Goal: Task Accomplishment & Management: Manage account settings

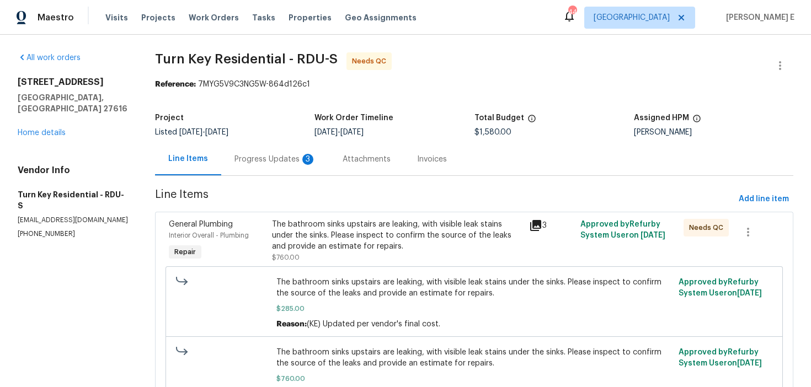
click at [270, 154] on div "Progress Updates 3" at bounding box center [275, 159] width 82 height 11
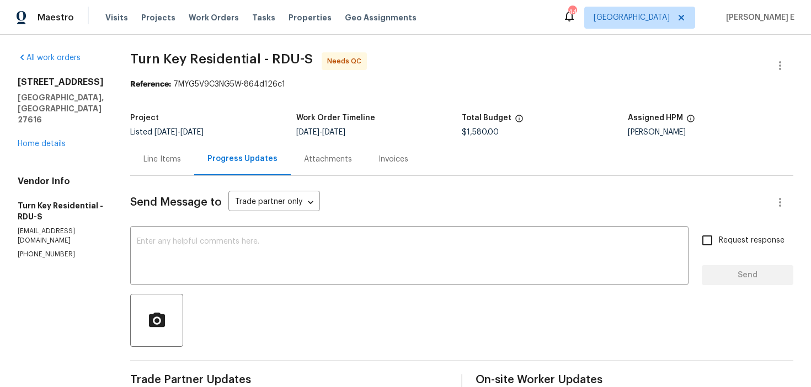
click at [191, 152] on div "Line Items" at bounding box center [162, 159] width 64 height 33
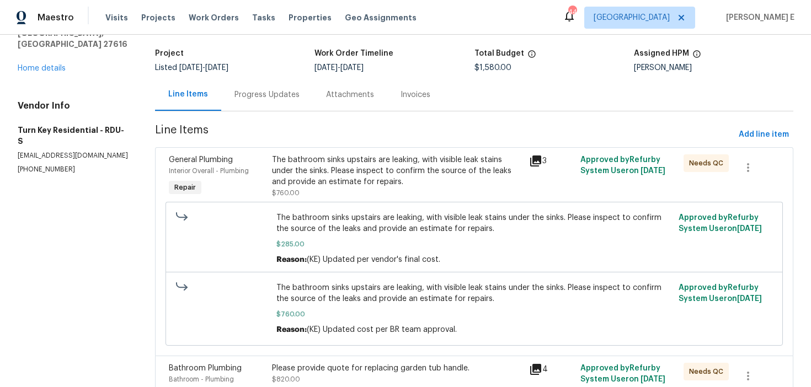
scroll to position [89, 0]
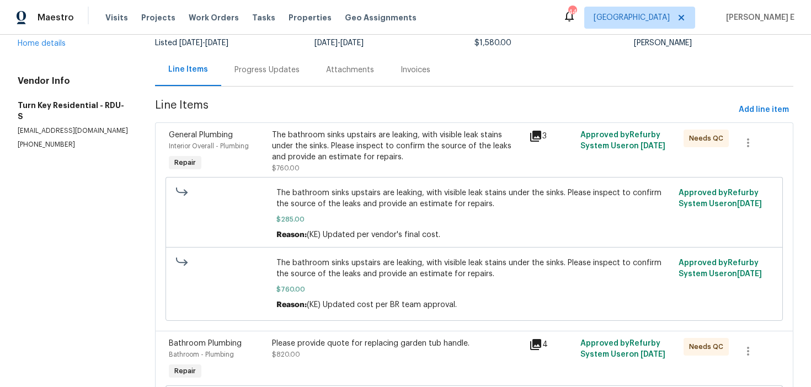
click at [351, 176] on div "The bathroom sinks upstairs are leaking, with visible leak stains under the sin…" at bounding box center [474, 249] width 611 height 151
click at [357, 175] on div "The bathroom sinks upstairs are leaking, with visible leak stains under the sin…" at bounding box center [474, 249] width 611 height 151
click at [367, 183] on div "The bathroom sinks upstairs are leaking, with visible leak stains under the sin…" at bounding box center [473, 213] width 617 height 73
click at [382, 157] on div "The bathroom sinks upstairs are leaking, with visible leak stains under the sin…" at bounding box center [397, 146] width 250 height 33
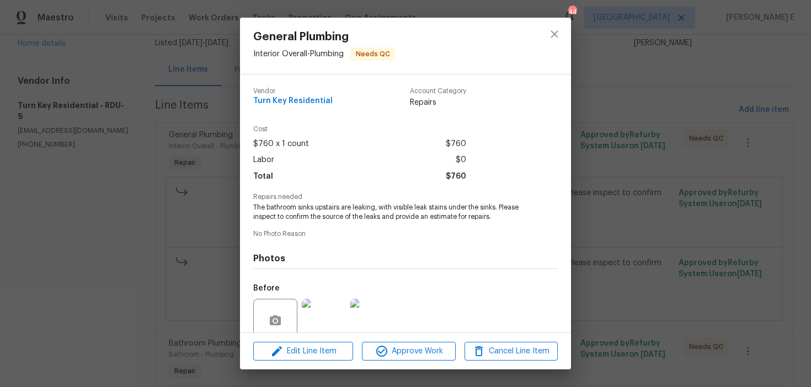
scroll to position [93, 0]
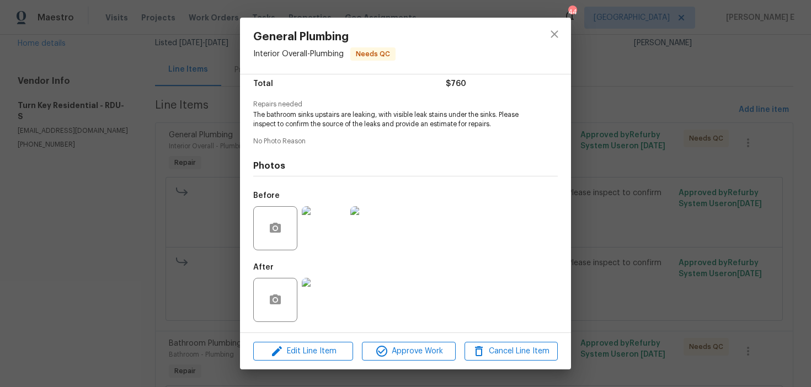
click at [318, 303] on img at bounding box center [324, 300] width 44 height 44
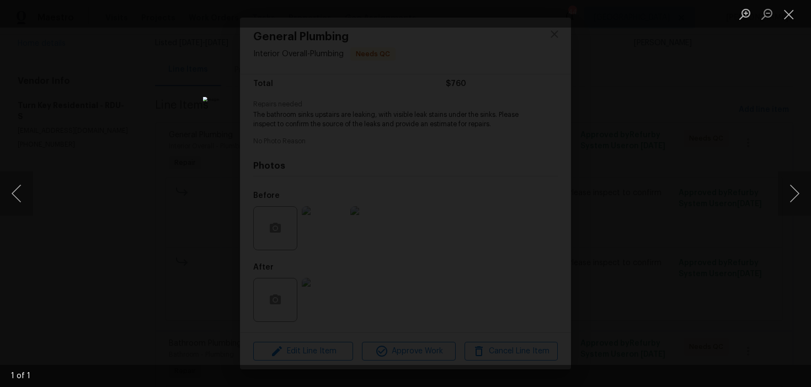
click at [651, 94] on div "Lightbox" at bounding box center [405, 193] width 811 height 387
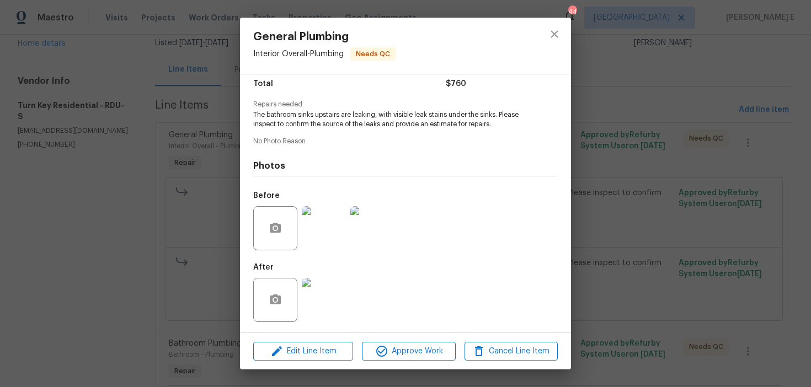
click at [651, 94] on div "General Plumbing Interior Overall - Plumbing Needs QC Vendor Turn Key Residenti…" at bounding box center [405, 193] width 811 height 387
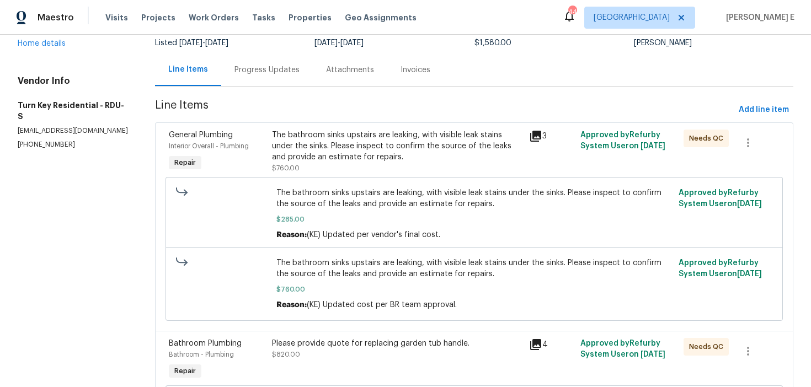
scroll to position [253, 0]
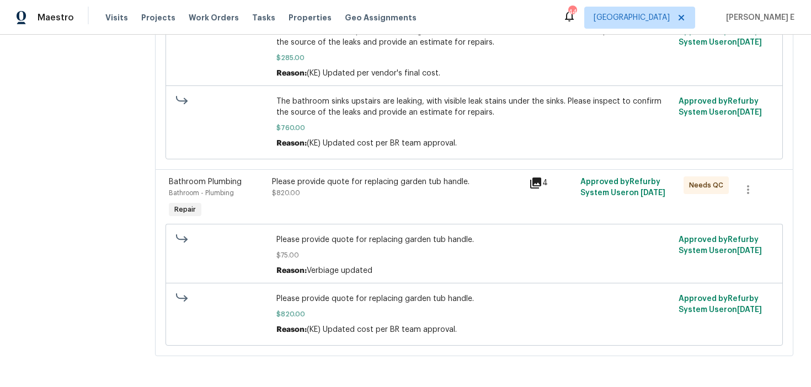
click at [387, 203] on div "Please provide quote for replacing garden tub handle. $820.00" at bounding box center [397, 198] width 257 height 51
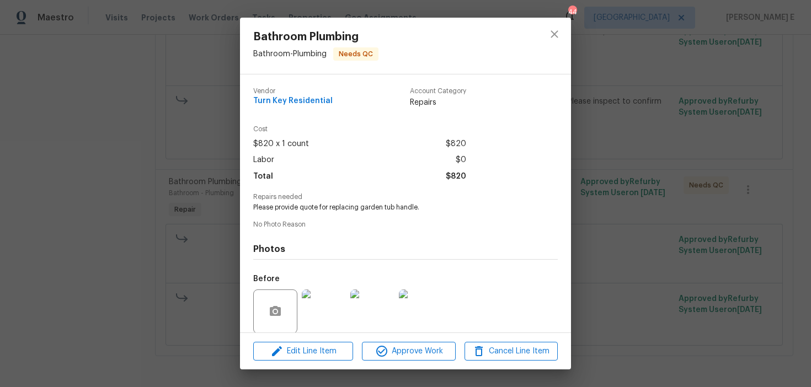
scroll to position [83, 0]
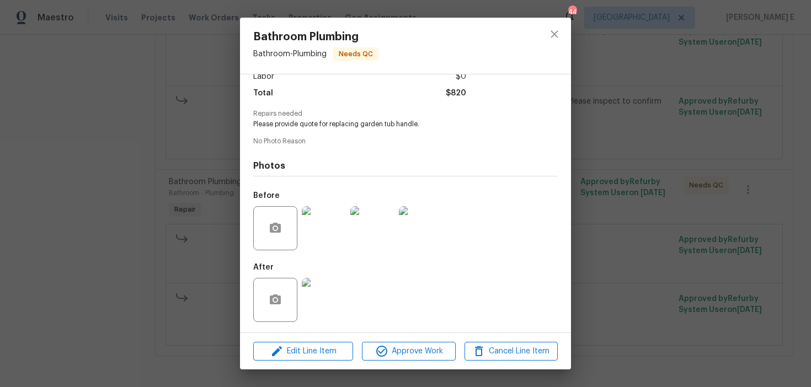
click at [634, 150] on div "Bathroom Plumbing Bathroom - Plumbing Needs QC Vendor Turn Key Residential Acco…" at bounding box center [405, 193] width 811 height 387
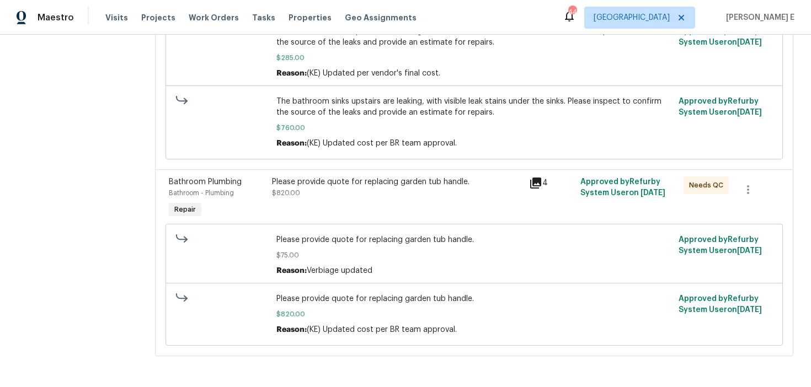
scroll to position [0, 0]
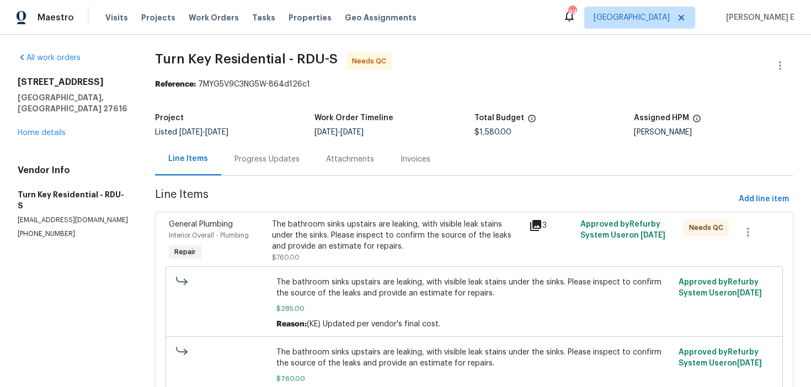
click at [252, 170] on div "Progress Updates" at bounding box center [267, 159] width 92 height 33
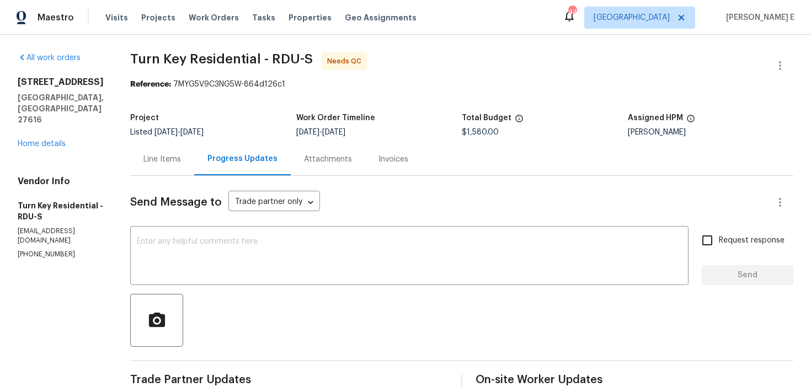
click at [180, 157] on div "Line Items" at bounding box center [162, 159] width 38 height 11
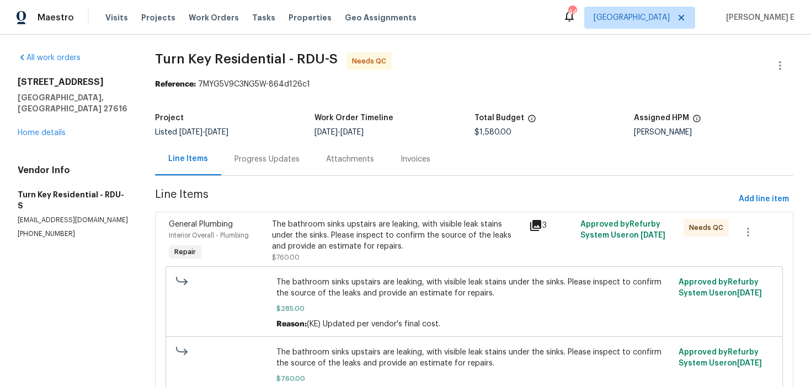
scroll to position [253, 0]
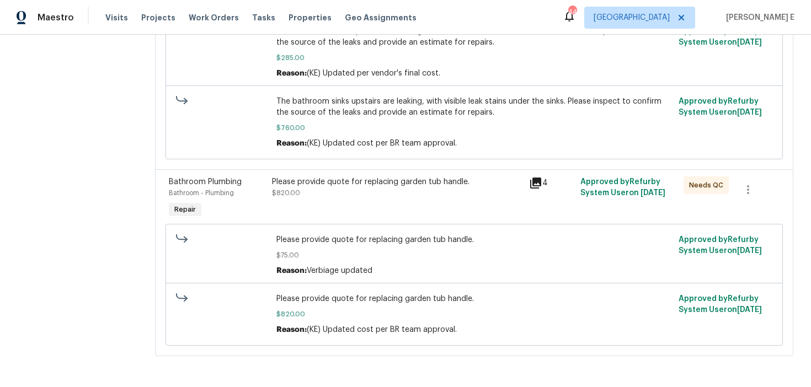
click at [324, 206] on div "Please provide quote for replacing garden tub handle. $820.00" at bounding box center [397, 198] width 257 height 51
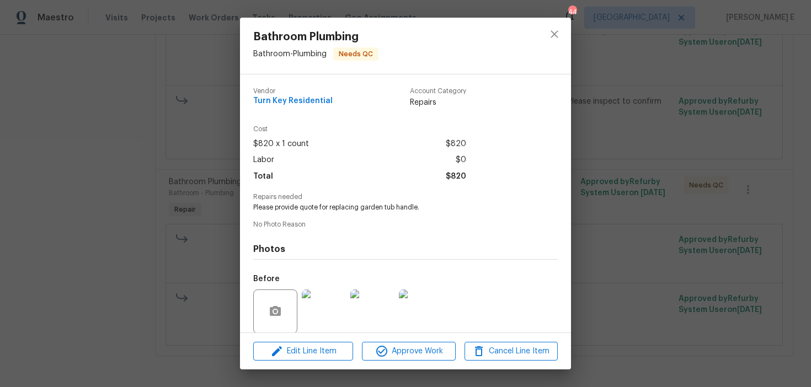
scroll to position [83, 0]
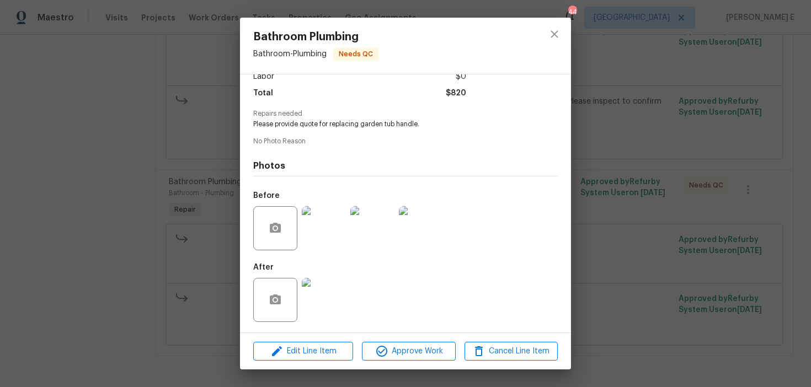
click at [162, 279] on div "Bathroom Plumbing Bathroom - Plumbing Needs QC Vendor Turn Key Residential Acco…" at bounding box center [405, 193] width 811 height 387
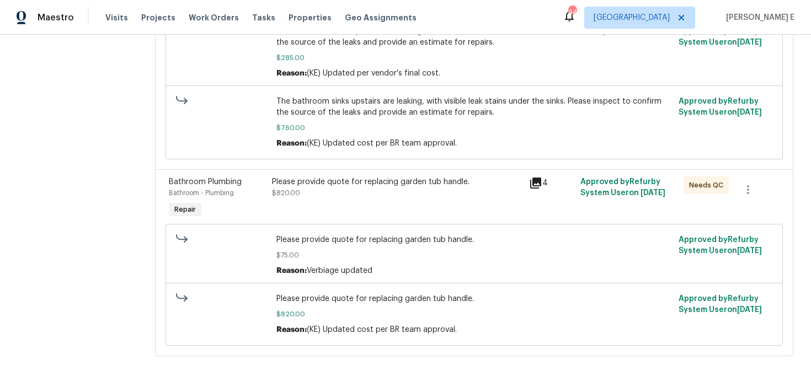
scroll to position [0, 0]
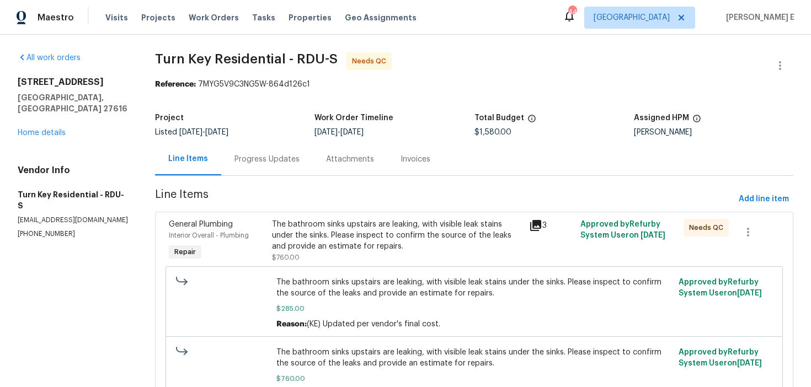
click at [275, 157] on div "Progress Updates" at bounding box center [266, 159] width 65 height 11
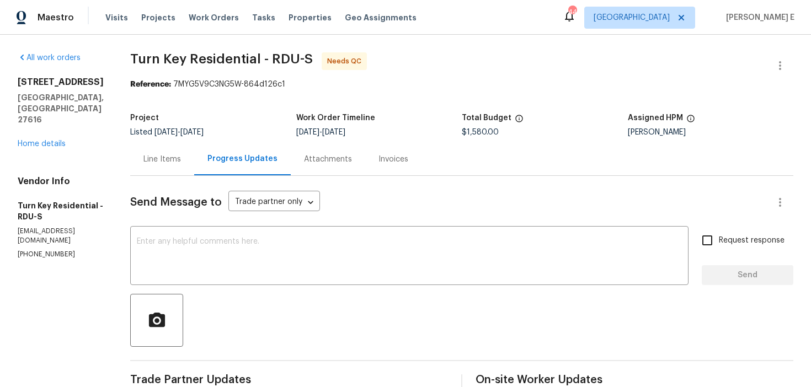
click at [47, 250] on p "(919) 805-2596" at bounding box center [61, 254] width 86 height 9
copy p "(919) 805-2596"
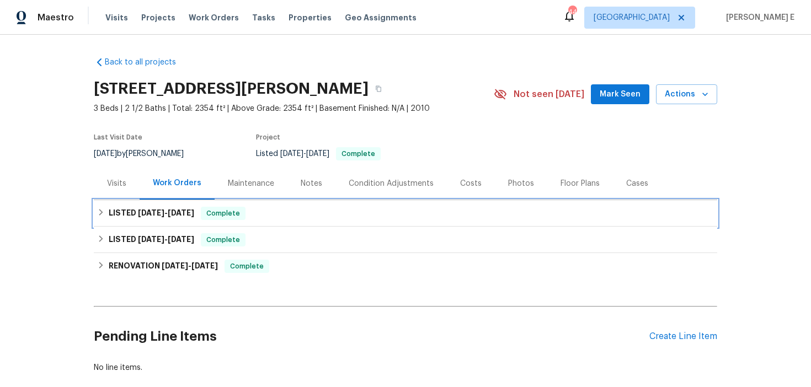
click at [178, 214] on span "9/23/25" at bounding box center [181, 213] width 26 height 8
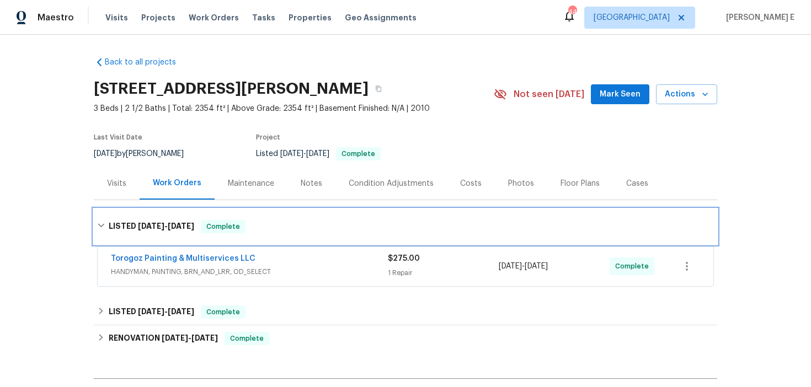
scroll to position [14, 0]
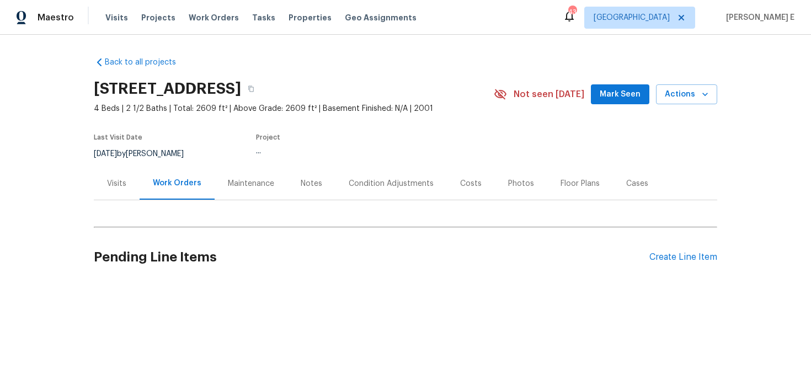
click at [121, 180] on div "Visits" at bounding box center [116, 183] width 19 height 11
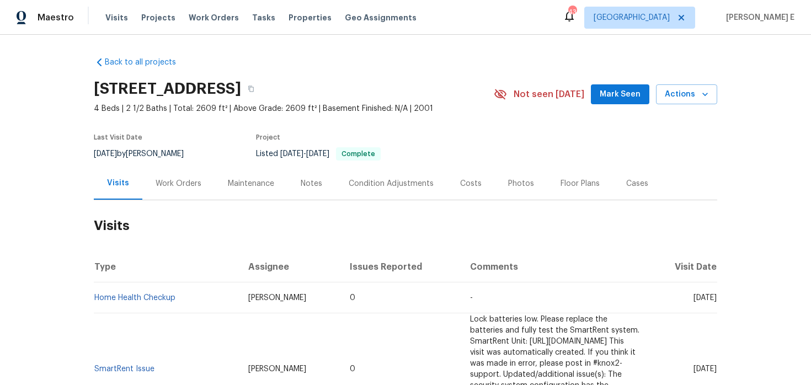
click at [692, 83] on div "2420 Chestnut Dr, Little Elm, TX 75068 4 Beds | 2 1/2 Baths | Total: 2609 ft² |…" at bounding box center [405, 94] width 623 height 40
click at [684, 100] on span "Actions" at bounding box center [687, 95] width 44 height 14
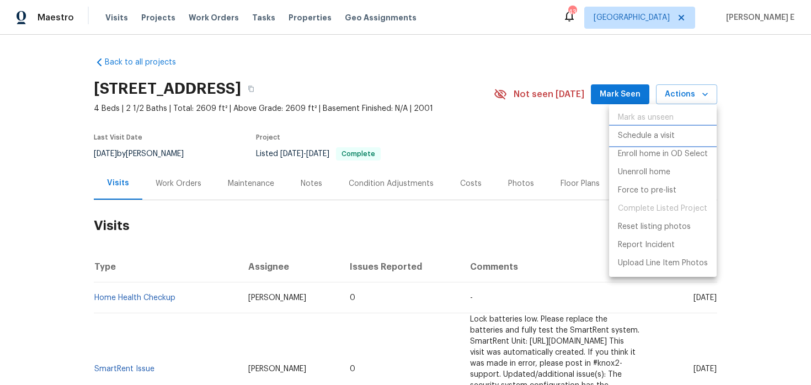
click at [656, 141] on p "Schedule a visit" at bounding box center [646, 136] width 57 height 12
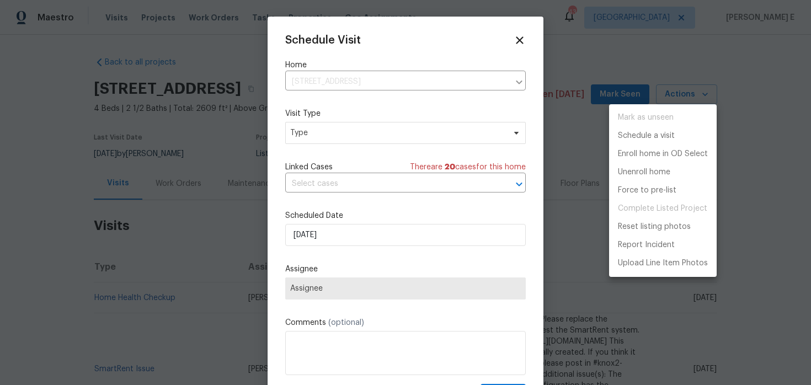
click at [343, 140] on div at bounding box center [405, 192] width 811 height 385
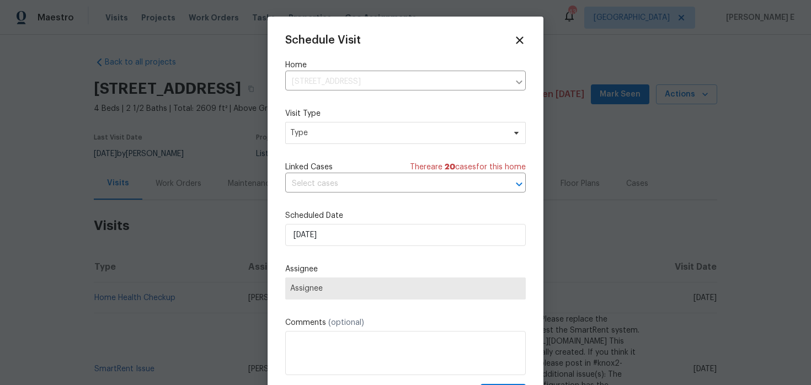
click at [343, 140] on div "Mark as unseen Schedule a visit Enroll home in OD Select Unenroll home Force to…" at bounding box center [405, 192] width 811 height 385
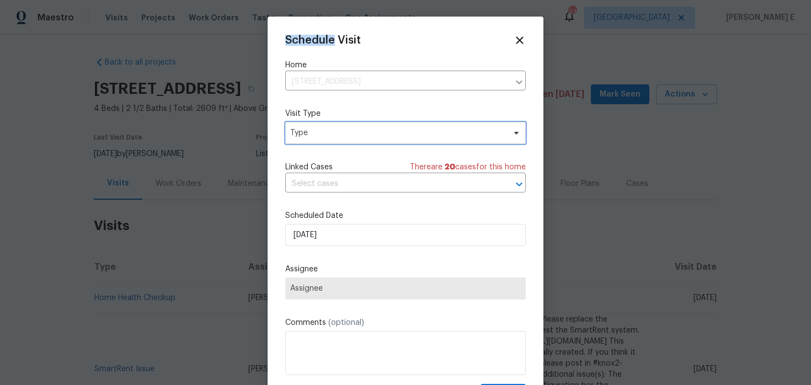
click at [343, 140] on span "Type" at bounding box center [405, 133] width 240 height 22
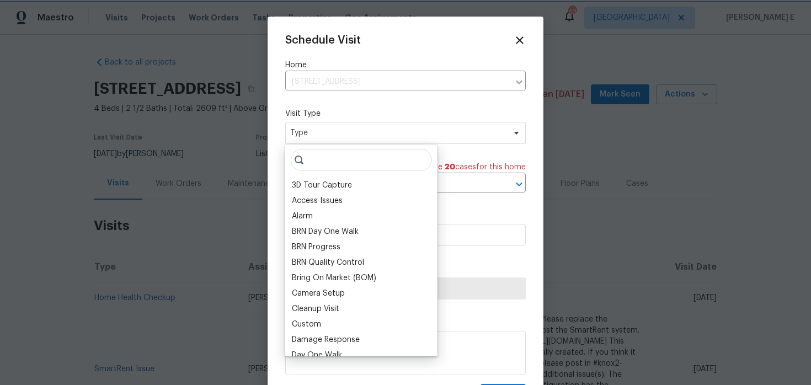
click at [351, 136] on span "Type" at bounding box center [397, 132] width 215 height 11
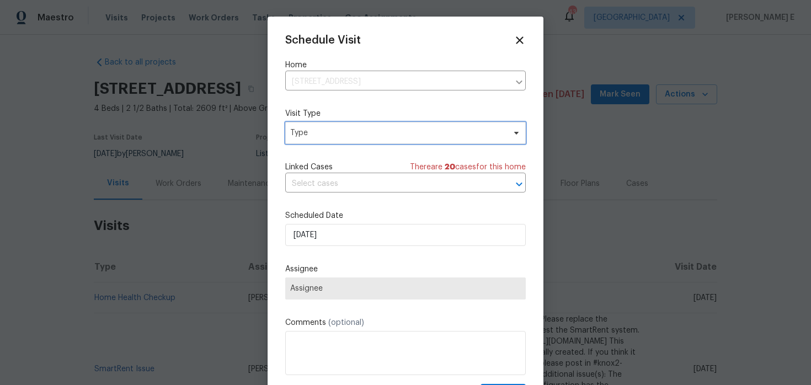
click at [349, 129] on span "Type" at bounding box center [397, 132] width 215 height 11
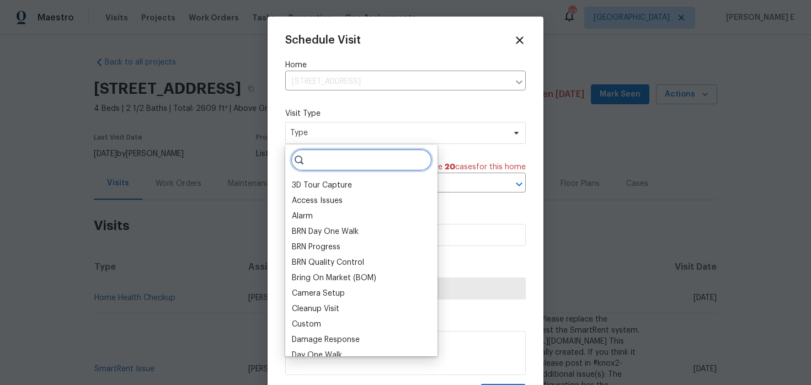
click at [341, 160] on input "search" at bounding box center [361, 160] width 141 height 22
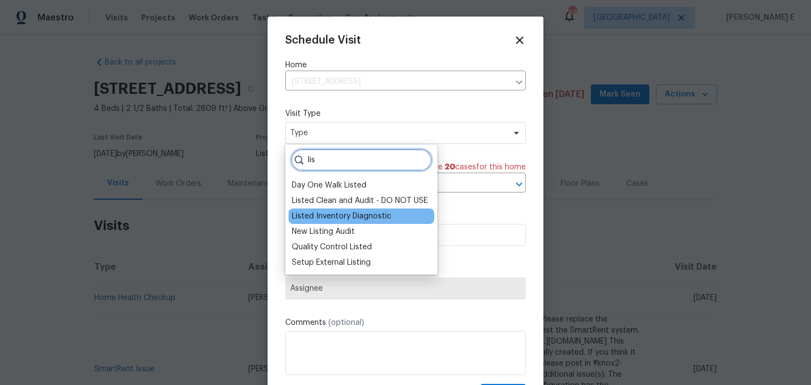
type input "lis"
click at [352, 216] on div "Listed Inventory Diagnostic" at bounding box center [341, 216] width 99 height 11
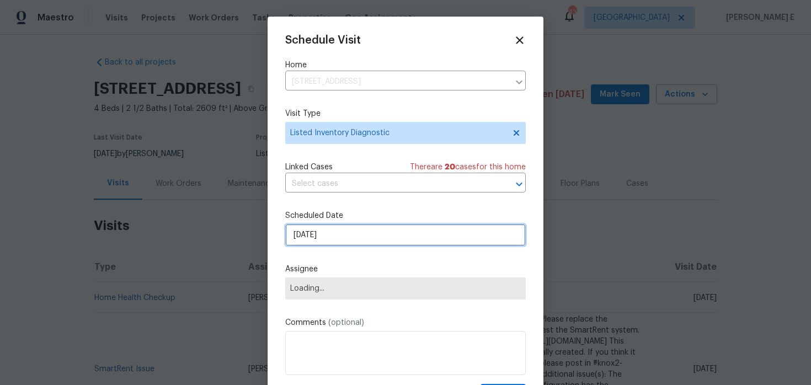
click at [340, 232] on input "[DATE]" at bounding box center [405, 235] width 240 height 22
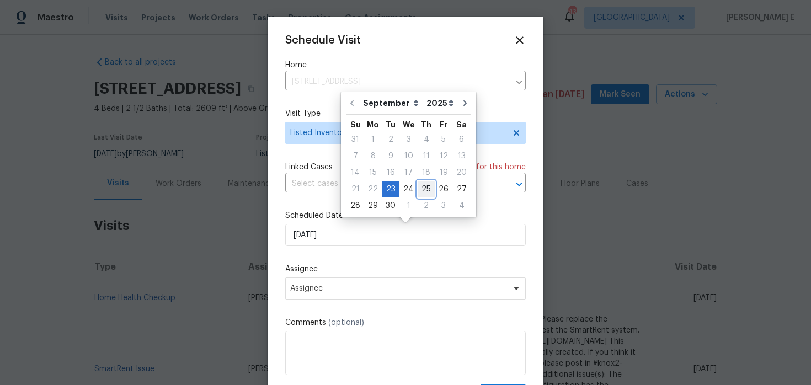
click at [419, 190] on div "25" at bounding box center [426, 188] width 17 height 15
type input "[DATE]"
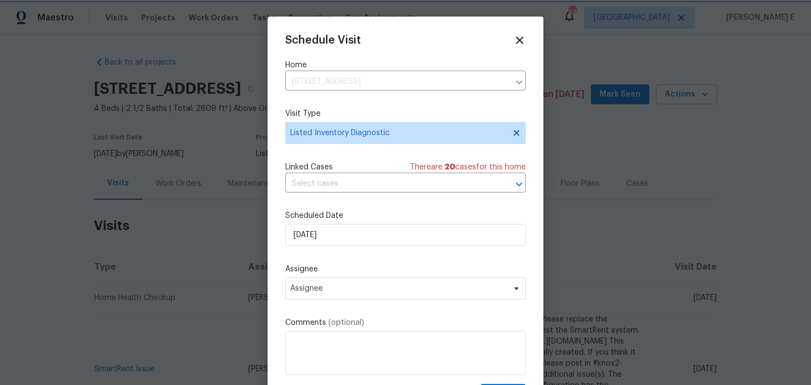
scroll to position [20, 0]
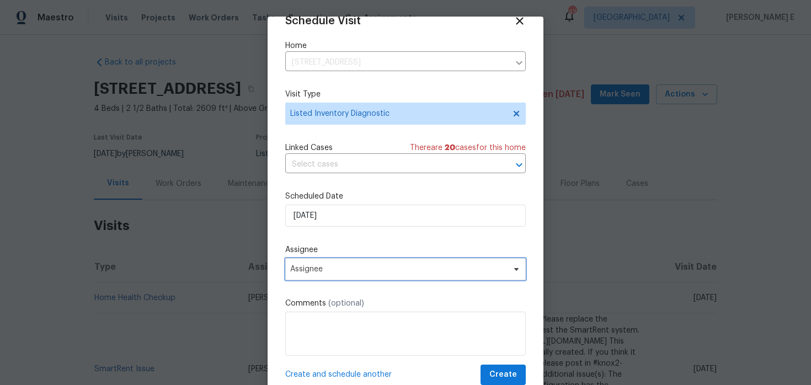
click at [331, 266] on span "Assignee" at bounding box center [398, 269] width 216 height 9
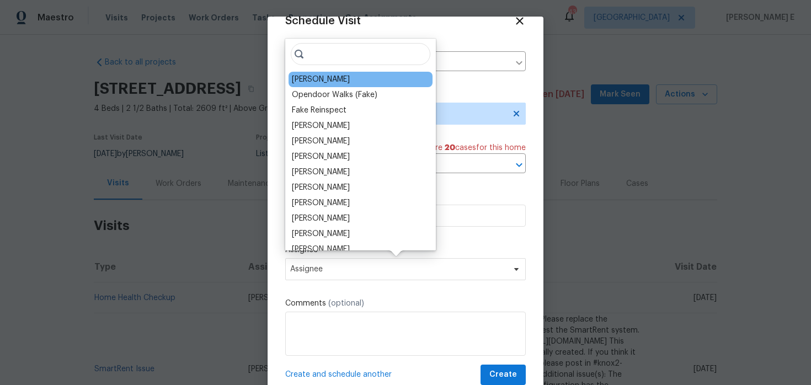
click at [320, 85] on div "RonDerrick Jackson" at bounding box center [360, 79] width 144 height 15
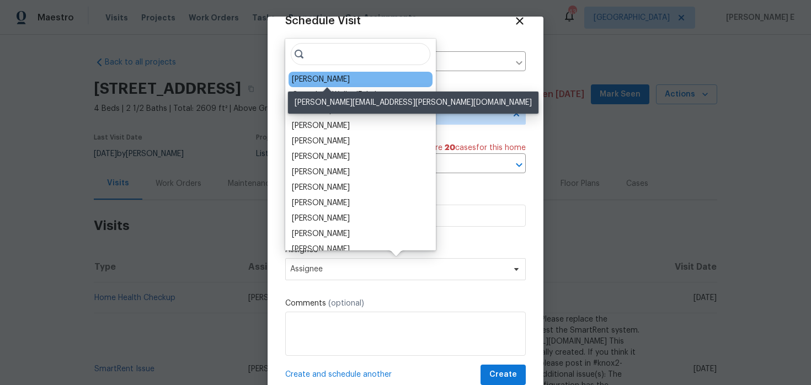
click at [318, 78] on div "RonDerrick Jackson" at bounding box center [321, 79] width 58 height 11
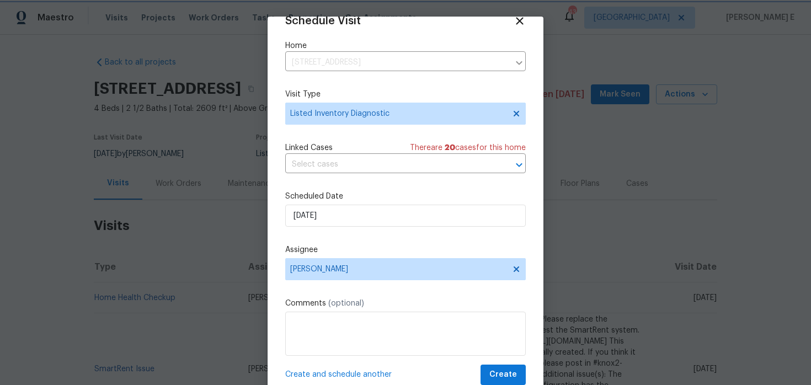
scroll to position [34, 0]
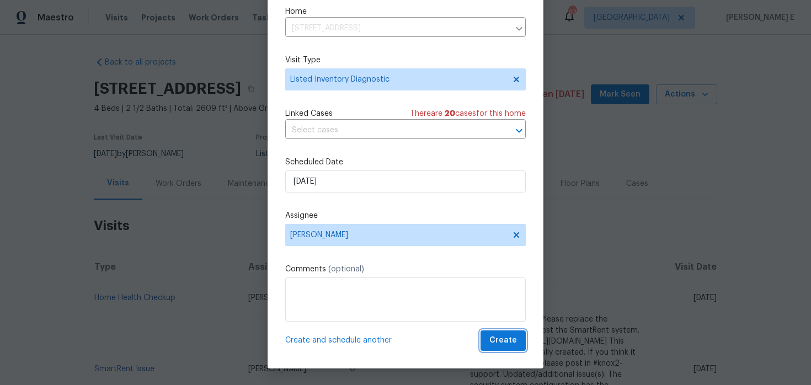
click at [493, 347] on button "Create" at bounding box center [502, 340] width 45 height 20
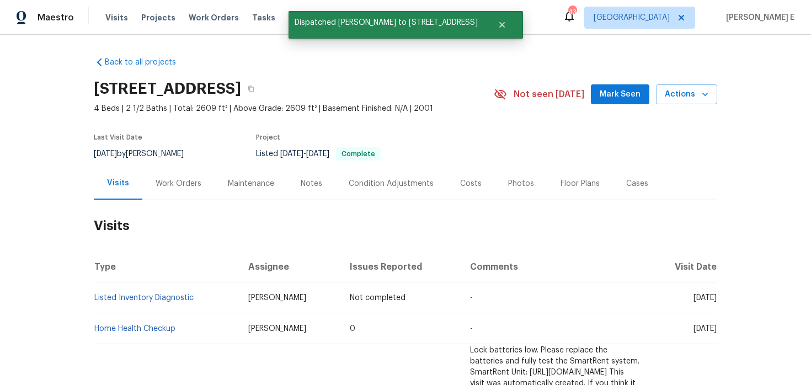
scroll to position [0, 0]
copy link "Listed Inventory Diagnostic"
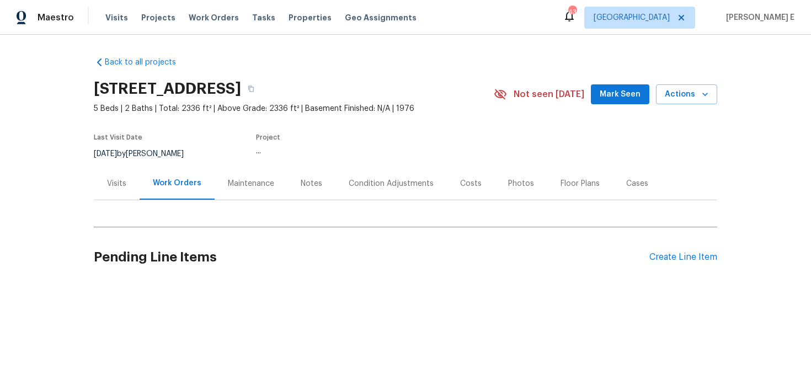
click at [122, 176] on div "Visits" at bounding box center [117, 183] width 46 height 33
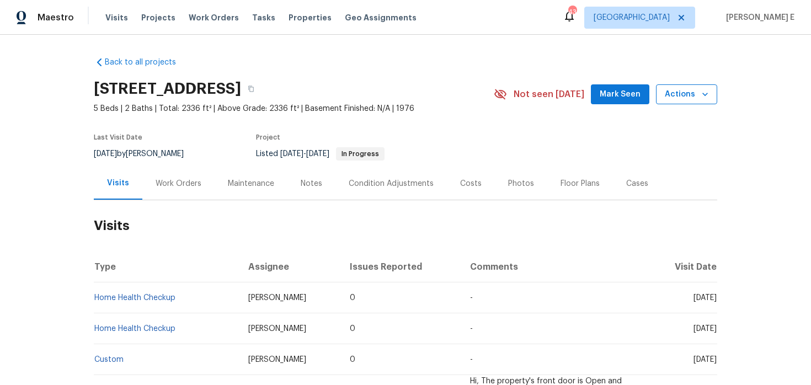
click at [686, 97] on span "Actions" at bounding box center [687, 95] width 44 height 14
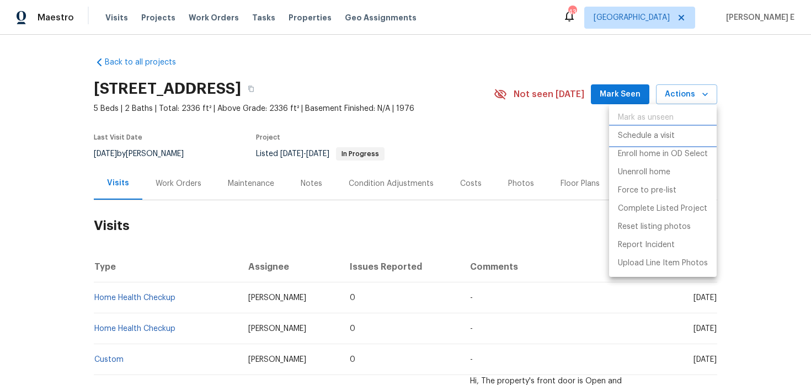
click at [655, 135] on p "Schedule a visit" at bounding box center [646, 136] width 57 height 12
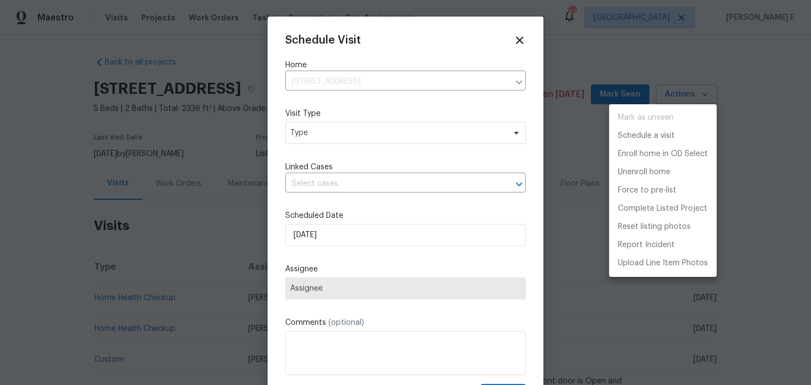
click at [344, 140] on div at bounding box center [405, 192] width 811 height 385
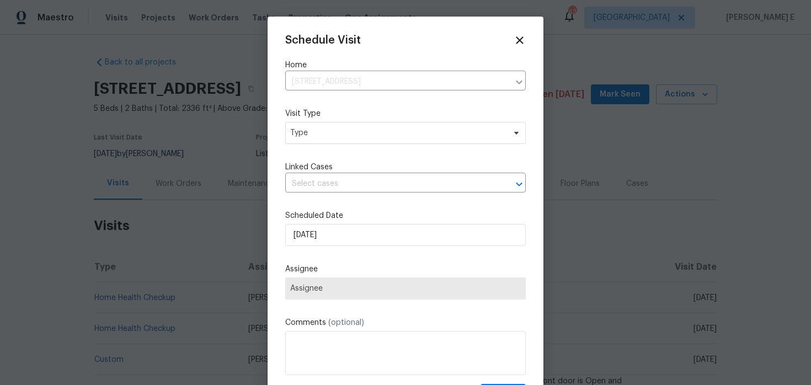
click at [344, 140] on div "Mark as unseen Schedule a visit Enroll home in OD Select Unenroll home Force to…" at bounding box center [405, 192] width 811 height 385
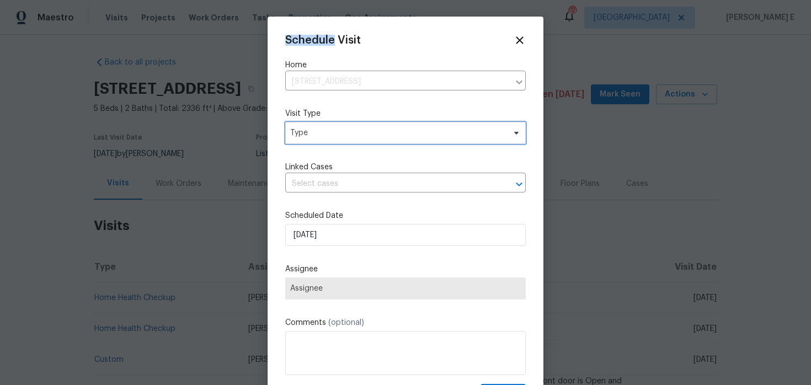
click at [344, 140] on span "Type" at bounding box center [405, 133] width 240 height 22
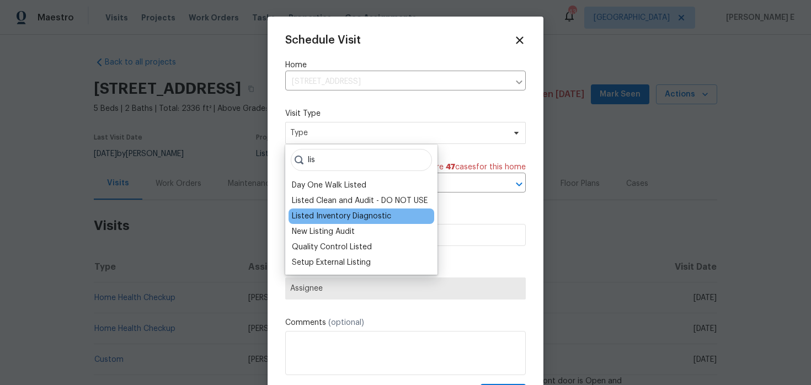
type input "lis"
click at [329, 217] on div "Listed Inventory Diagnostic" at bounding box center [341, 216] width 99 height 11
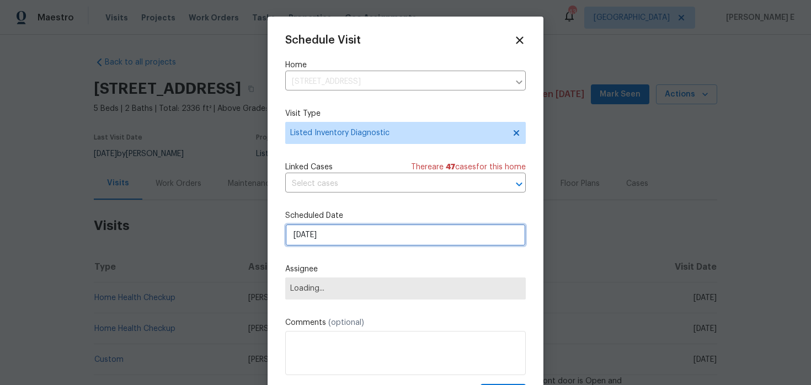
click at [350, 242] on input "23/09/2025" at bounding box center [405, 235] width 240 height 22
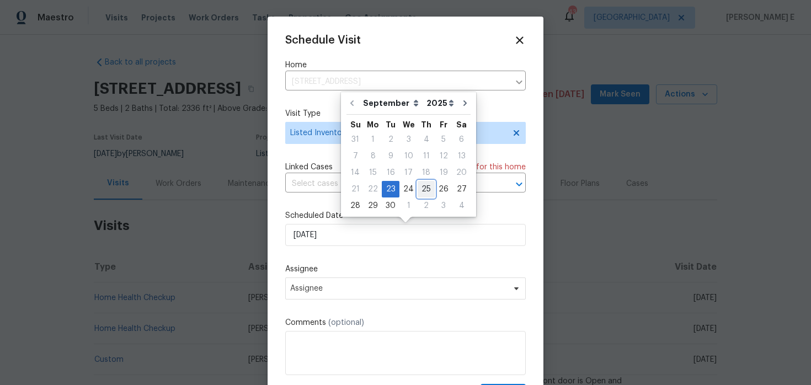
click at [420, 185] on div "25" at bounding box center [426, 188] width 17 height 15
type input "25/09/2025"
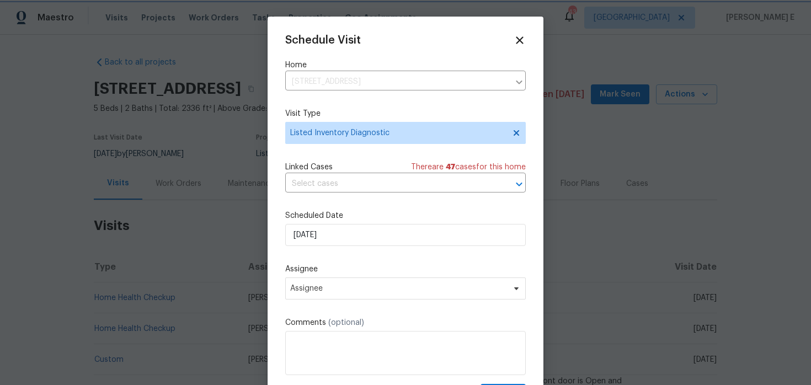
scroll to position [20, 0]
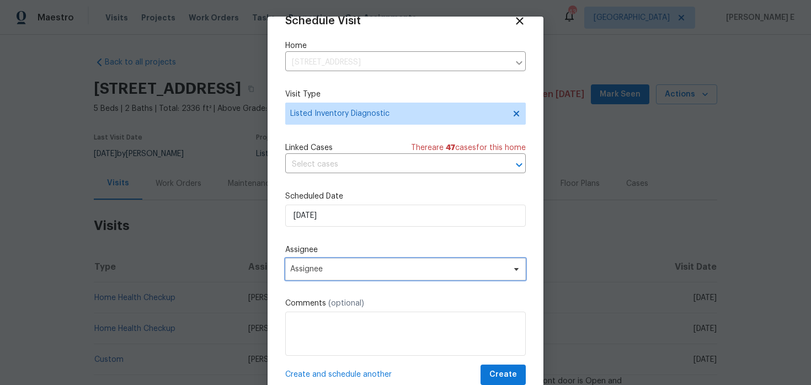
click at [354, 263] on span "Assignee" at bounding box center [405, 269] width 240 height 22
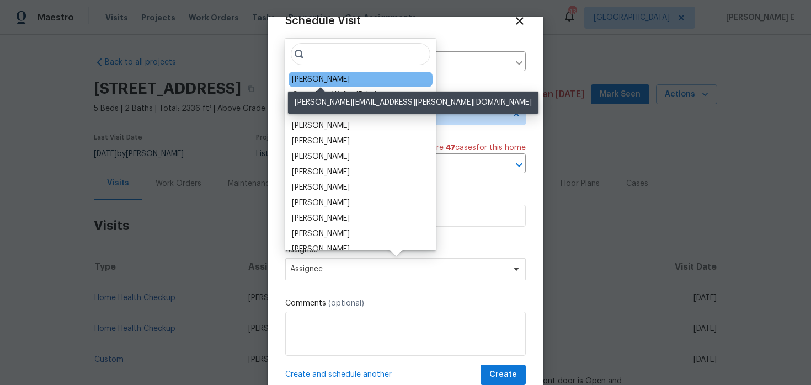
click at [340, 77] on div "Todd Jorgenson" at bounding box center [321, 79] width 58 height 11
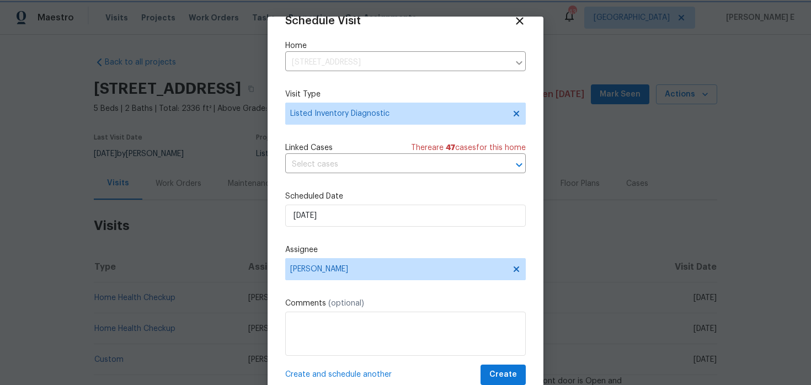
scroll to position [34, 0]
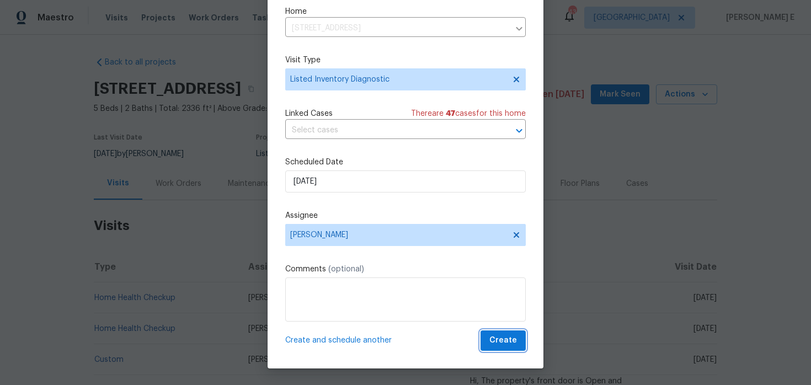
click at [494, 350] on button "Create" at bounding box center [502, 340] width 45 height 20
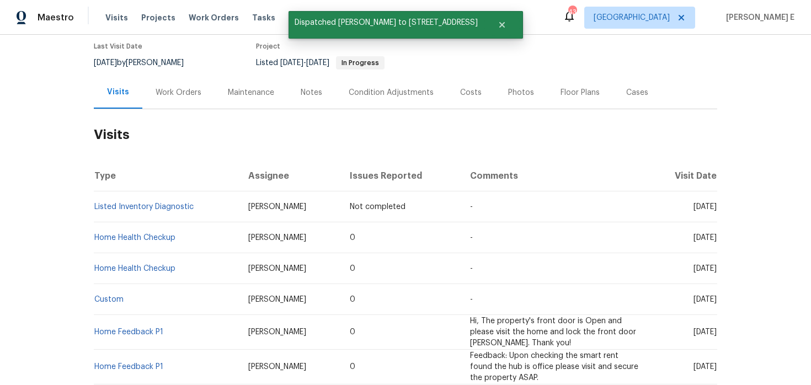
scroll to position [106, 0]
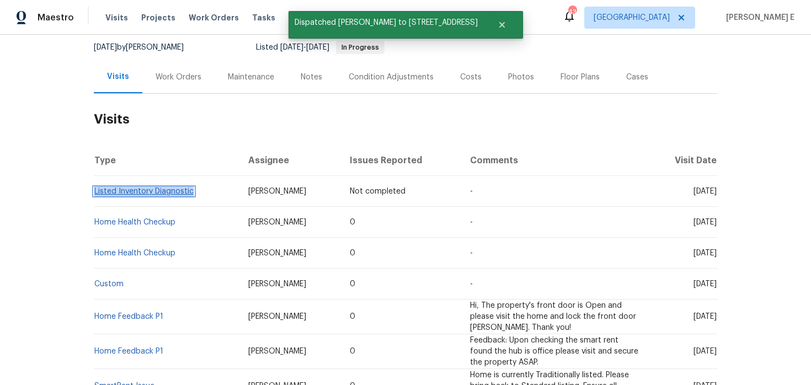
copy link "Listed Inventory Diagnostic"
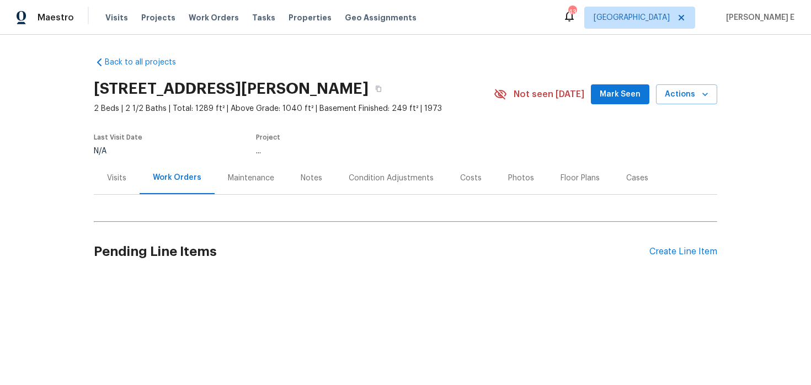
click at [119, 181] on div "Visits" at bounding box center [116, 178] width 19 height 11
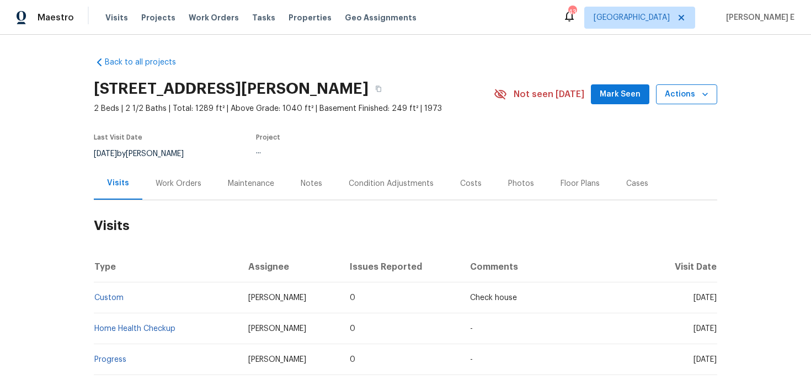
click at [696, 89] on span "Actions" at bounding box center [687, 95] width 44 height 14
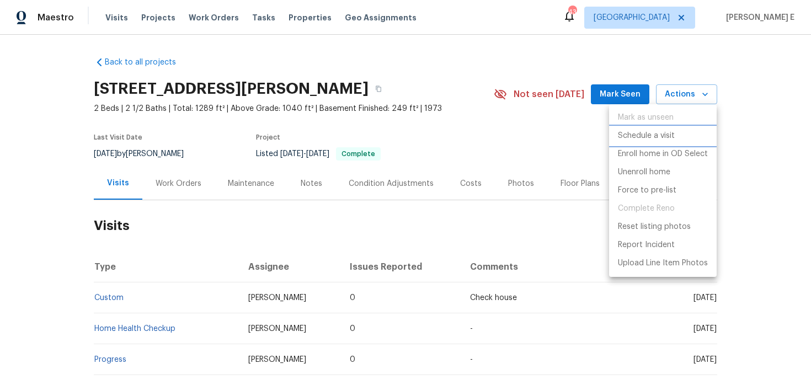
click at [651, 135] on p "Schedule a visit" at bounding box center [646, 136] width 57 height 12
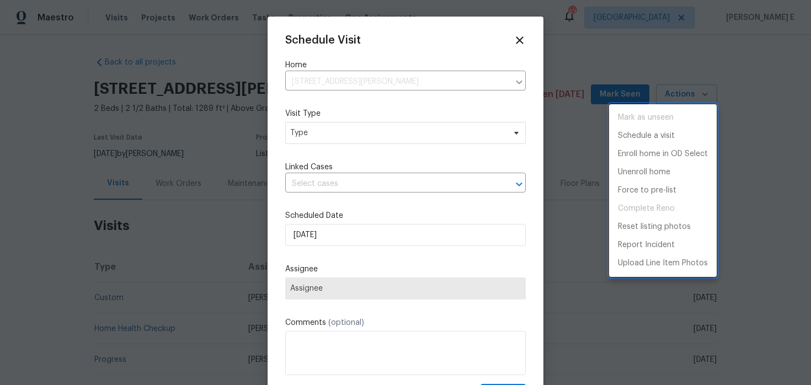
click at [323, 129] on div at bounding box center [405, 192] width 811 height 385
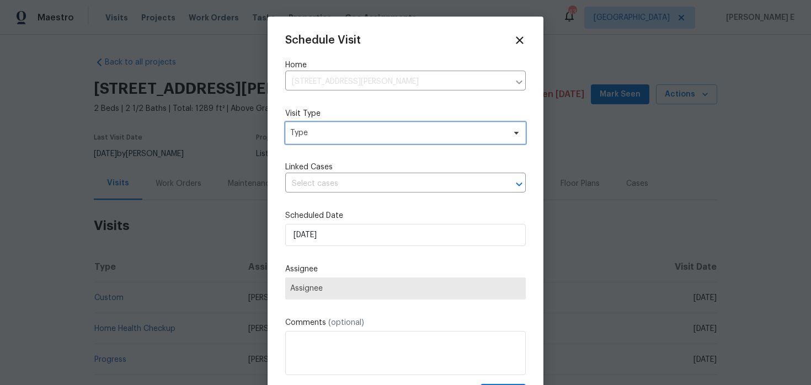
click at [323, 129] on span "Type" at bounding box center [397, 132] width 215 height 11
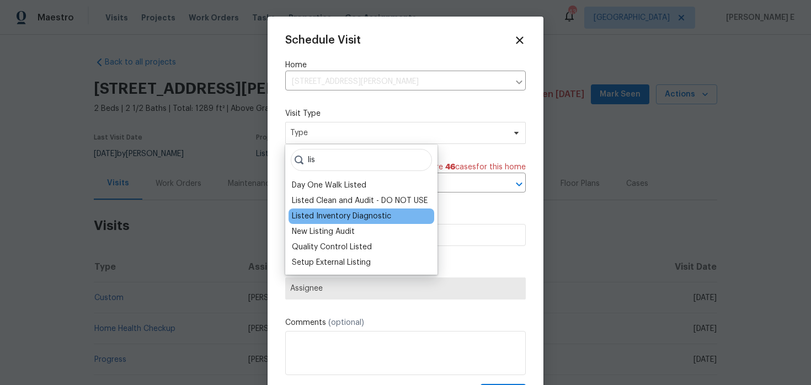
type input "lis"
click at [340, 213] on div "Listed Inventory Diagnostic" at bounding box center [341, 216] width 99 height 11
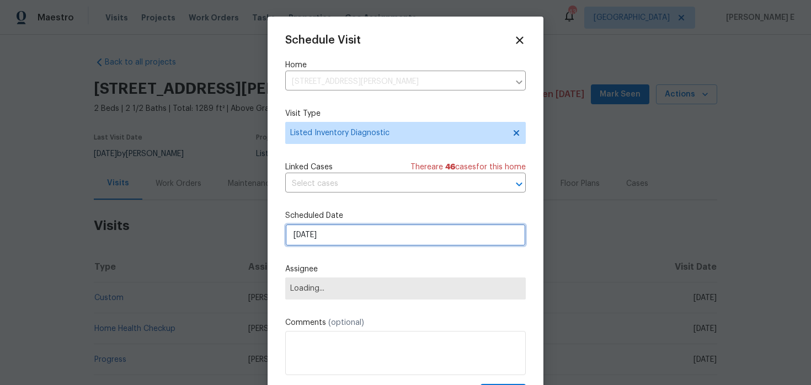
click at [350, 226] on input "[DATE]" at bounding box center [405, 235] width 240 height 22
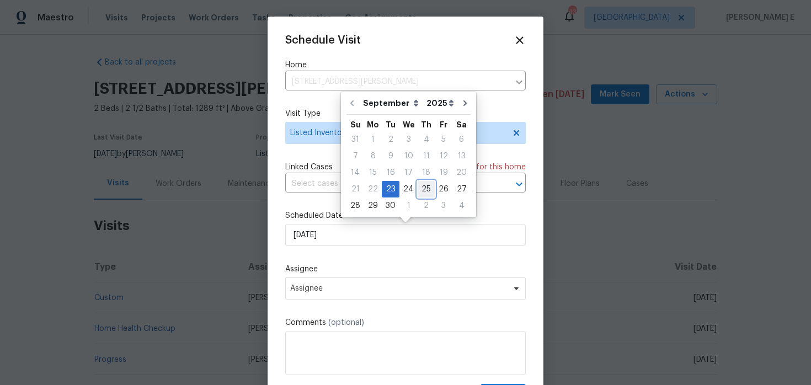
click at [423, 183] on div "25" at bounding box center [426, 188] width 17 height 15
type input "[DATE]"
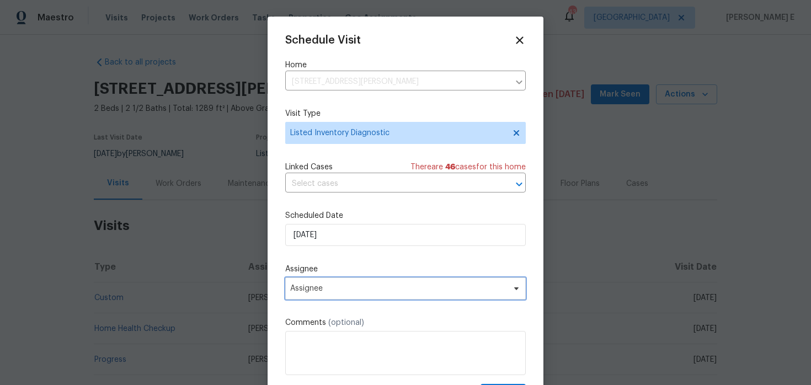
click at [345, 299] on span "Assignee" at bounding box center [405, 288] width 240 height 22
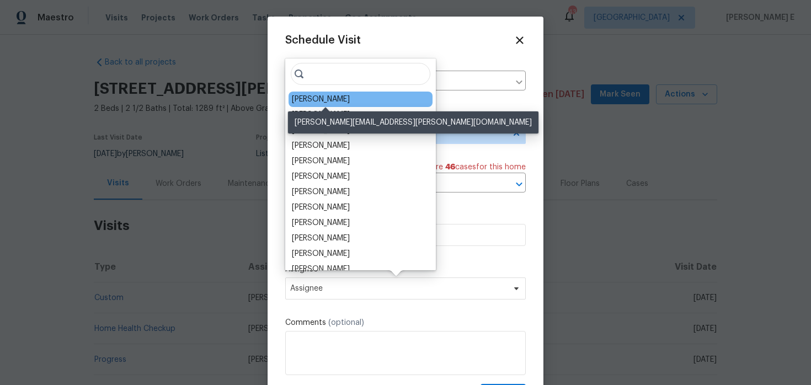
click at [314, 97] on div "[PERSON_NAME]" at bounding box center [321, 99] width 58 height 11
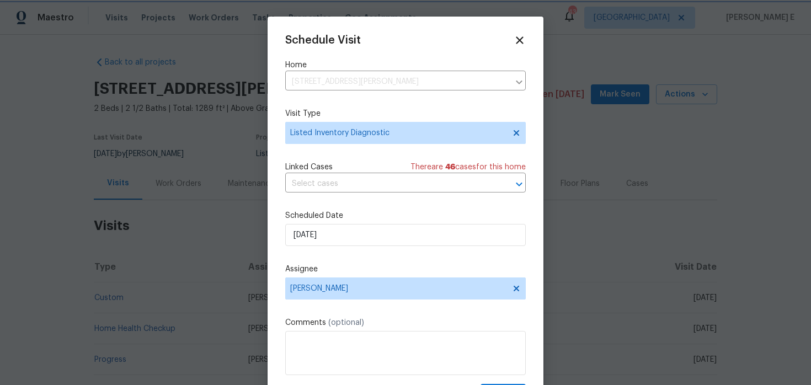
scroll to position [20, 0]
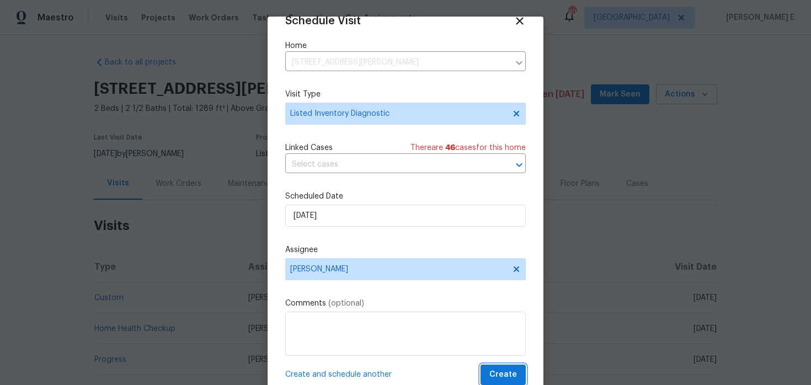
click at [491, 370] on button "Create" at bounding box center [502, 375] width 45 height 20
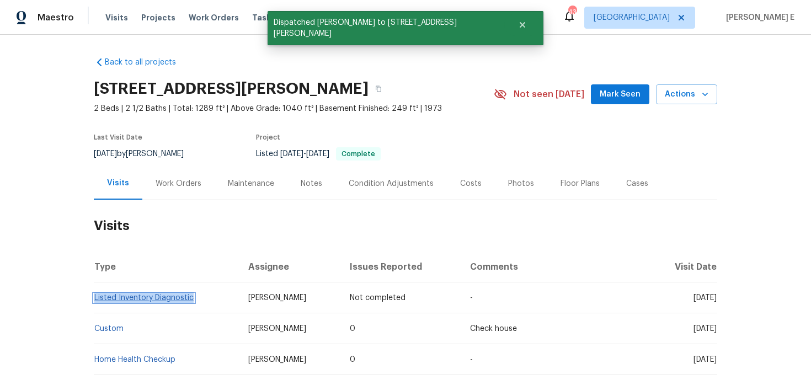
copy link "Listed Inventory Diagnostic"
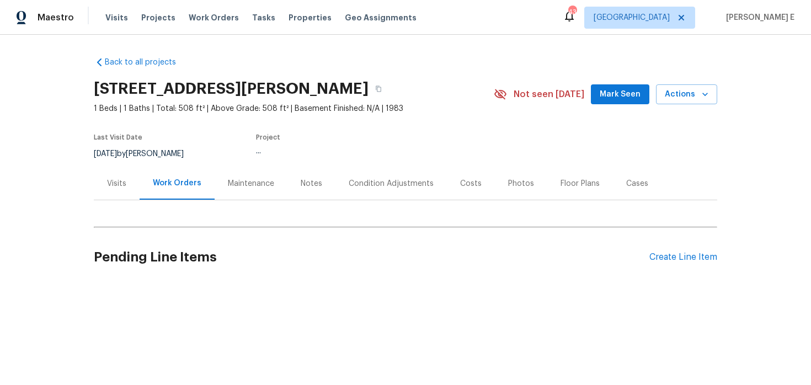
click at [115, 181] on div "Visits" at bounding box center [116, 183] width 19 height 11
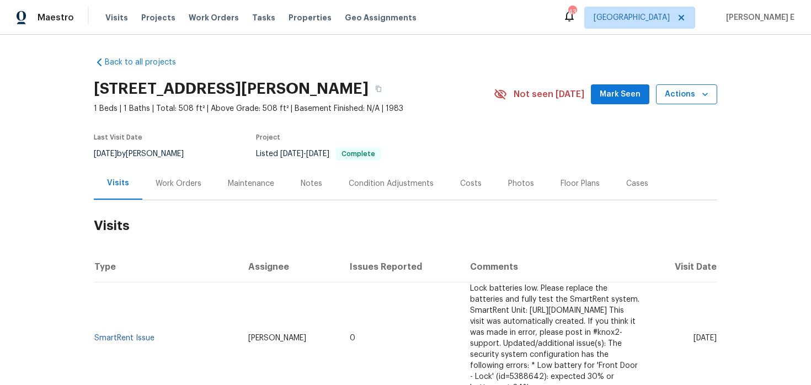
click at [699, 98] on icon "button" at bounding box center [704, 94] width 11 height 11
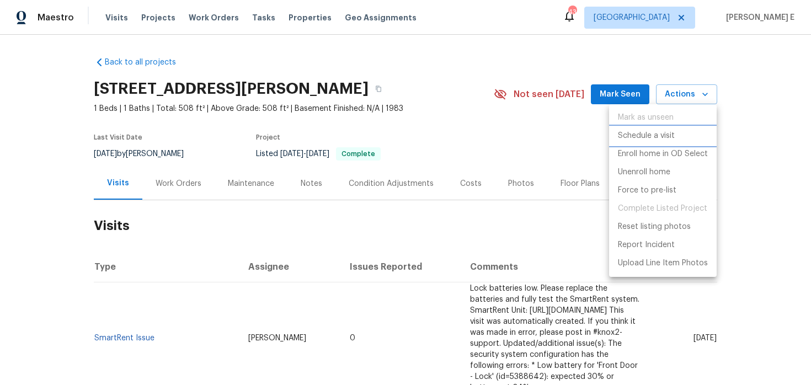
click at [648, 131] on p "Schedule a visit" at bounding box center [646, 136] width 57 height 12
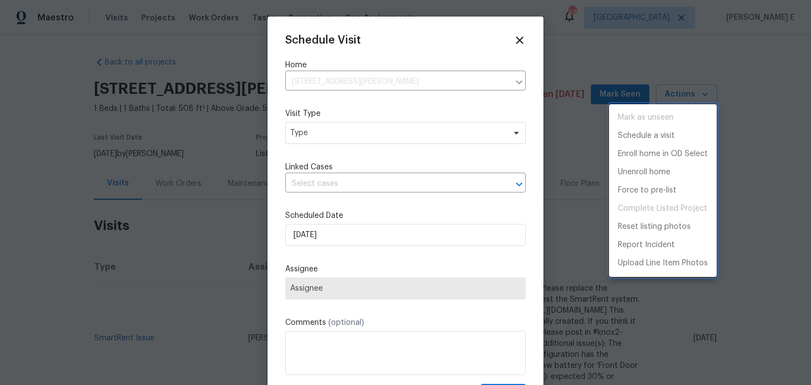
click at [333, 138] on div at bounding box center [405, 192] width 811 height 385
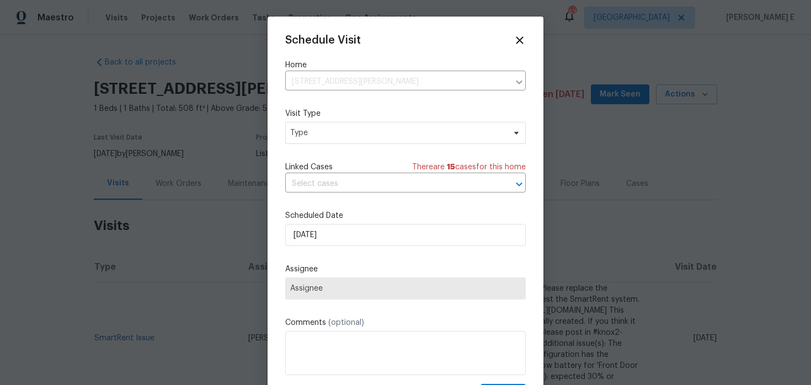
click at [333, 138] on div "Mark as unseen Schedule a visit Enroll home in OD Select Unenroll home Force to…" at bounding box center [405, 192] width 811 height 385
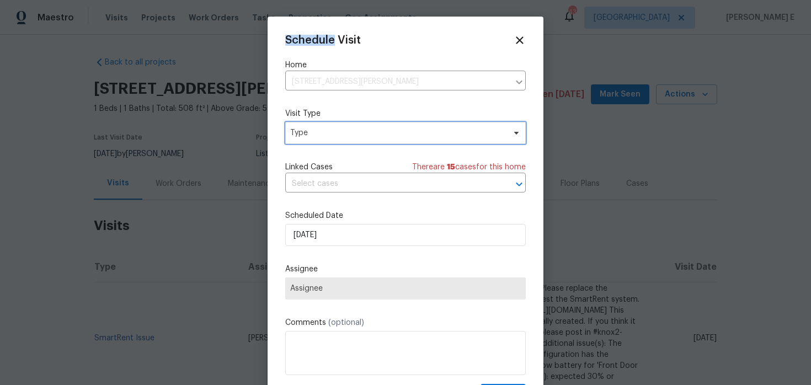
click at [333, 138] on span "Type" at bounding box center [405, 133] width 240 height 22
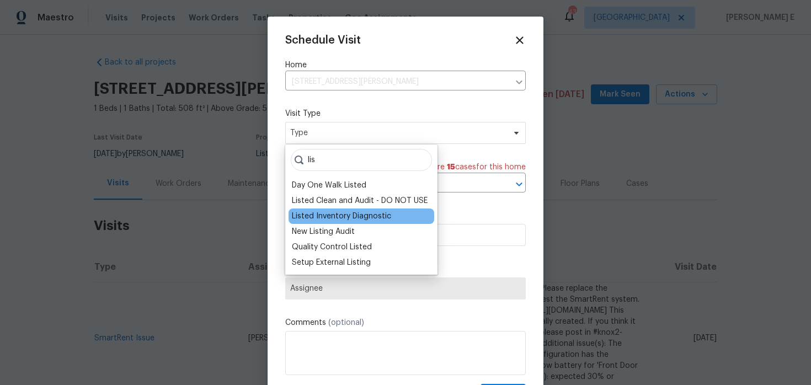
type input "lis"
click at [327, 220] on div "Listed Inventory Diagnostic" at bounding box center [341, 216] width 99 height 11
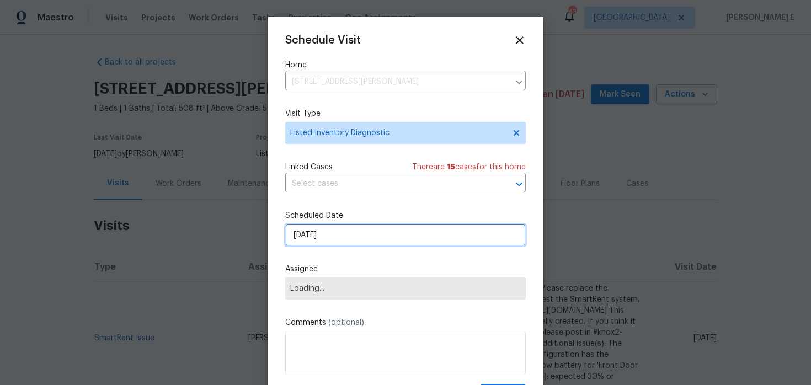
click at [339, 239] on input "[DATE]" at bounding box center [405, 235] width 240 height 22
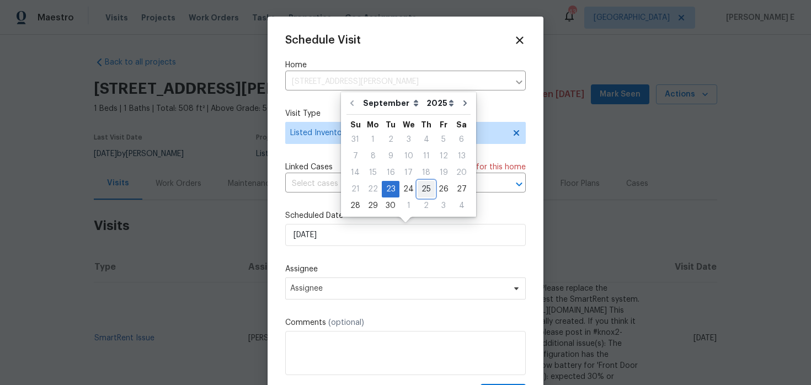
click at [429, 189] on div "25" at bounding box center [426, 188] width 17 height 15
type input "[DATE]"
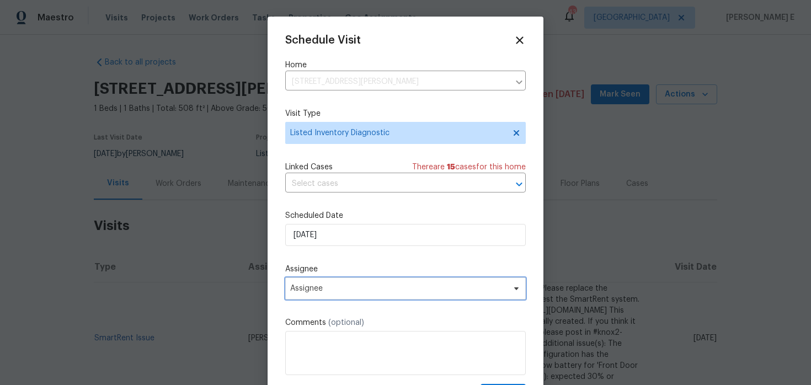
click at [336, 281] on span "Assignee" at bounding box center [405, 288] width 240 height 22
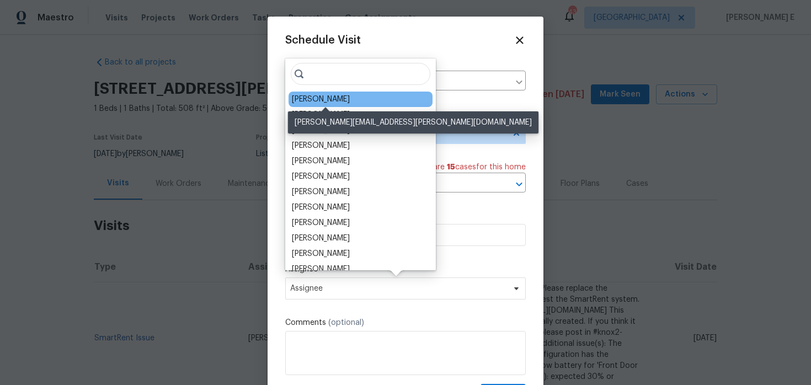
click at [343, 98] on div "[PERSON_NAME]" at bounding box center [321, 99] width 58 height 11
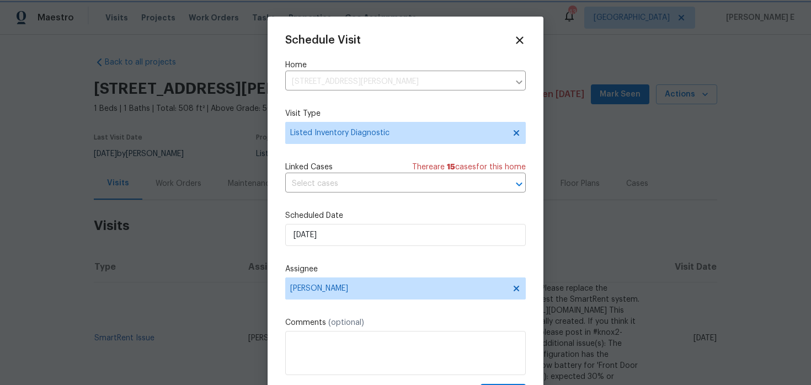
scroll to position [20, 0]
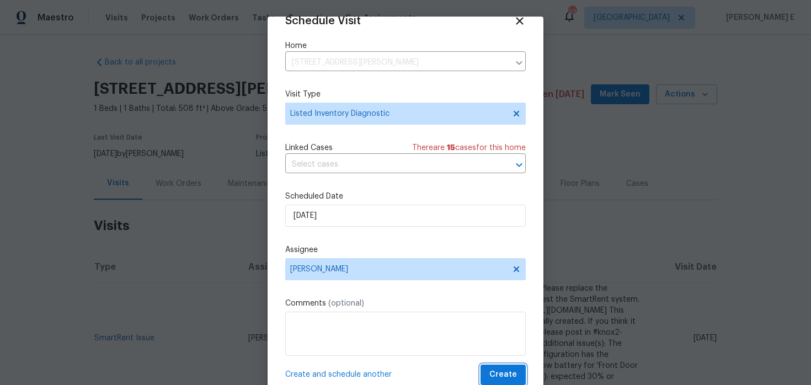
click at [502, 376] on span "Create" at bounding box center [503, 375] width 28 height 14
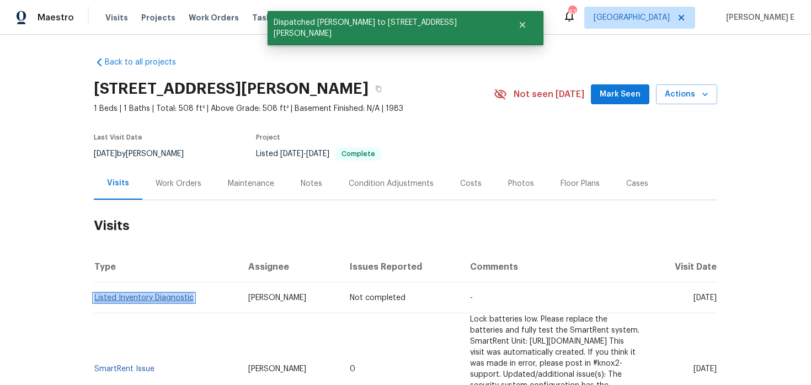
copy link "Listed Inventory Diagnostic"
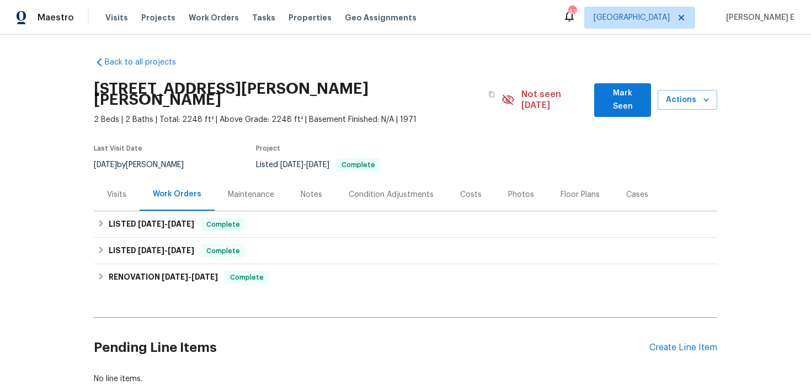
click at [117, 189] on div "Visits" at bounding box center [116, 194] width 19 height 11
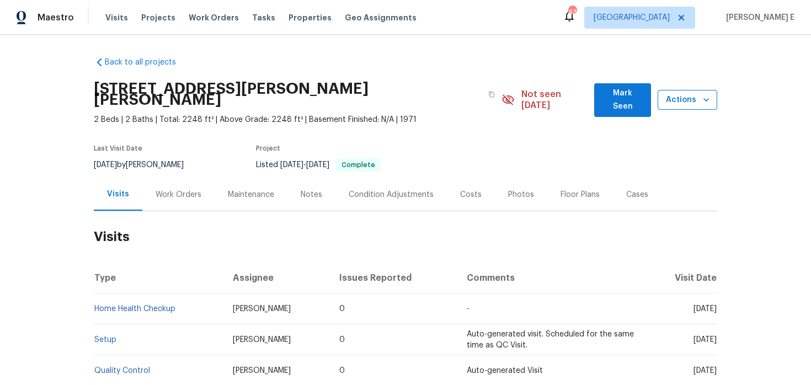
click at [698, 93] on span "Actions" at bounding box center [687, 100] width 42 height 14
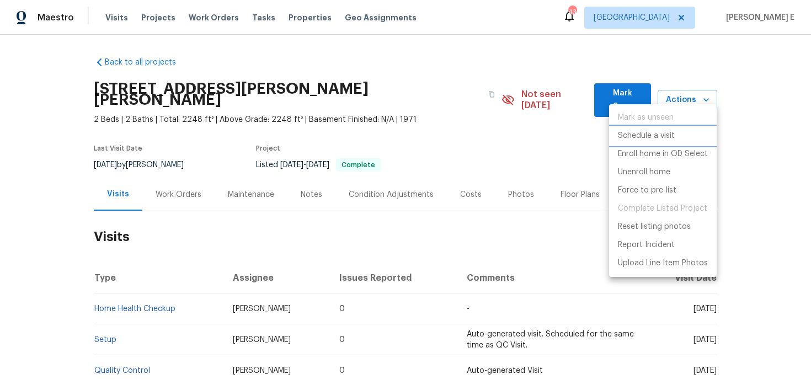
click at [644, 130] on li "Schedule a visit" at bounding box center [663, 136] width 108 height 18
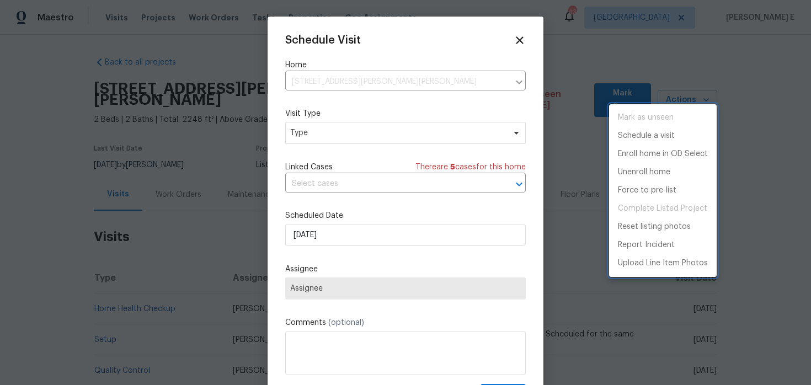
click at [384, 135] on div at bounding box center [405, 192] width 811 height 385
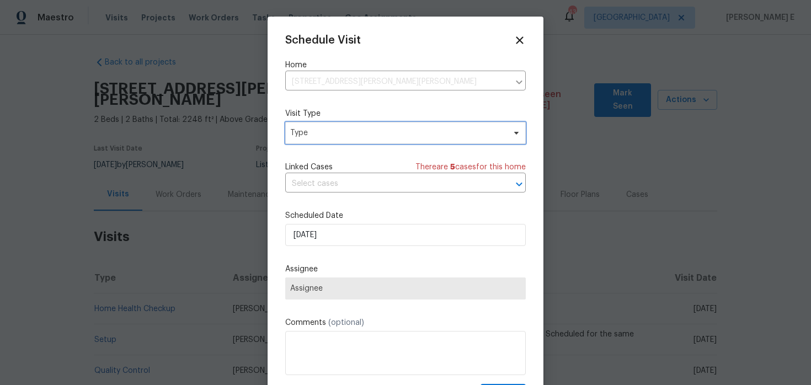
click at [384, 135] on span "Type" at bounding box center [397, 132] width 215 height 11
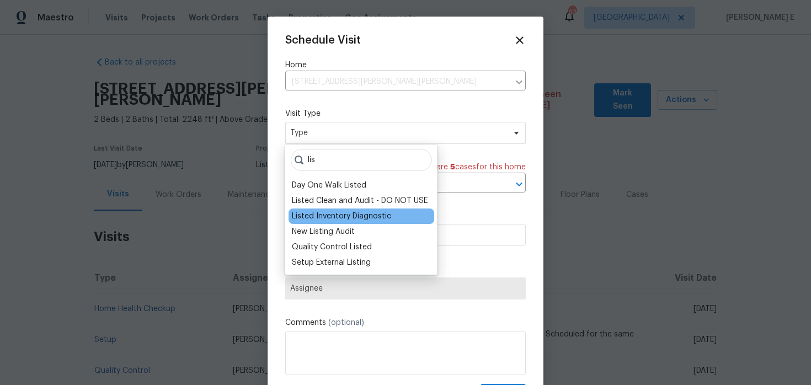
type input "lis"
click at [402, 221] on div "Listed Inventory Diagnostic" at bounding box center [361, 215] width 146 height 15
click at [344, 212] on div "Listed Inventory Diagnostic" at bounding box center [341, 216] width 99 height 11
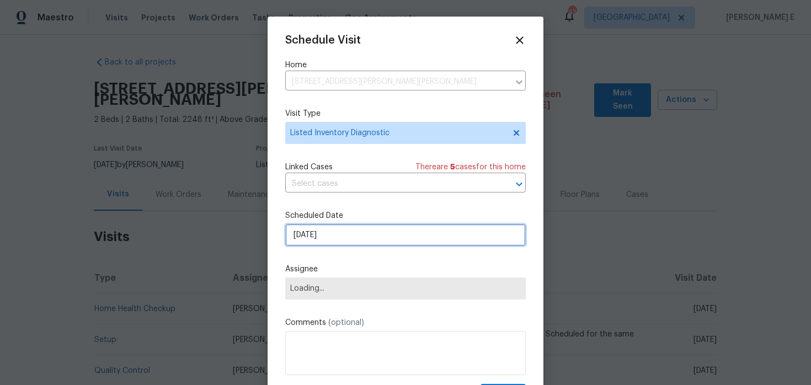
click at [327, 244] on input "23/09/2025" at bounding box center [405, 235] width 240 height 22
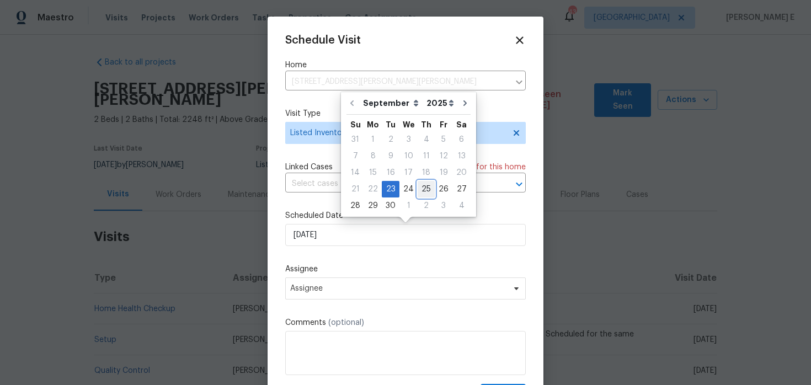
click at [429, 191] on div "25" at bounding box center [426, 188] width 17 height 15
type input "25/09/2025"
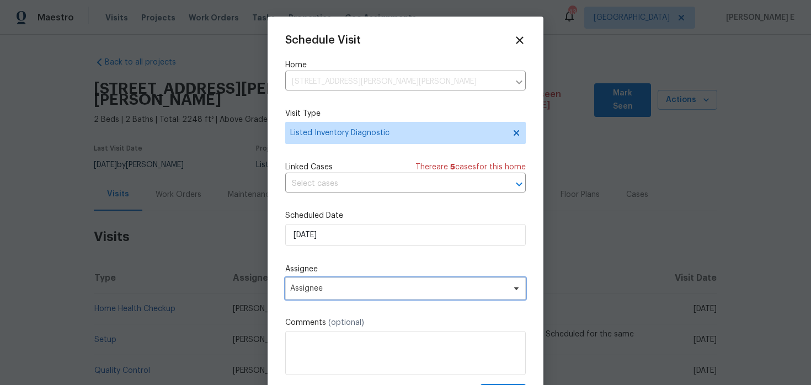
click at [364, 288] on span "Assignee" at bounding box center [398, 288] width 216 height 9
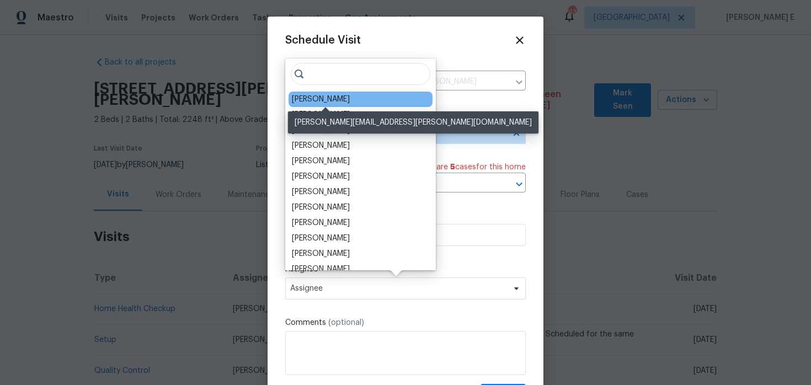
click at [344, 97] on div "Andrew McCuskey" at bounding box center [321, 99] width 58 height 11
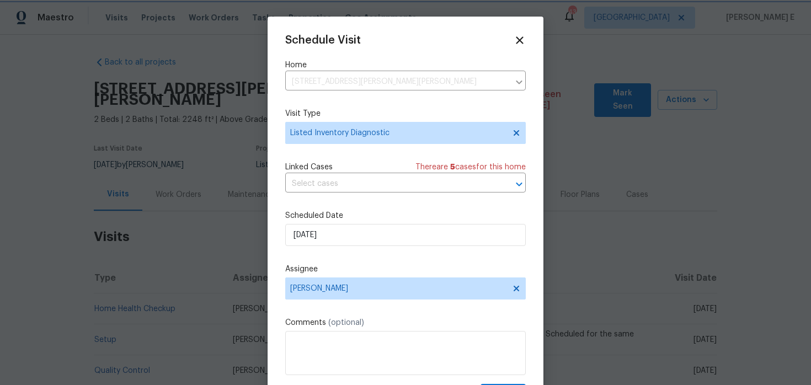
scroll to position [20, 0]
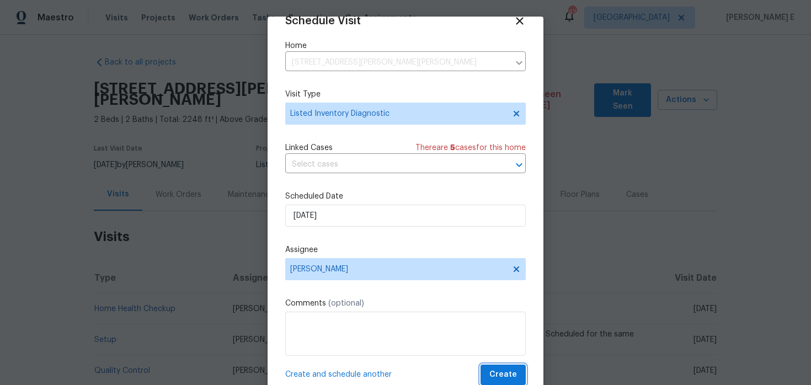
click at [495, 378] on span "Create" at bounding box center [503, 375] width 28 height 14
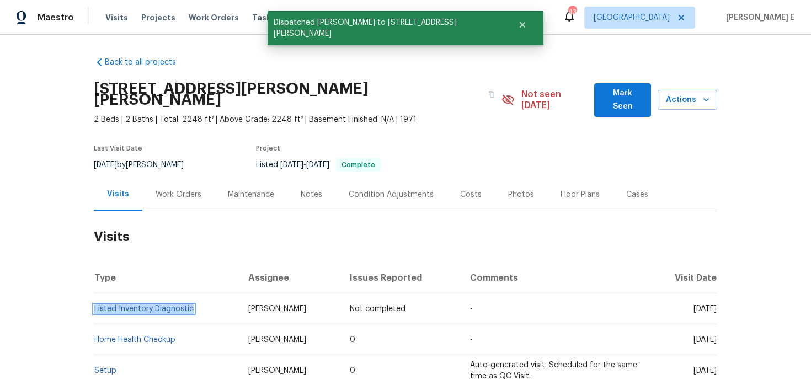
copy link "Listed Inventory Diagnostic"
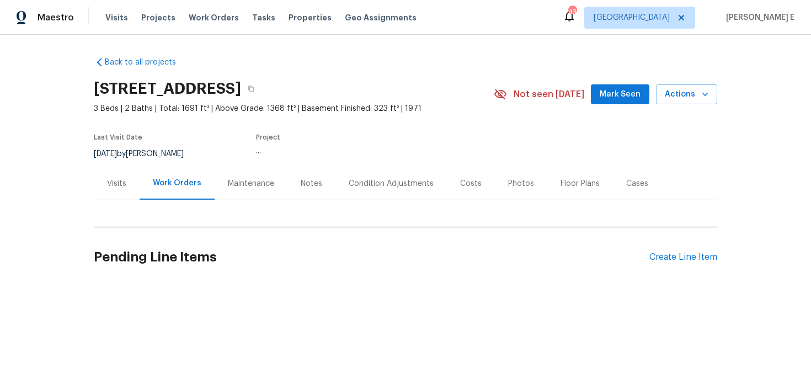
click at [127, 174] on div "Visits" at bounding box center [117, 183] width 46 height 33
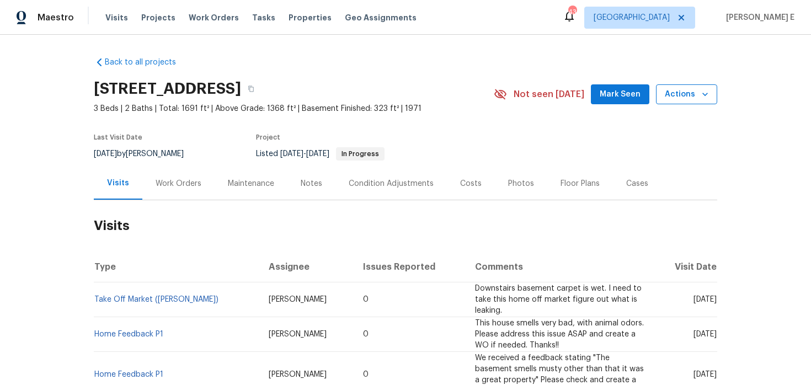
click at [680, 103] on button "Actions" at bounding box center [686, 94] width 61 height 20
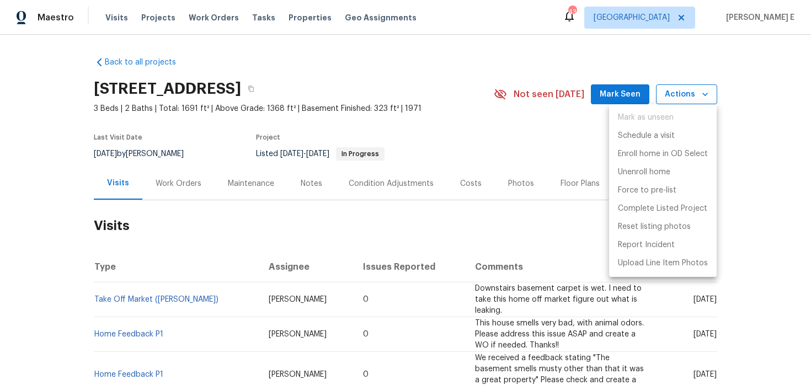
click at [680, 103] on div at bounding box center [405, 192] width 811 height 385
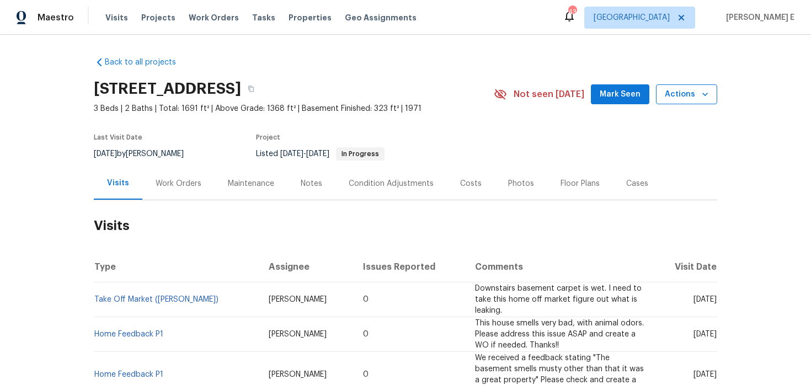
click at [680, 103] on button "Actions" at bounding box center [686, 94] width 61 height 20
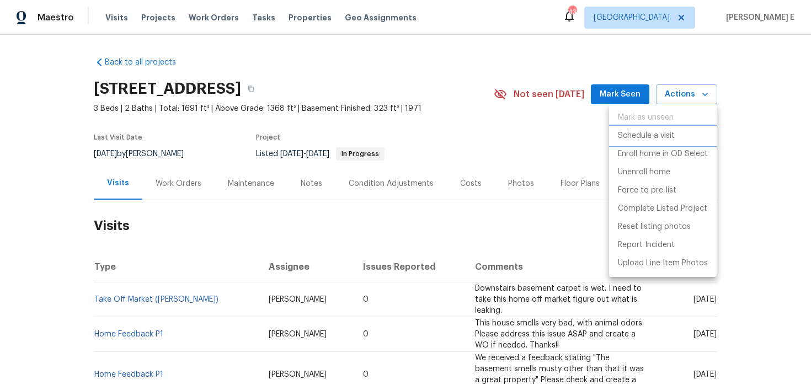
click at [641, 140] on p "Schedule a visit" at bounding box center [646, 136] width 57 height 12
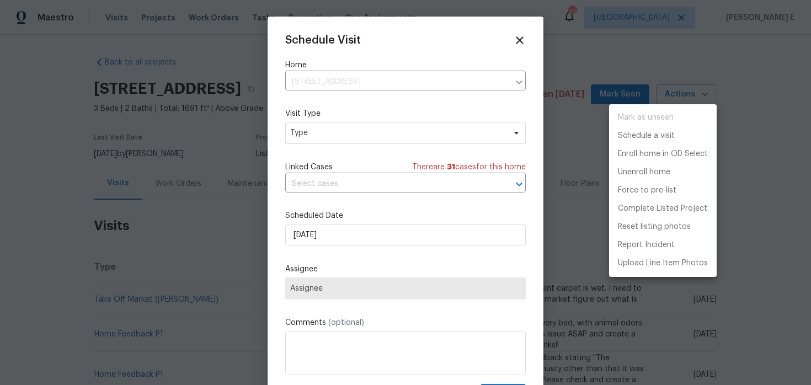
click at [398, 143] on div at bounding box center [405, 192] width 811 height 385
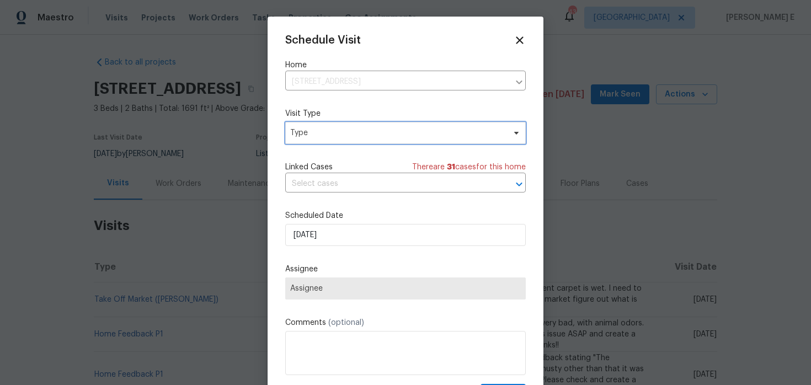
click at [398, 143] on span "Type" at bounding box center [405, 133] width 240 height 22
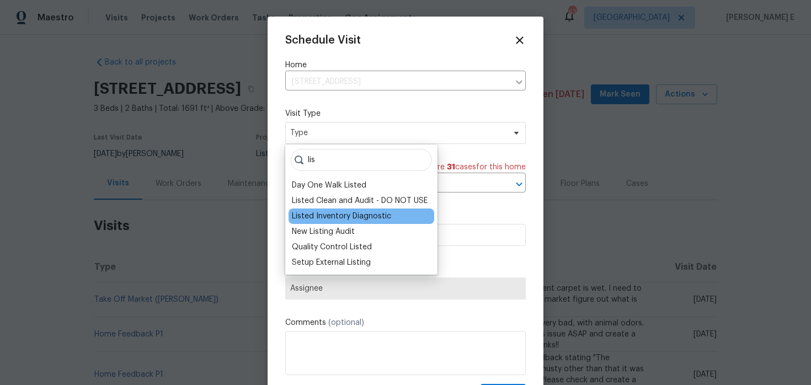
type input "lis"
click at [384, 218] on div "Listed Inventory Diagnostic" at bounding box center [341, 216] width 99 height 11
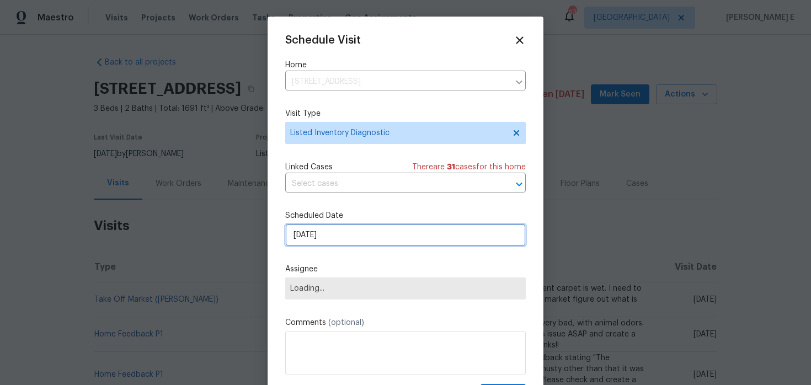
click at [359, 231] on input "[DATE]" at bounding box center [405, 235] width 240 height 22
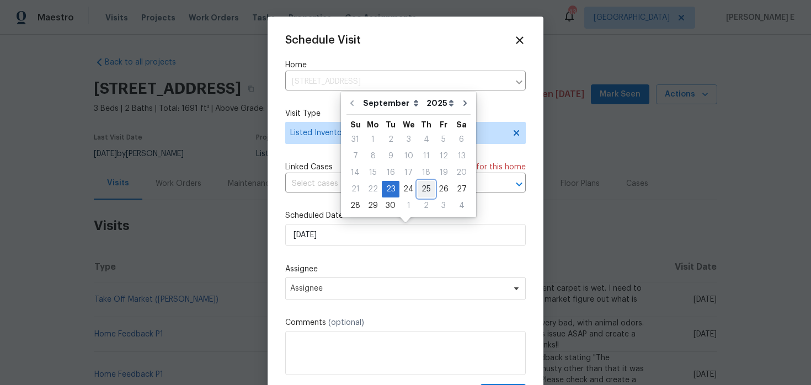
click at [420, 189] on div "25" at bounding box center [426, 188] width 17 height 15
type input "[DATE]"
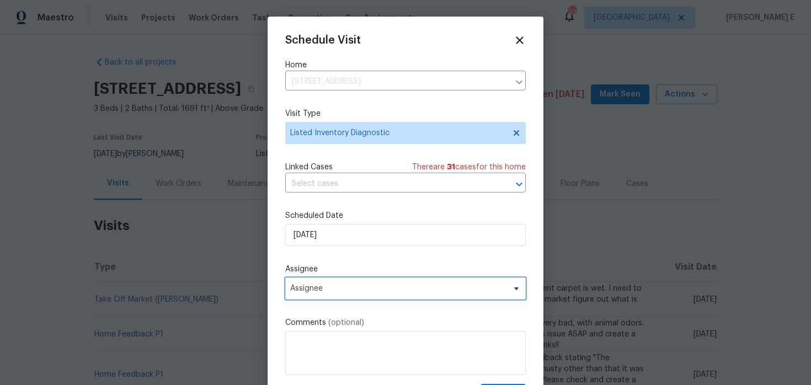
click at [343, 294] on span "Assignee" at bounding box center [405, 288] width 240 height 22
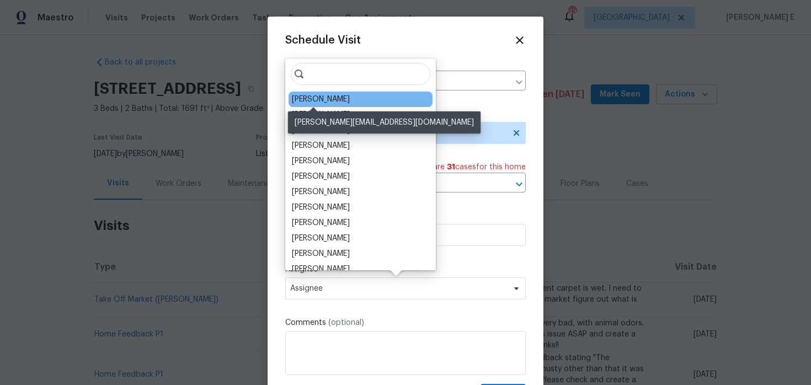
click at [325, 97] on div "[PERSON_NAME]" at bounding box center [321, 99] width 58 height 11
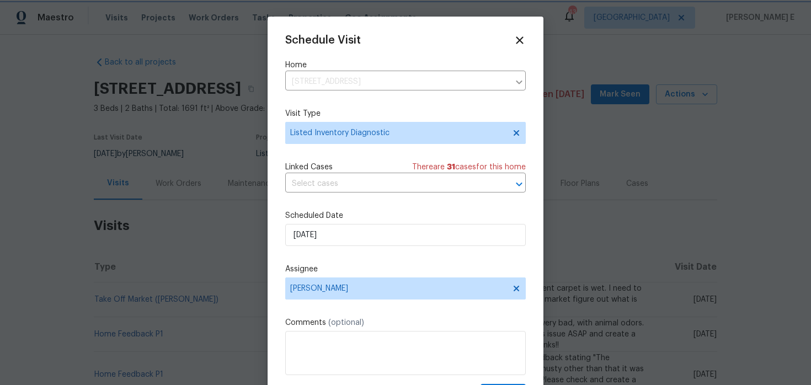
scroll to position [20, 0]
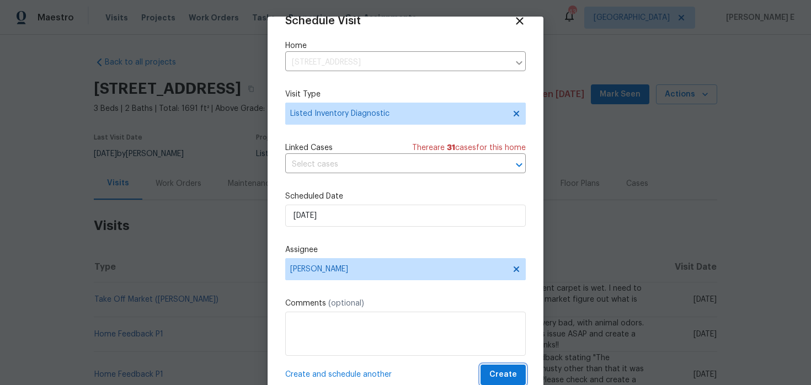
click at [491, 376] on button "Create" at bounding box center [502, 375] width 45 height 20
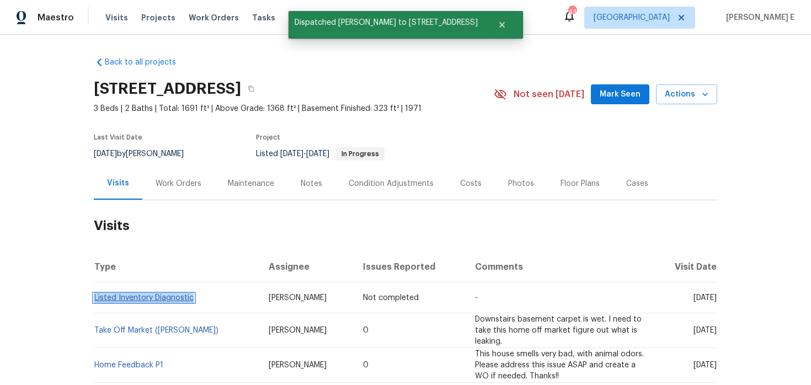
copy link "Listed Inventory Diagnostic"
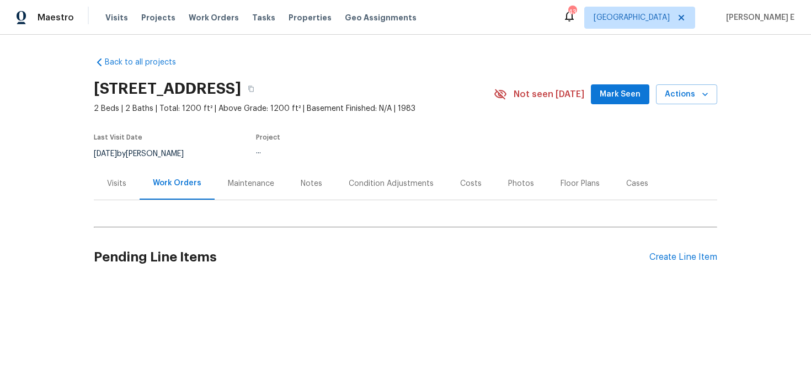
click at [118, 189] on div "Visits" at bounding box center [117, 183] width 46 height 33
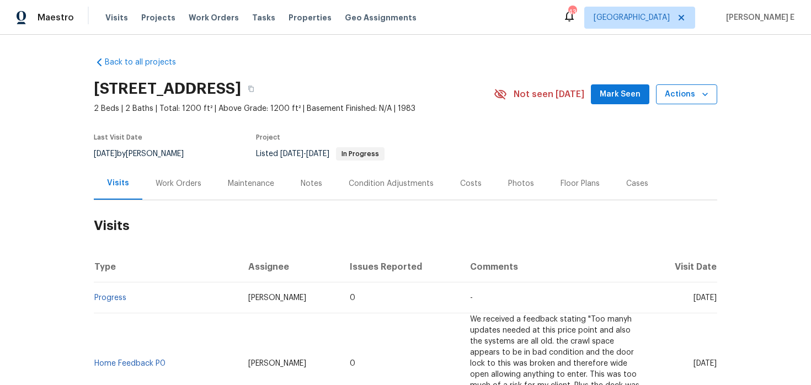
click at [705, 101] on button "Actions" at bounding box center [686, 94] width 61 height 20
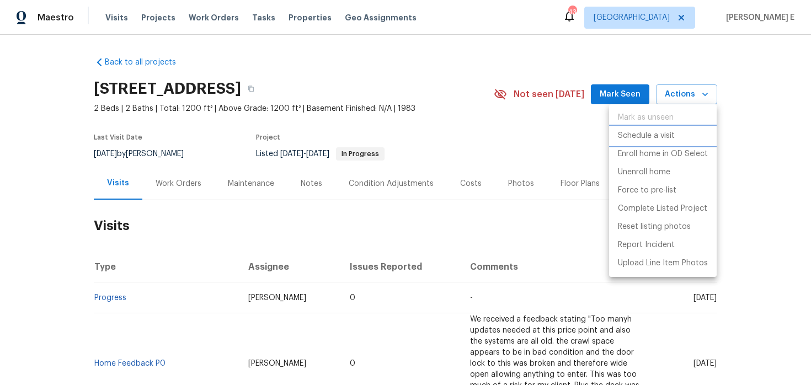
click at [640, 130] on p "Schedule a visit" at bounding box center [646, 136] width 57 height 12
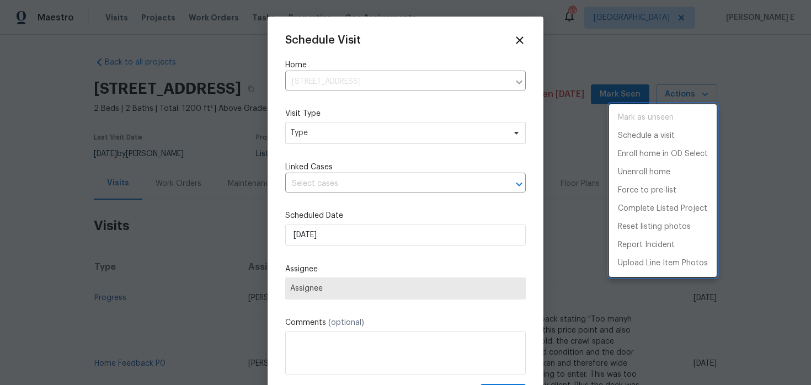
click at [366, 139] on div at bounding box center [405, 192] width 811 height 385
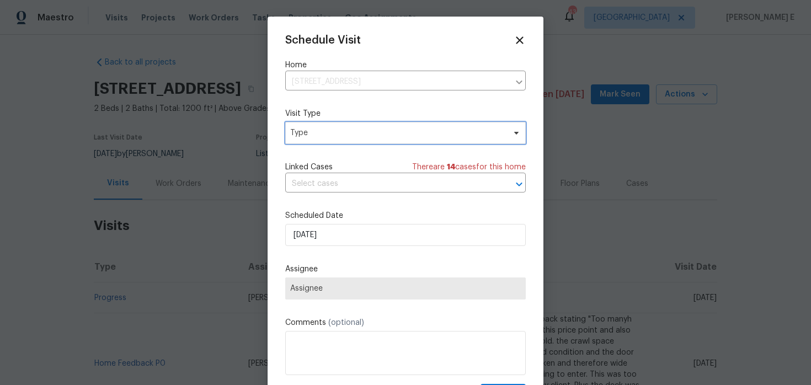
click at [365, 139] on span "Type" at bounding box center [405, 133] width 240 height 22
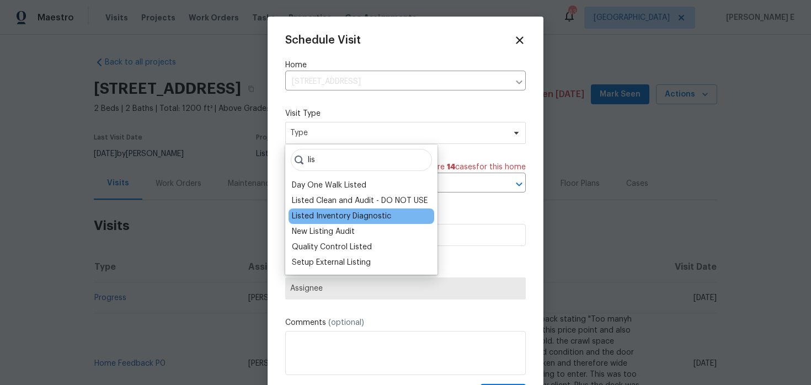
type input "lis"
click at [346, 214] on div "Listed Inventory Diagnostic" at bounding box center [341, 216] width 99 height 11
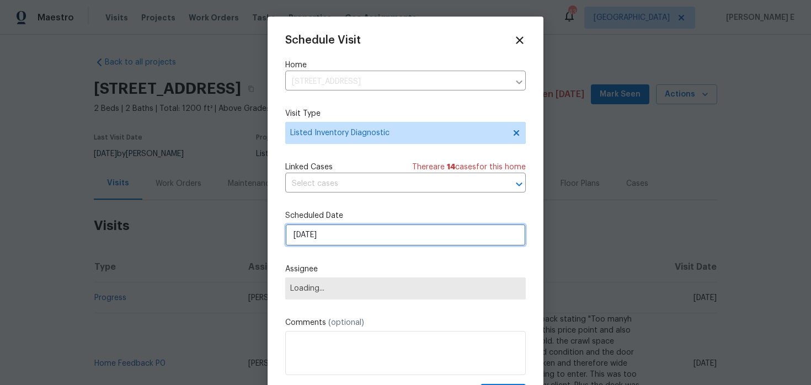
click at [335, 230] on input "[DATE]" at bounding box center [405, 235] width 240 height 22
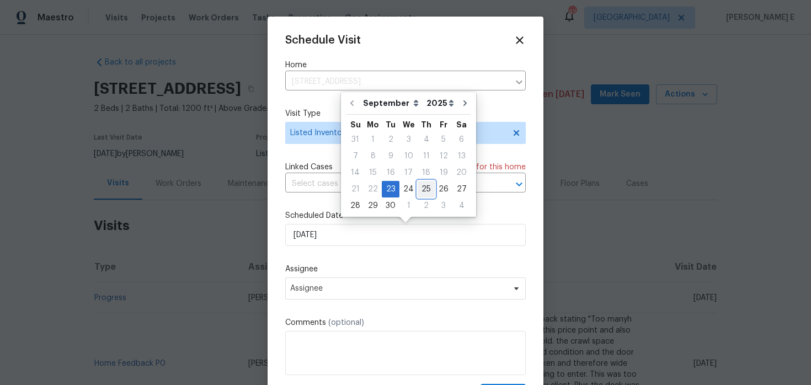
click at [420, 184] on div "25" at bounding box center [426, 188] width 17 height 15
type input "[DATE]"
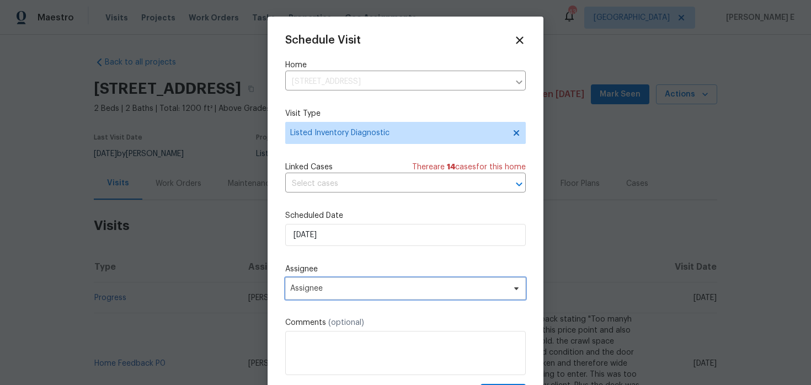
click at [318, 296] on span "Assignee" at bounding box center [405, 288] width 240 height 22
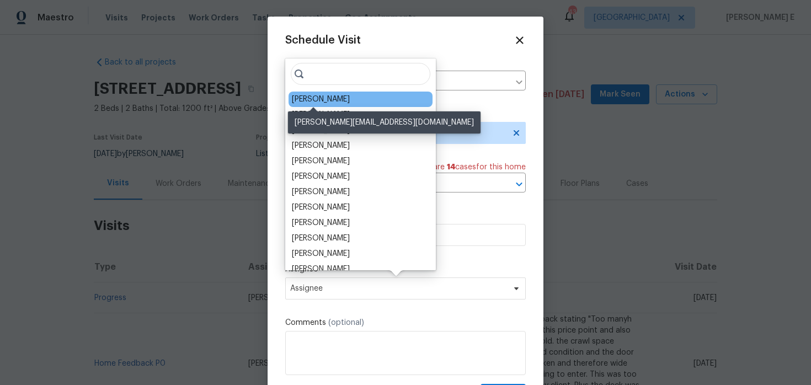
click at [327, 103] on div "Ken Romain" at bounding box center [321, 99] width 58 height 11
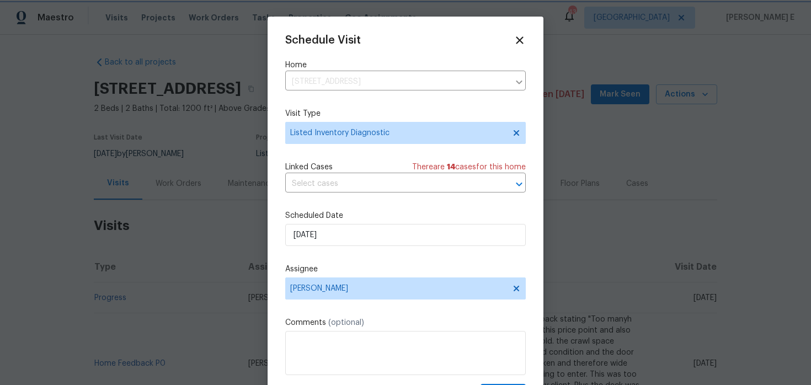
scroll to position [20, 0]
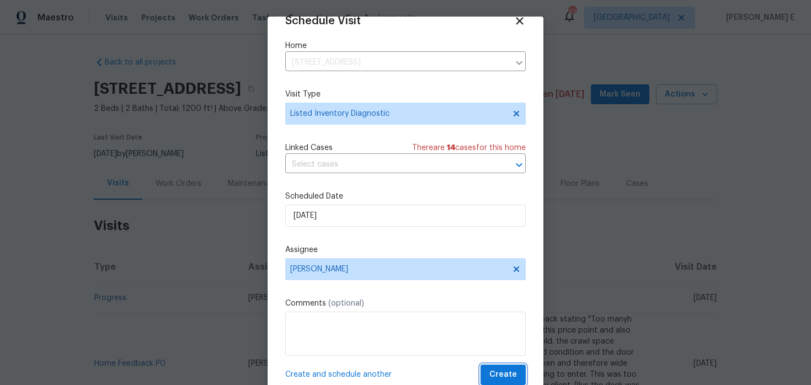
click at [500, 371] on span "Create" at bounding box center [503, 375] width 28 height 14
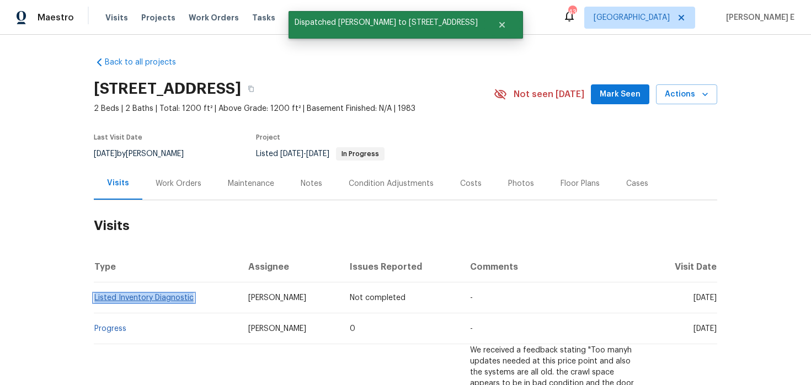
copy link "Listed Inventory Diagnostic"
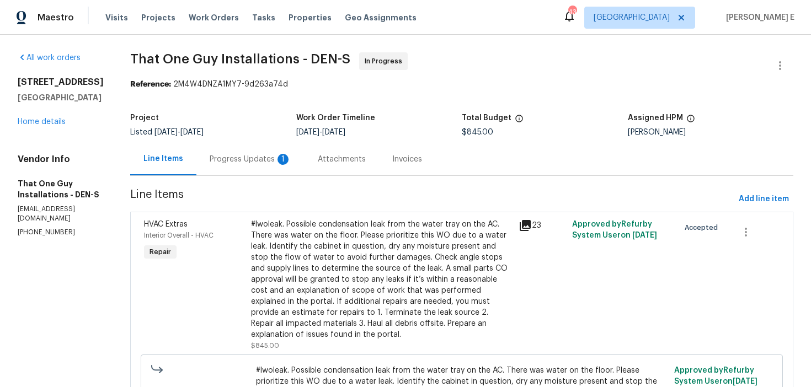
click at [226, 160] on div "Progress Updates 1" at bounding box center [251, 159] width 82 height 11
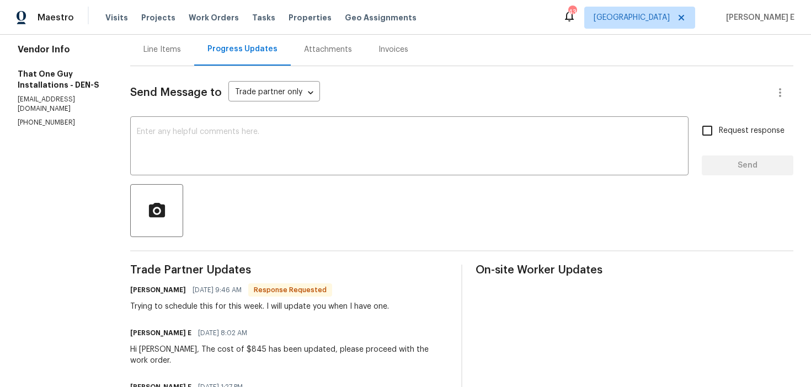
scroll to position [107, 0]
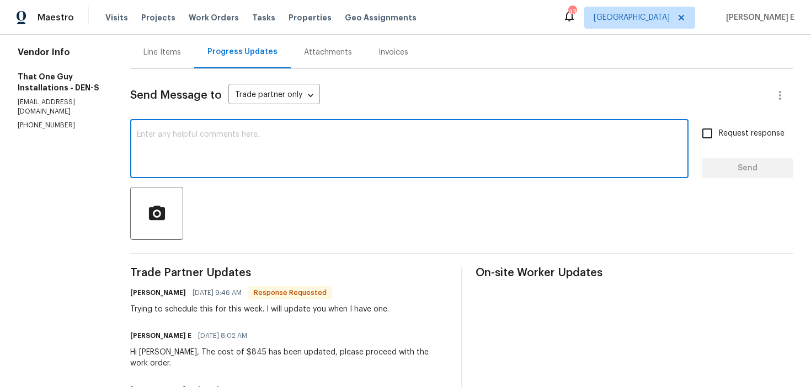
click at [446, 145] on textarea at bounding box center [409, 150] width 545 height 39
type textarea "Thanks."
click at [776, 162] on span "Send" at bounding box center [747, 169] width 74 height 14
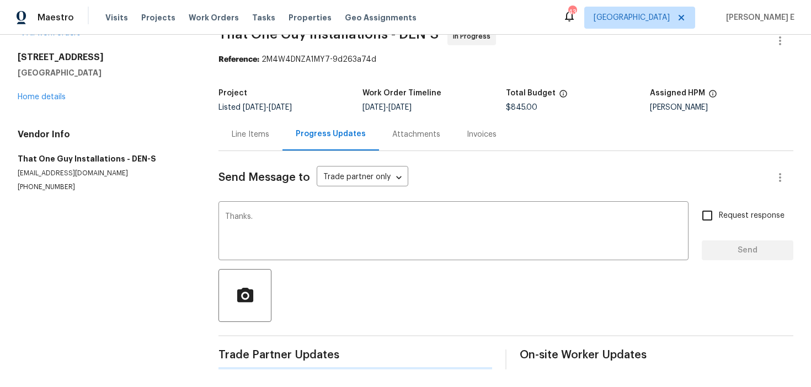
scroll to position [0, 0]
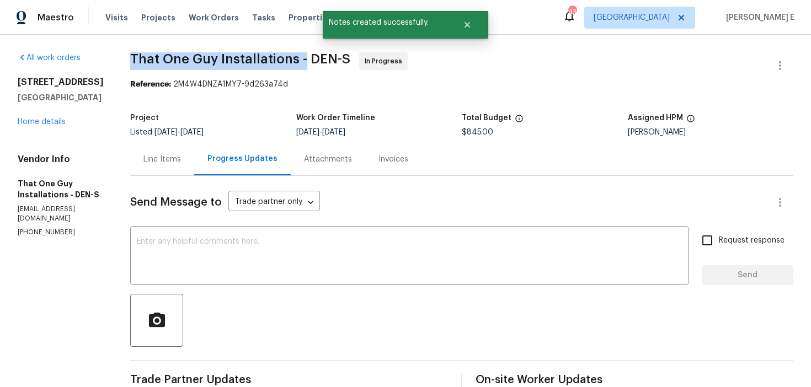
drag, startPoint x: 110, startPoint y: 64, endPoint x: 280, endPoint y: 64, distance: 170.4
click at [280, 64] on span "That One Guy Installations - DEN-S" at bounding box center [240, 58] width 220 height 13
copy span "That One Guy Installations -"
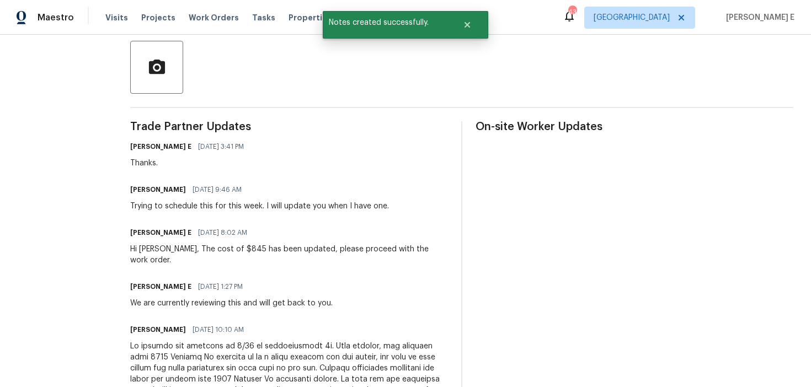
scroll to position [261, 0]
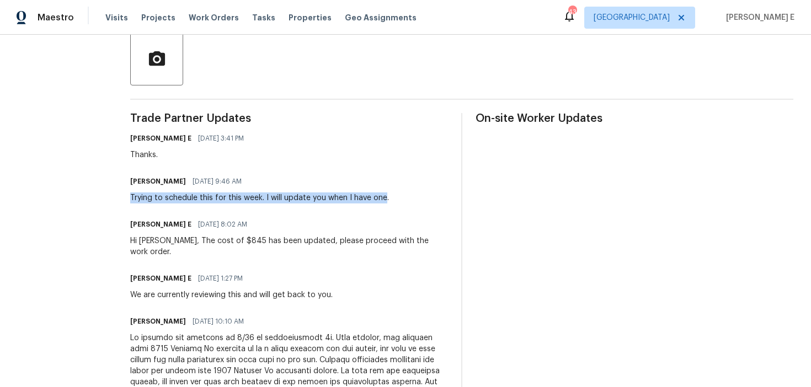
drag, startPoint x: 106, startPoint y: 197, endPoint x: 360, endPoint y: 197, distance: 253.7
copy div "Trying to schedule this for this week. I will update you when I have one"
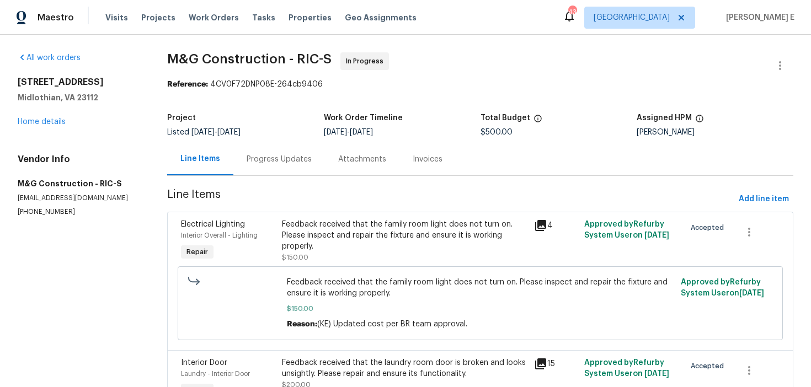
click at [281, 166] on div "Progress Updates" at bounding box center [279, 159] width 92 height 33
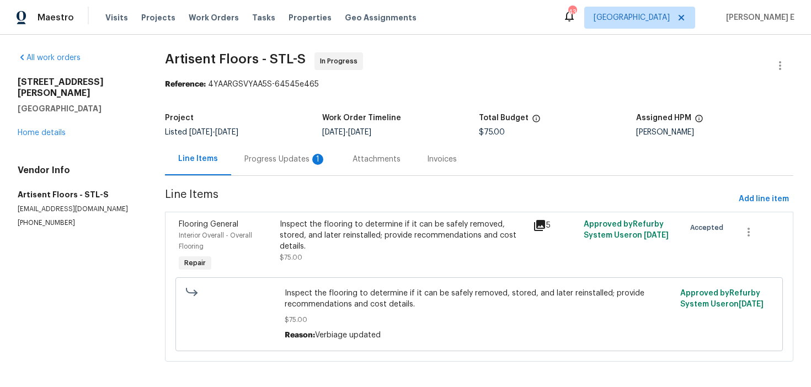
click at [254, 165] on div "Progress Updates 1" at bounding box center [285, 159] width 108 height 33
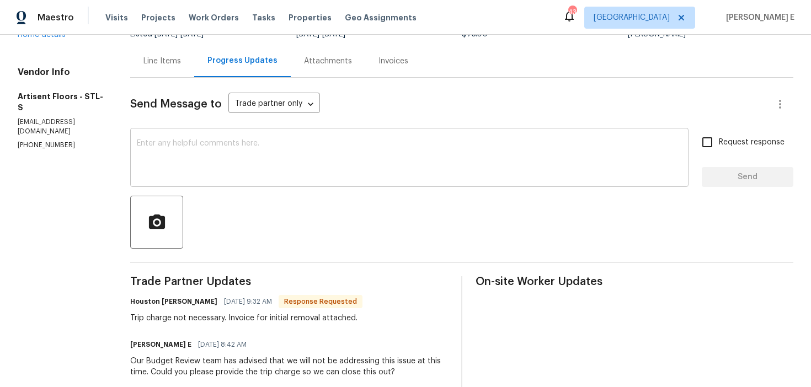
scroll to position [35, 0]
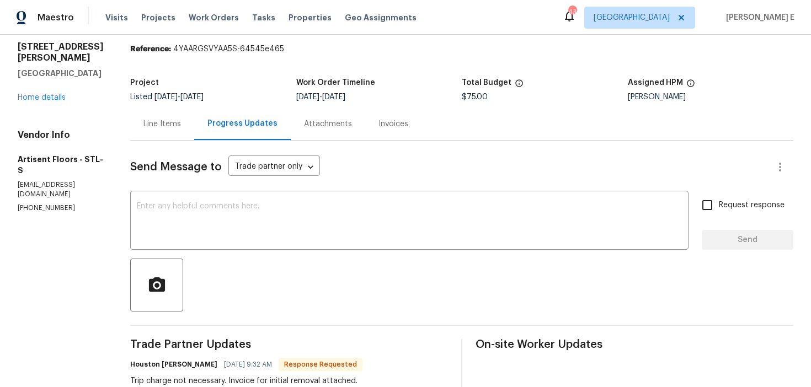
click at [169, 117] on div "Line Items" at bounding box center [162, 124] width 64 height 33
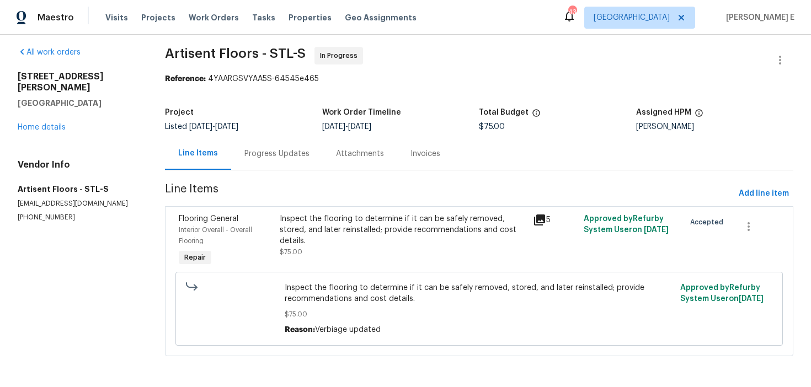
scroll to position [6, 0]
click at [322, 244] on div "Inspect the flooring to determine if it can be safely removed, stored, and late…" at bounding box center [403, 235] width 247 height 44
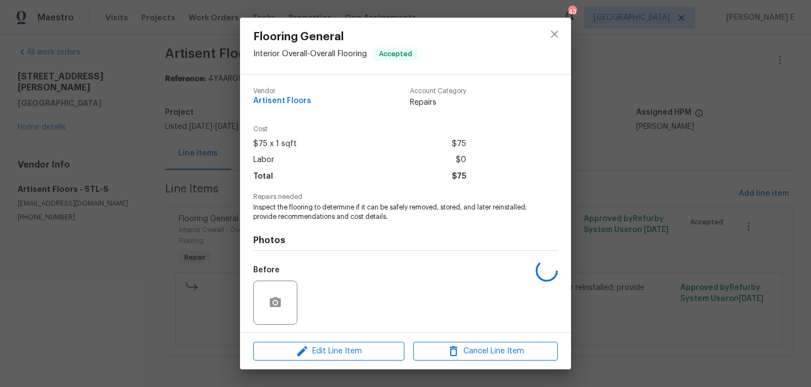
scroll to position [75, 0]
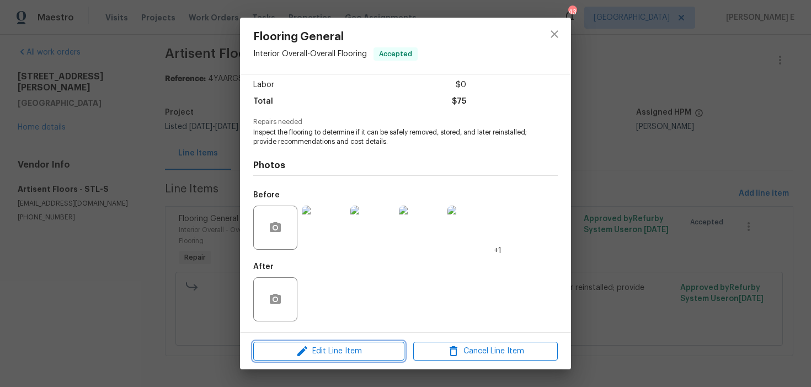
click at [293, 346] on span "Edit Line Item" at bounding box center [328, 352] width 145 height 14
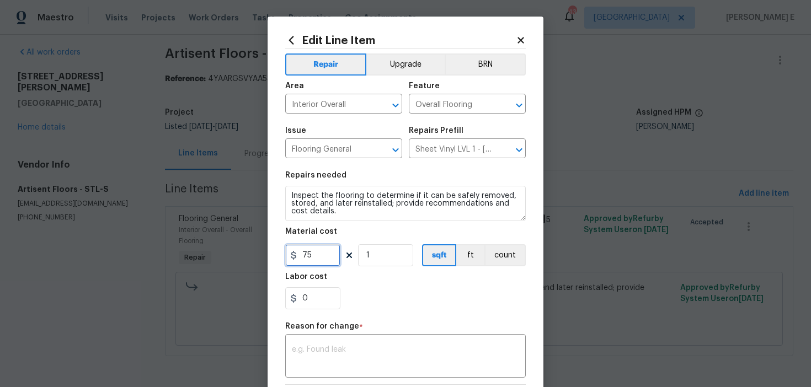
click at [301, 254] on input "75" at bounding box center [312, 255] width 55 height 22
type input "245"
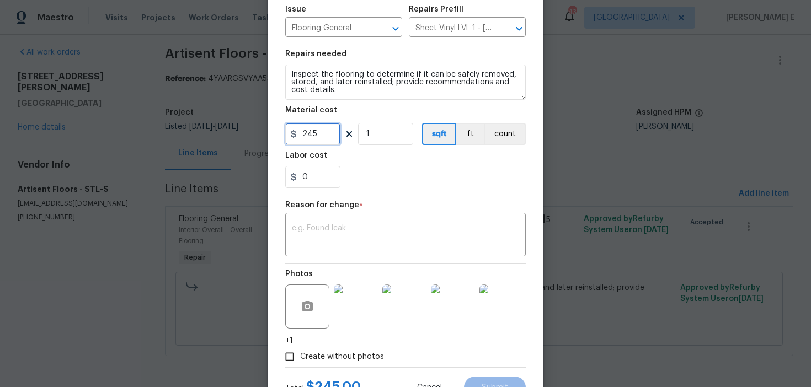
scroll to position [168, 0]
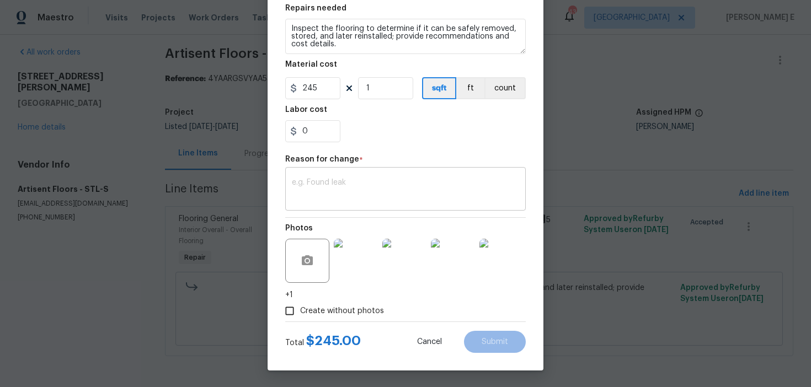
click at [400, 189] on textarea at bounding box center [405, 190] width 227 height 23
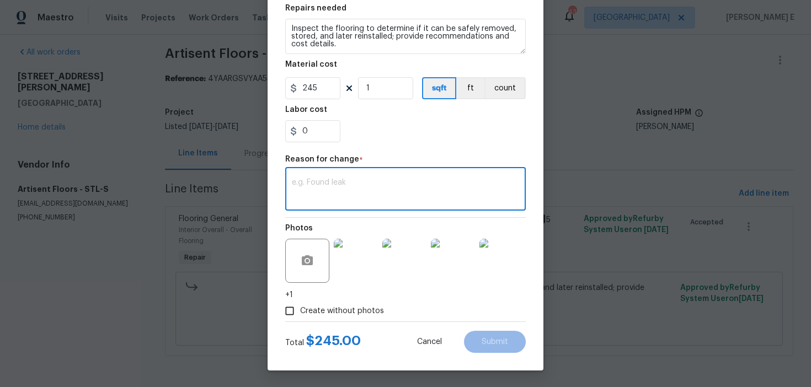
paste textarea "(KE) Updated per vendor's final cost."
type textarea "(KE) Updated per vendor's final cost."
click at [491, 349] on button "Submit" at bounding box center [495, 342] width 62 height 22
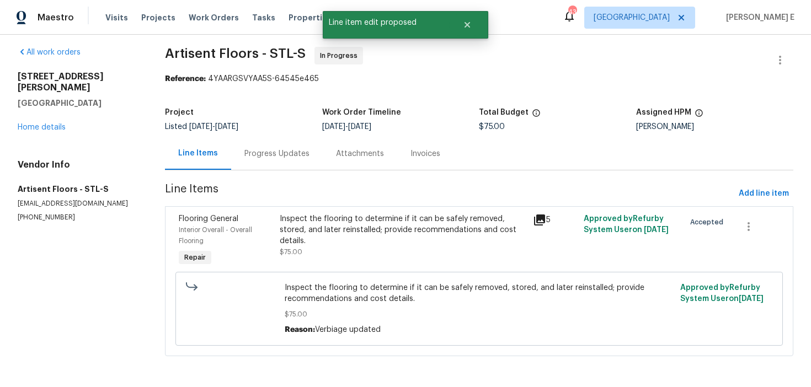
scroll to position [0, 0]
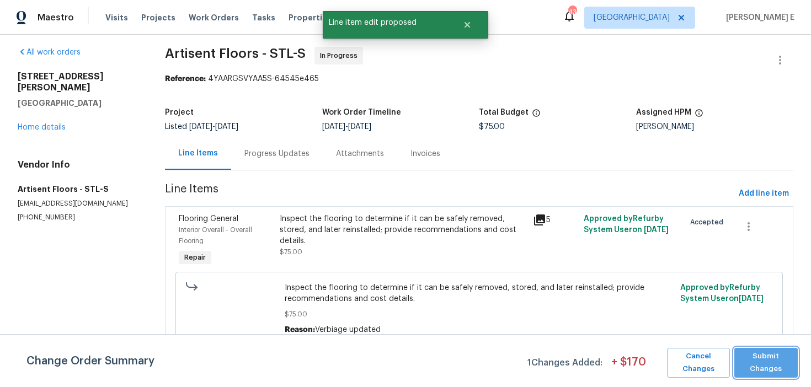
click at [779, 357] on span "Submit Changes" at bounding box center [766, 362] width 52 height 25
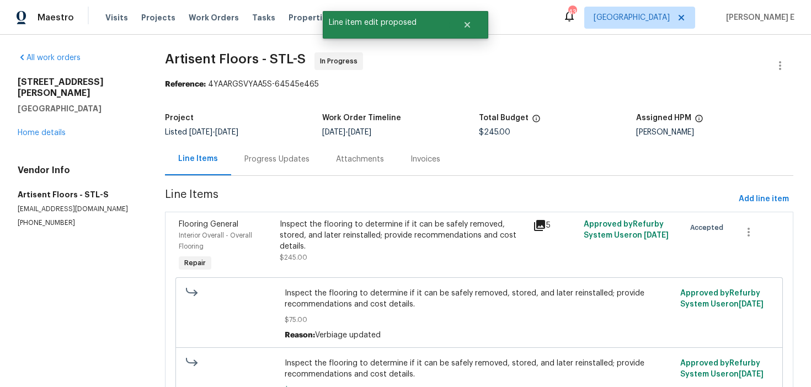
click at [272, 161] on div "Progress Updates" at bounding box center [276, 159] width 65 height 11
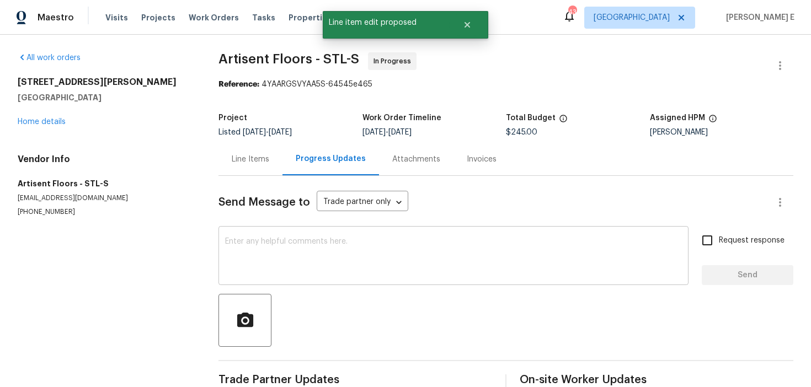
click at [269, 247] on textarea at bounding box center [453, 257] width 457 height 39
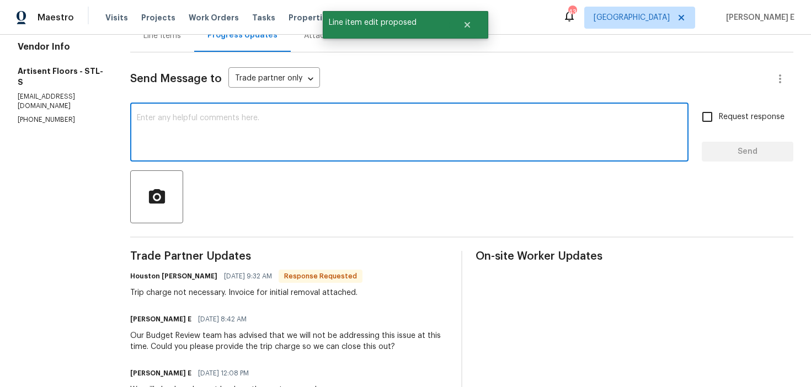
scroll to position [124, 0]
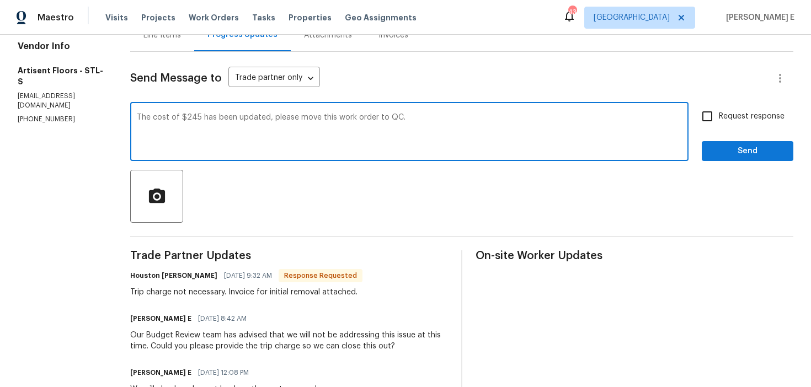
type textarea "The cost of $245 has been updated, please move this work order to QC."
click at [710, 127] on input "Request response" at bounding box center [707, 116] width 23 height 23
checkbox input "true"
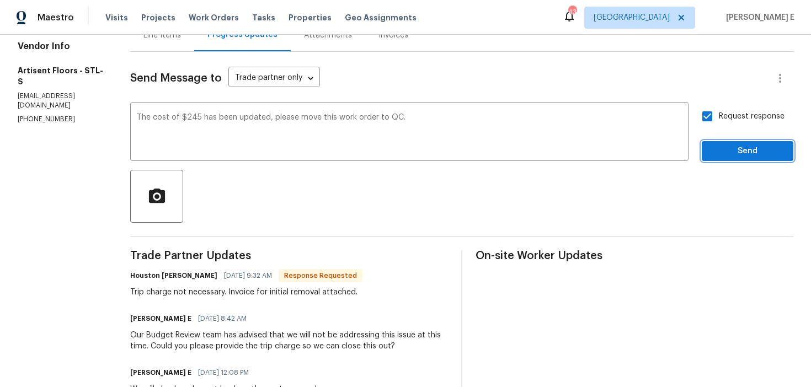
click at [729, 146] on span "Send" at bounding box center [747, 152] width 74 height 14
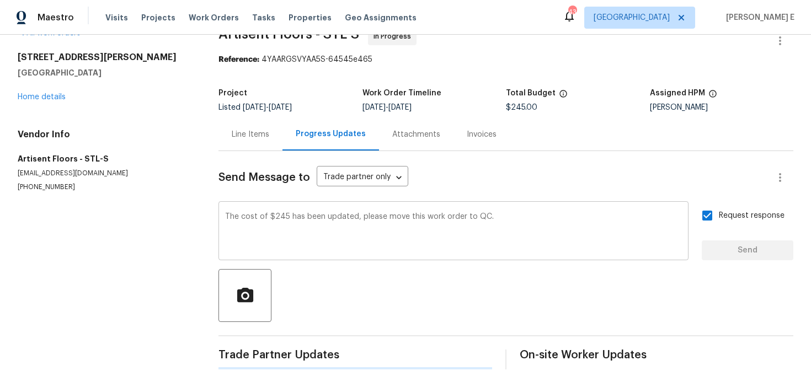
scroll to position [0, 0]
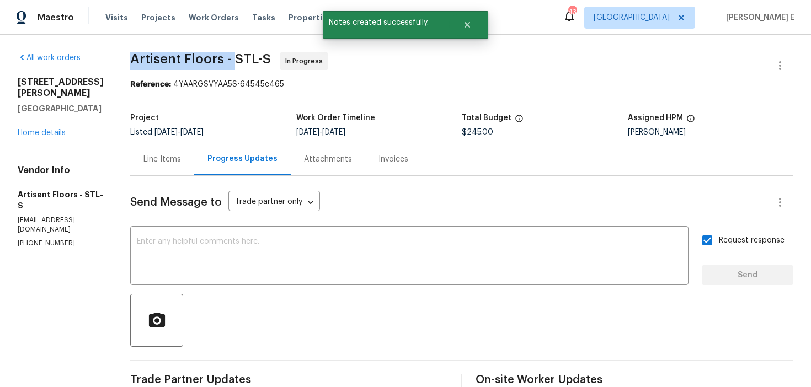
drag, startPoint x: 138, startPoint y: 61, endPoint x: 244, endPoint y: 61, distance: 105.9
click at [244, 61] on span "Artisent Floors - STL-S" at bounding box center [200, 58] width 141 height 13
copy span "Artisent Floors -"
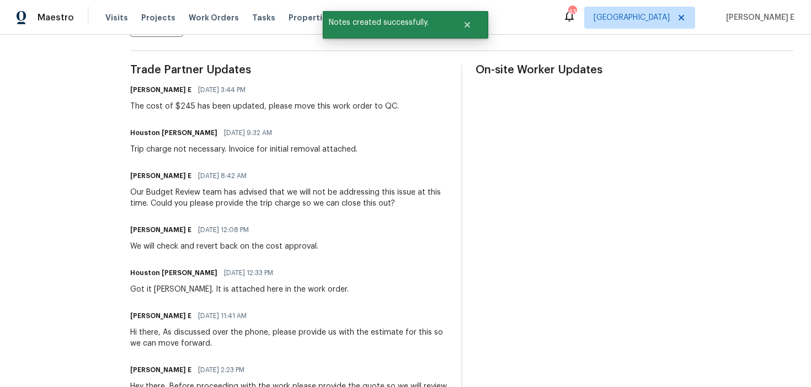
scroll to position [240, 0]
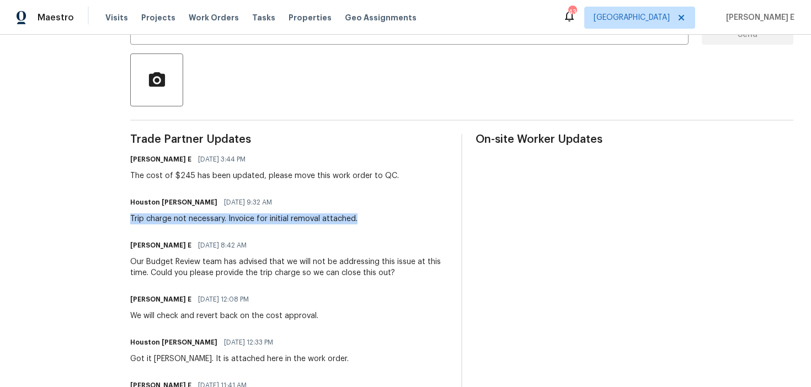
drag, startPoint x: 136, startPoint y: 220, endPoint x: 377, endPoint y: 220, distance: 241.6
copy div "Trip charge not necessary. Invoice for initial removal attached."
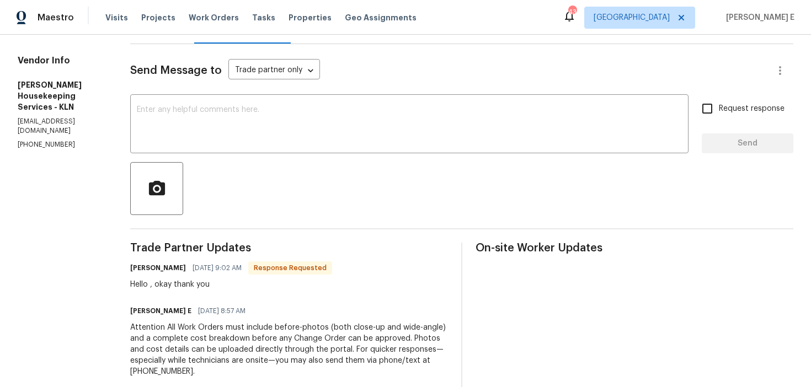
scroll to position [128, 0]
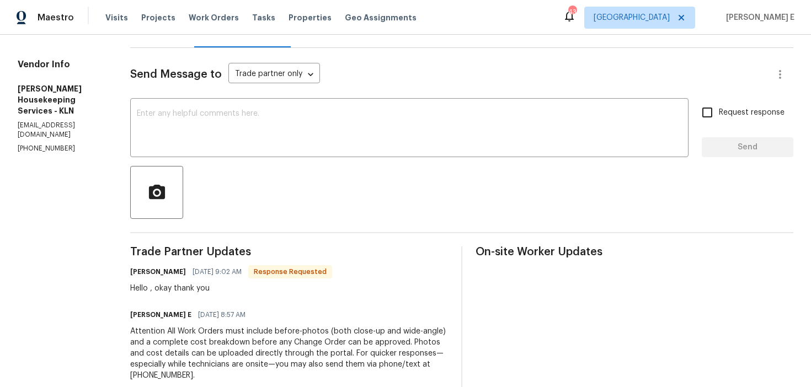
click at [461, 138] on textarea at bounding box center [409, 129] width 545 height 39
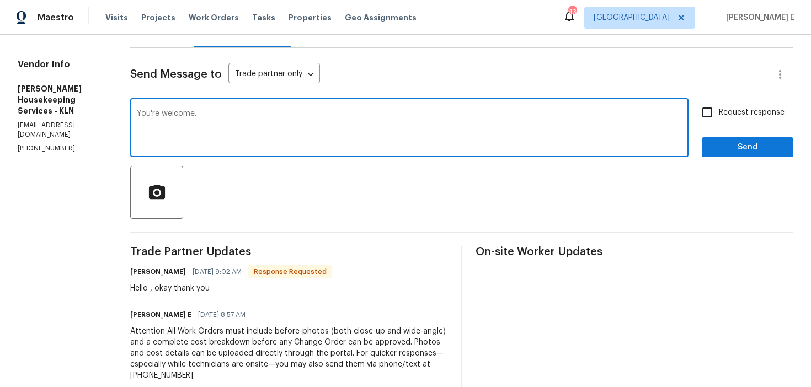
type textarea "You're welcome."
click at [768, 144] on span "Send" at bounding box center [747, 148] width 74 height 14
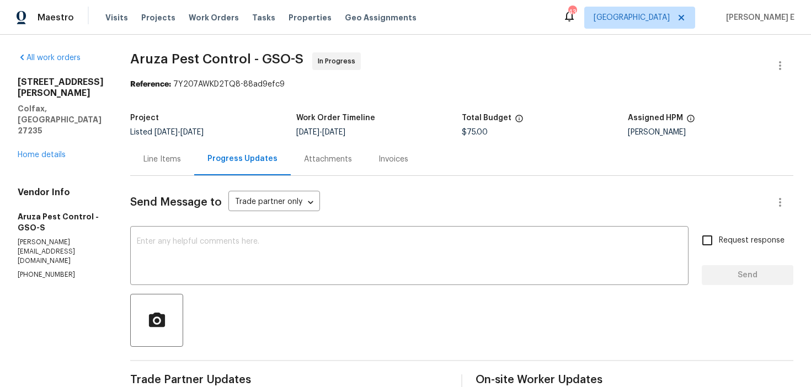
click at [159, 154] on div "Line Items" at bounding box center [162, 159] width 38 height 11
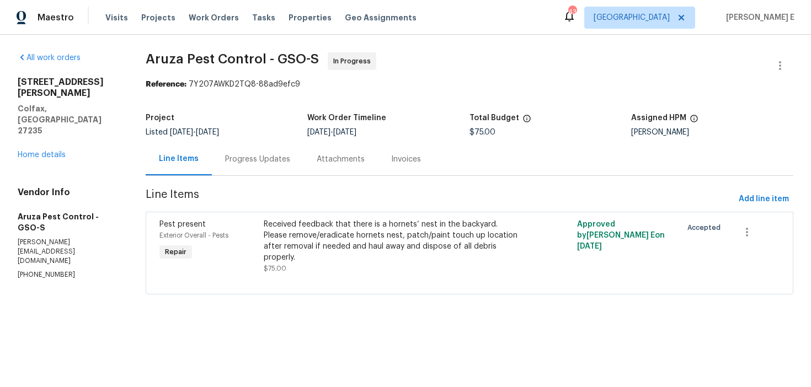
click at [327, 252] on div "Received feedback that there is a hornets’ nest in the backyard. Please remove/…" at bounding box center [391, 241] width 254 height 44
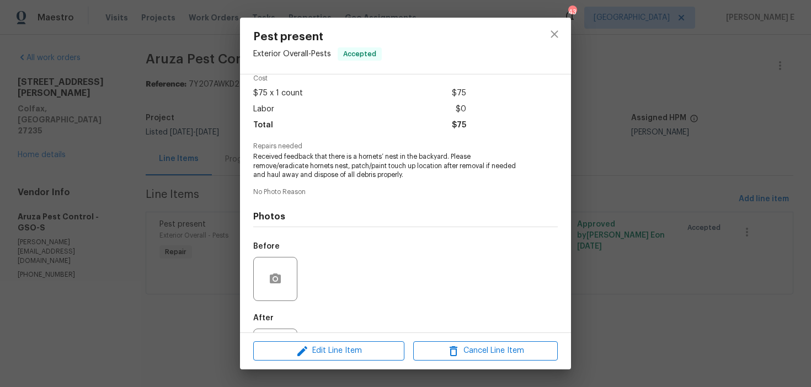
scroll to position [102, 0]
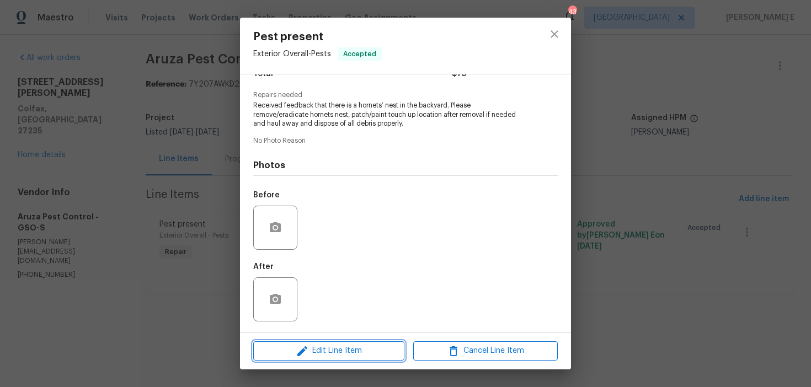
click at [291, 351] on span "Edit Line Item" at bounding box center [328, 351] width 145 height 14
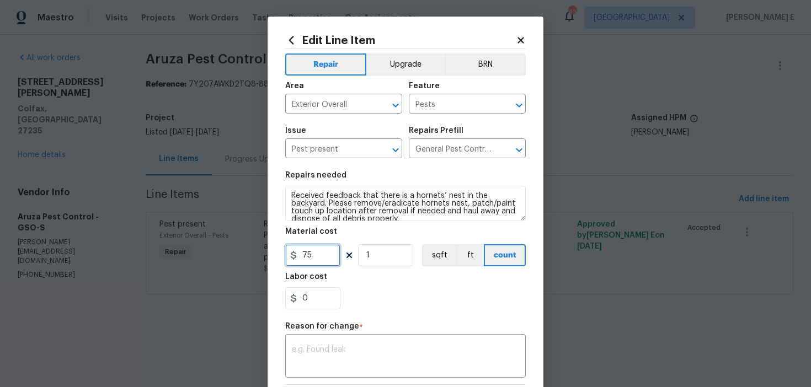
click at [315, 261] on input "75" at bounding box center [312, 255] width 55 height 22
type input "150"
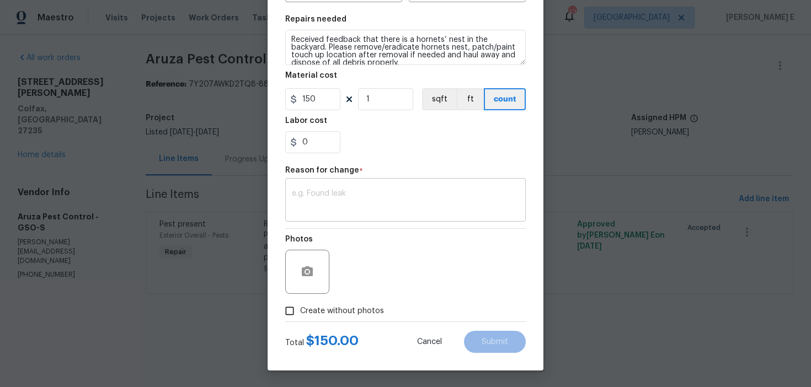
click at [398, 220] on div "x ​" at bounding box center [405, 201] width 240 height 41
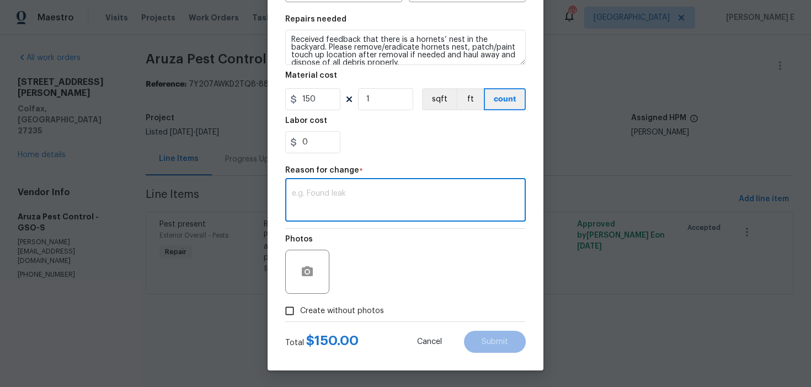
paste textarea "(KE) Updated per vendor's final cost."
type textarea "(KE) Updated per vendor's final cost."
click at [486, 346] on button "Submit" at bounding box center [495, 342] width 62 height 22
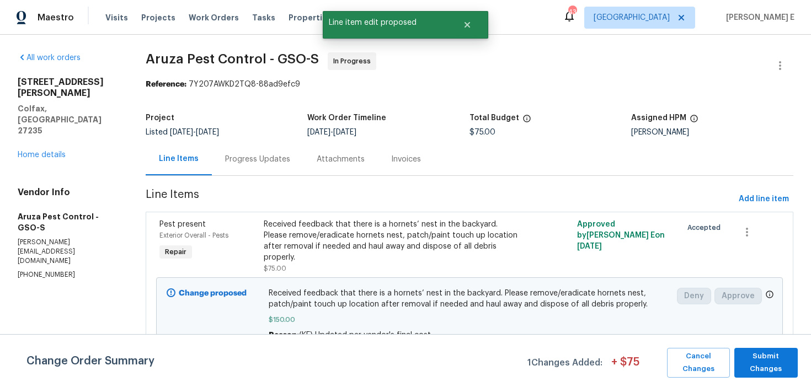
scroll to position [0, 0]
click at [745, 360] on span "Submit Changes" at bounding box center [766, 362] width 52 height 25
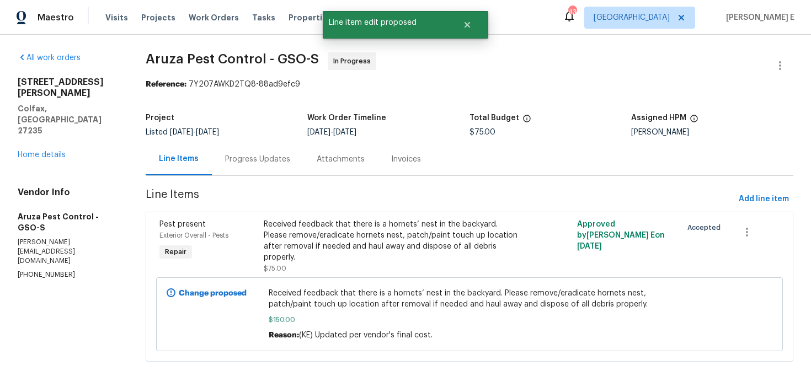
click at [251, 154] on div "Progress Updates" at bounding box center [257, 159] width 65 height 11
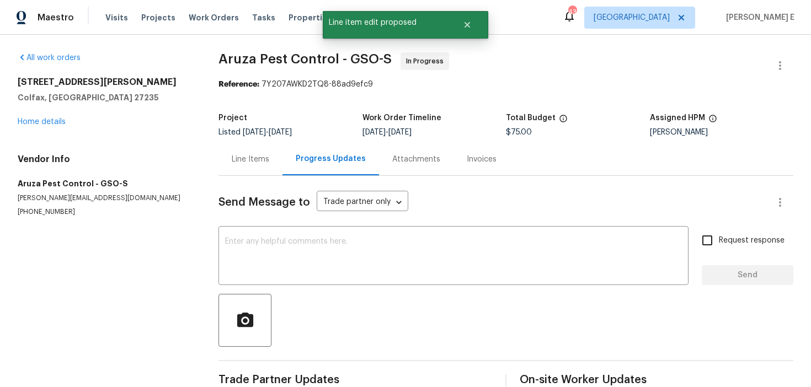
scroll to position [24, 0]
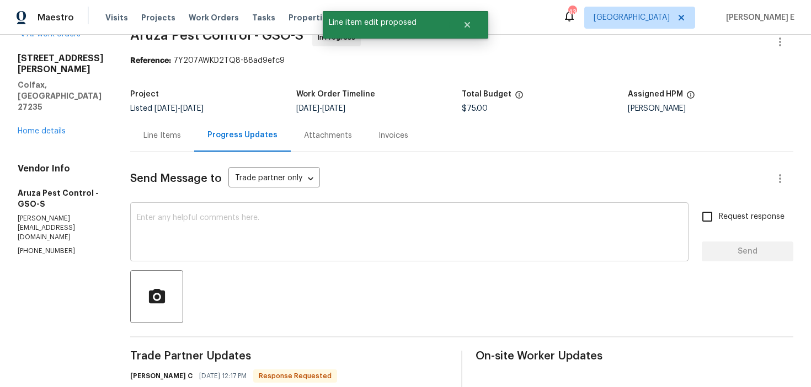
click at [261, 217] on textarea at bounding box center [409, 233] width 545 height 39
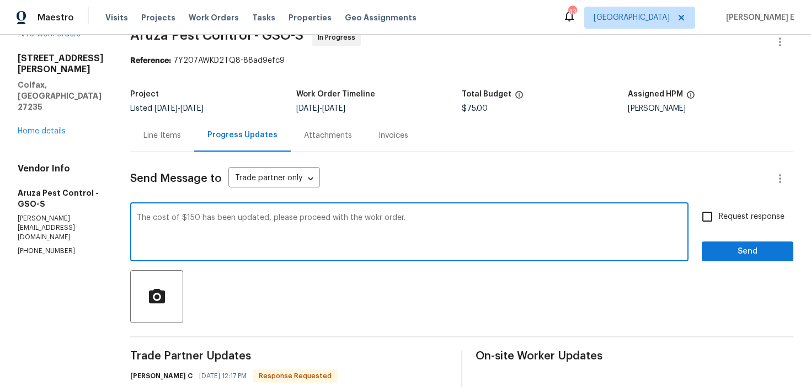
click at [373, 220] on textarea "The cost of $150 has been updated, please proceed with the wokr order." at bounding box center [409, 233] width 545 height 39
type textarea "The cost of $150 has been updated, please proceed with the work order."
click at [710, 223] on input "Request response" at bounding box center [707, 216] width 23 height 23
checkbox input "true"
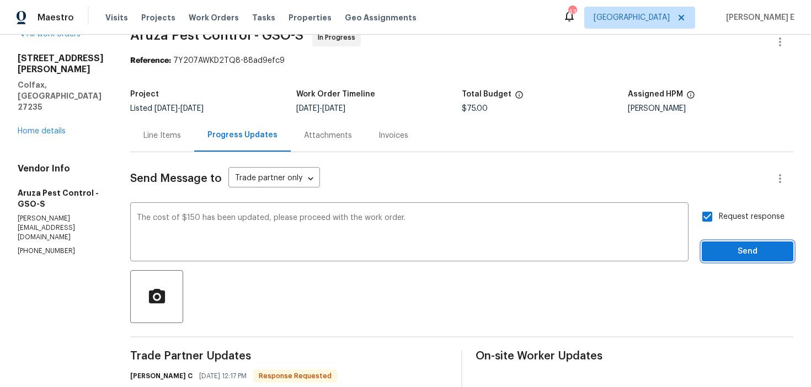
click at [723, 250] on span "Send" at bounding box center [747, 252] width 74 height 14
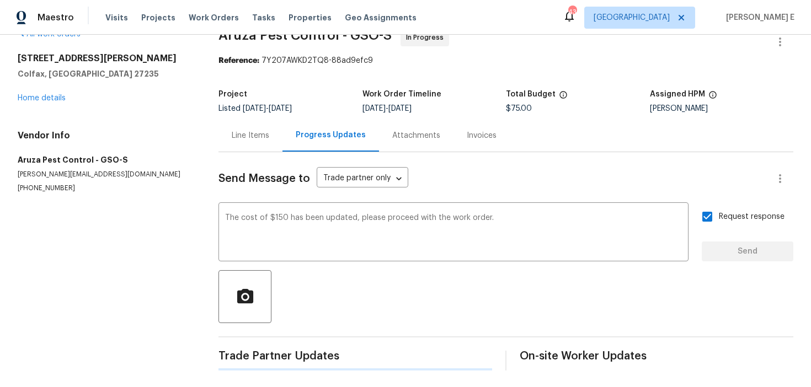
scroll to position [0, 0]
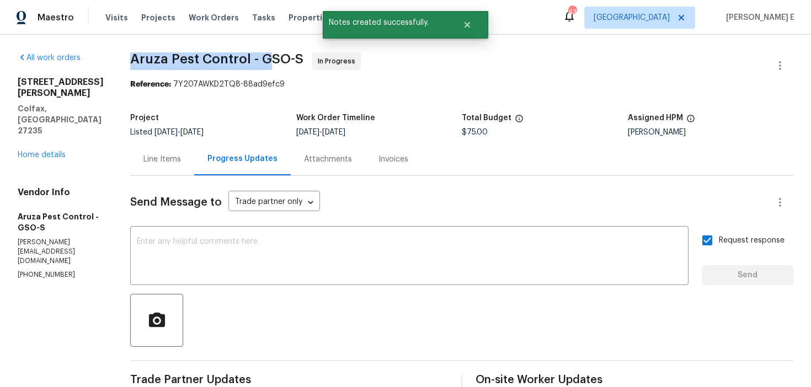
drag, startPoint x: 129, startPoint y: 63, endPoint x: 268, endPoint y: 67, distance: 139.0
click at [268, 67] on div "All work orders 149 Marshall Smith Rd Colfax, NC 27235 Home details Vendor Info…" at bounding box center [405, 375] width 811 height 680
copy span "Aruza Pest Control - G"
click at [170, 164] on div "Line Items" at bounding box center [162, 159] width 38 height 11
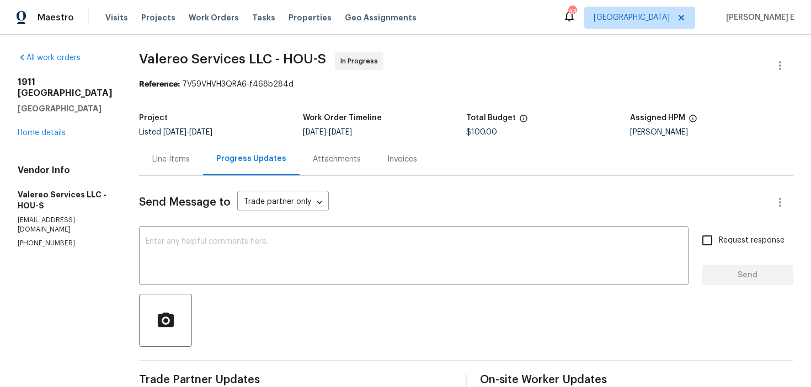
click at [149, 171] on div "Line Items" at bounding box center [171, 159] width 64 height 33
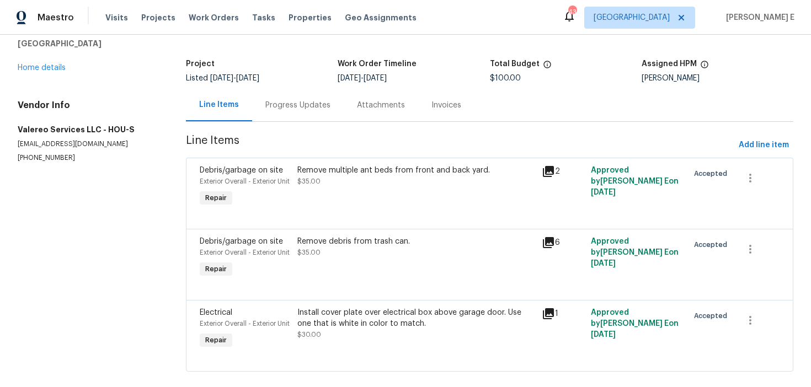
click at [296, 113] on div "Progress Updates" at bounding box center [298, 105] width 92 height 33
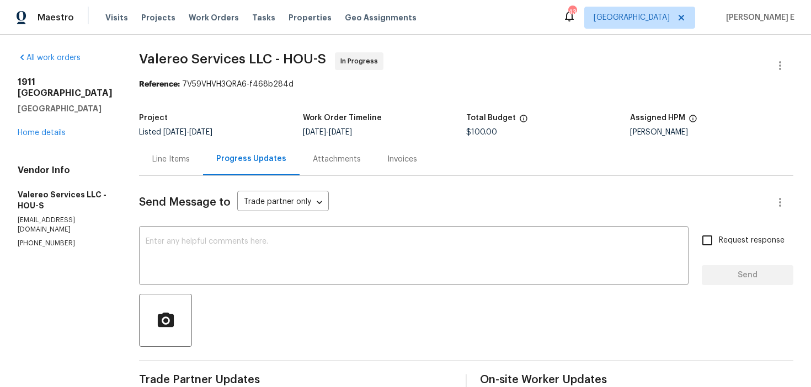
click at [165, 155] on div "Line Items" at bounding box center [171, 159] width 38 height 11
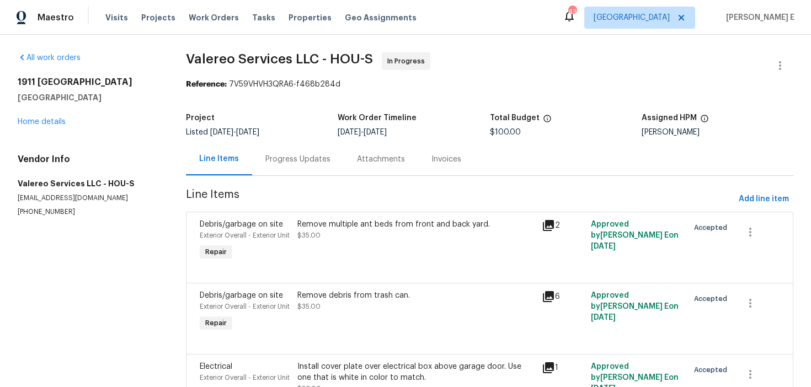
scroll to position [104, 0]
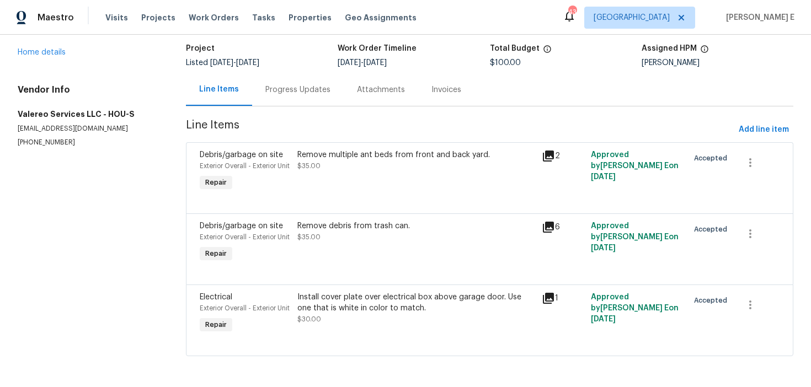
click at [326, 292] on div "Install cover plate over electrical box above garage door. Use one that is whit…" at bounding box center [416, 303] width 238 height 22
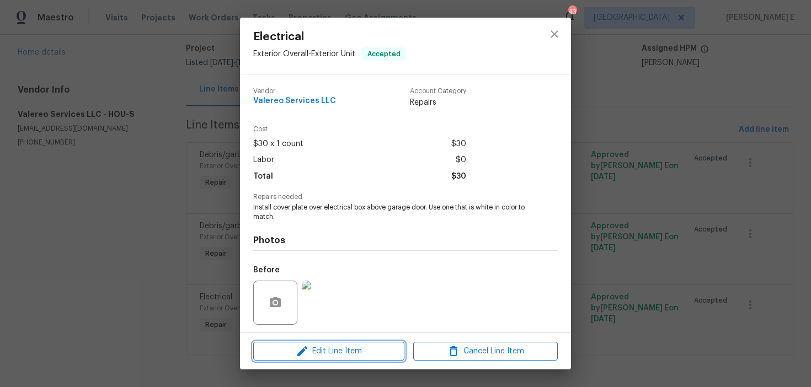
click at [282, 345] on span "Edit Line Item" at bounding box center [328, 352] width 145 height 14
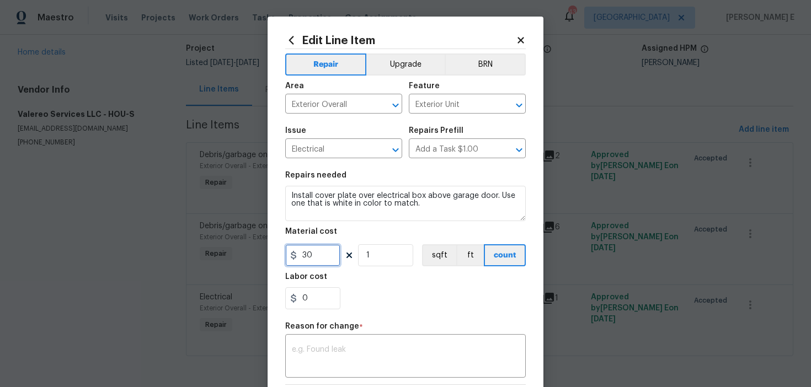
click at [309, 260] on input "30" at bounding box center [312, 255] width 55 height 22
type input "25"
click at [307, 351] on textarea at bounding box center [405, 357] width 227 height 23
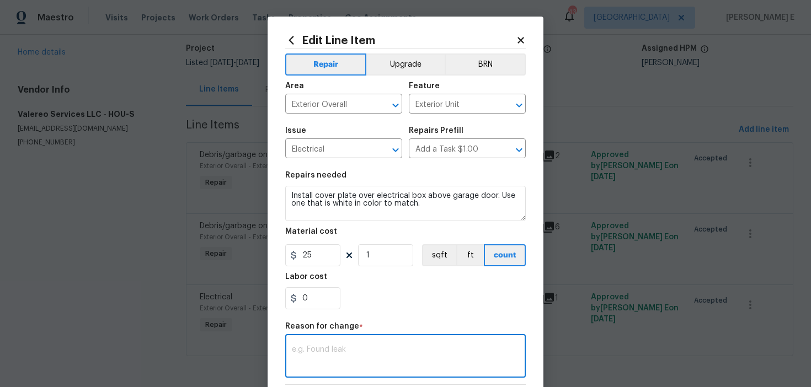
paste textarea "(KE) Updated per vendor's final cost."
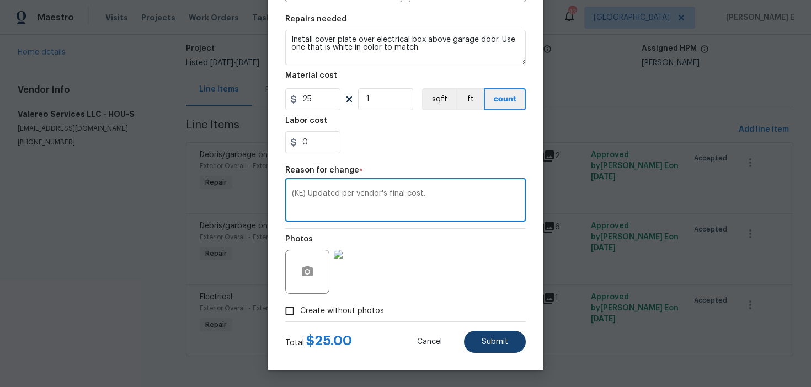
type textarea "(KE) Updated per vendor's final cost."
click at [477, 340] on button "Submit" at bounding box center [495, 342] width 62 height 22
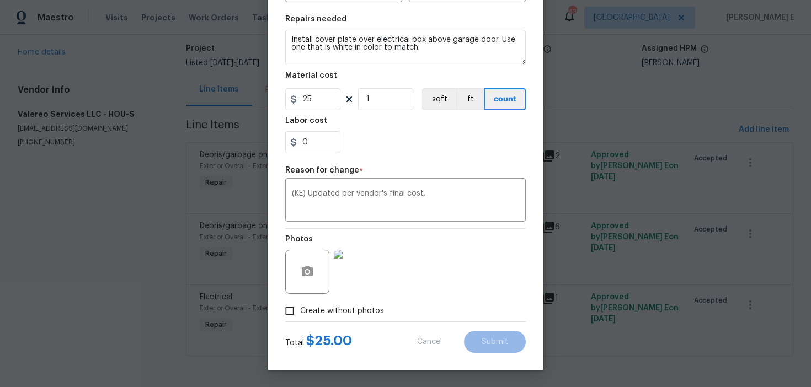
type input "30"
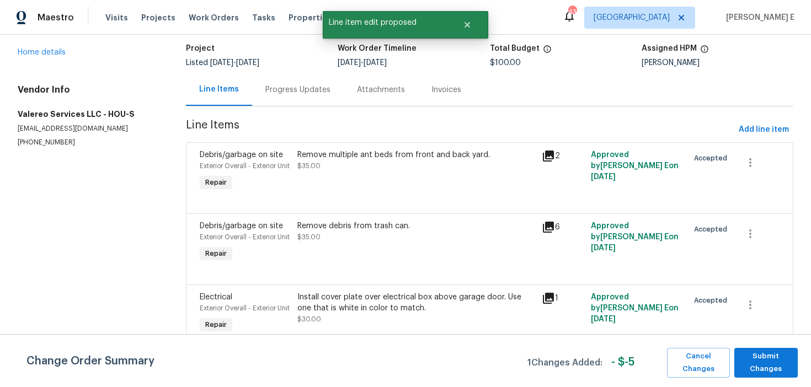
scroll to position [0, 0]
click at [763, 361] on span "Submit Changes" at bounding box center [766, 362] width 52 height 25
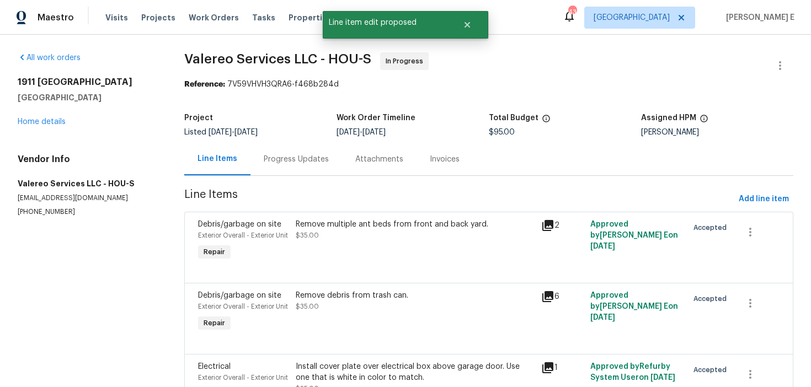
click at [291, 159] on div "Progress Updates" at bounding box center [296, 159] width 65 height 11
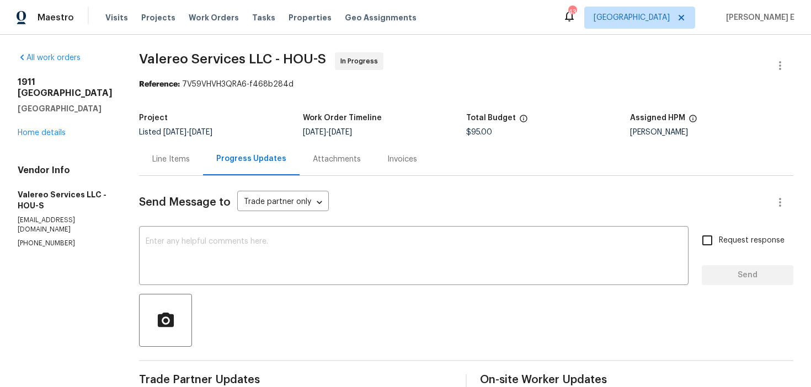
click at [269, 247] on textarea at bounding box center [414, 257] width 536 height 39
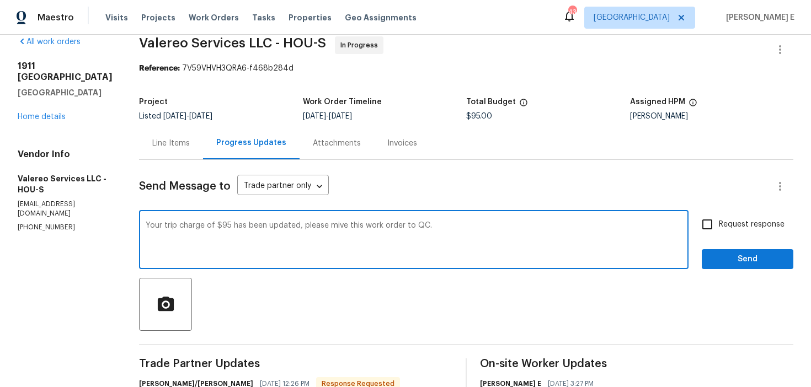
scroll to position [17, 0]
click at [319, 227] on textarea "Your trip charge of $95 has been updated, please mive this work order to QC." at bounding box center [414, 240] width 536 height 39
type textarea "Your trip charge of $95 has been updated, please move this work order to QC."
click at [699, 218] on input "Request response" at bounding box center [707, 223] width 23 height 23
checkbox input "true"
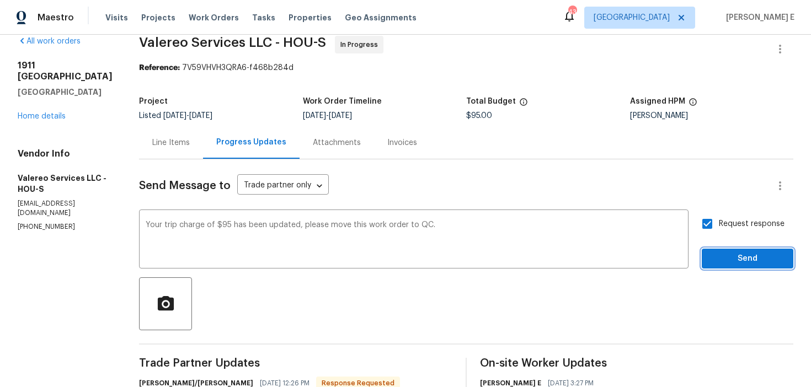
click at [724, 255] on span "Send" at bounding box center [747, 259] width 74 height 14
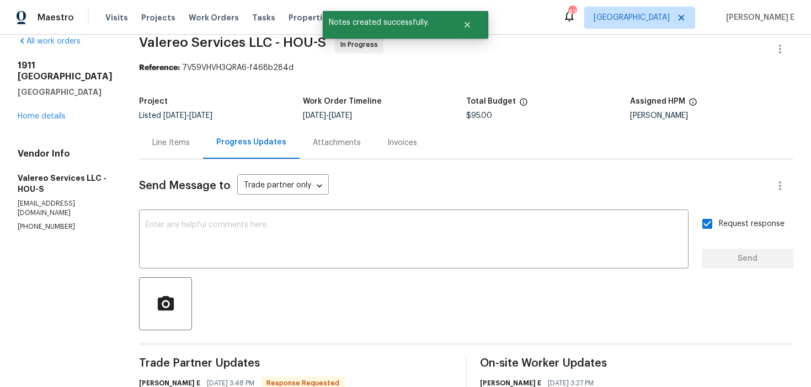
scroll to position [0, 0]
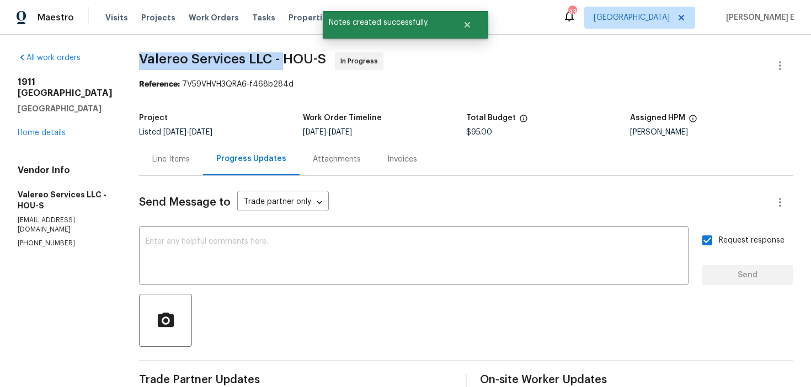
drag, startPoint x: 123, startPoint y: 60, endPoint x: 270, endPoint y: 61, distance: 147.3
click at [270, 61] on span "Valereo Services LLC - HOU-S" at bounding box center [232, 58] width 187 height 13
copy span "Valereo Services LLC -"
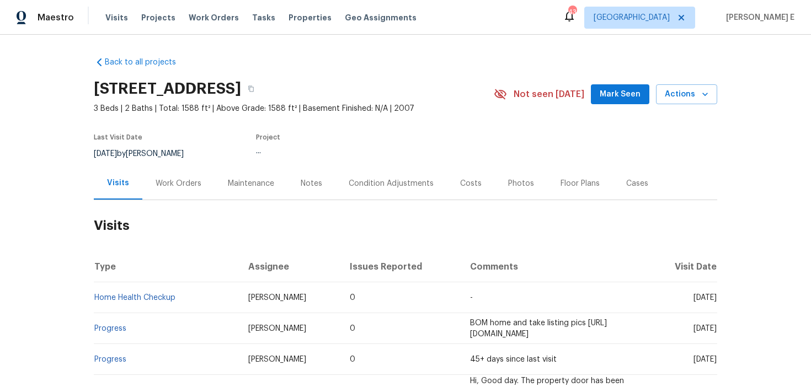
click at [181, 187] on div "Work Orders" at bounding box center [179, 183] width 46 height 11
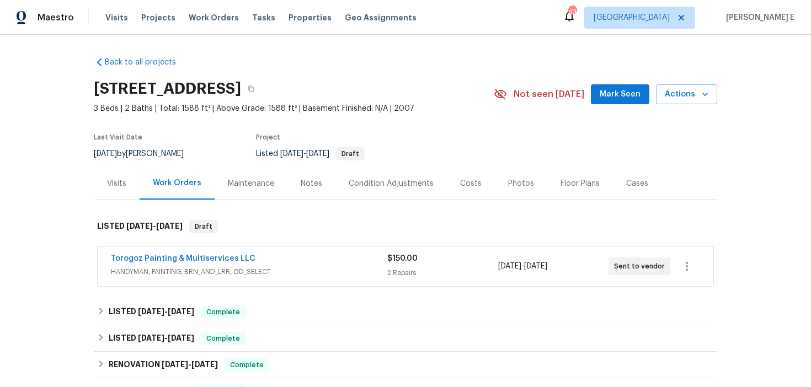
scroll to position [41, 0]
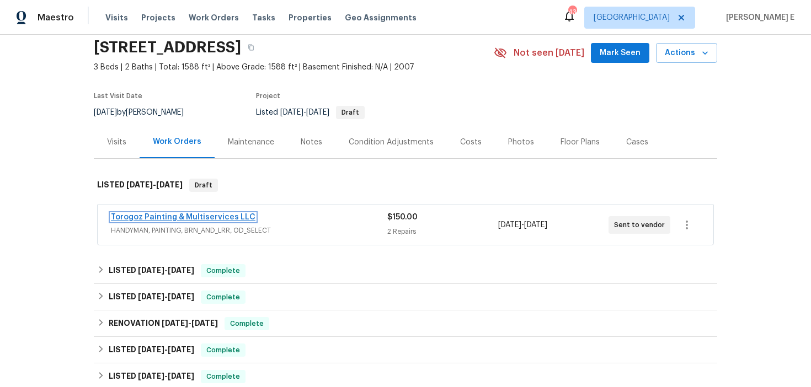
click at [202, 218] on link "Torogoz Painting & Multiservices LLC" at bounding box center [183, 217] width 145 height 8
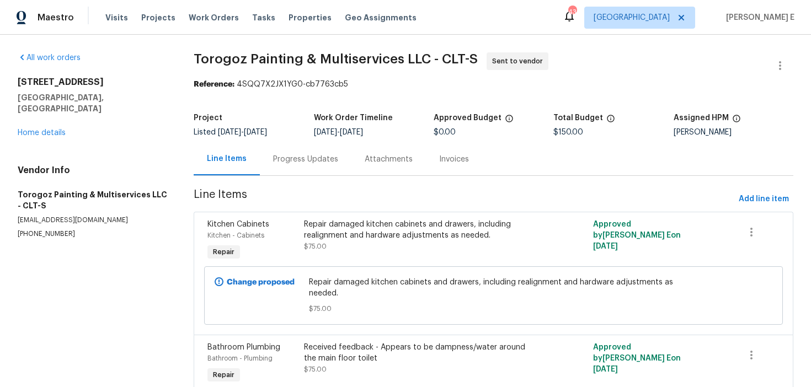
click at [309, 169] on div "Progress Updates" at bounding box center [306, 159] width 92 height 33
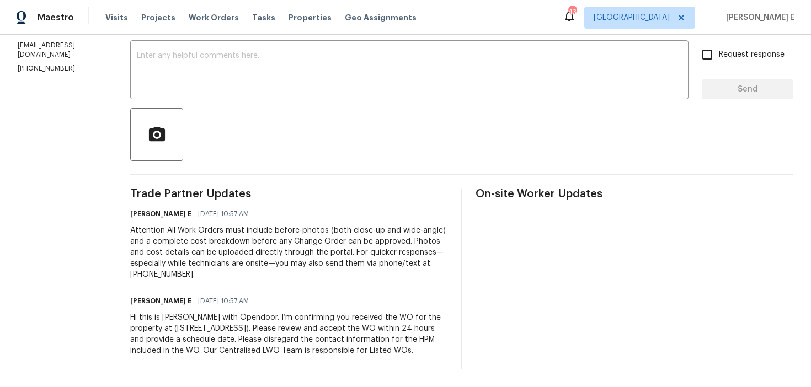
scroll to position [197, 0]
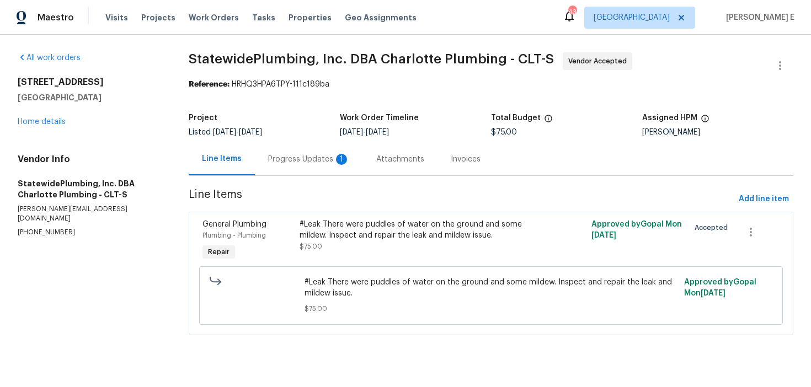
click at [291, 153] on div "Progress Updates 1" at bounding box center [309, 159] width 108 height 33
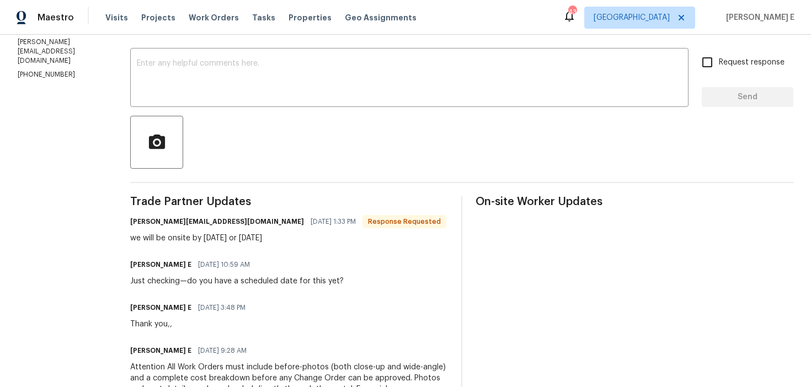
scroll to position [135, 0]
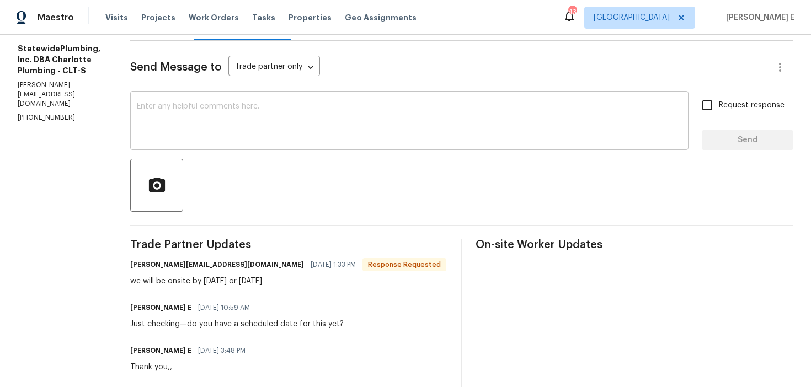
click at [323, 98] on div "x ​" at bounding box center [409, 122] width 558 height 56
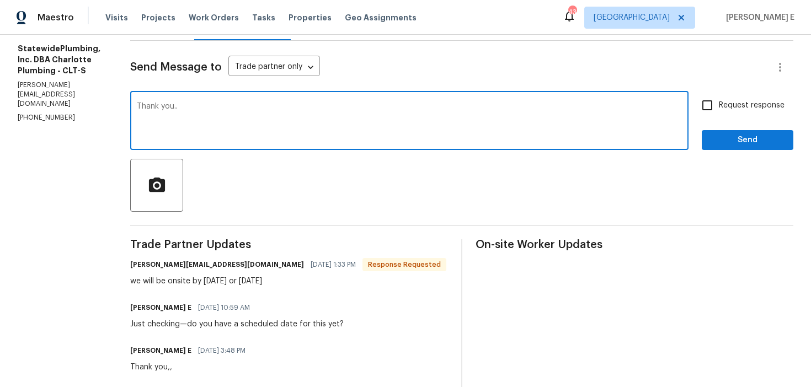
type textarea "Thank you.."
click at [742, 151] on div "Send Message to Trade partner only Trade partner only ​ Thank you.. x ​ Request…" at bounding box center [461, 311] width 663 height 541
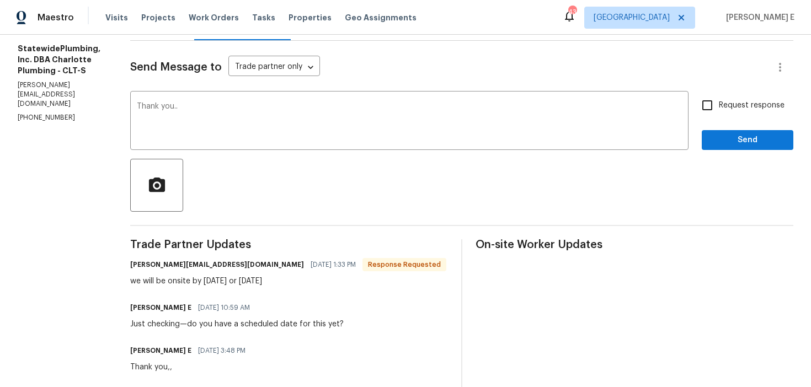
click at [723, 152] on div "Send Message to Trade partner only Trade partner only ​ Thank you.. x ​ Request…" at bounding box center [461, 311] width 663 height 541
click at [730, 147] on button "Send" at bounding box center [748, 140] width 92 height 20
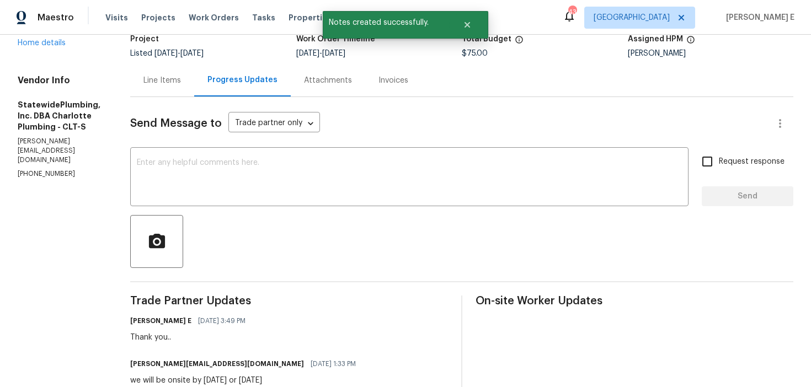
scroll to position [0, 0]
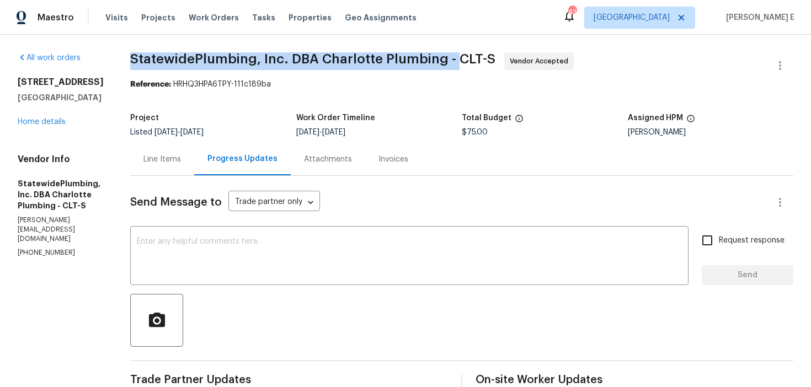
drag, startPoint x: 148, startPoint y: 57, endPoint x: 473, endPoint y: 57, distance: 324.9
copy span "StatewidePlumbing, Inc. DBA Charlotte Plumbing -"
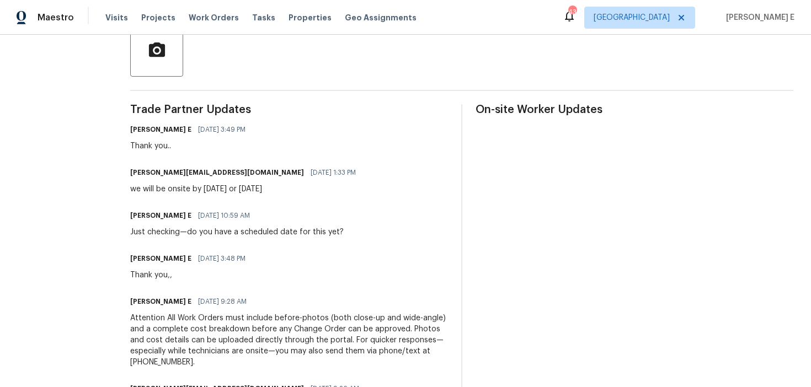
scroll to position [274, 0]
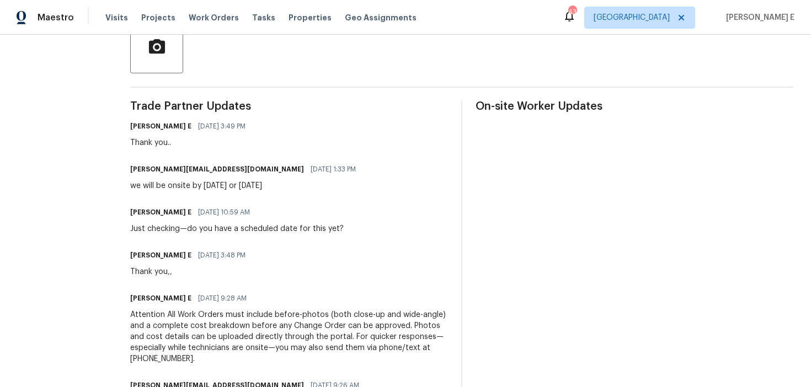
drag, startPoint x: 163, startPoint y: 188, endPoint x: 325, endPoint y: 190, distance: 162.7
click at [325, 190] on div "we will be onsite by [DATE] or [DATE]" at bounding box center [246, 185] width 232 height 11
copy div "will be onsite by [DATE] or [DATE]"
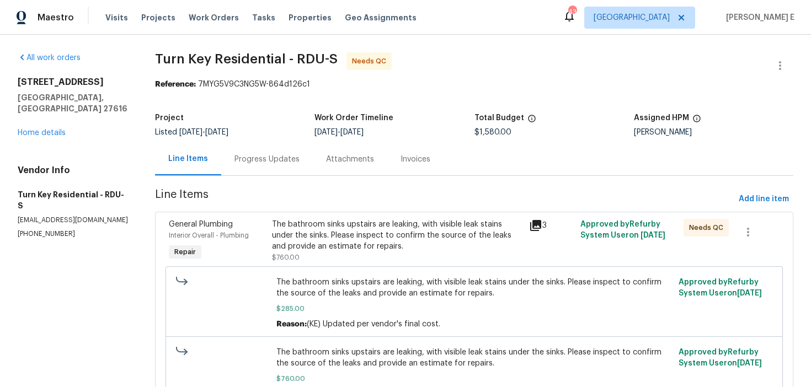
click at [272, 161] on div "Progress Updates" at bounding box center [266, 159] width 65 height 11
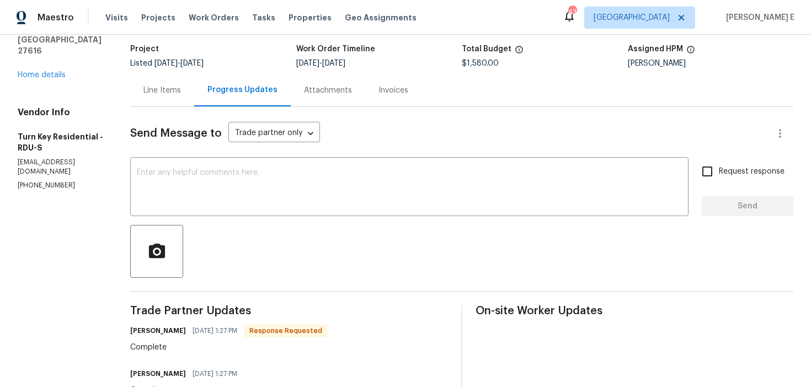
scroll to position [67, 0]
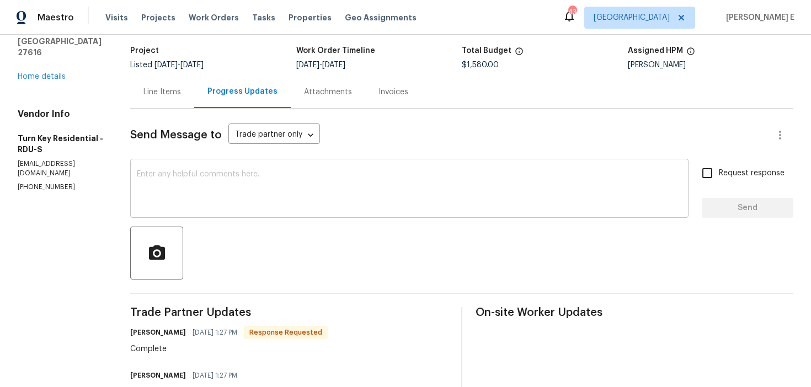
click at [357, 191] on textarea at bounding box center [409, 189] width 545 height 39
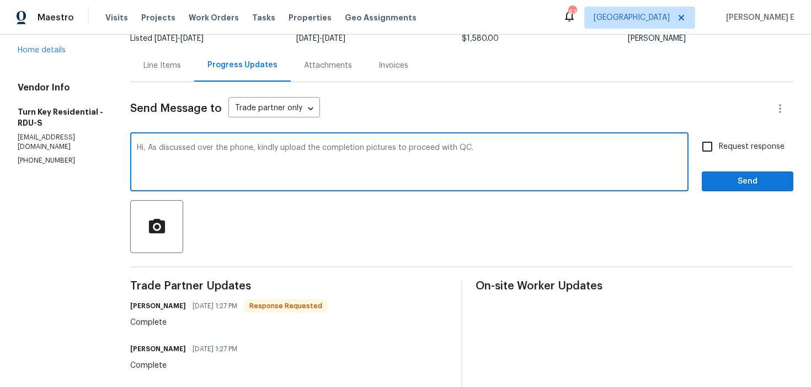
scroll to position [78, 0]
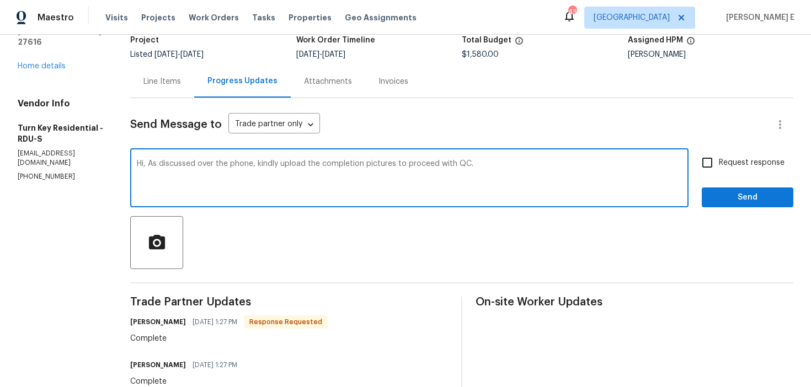
type textarea "Hi, As discussed over the phone, kindly upload the completion pictures to proce…"
click at [730, 154] on label "Request response" at bounding box center [740, 162] width 89 height 23
click at [719, 154] on input "Request response" at bounding box center [707, 162] width 23 height 23
checkbox input "true"
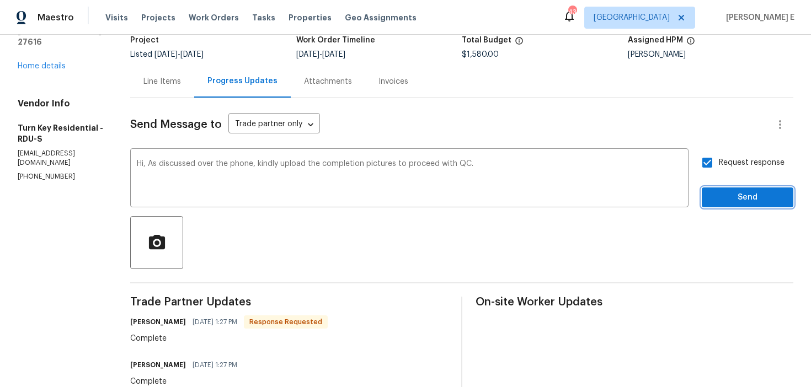
click at [714, 201] on span "Send" at bounding box center [747, 198] width 74 height 14
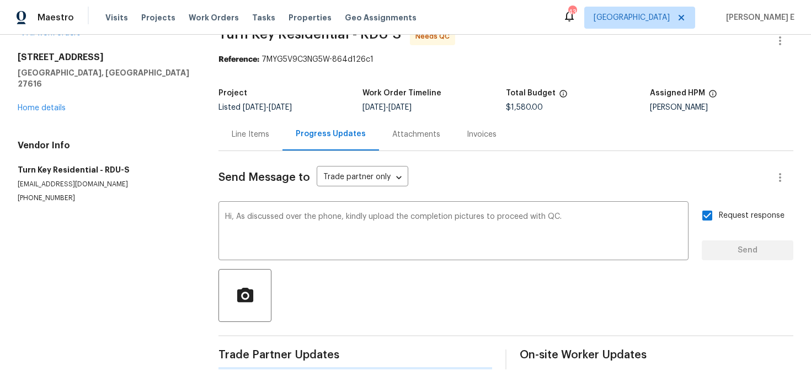
scroll to position [0, 0]
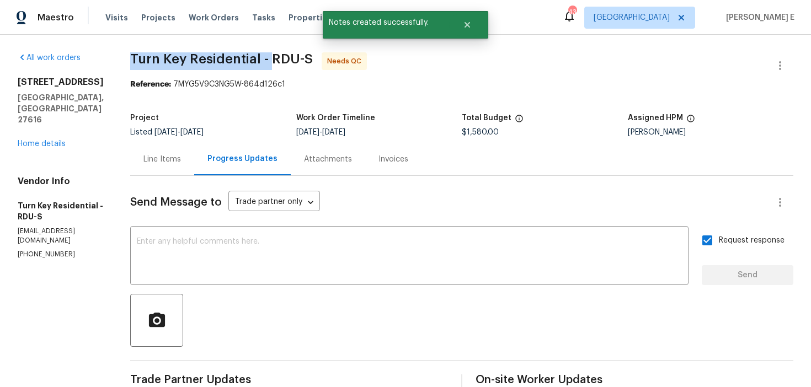
drag, startPoint x: 151, startPoint y: 61, endPoint x: 295, endPoint y: 61, distance: 143.4
copy span "Turn Key Residential -"
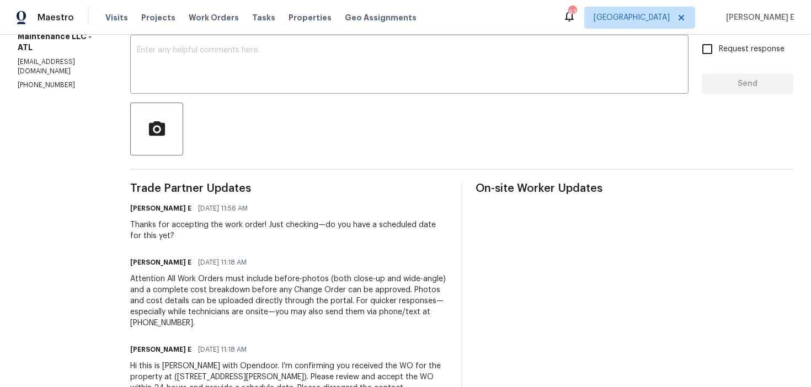
scroll to position [204, 0]
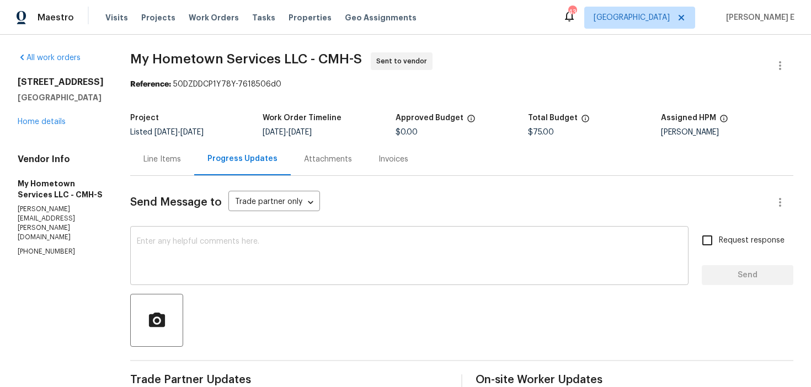
click at [600, 252] on textarea at bounding box center [409, 257] width 545 height 39
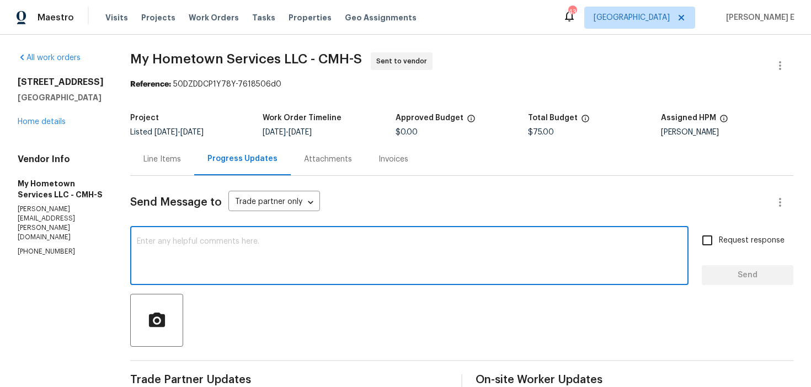
paste textarea "This is to inform you that we are reassigning this work order as it was not acc…"
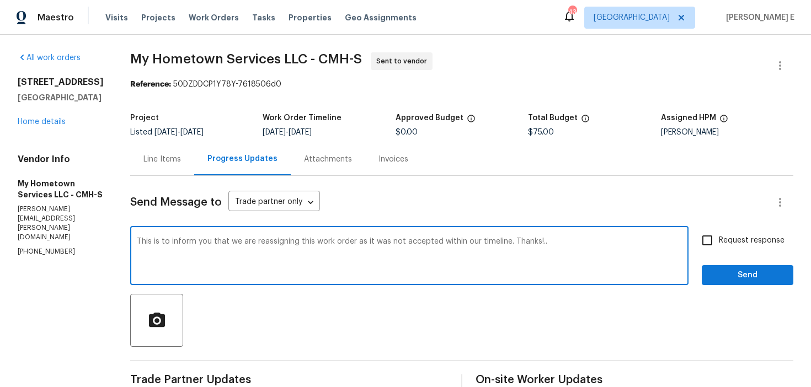
type textarea "This is to inform you that we are reassigning this work order as it was not acc…"
click at [737, 235] on span "Request response" at bounding box center [752, 241] width 66 height 12
click at [719, 235] on input "Request response" at bounding box center [707, 240] width 23 height 23
checkbox input "true"
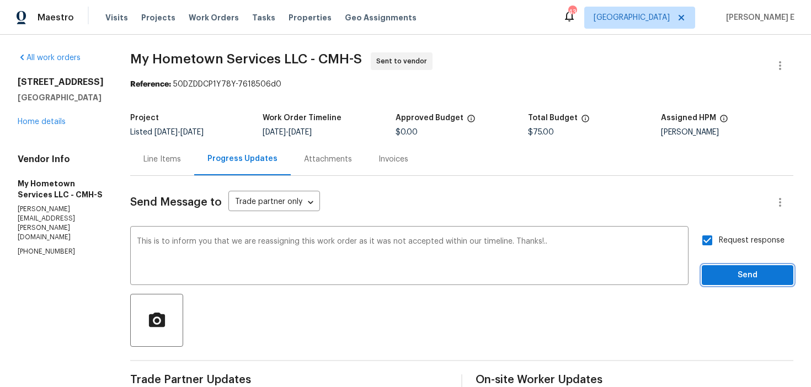
click at [715, 274] on span "Send" at bounding box center [747, 276] width 74 height 14
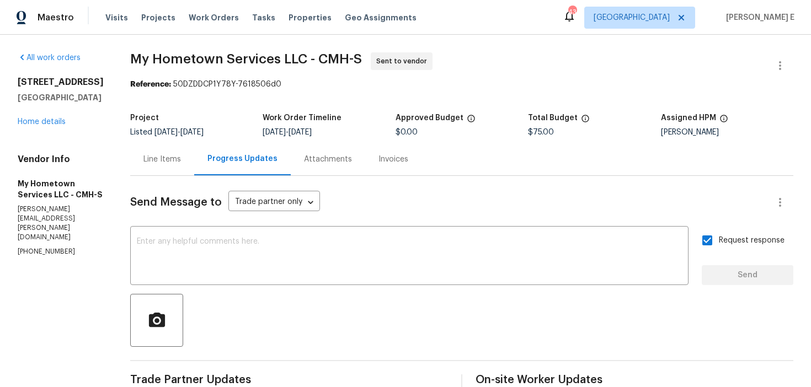
scroll to position [305, 0]
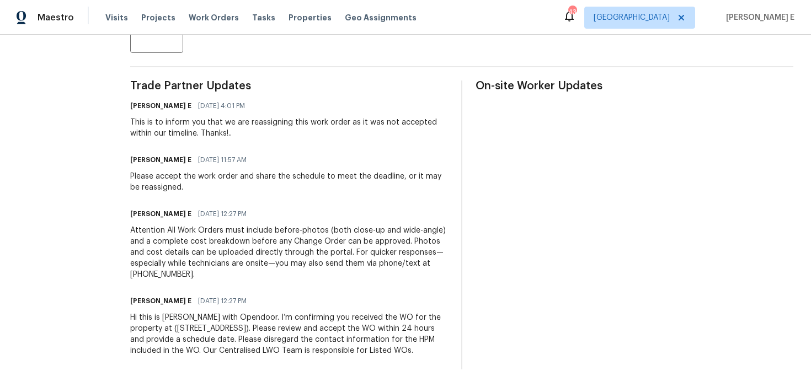
click at [255, 320] on div "Hi this is [PERSON_NAME] with Opendoor. I’m confirming you received the WO for …" at bounding box center [289, 334] width 318 height 44
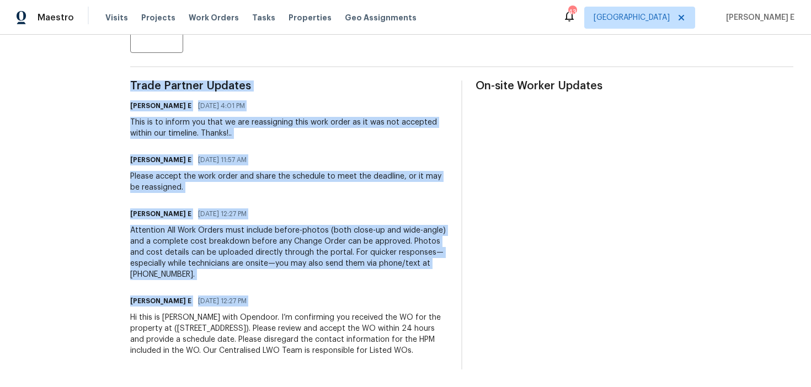
copy div "Trade Partner Updates Keerthana E 09/23/2025 4:01 PM This is to inform you that…"
click at [260, 232] on div "Attention All Work Orders must include before-photos (both close-up and wide-an…" at bounding box center [289, 252] width 318 height 55
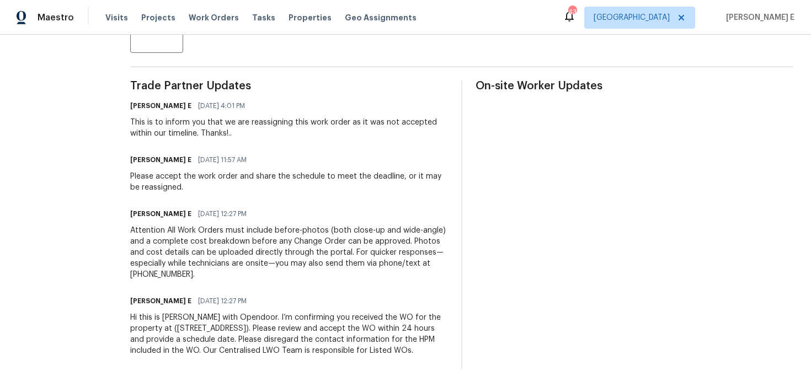
click at [260, 232] on div "Attention All Work Orders must include before-photos (both close-up and wide-an…" at bounding box center [289, 252] width 318 height 55
click at [276, 225] on div "Attention All Work Orders must include before-photos (both close-up and wide-an…" at bounding box center [289, 252] width 318 height 55
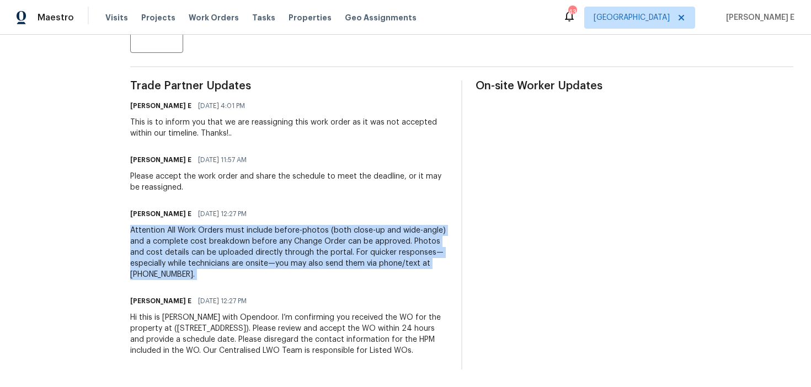
copy div "Attention All Work Orders must include before-photos (both close-up and wide-an…"
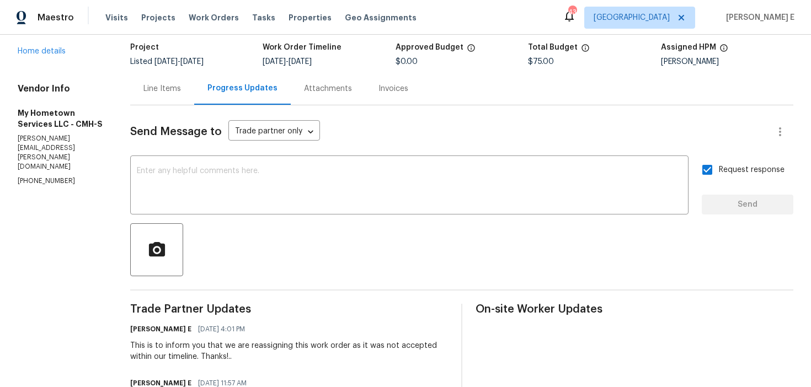
scroll to position [0, 0]
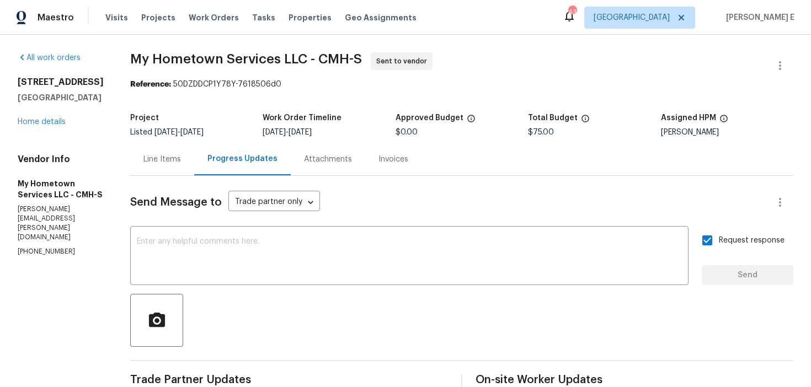
click at [130, 52] on span "My Hometown Services LLC - CMH-S" at bounding box center [246, 58] width 232 height 13
drag, startPoint x: 127, startPoint y: 58, endPoint x: 297, endPoint y: 57, distance: 170.4
click at [297, 57] on span "My Hometown Services LLC - CMH-S" at bounding box center [246, 58] width 232 height 13
copy span "My Hometown Services LLC"
click at [784, 72] on button "button" at bounding box center [780, 65] width 26 height 26
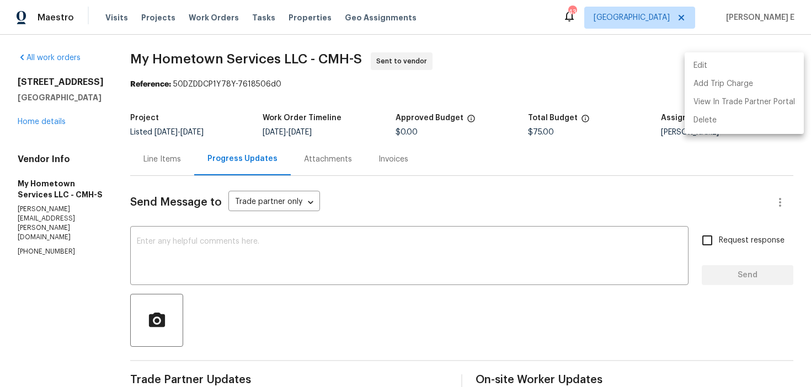
click at [716, 64] on li "Edit" at bounding box center [743, 66] width 119 height 18
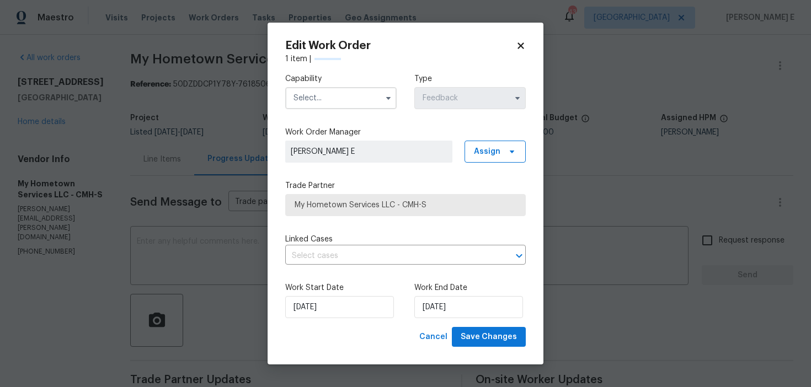
click at [358, 95] on input "text" at bounding box center [340, 98] width 111 height 22
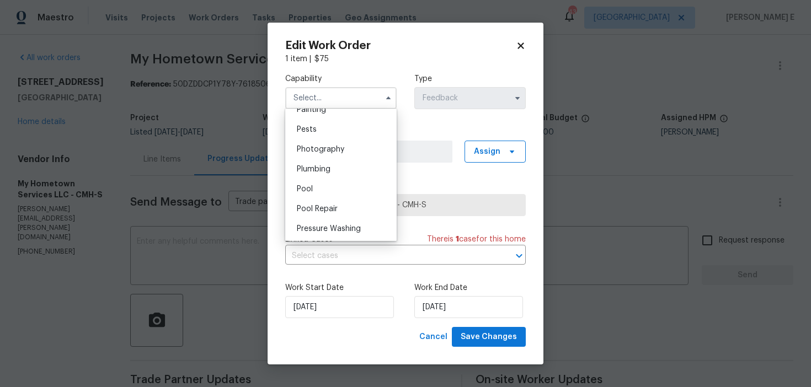
scroll to position [939, 0]
click at [359, 169] on div "Plumbing" at bounding box center [341, 168] width 106 height 20
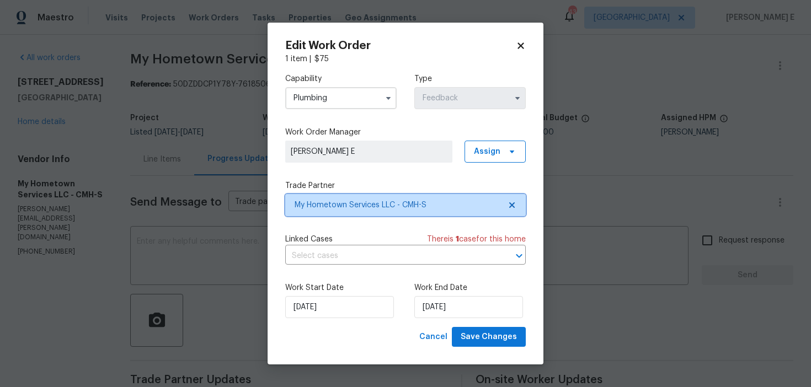
click at [355, 201] on span "My Hometown Services LLC - CMH-S" at bounding box center [398, 205] width 206 height 11
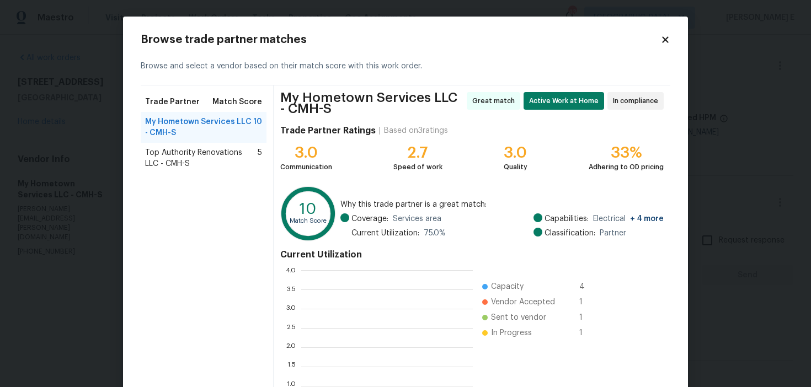
scroll to position [154, 172]
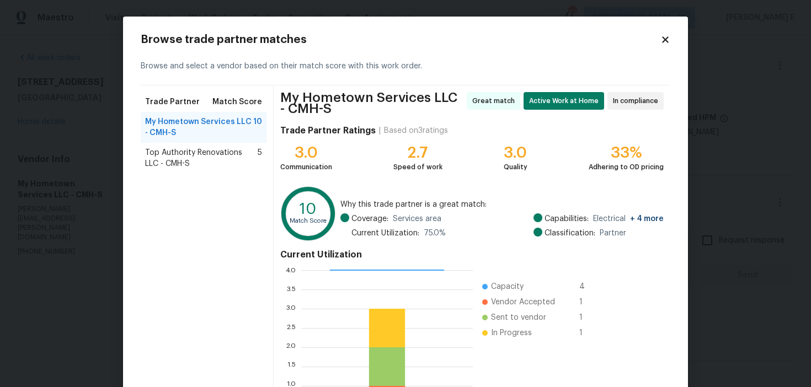
click at [170, 155] on span "Top Authority Renovations LLC - CMH-S" at bounding box center [201, 158] width 113 height 22
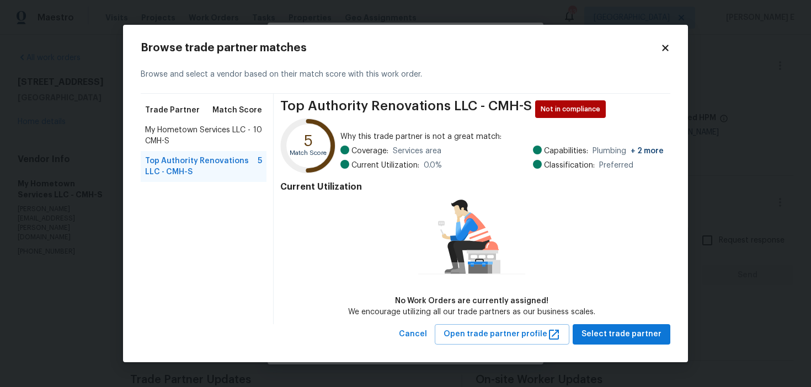
click at [667, 45] on icon at bounding box center [665, 48] width 10 height 10
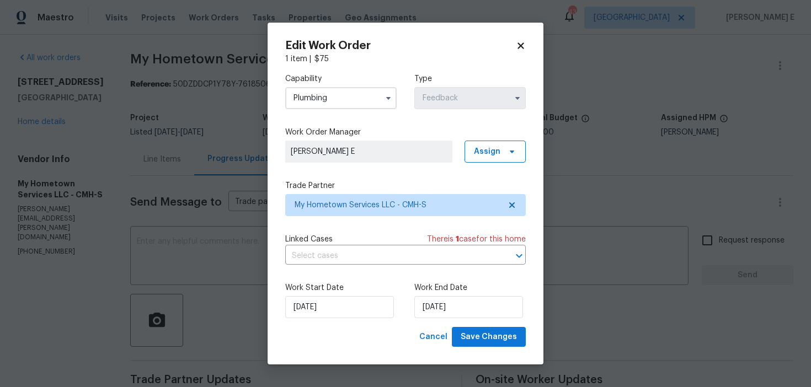
click at [346, 110] on div "Capability Plumbing Type Feedback" at bounding box center [405, 92] width 240 height 54
click at [360, 102] on input "Plumbing" at bounding box center [340, 98] width 111 height 22
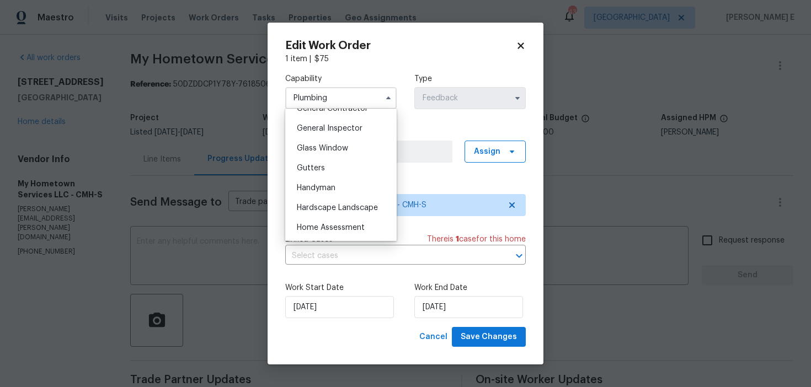
scroll to position [560, 0]
click at [327, 175] on div "Handyman" at bounding box center [341, 168] width 106 height 20
type input "Handyman"
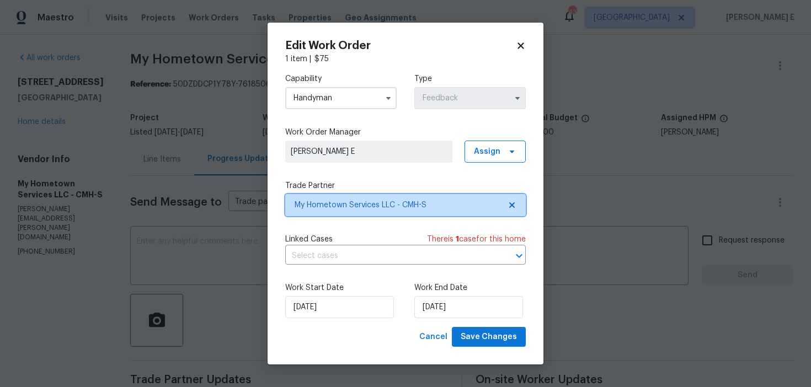
click at [389, 203] on span "My Hometown Services LLC - CMH-S" at bounding box center [398, 205] width 206 height 11
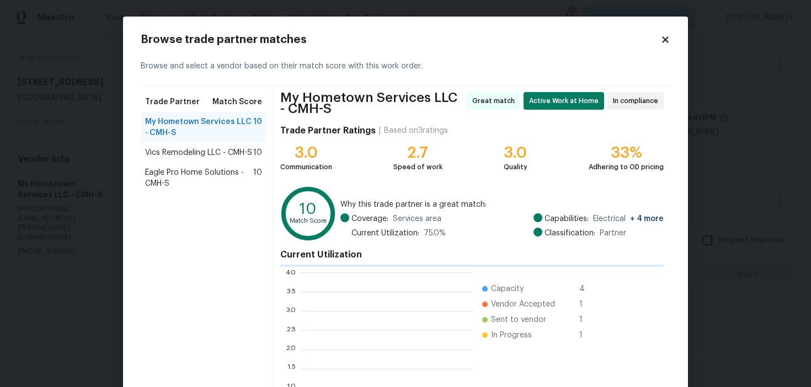
scroll to position [154, 172]
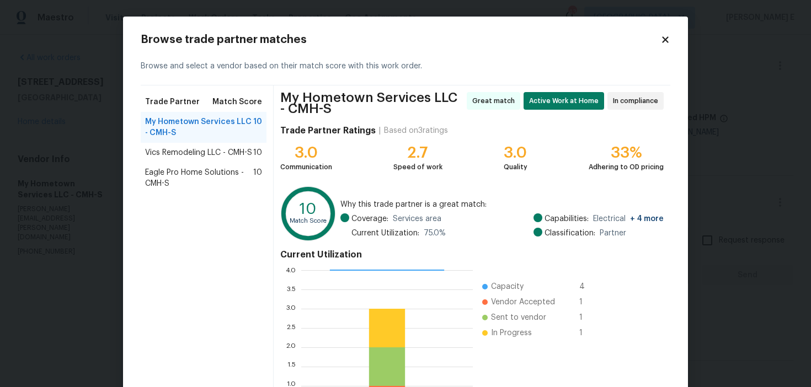
click at [189, 151] on span "Vics Remodeling LLC - CMH-S" at bounding box center [198, 152] width 107 height 11
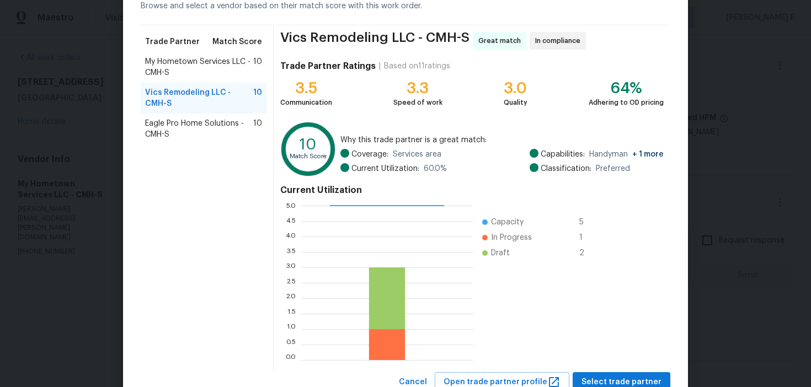
scroll to position [99, 0]
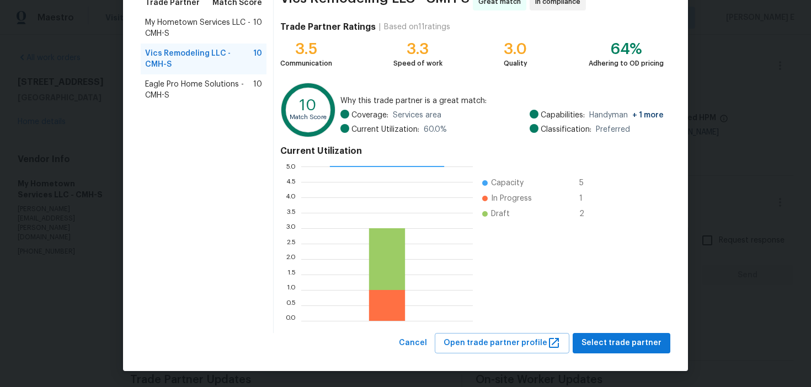
click at [181, 96] on span "Eagle Pro Home Solutions - CMH-S" at bounding box center [199, 90] width 108 height 22
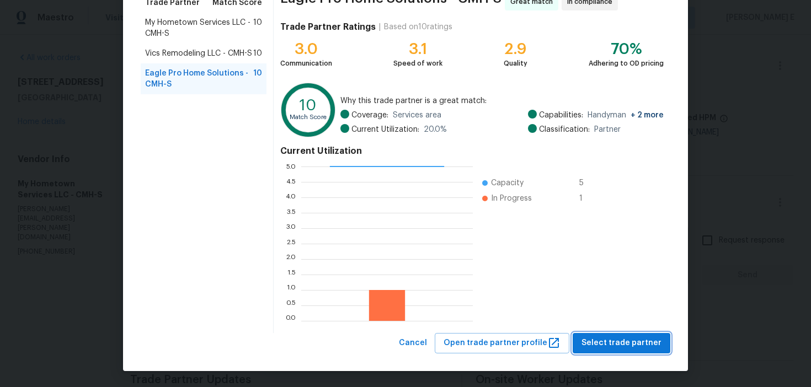
click at [616, 345] on span "Select trade partner" at bounding box center [621, 343] width 80 height 14
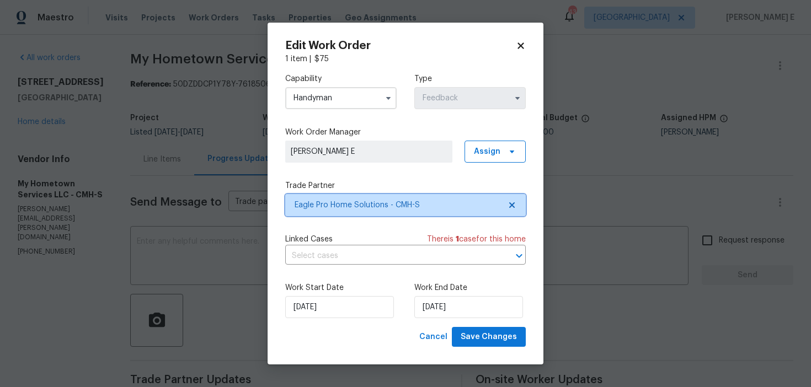
scroll to position [0, 0]
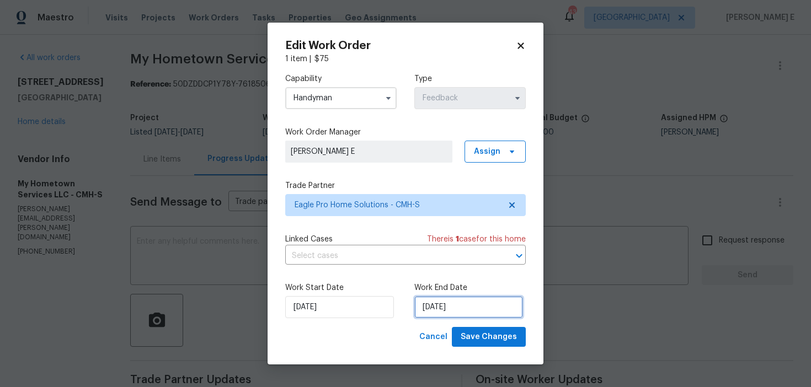
click at [461, 311] on input "[DATE]" at bounding box center [468, 307] width 109 height 22
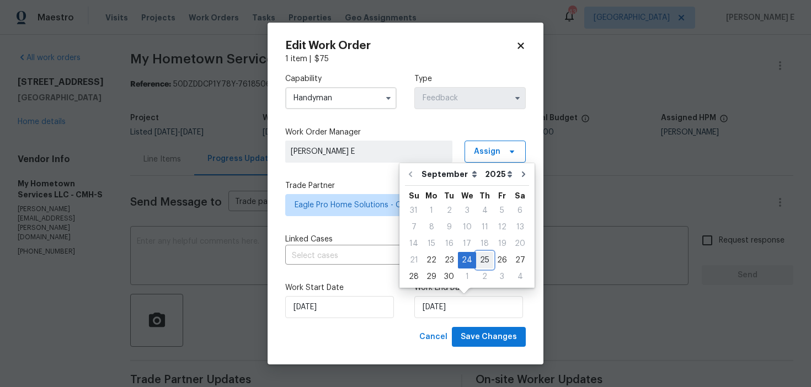
click at [482, 259] on div "25" at bounding box center [484, 260] width 17 height 15
type input "[DATE]"
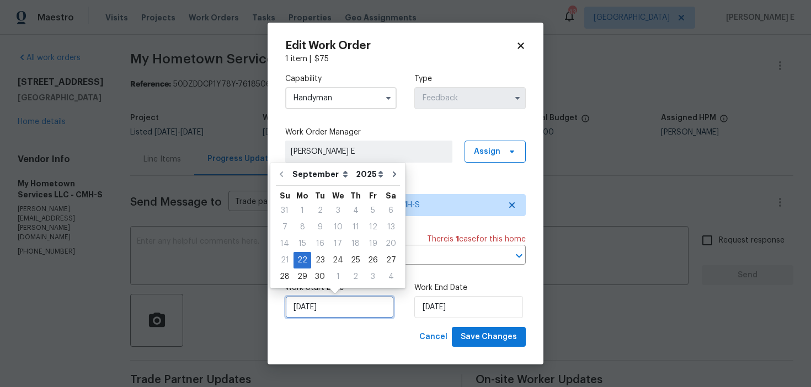
click at [313, 306] on input "[DATE]" at bounding box center [339, 307] width 109 height 22
click at [318, 259] on div "23" at bounding box center [320, 260] width 18 height 15
type input "[DATE]"
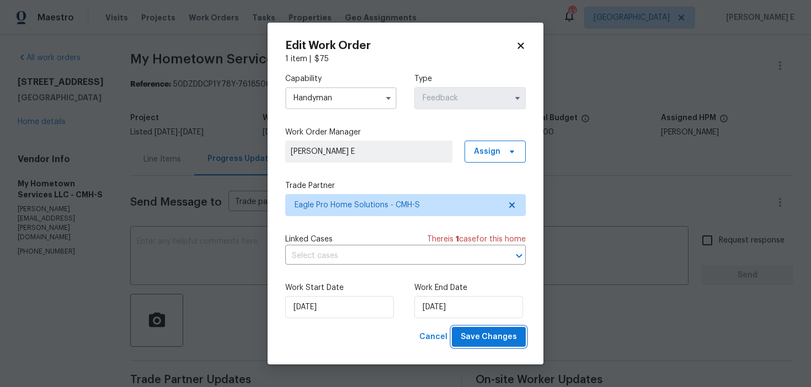
click at [467, 337] on span "Save Changes" at bounding box center [489, 337] width 56 height 14
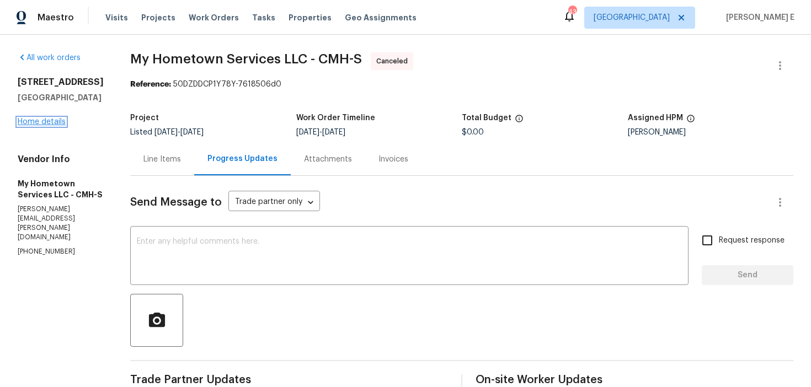
click at [41, 126] on link "Home details" at bounding box center [42, 122] width 48 height 8
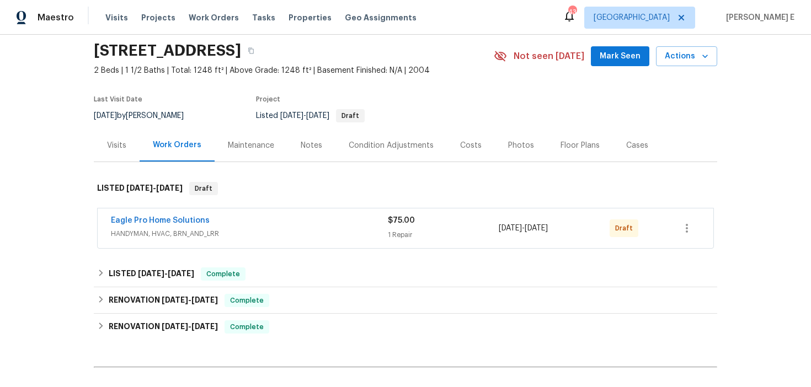
scroll to position [64, 0]
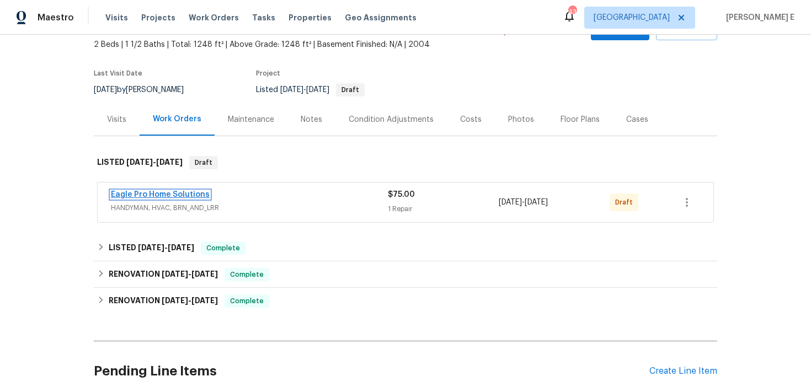
click at [175, 199] on link "Eagle Pro Home Solutions" at bounding box center [160, 195] width 99 height 8
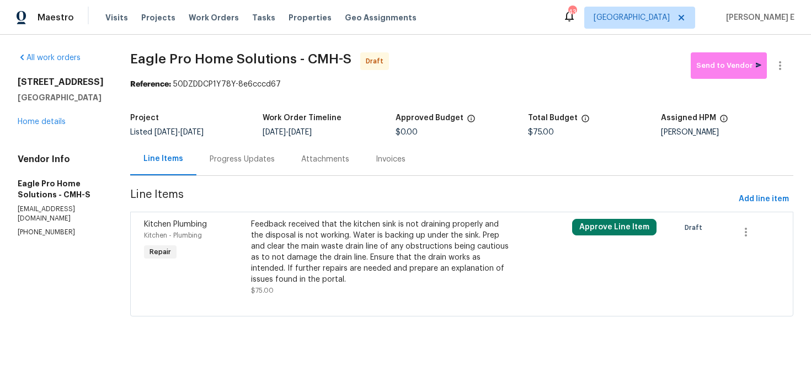
click at [310, 223] on div "Feedback received that the kitchen sink is not draining properly and the dispos…" at bounding box center [381, 252] width 261 height 66
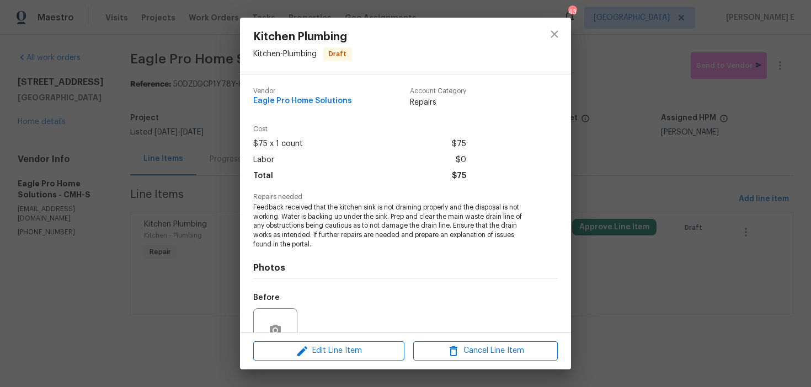
scroll to position [103, 0]
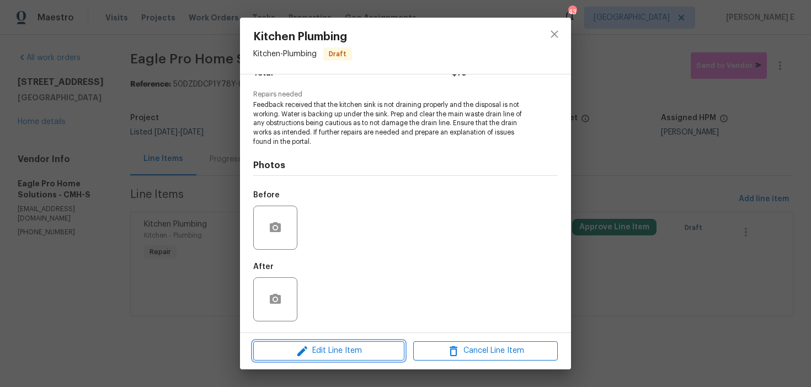
click at [293, 344] on button "Edit Line Item" at bounding box center [328, 350] width 151 height 19
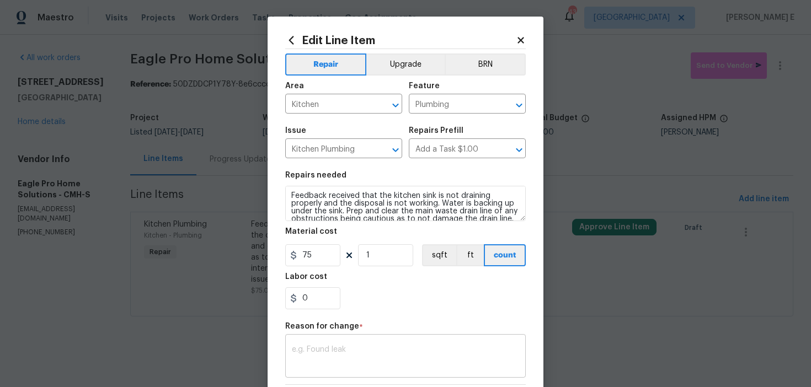
click at [311, 371] on div "x ​" at bounding box center [405, 357] width 240 height 41
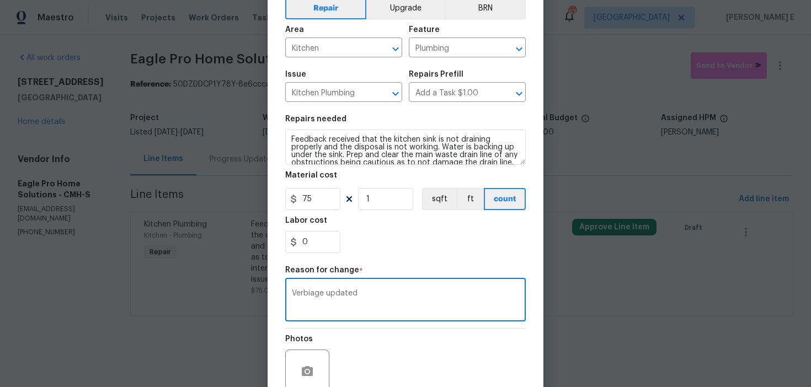
scroll to position [157, 0]
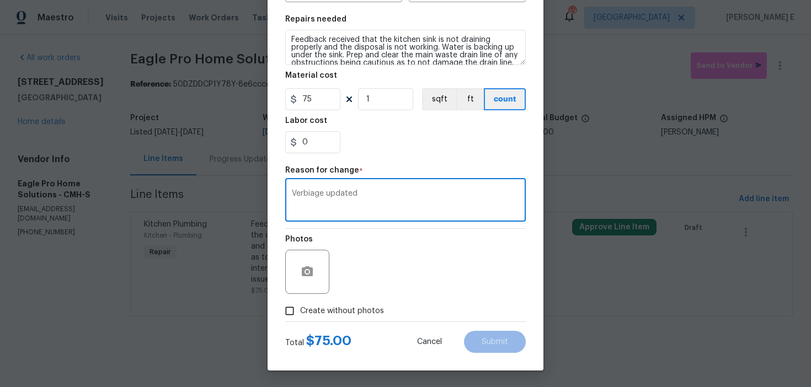
type textarea "Verbiage updated"
click at [357, 313] on span "Create without photos" at bounding box center [342, 312] width 84 height 12
click at [300, 313] on input "Create without photos" at bounding box center [289, 311] width 21 height 21
checkbox input "true"
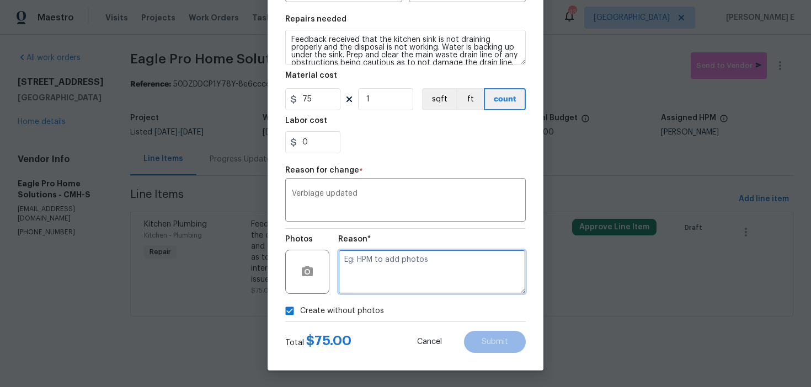
click at [412, 278] on textarea at bounding box center [432, 272] width 188 height 44
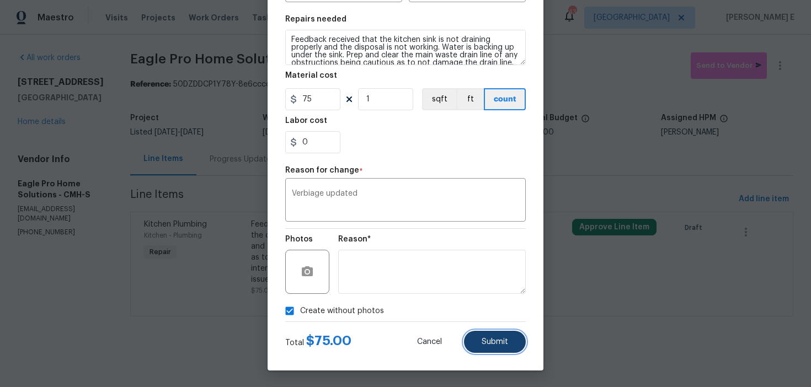
click at [505, 333] on button "Submit" at bounding box center [495, 342] width 62 height 22
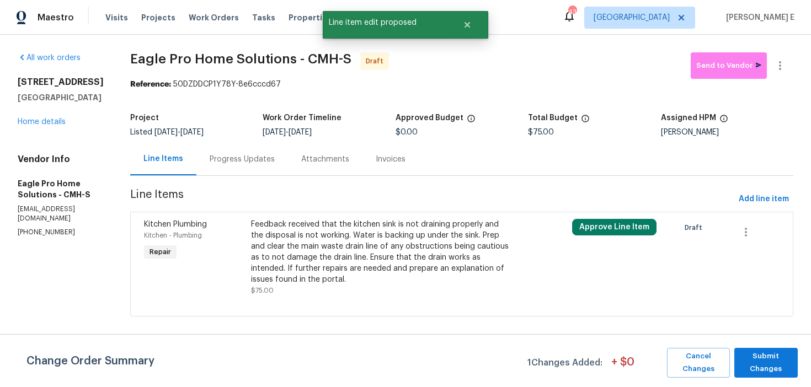
scroll to position [0, 0]
click at [757, 365] on span "Submit Changes" at bounding box center [766, 362] width 52 height 25
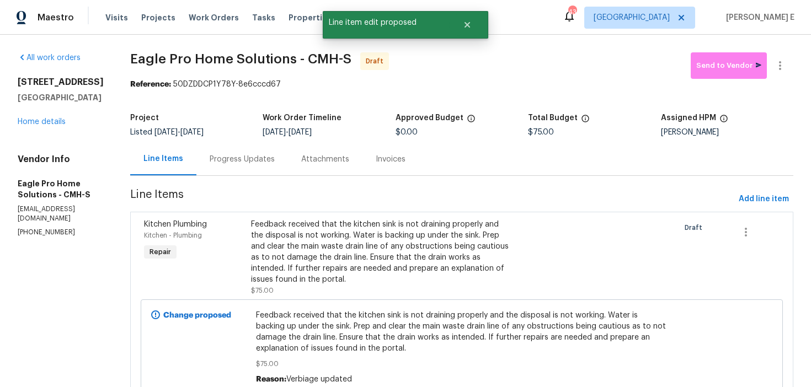
click at [243, 169] on div "Progress Updates" at bounding box center [242, 159] width 92 height 33
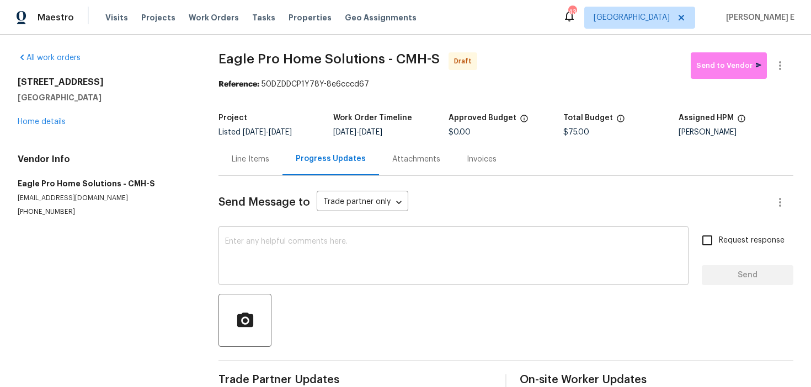
click at [398, 240] on textarea at bounding box center [453, 257] width 457 height 39
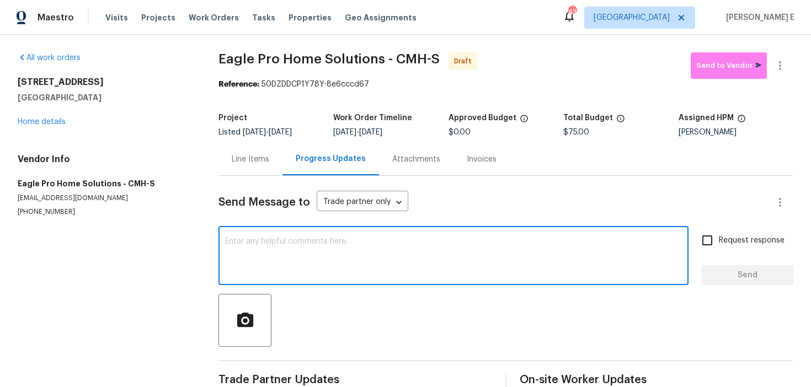
paste textarea "Hi this is [PERSON_NAME] with Opendoor. I’m confirming you received the WO for …"
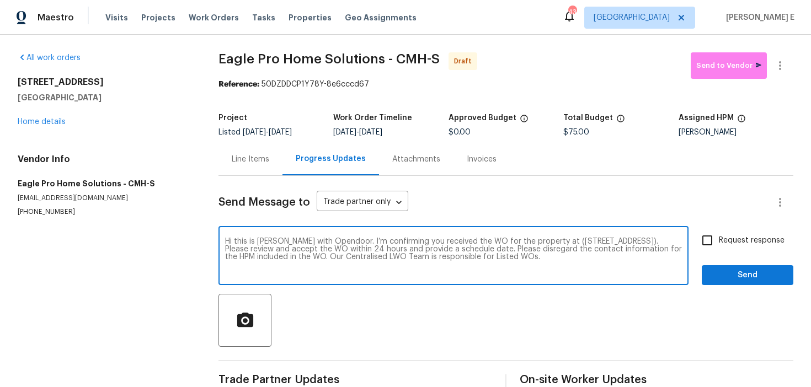
type textarea "Hi this is [PERSON_NAME] with Opendoor. I’m confirming you received the WO for …"
click at [709, 232] on input "Request response" at bounding box center [707, 240] width 23 height 23
checkbox input "true"
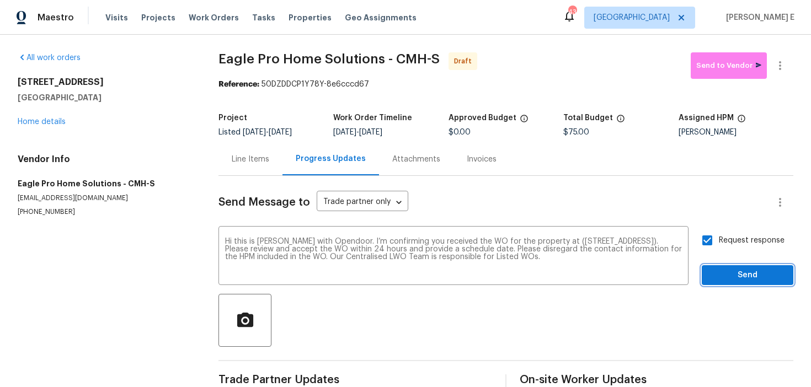
click at [716, 270] on span "Send" at bounding box center [747, 276] width 74 height 14
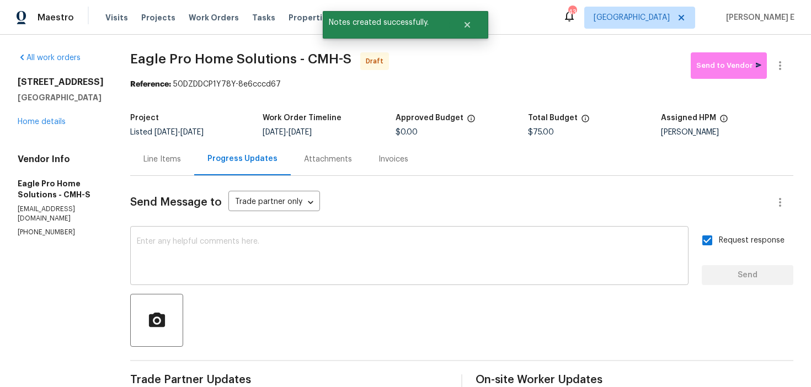
click at [414, 276] on textarea at bounding box center [409, 257] width 545 height 39
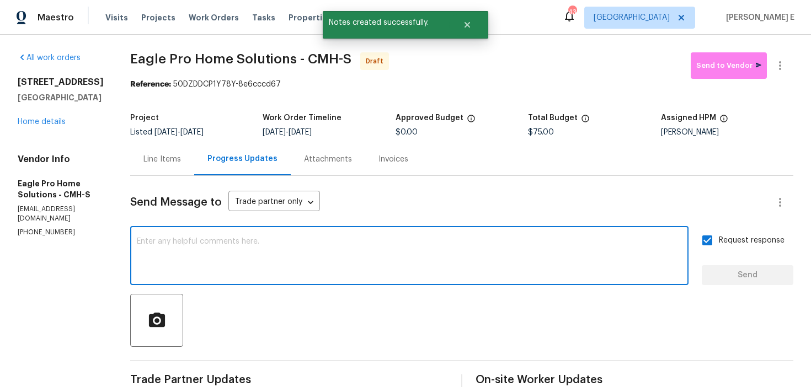
paste textarea "Attention All Work Orders must include before-photos (both close-up and wide-an…"
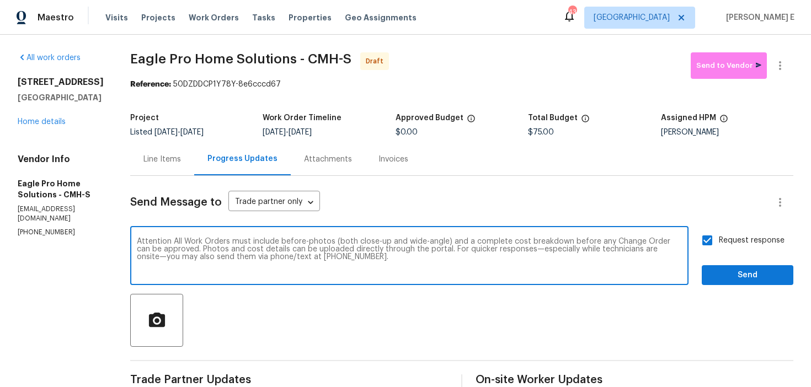
type textarea "Attention All Work Orders must include before-photos (both close-up and wide-an…"
click at [742, 271] on span "Send" at bounding box center [747, 276] width 74 height 14
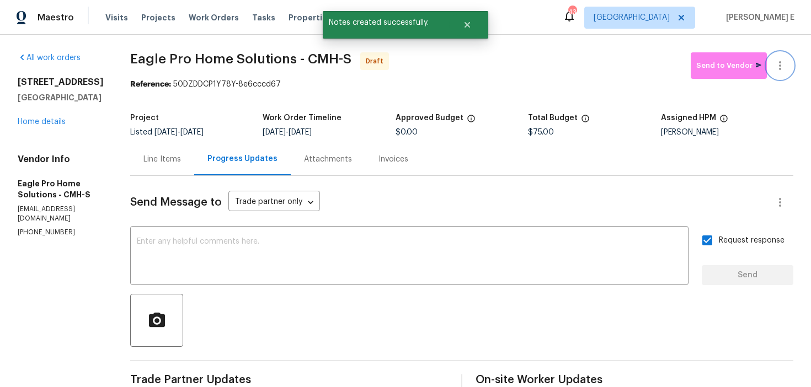
click at [780, 67] on icon "button" at bounding box center [779, 65] width 13 height 13
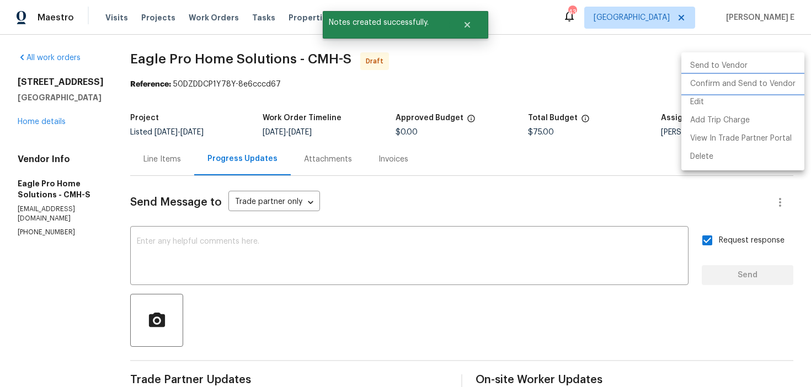
click at [744, 82] on li "Confirm and Send to Vendor" at bounding box center [742, 84] width 123 height 18
click at [507, 111] on div at bounding box center [405, 193] width 811 height 387
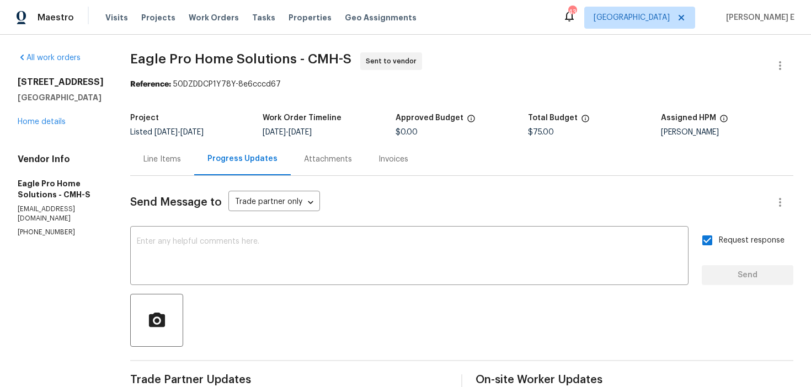
click at [145, 109] on div "All work orders [STREET_ADDRESS] Home details Vendor Info Eagle Pro Home Soluti…" at bounding box center [405, 304] width 811 height 538
drag, startPoint x: 158, startPoint y: 62, endPoint x: 317, endPoint y: 62, distance: 158.9
click at [317, 62] on span "Eagle Pro Home Solutions - CMH-S" at bounding box center [240, 58] width 221 height 13
copy span "Eagle Pro Home Solutions"
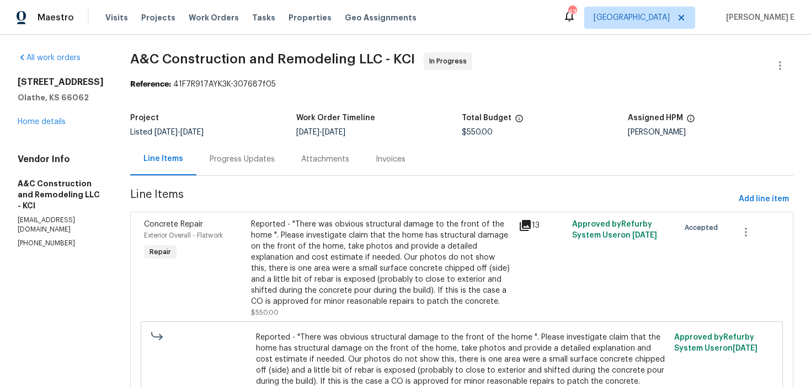
click at [288, 153] on div "Progress Updates" at bounding box center [242, 159] width 92 height 33
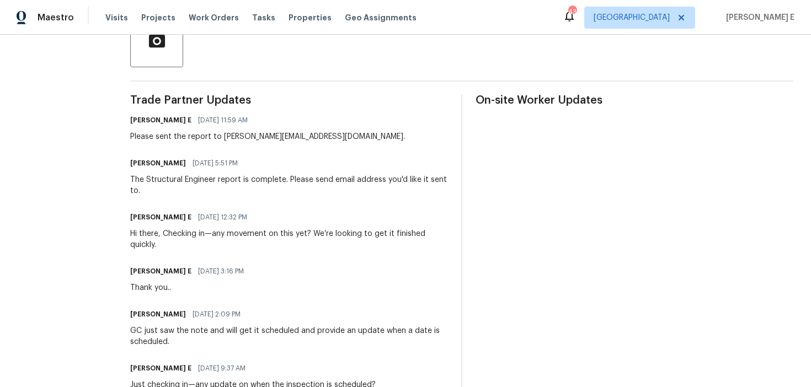
scroll to position [290, 0]
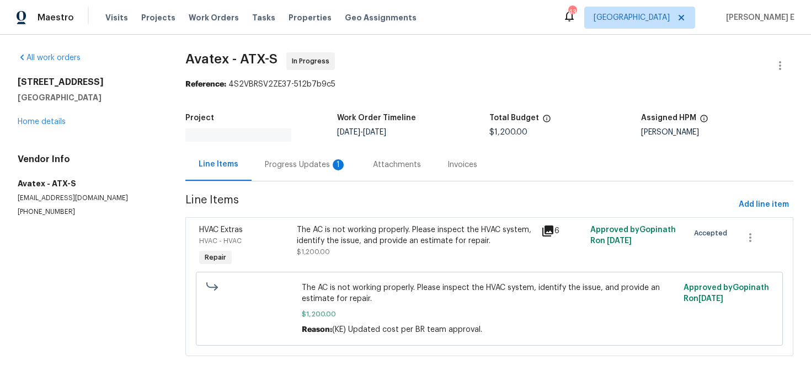
click at [285, 163] on div "Progress Updates 1" at bounding box center [306, 164] width 82 height 11
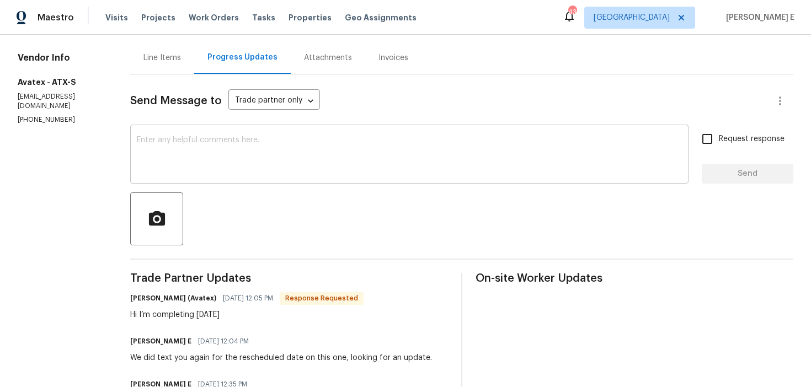
scroll to position [88, 0]
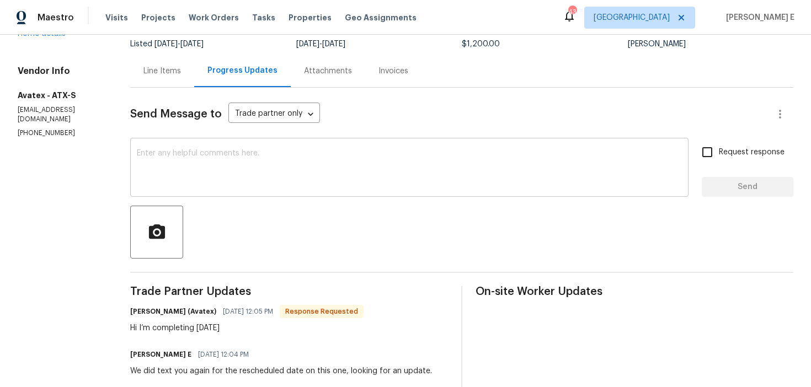
click at [335, 161] on textarea at bounding box center [409, 168] width 545 height 39
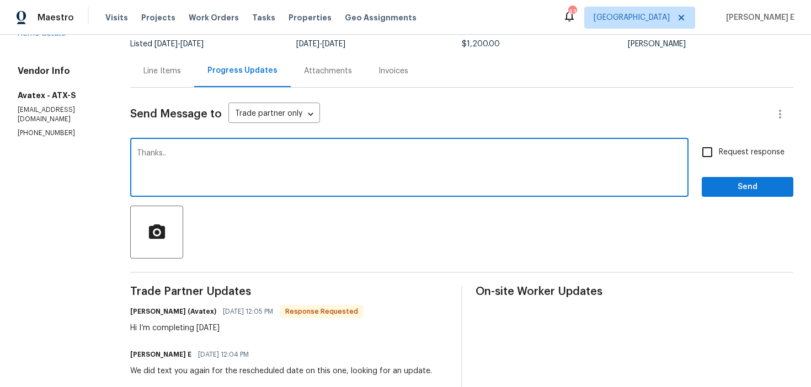
type textarea "Thanks.."
click at [740, 181] on span "Send" at bounding box center [747, 187] width 74 height 14
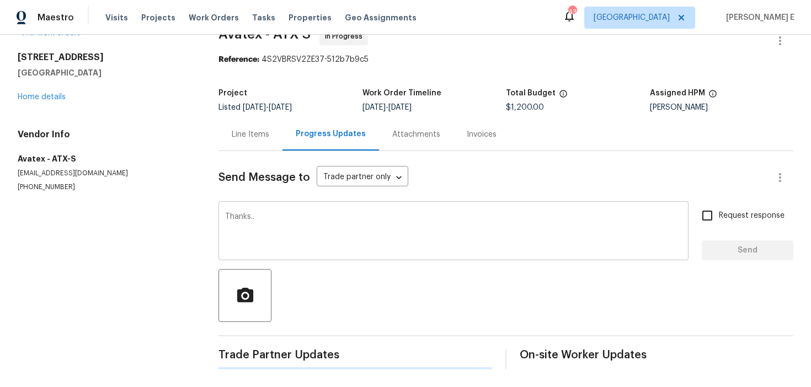
scroll to position [0, 0]
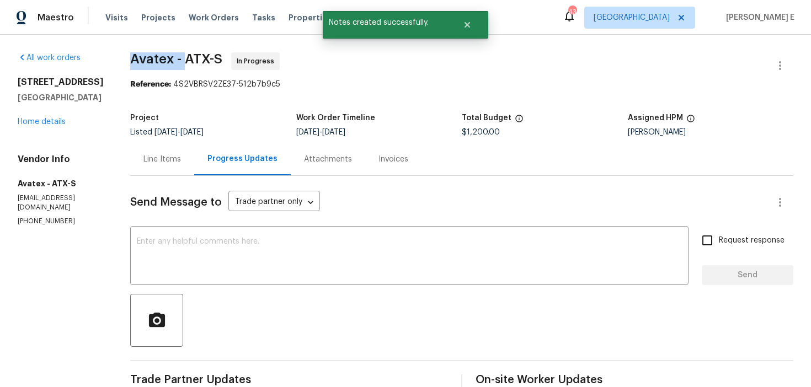
drag, startPoint x: 135, startPoint y: 57, endPoint x: 191, endPoint y: 58, distance: 55.7
click at [191, 58] on span "Avatex - ATX-S" at bounding box center [176, 58] width 92 height 13
copy span "Avatex -"
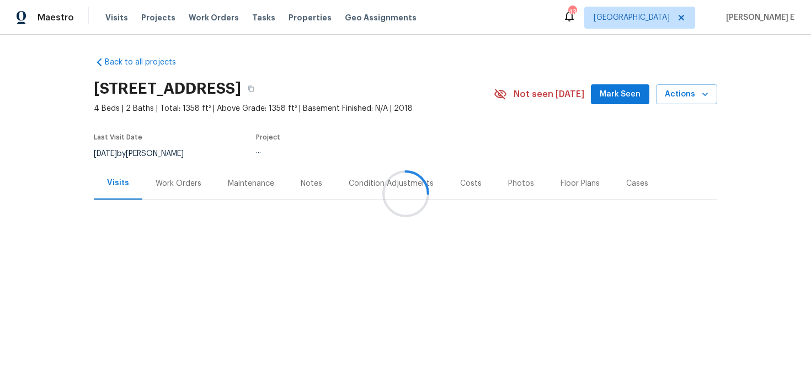
click at [182, 179] on div at bounding box center [405, 193] width 811 height 387
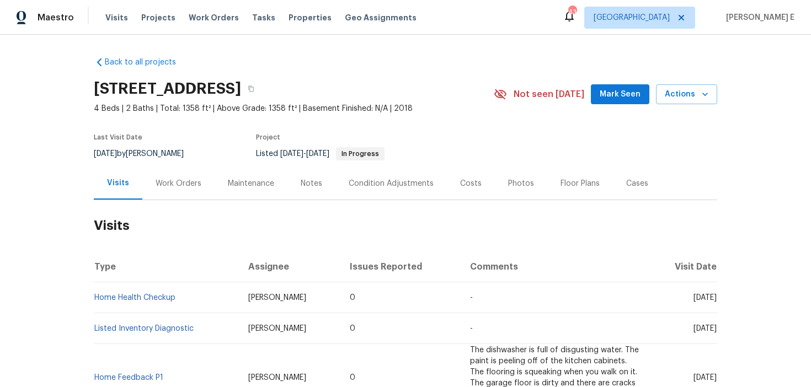
click at [188, 180] on div "Work Orders" at bounding box center [179, 183] width 46 height 11
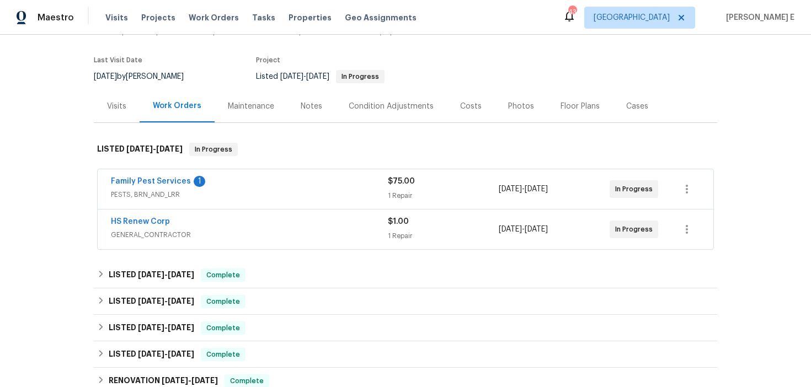
scroll to position [89, 0]
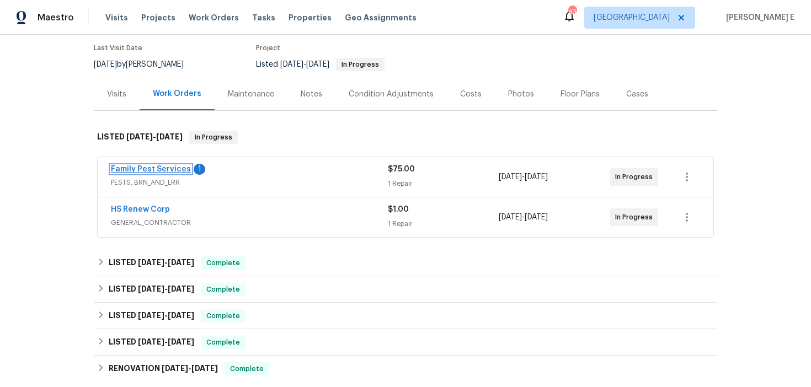
click at [162, 165] on link "Family Pest Services" at bounding box center [151, 169] width 80 height 8
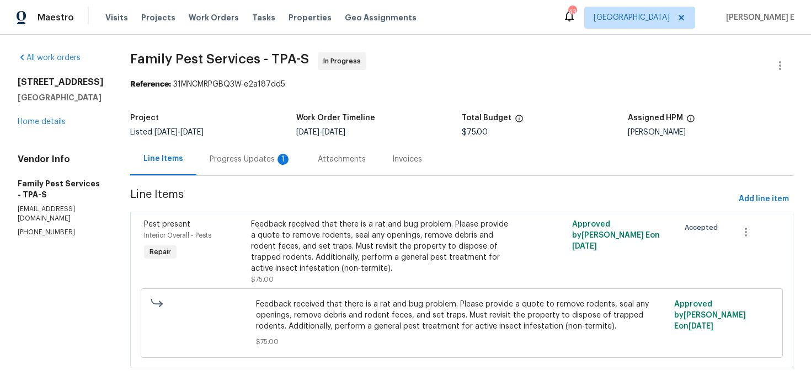
click at [274, 163] on div "Progress Updates 1" at bounding box center [251, 159] width 82 height 11
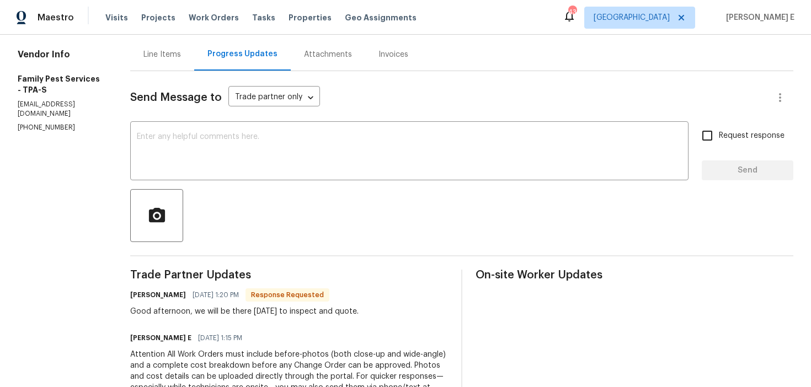
scroll to position [104, 0]
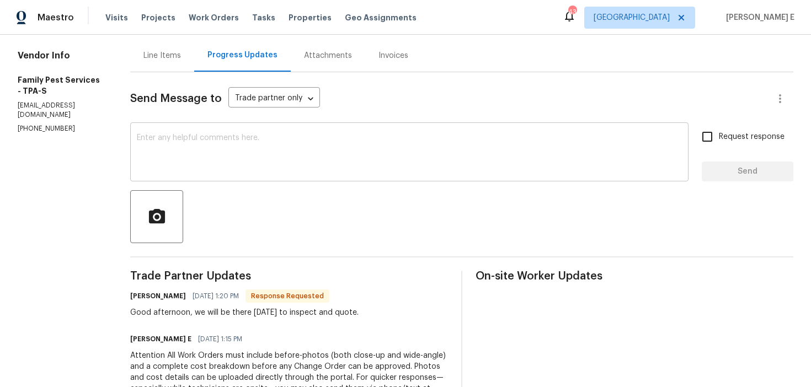
click at [349, 159] on textarea at bounding box center [409, 153] width 545 height 39
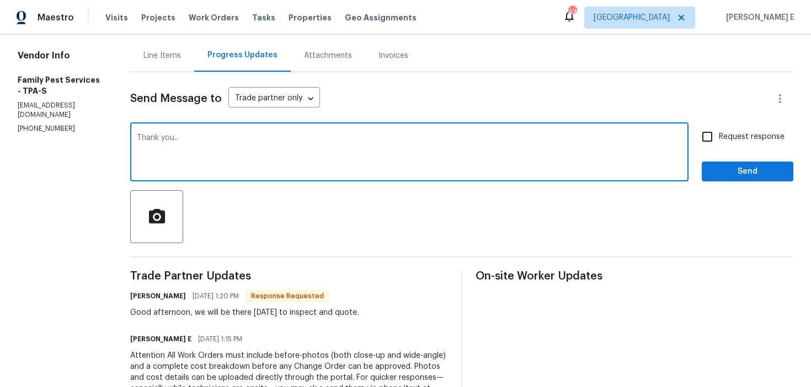
type textarea "Thank you.."
click at [764, 169] on span "Send" at bounding box center [747, 172] width 74 height 14
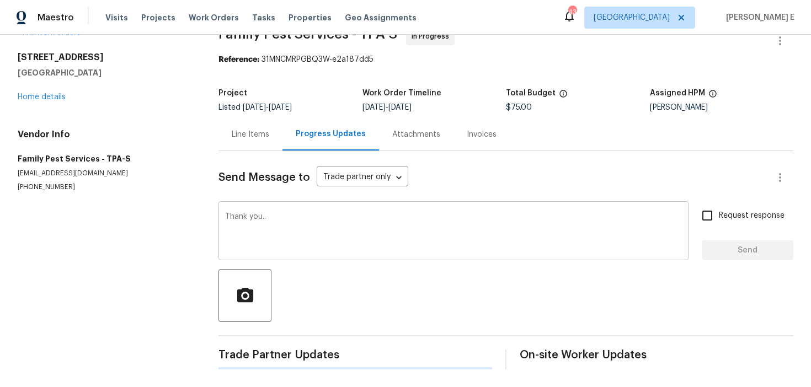
scroll to position [0, 0]
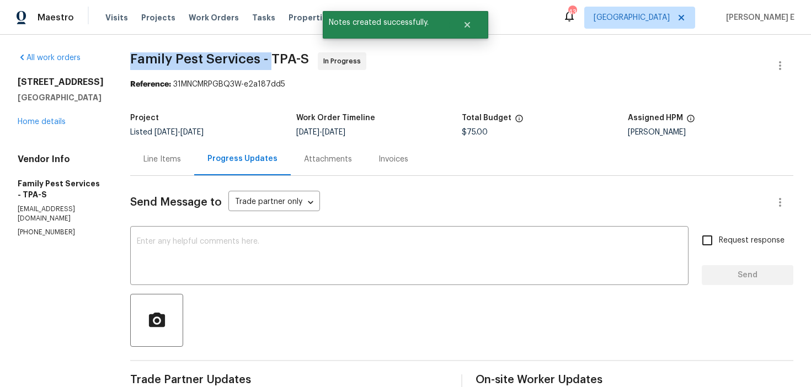
drag, startPoint x: 130, startPoint y: 61, endPoint x: 276, endPoint y: 64, distance: 146.7
click at [276, 64] on div "All work orders [STREET_ADDRESS] Home details Vendor Info Family Pest Services …" at bounding box center [405, 347] width 811 height 624
copy span "Family Pest Services -"
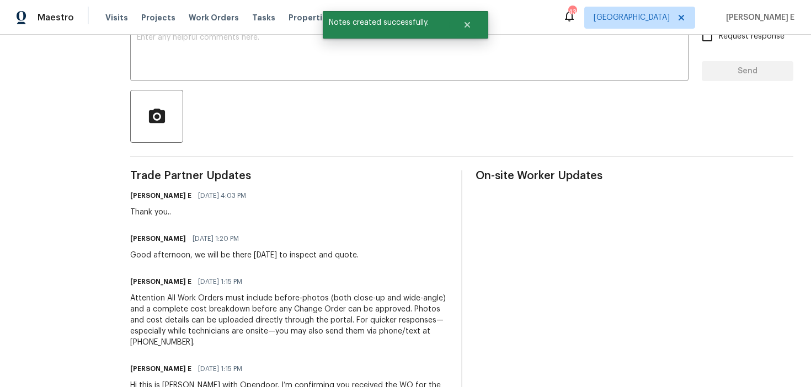
scroll to position [270, 0]
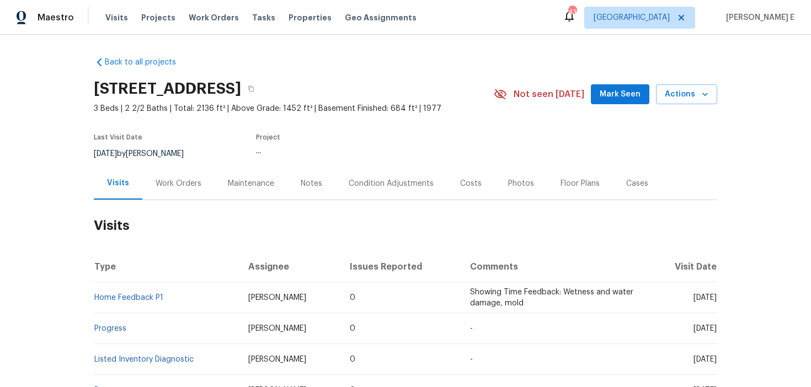
click at [168, 190] on div "Work Orders" at bounding box center [178, 183] width 72 height 33
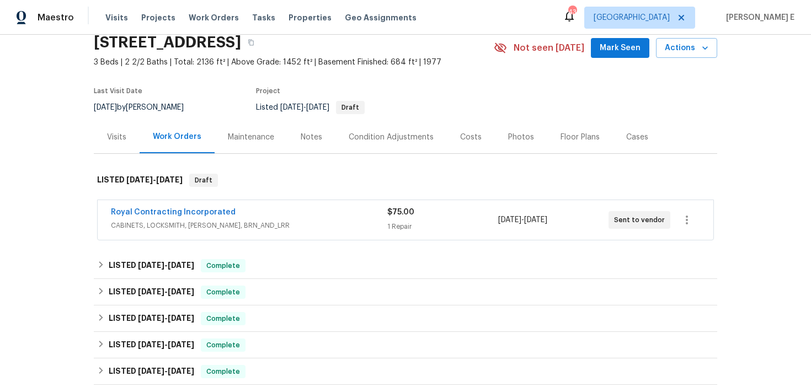
scroll to position [46, 0]
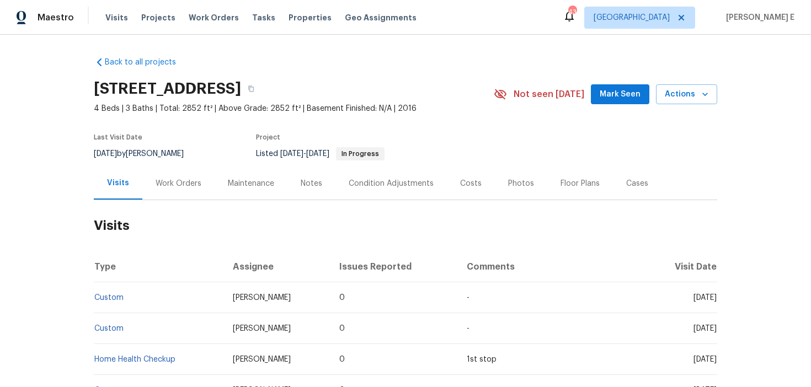
click at [182, 200] on div "Work Orders" at bounding box center [178, 183] width 72 height 33
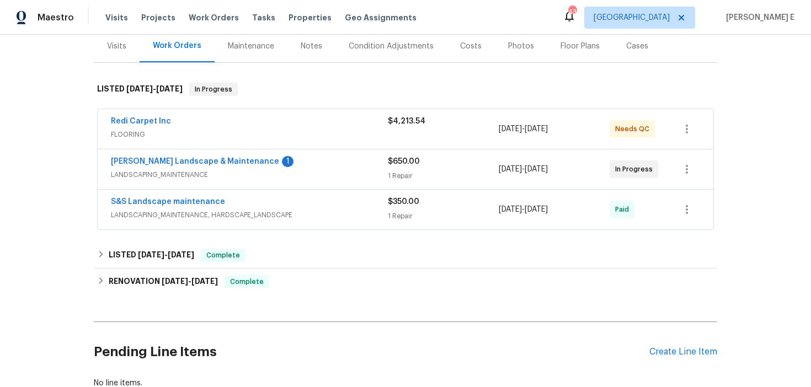
scroll to position [141, 0]
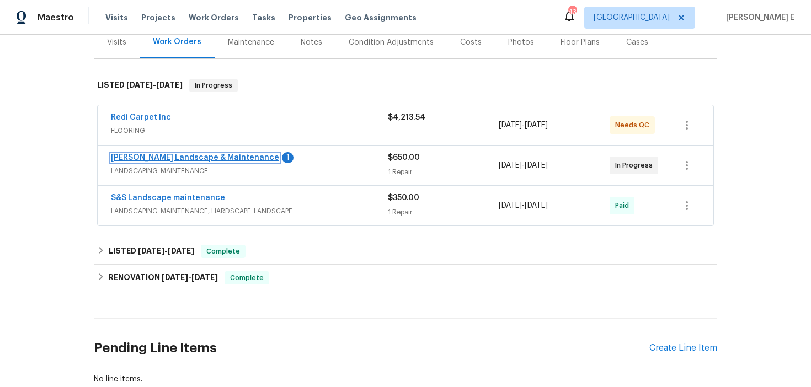
click at [208, 162] on link "[PERSON_NAME] Landscape & Maintenance" at bounding box center [195, 158] width 168 height 8
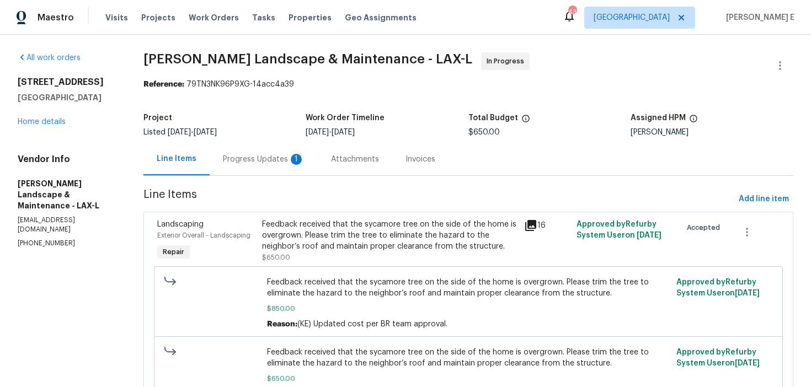
click at [245, 178] on section "[PERSON_NAME] Landscape & Maintenance - LAX-L In Progress Reference: 79TN3NK96P…" at bounding box center [468, 243] width 650 height 382
click at [255, 169] on div "Progress Updates 1" at bounding box center [264, 159] width 108 height 33
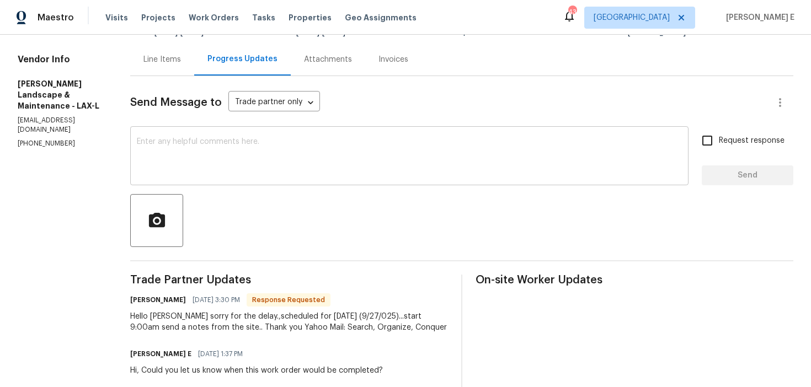
scroll to position [95, 0]
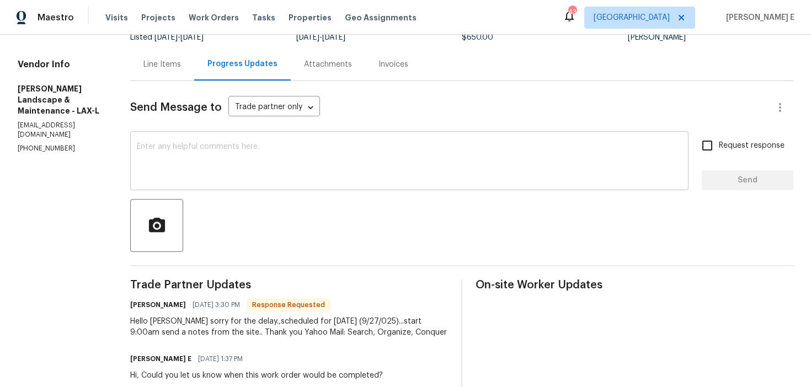
click at [357, 148] on textarea at bounding box center [409, 162] width 545 height 39
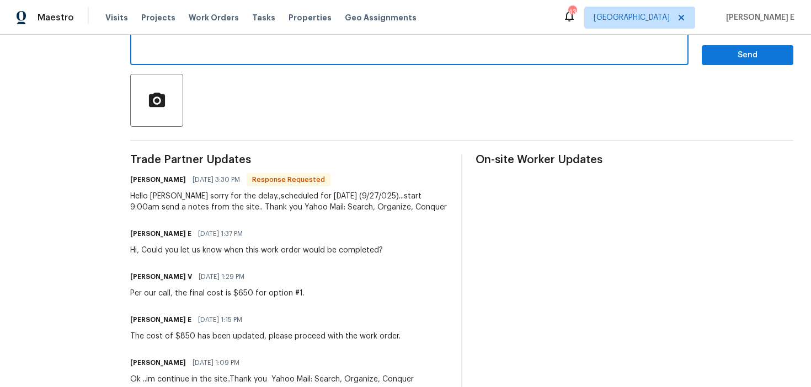
scroll to position [8, 0]
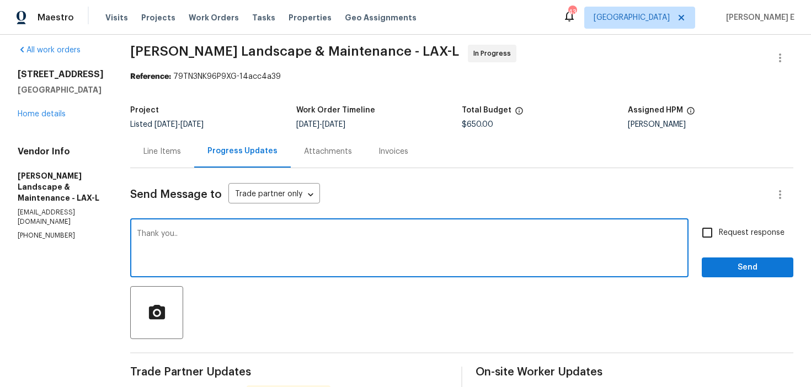
type textarea "Thank you.."
click at [715, 258] on button "Send" at bounding box center [748, 268] width 92 height 20
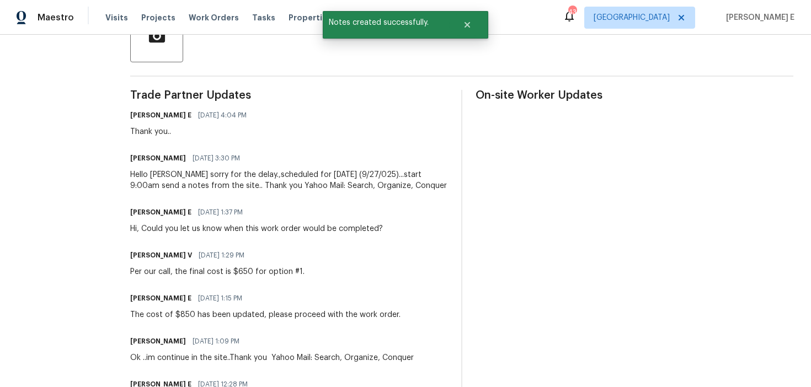
scroll to position [0, 0]
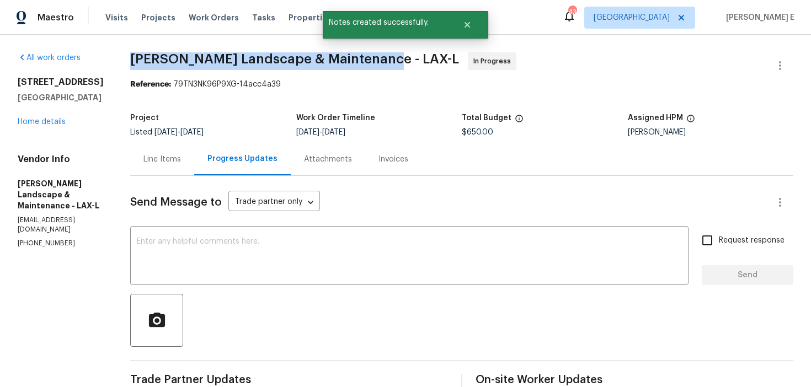
drag, startPoint x: 136, startPoint y: 58, endPoint x: 369, endPoint y: 57, distance: 233.3
copy span "Zesati's Landscape & Maintenance - L"
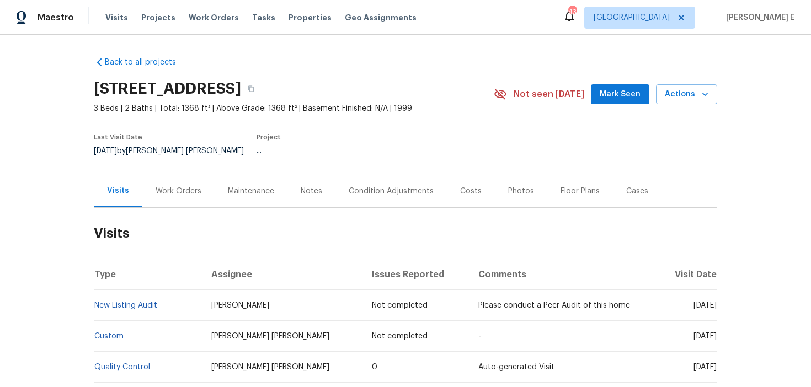
click at [175, 199] on div "Work Orders" at bounding box center [178, 191] width 72 height 33
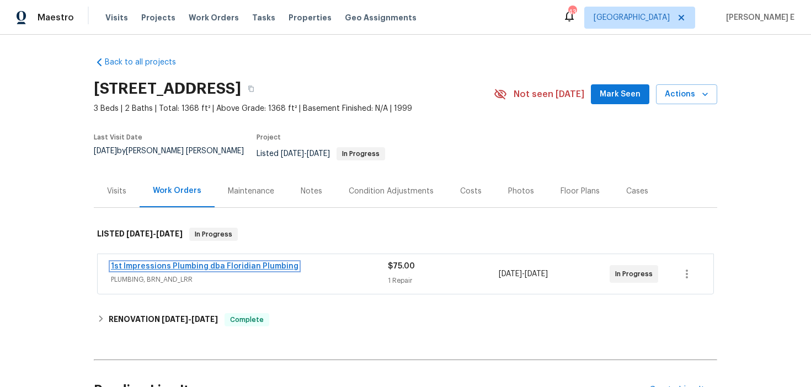
click at [190, 263] on link "1st Impressions Plumbing dba Floridian Plumbing" at bounding box center [205, 267] width 188 height 8
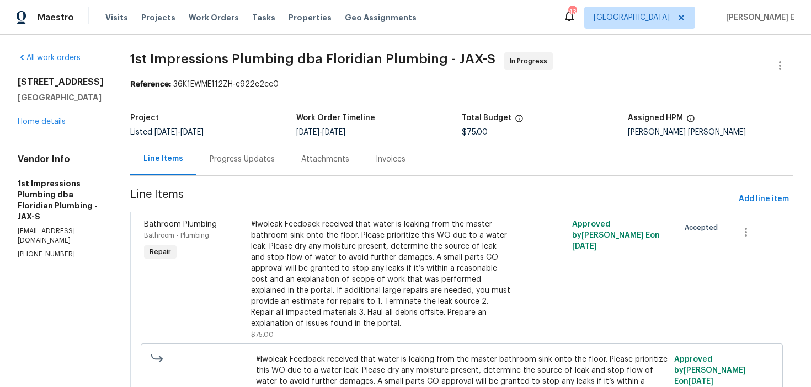
click at [253, 161] on div "Progress Updates" at bounding box center [242, 159] width 92 height 33
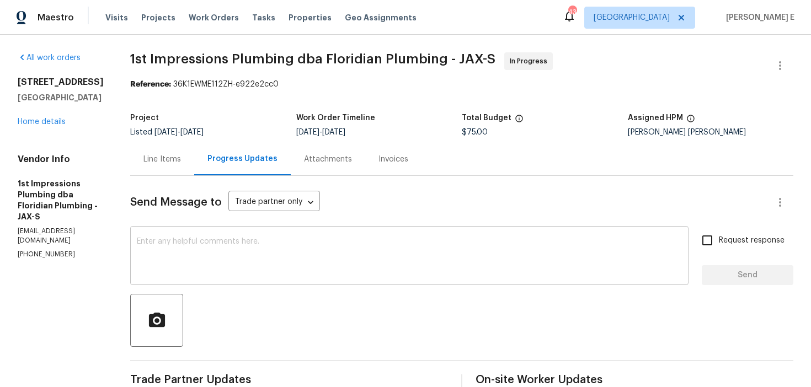
click at [317, 237] on div "x ​" at bounding box center [409, 257] width 558 height 56
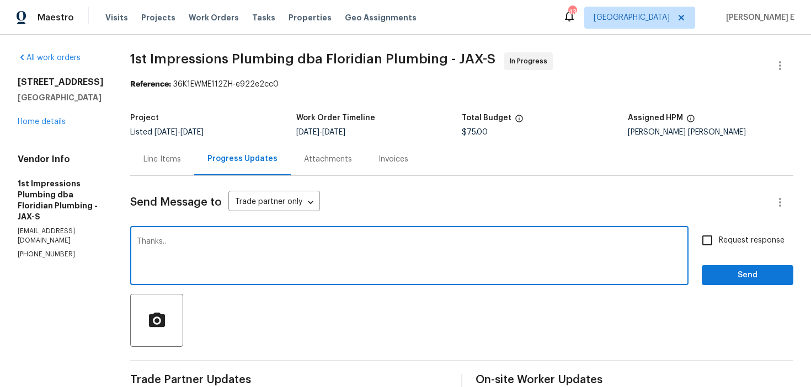
type textarea "Thanks.."
click at [758, 271] on span "Send" at bounding box center [747, 276] width 74 height 14
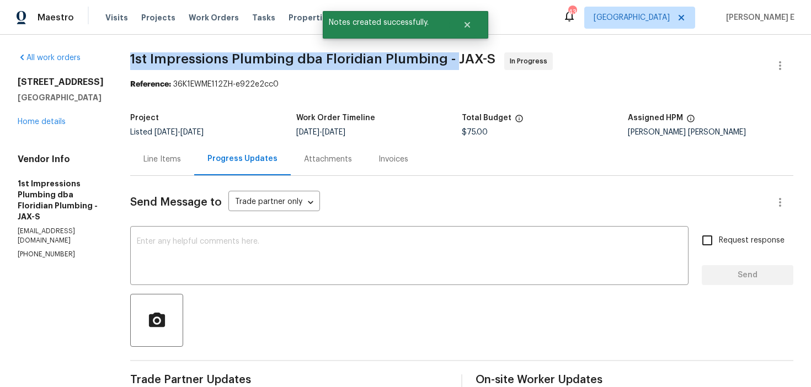
drag, startPoint x: 122, startPoint y: 60, endPoint x: 447, endPoint y: 60, distance: 324.9
click at [447, 60] on div "All work orders 1105 Buccaneer Blvd Green Cove Springs, FL 32043 Home details V…" at bounding box center [405, 374] width 811 height 678
copy span "1st Impressions Plumbing dba Floridian Plumbing -"
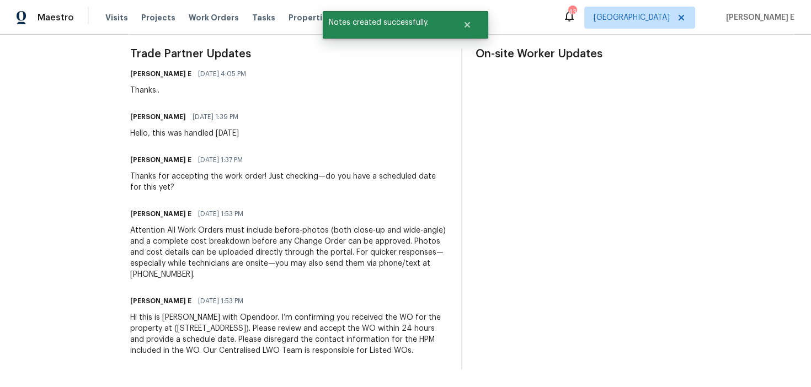
scroll to position [337, 0]
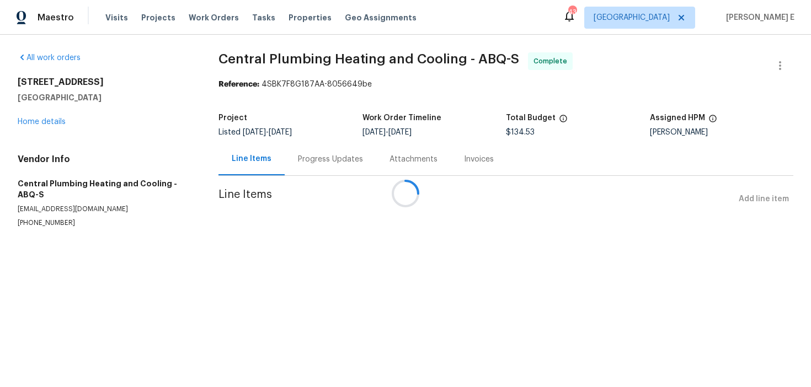
click at [58, 124] on div at bounding box center [405, 193] width 811 height 387
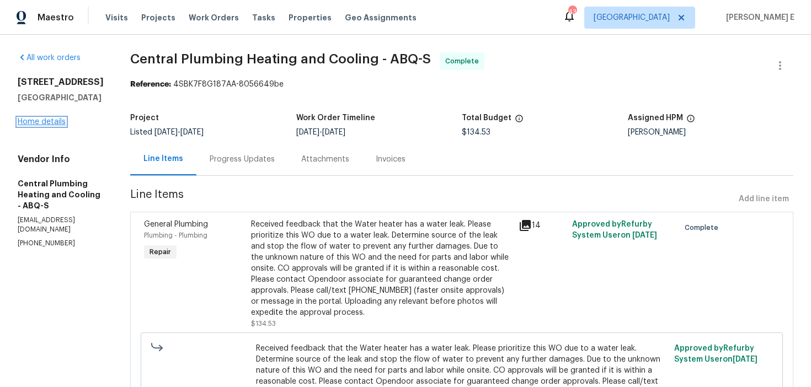
click at [59, 124] on link "Home details" at bounding box center [42, 122] width 48 height 8
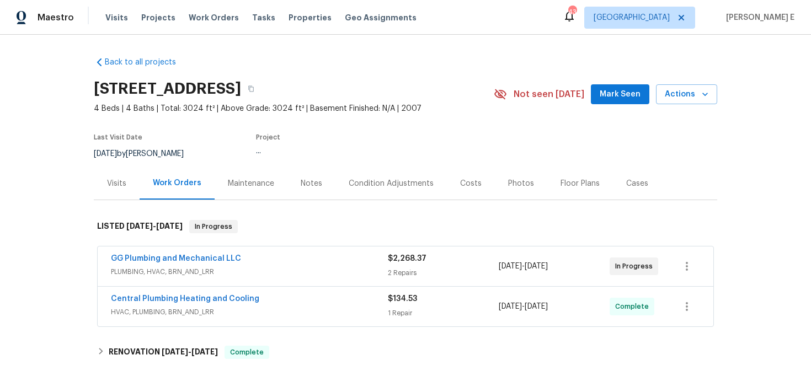
scroll to position [39, 0]
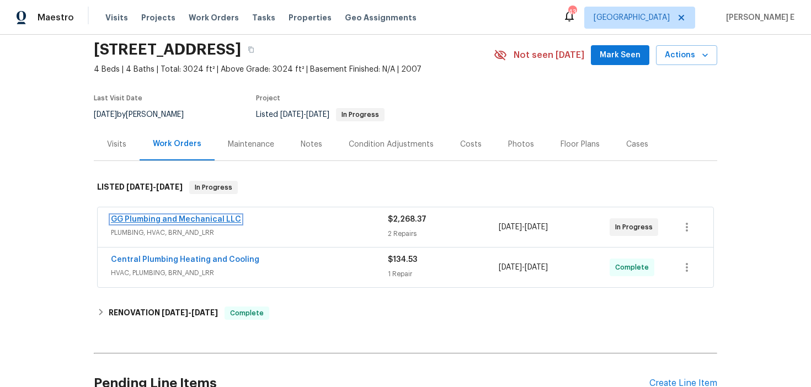
click at [201, 218] on link "GG Plumbing and Mechanical LLC" at bounding box center [176, 220] width 130 height 8
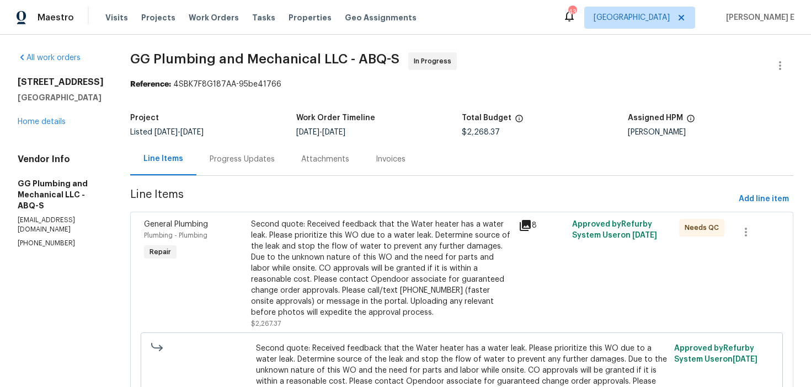
click at [278, 168] on div "Progress Updates" at bounding box center [242, 159] width 92 height 33
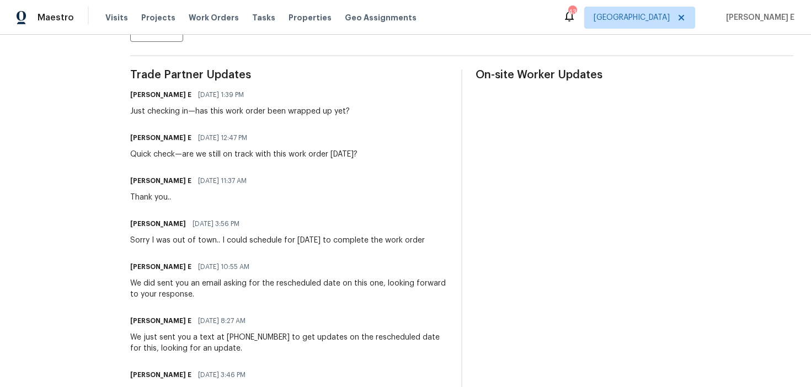
scroll to position [317, 0]
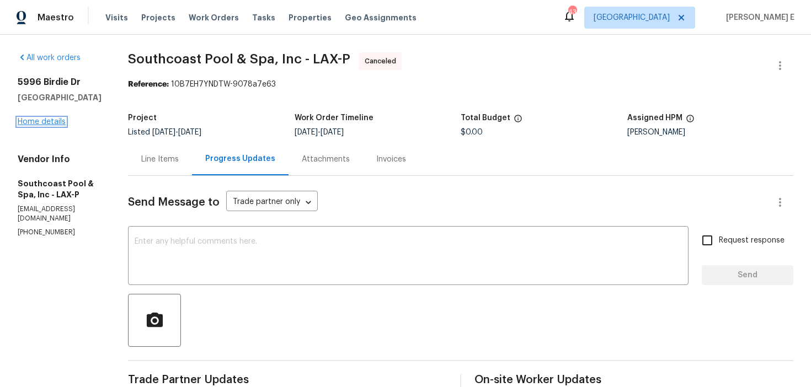
click at [47, 119] on link "Home details" at bounding box center [42, 122] width 48 height 8
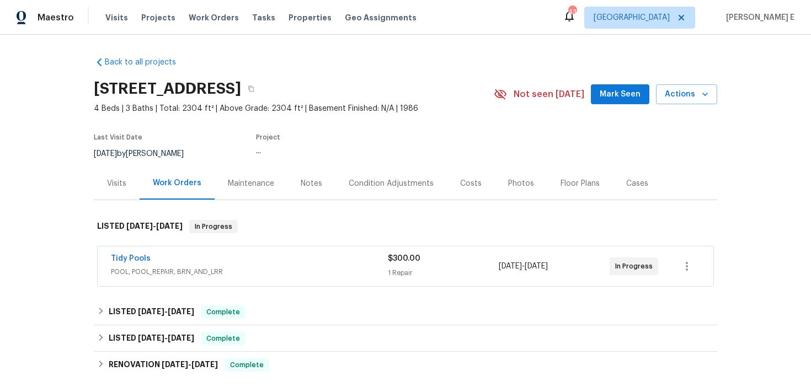
scroll to position [42, 0]
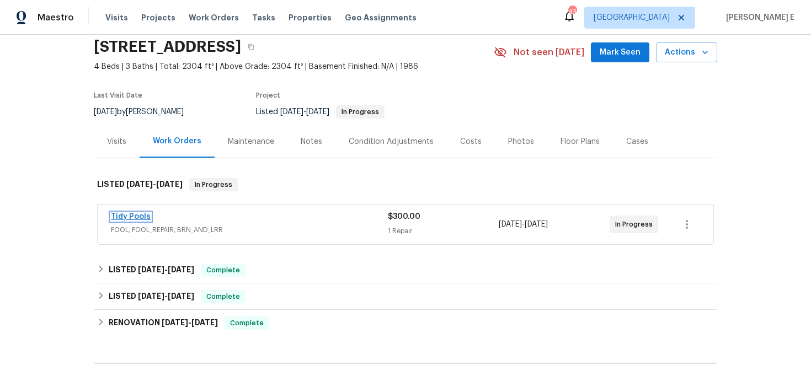
click at [120, 217] on link "Tidy Pools" at bounding box center [131, 217] width 40 height 8
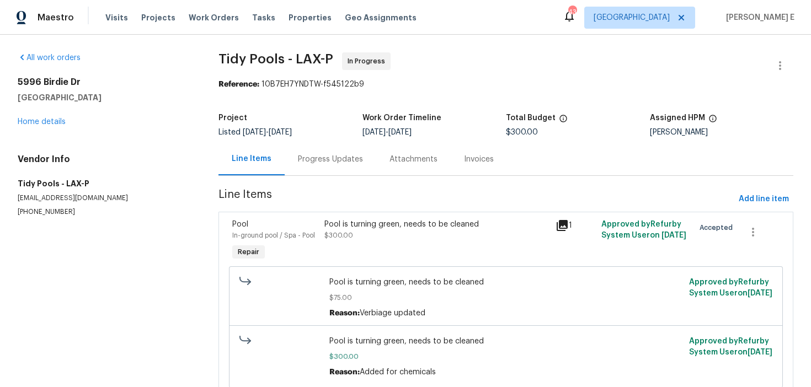
click at [298, 158] on div "Progress Updates" at bounding box center [330, 159] width 65 height 11
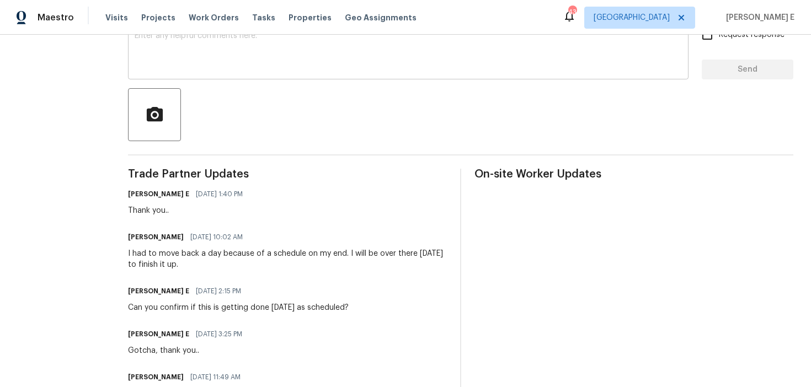
scroll to position [236, 0]
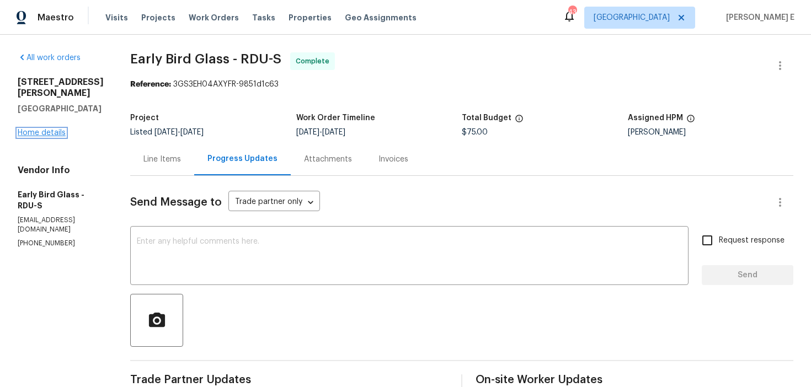
click at [56, 129] on link "Home details" at bounding box center [42, 133] width 48 height 8
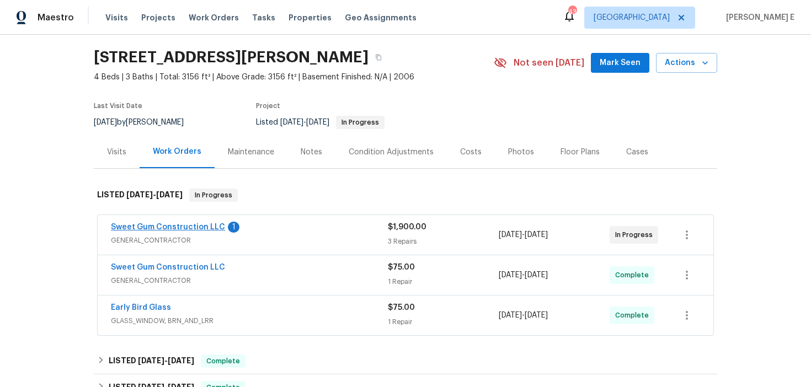
scroll to position [32, 0]
click at [198, 227] on link "Sweet Gum Construction LLC" at bounding box center [168, 227] width 114 height 8
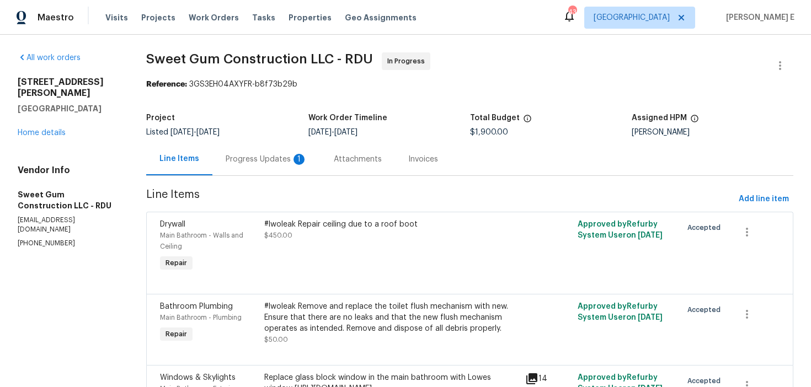
click at [276, 158] on div "Progress Updates 1" at bounding box center [267, 159] width 82 height 11
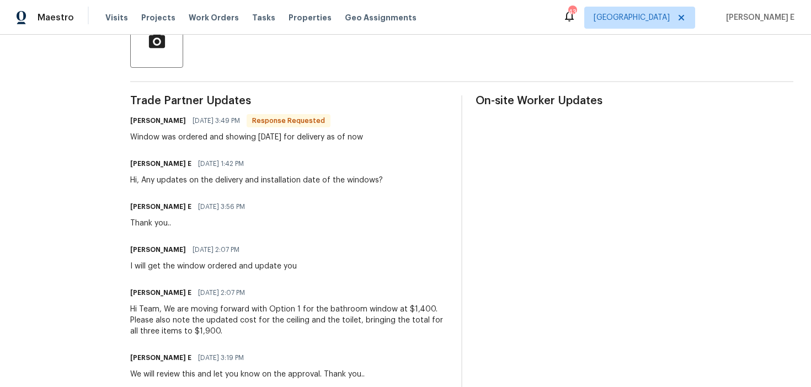
scroll to position [280, 0]
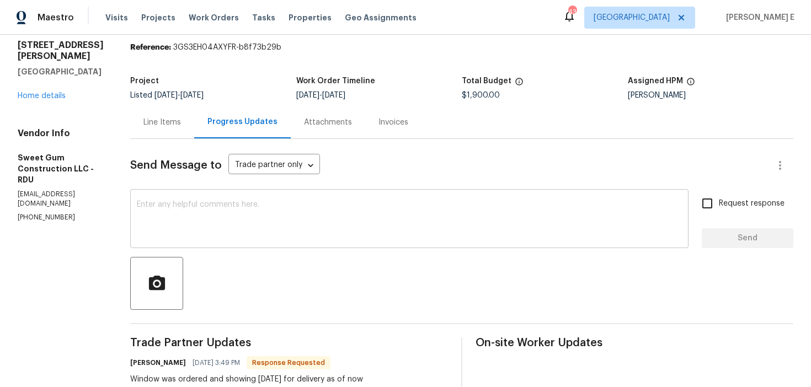
click at [279, 211] on textarea at bounding box center [409, 220] width 545 height 39
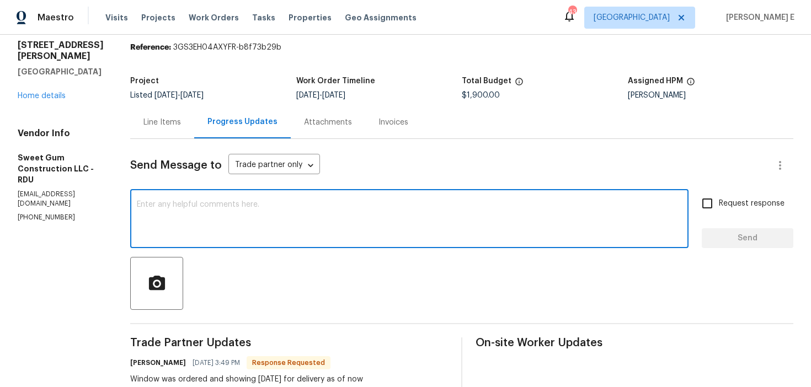
scroll to position [47, 0]
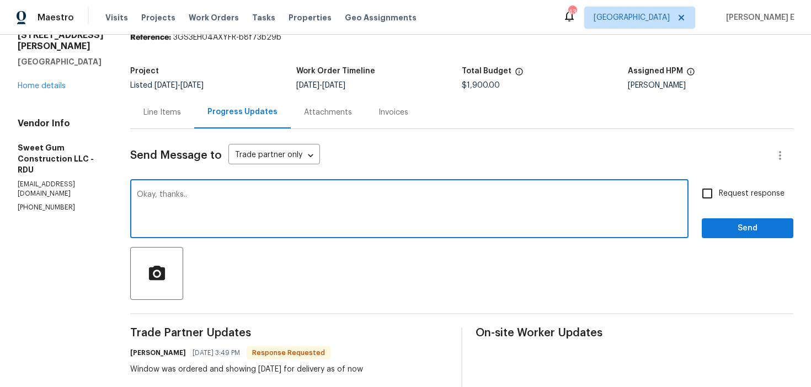
type textarea "Okay, thanks.."
click at [758, 227] on span "Send" at bounding box center [747, 229] width 74 height 14
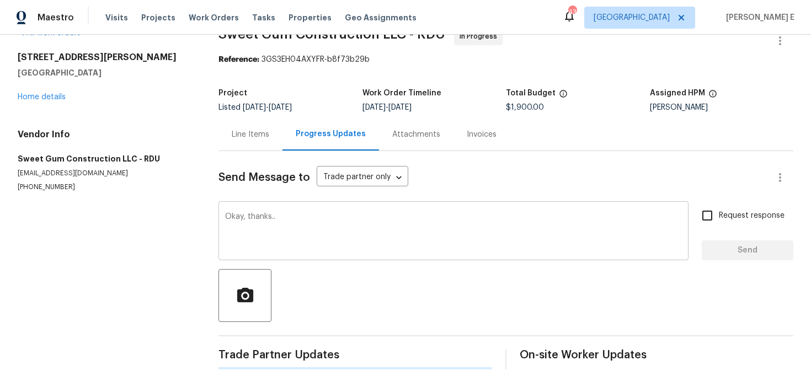
scroll to position [0, 0]
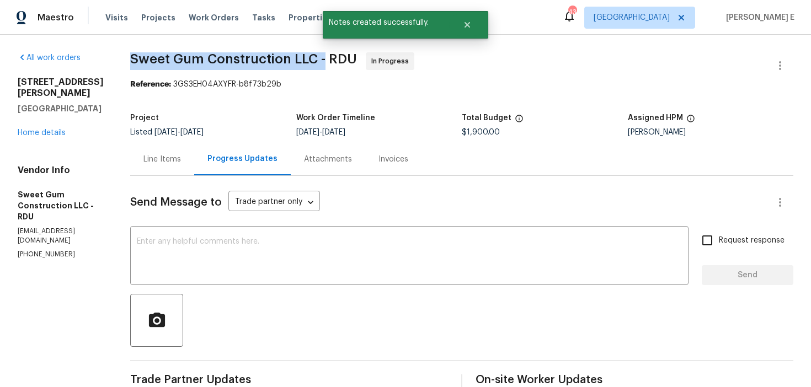
drag, startPoint x: 154, startPoint y: 59, endPoint x: 349, endPoint y: 61, distance: 194.7
click at [349, 61] on span "Sweet Gum Construction LLC - RDU" at bounding box center [243, 58] width 227 height 13
copy span "Sweet Gum Construction LLC -"
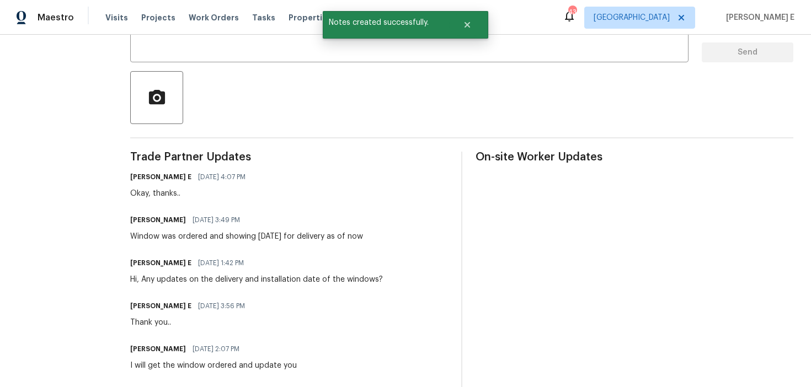
scroll to position [217, 0]
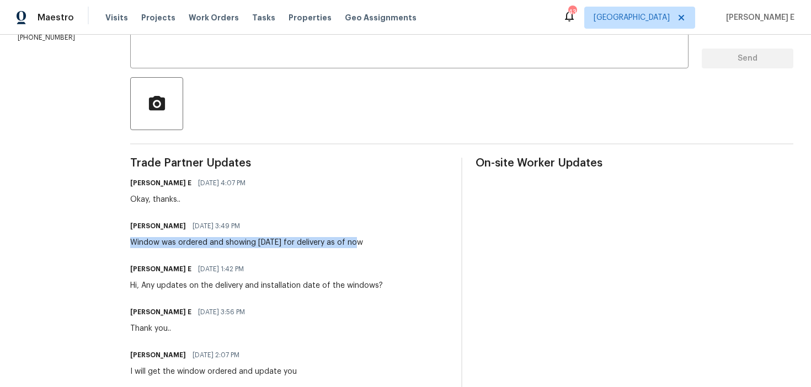
drag, startPoint x: 151, startPoint y: 244, endPoint x: 383, endPoint y: 245, distance: 231.7
copy div "Window was ordered and showing [DATE] for delivery as of now"
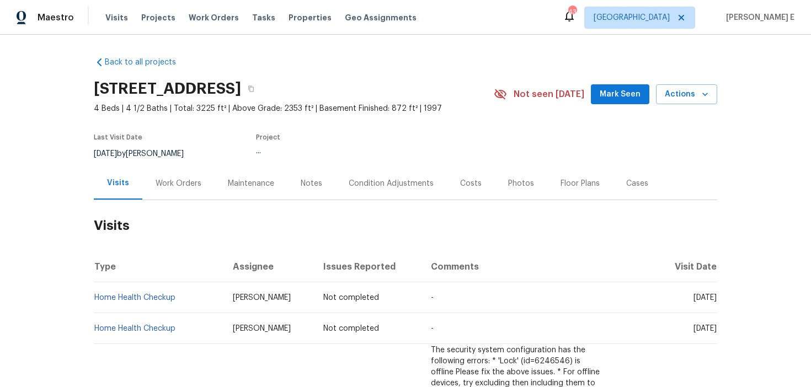
click at [177, 187] on div "Work Orders" at bounding box center [179, 183] width 46 height 11
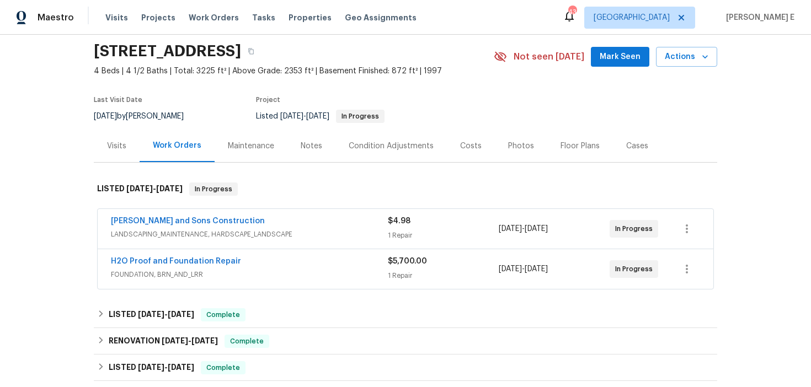
scroll to position [45, 0]
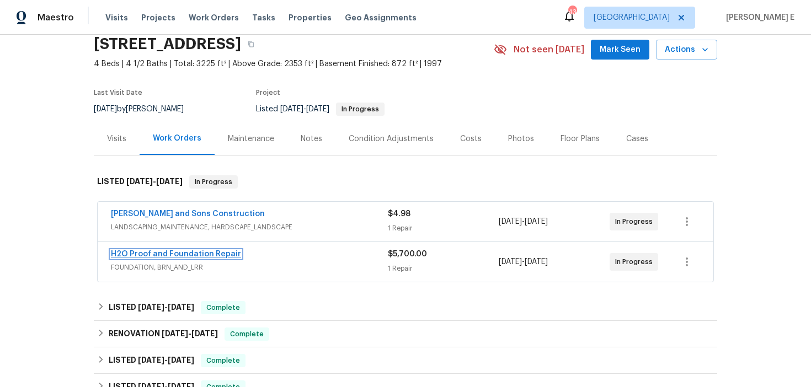
click at [168, 253] on link "H2O Proof and Foundation Repair" at bounding box center [176, 254] width 130 height 8
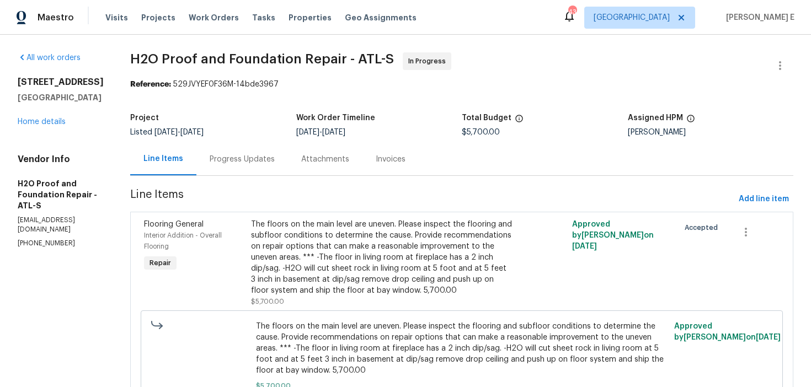
click at [288, 167] on div "Attachments" at bounding box center [325, 159] width 74 height 33
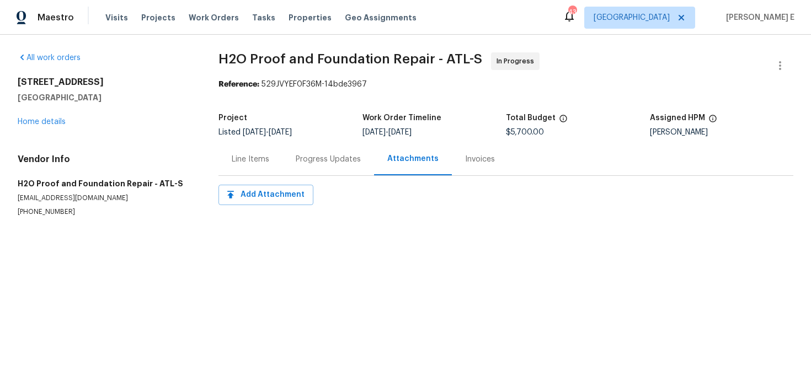
click at [311, 162] on div "Progress Updates" at bounding box center [328, 159] width 65 height 11
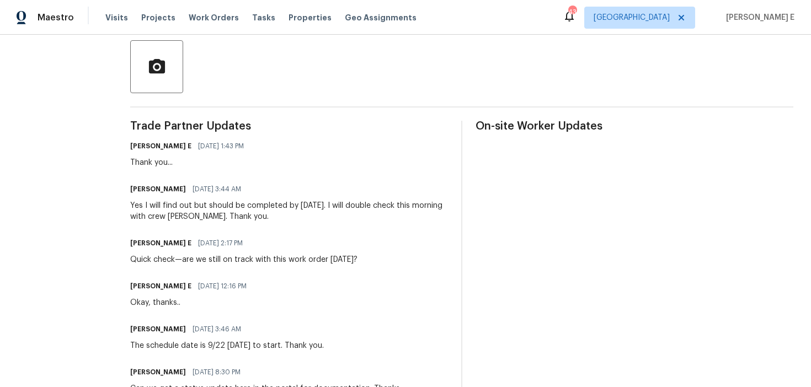
scroll to position [255, 0]
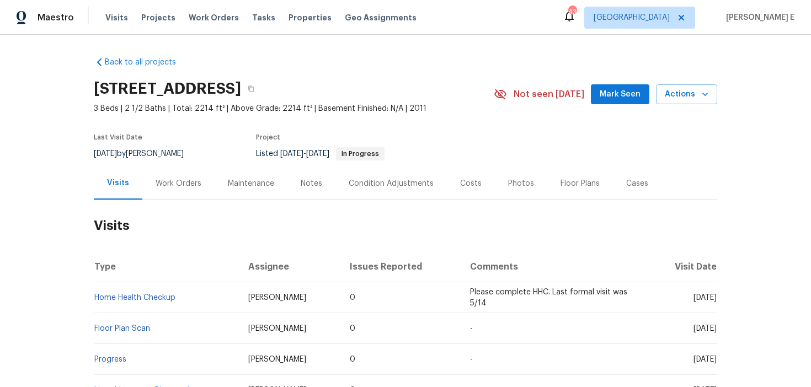
click at [193, 193] on div "Work Orders" at bounding box center [178, 183] width 72 height 33
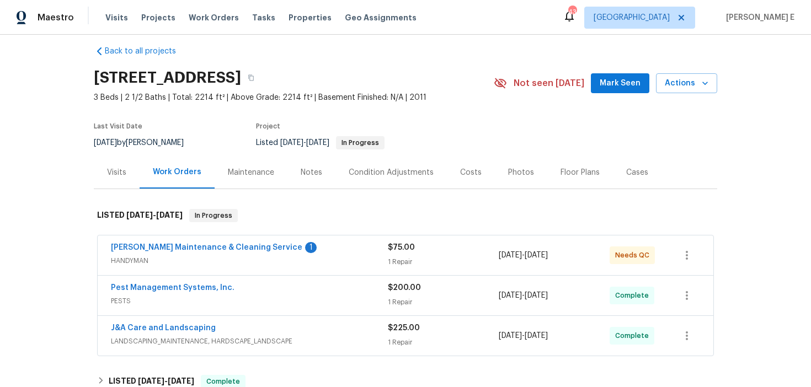
scroll to position [15, 0]
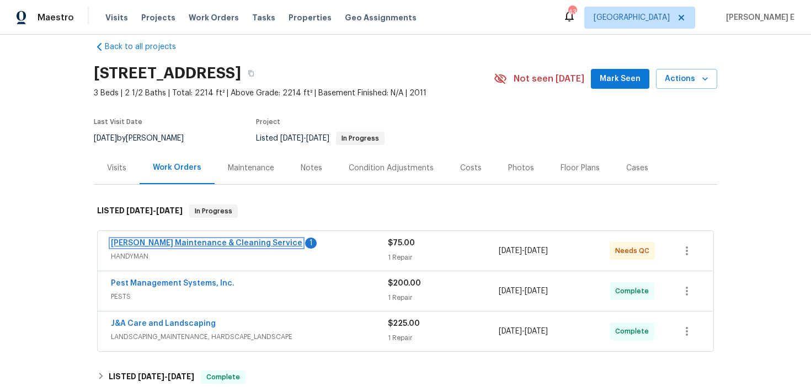
click at [236, 246] on link "Baker's Maintenance & Cleaning Service" at bounding box center [206, 243] width 191 height 8
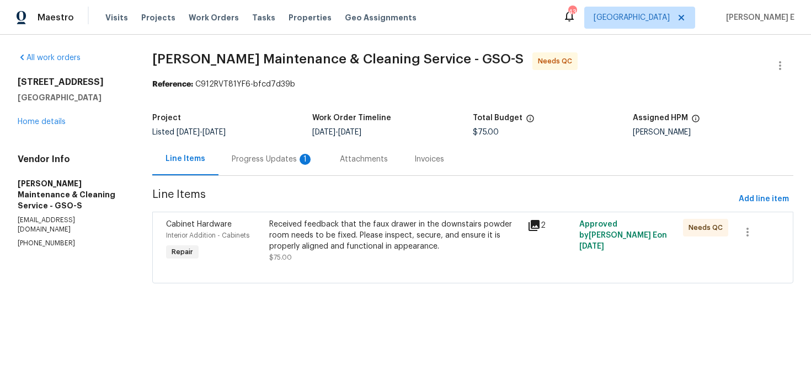
click at [276, 163] on div "Progress Updates 1" at bounding box center [273, 159] width 82 height 11
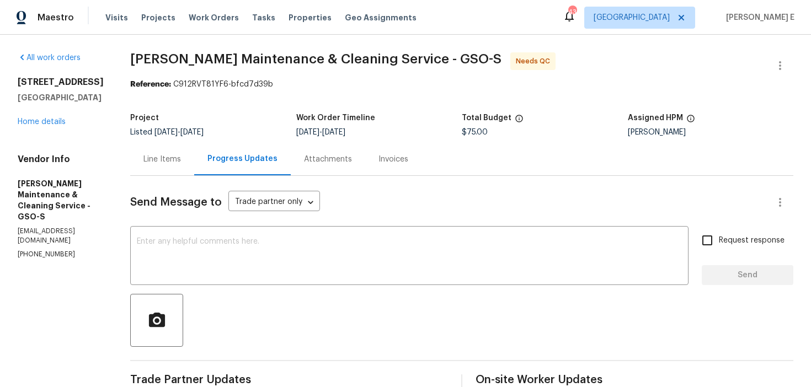
click at [175, 164] on div "Line Items" at bounding box center [162, 159] width 38 height 11
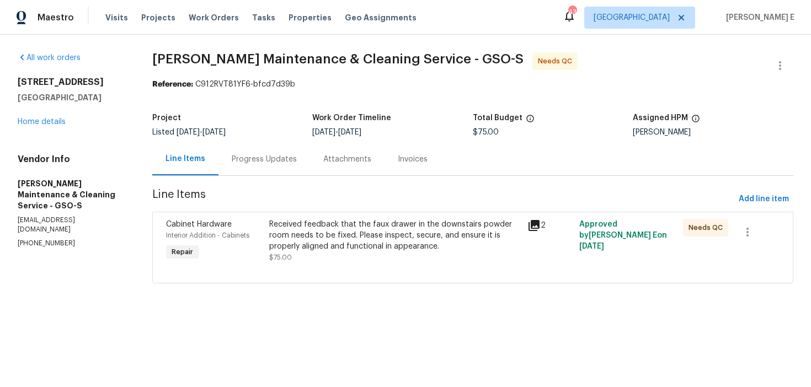
click at [328, 238] on div "Received feedback that the faux drawer in the downstairs powder room needs to b…" at bounding box center [395, 235] width 252 height 33
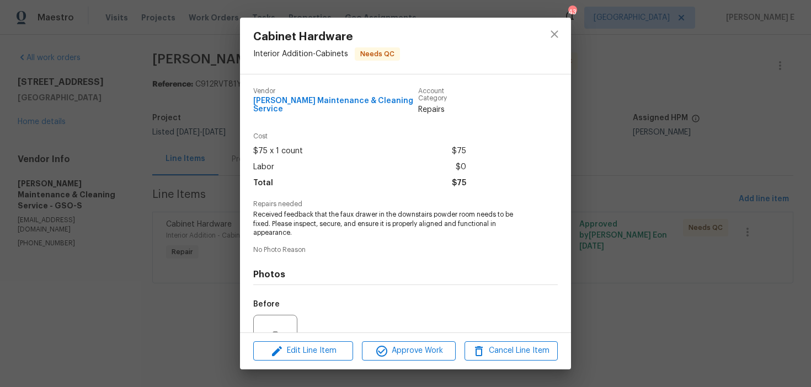
scroll to position [102, 0]
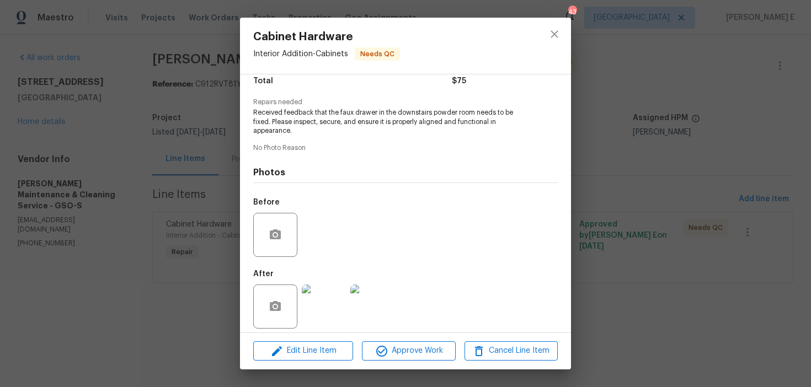
click at [310, 307] on img at bounding box center [324, 307] width 44 height 44
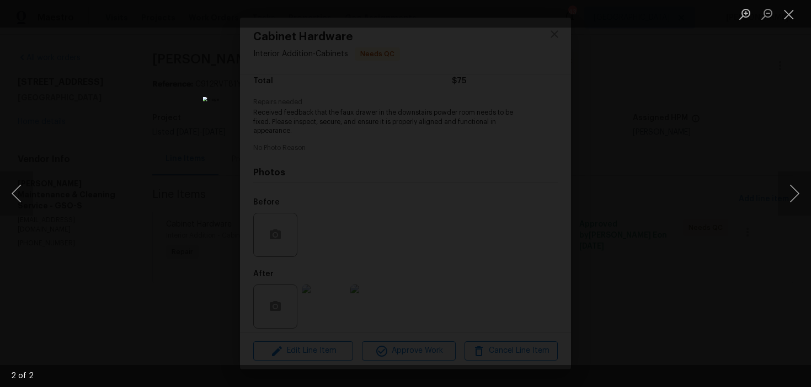
click at [679, 190] on div "Lightbox" at bounding box center [405, 193] width 811 height 387
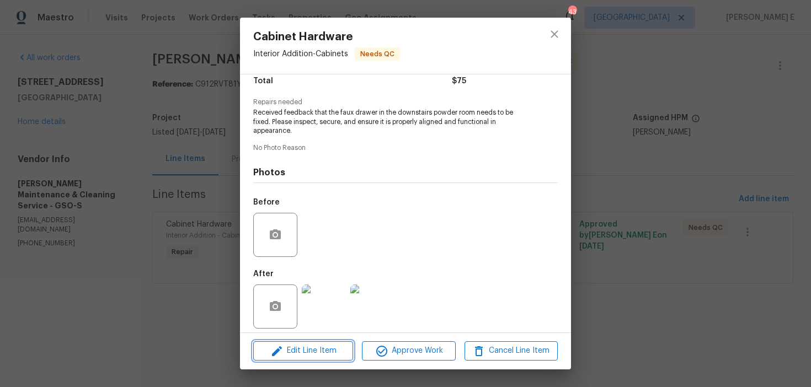
click at [322, 347] on span "Edit Line Item" at bounding box center [302, 351] width 93 height 14
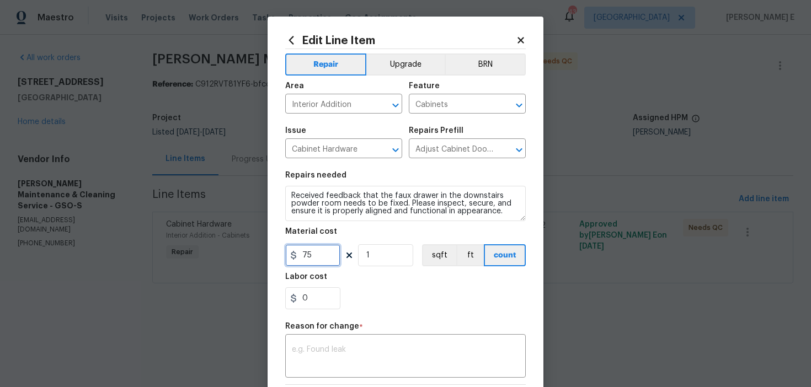
click at [312, 255] on input "75" at bounding box center [312, 255] width 55 height 22
type input "130"
click at [303, 360] on textarea at bounding box center [405, 357] width 227 height 23
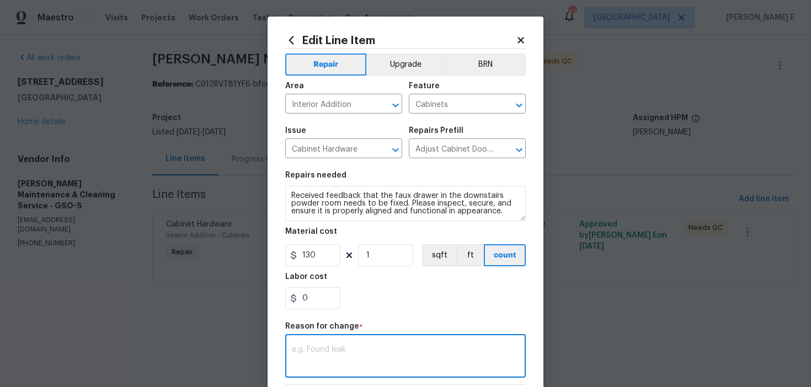
paste textarea "(KE) Updated per vendor's final cost."
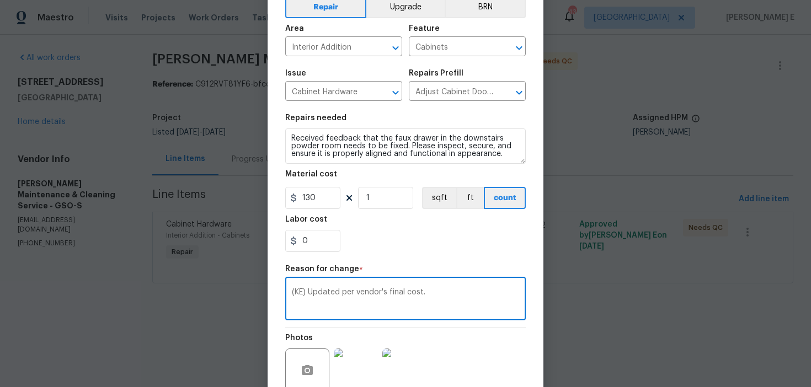
scroll to position [157, 0]
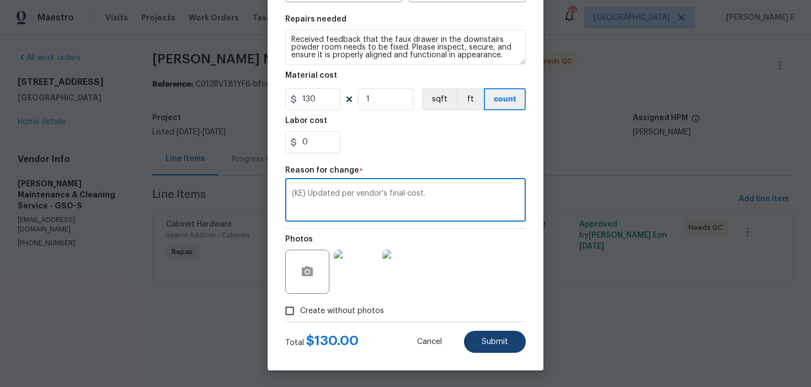
type textarea "(KE) Updated per vendor's final cost."
click at [480, 346] on button "Submit" at bounding box center [495, 342] width 62 height 22
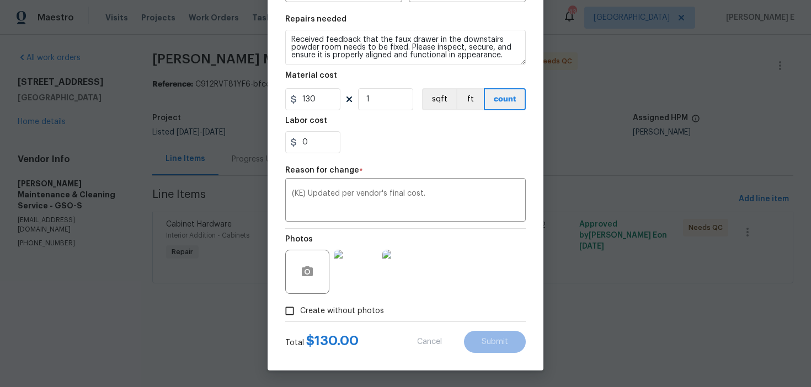
click at [769, 314] on html "Maestro Visits Projects Work Orders Tasks Properties Geo Assignments 43 Dallas …" at bounding box center [405, 157] width 811 height 314
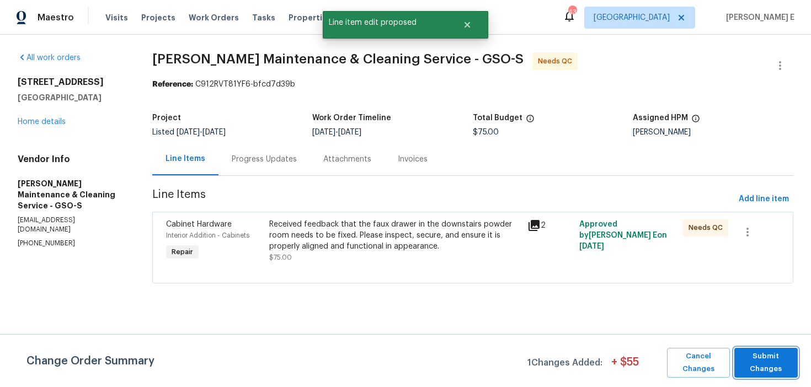
scroll to position [0, 0]
click at [769, 354] on span "Submit Changes" at bounding box center [766, 362] width 52 height 25
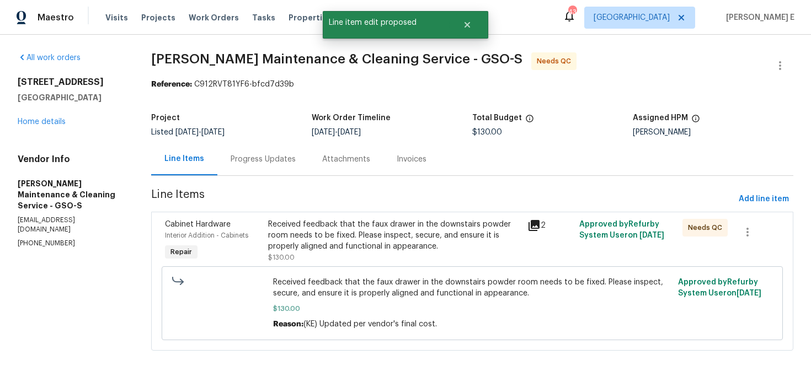
click at [265, 165] on div "Progress Updates" at bounding box center [263, 159] width 92 height 33
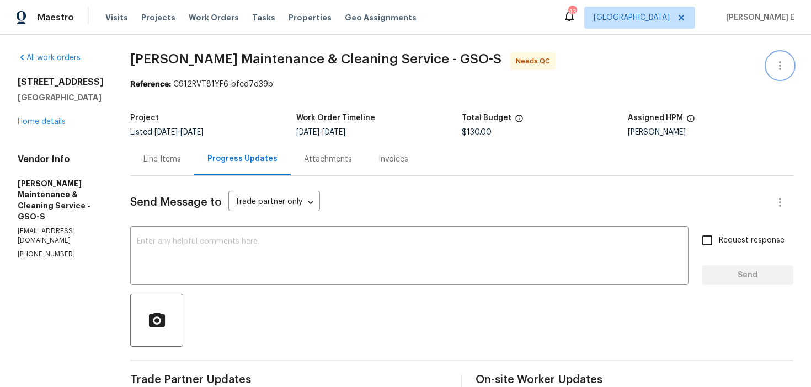
click at [780, 59] on icon "button" at bounding box center [779, 65] width 13 height 13
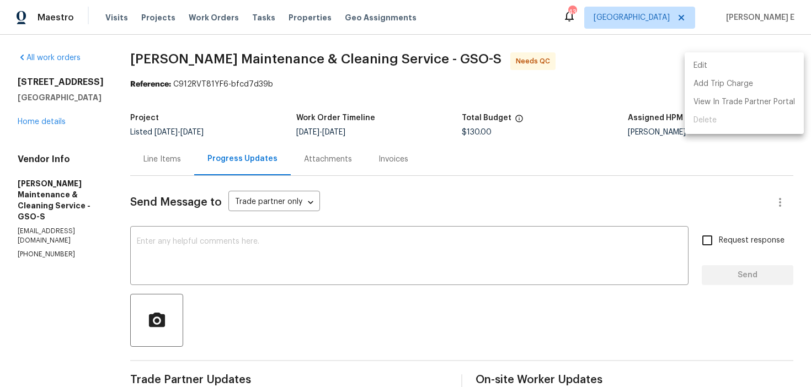
click at [707, 71] on li "Edit" at bounding box center [743, 66] width 119 height 18
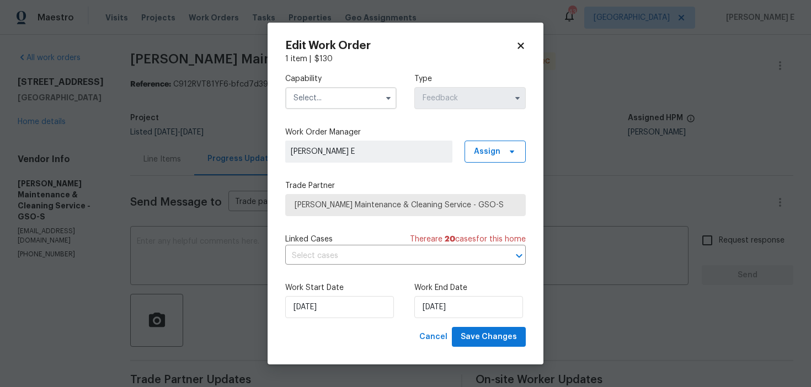
click at [339, 97] on input "text" at bounding box center [340, 98] width 111 height 22
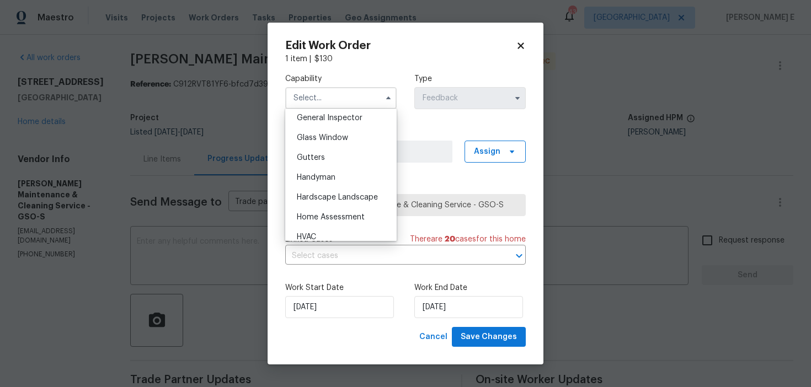
scroll to position [553, 0]
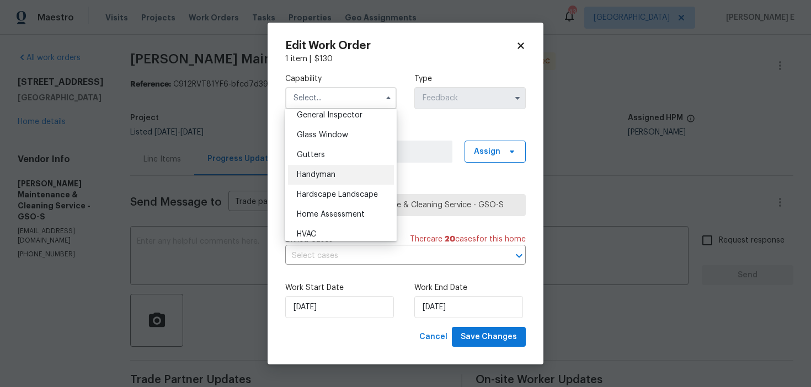
click at [338, 174] on div "Handyman" at bounding box center [341, 175] width 106 height 20
type input "Handyman"
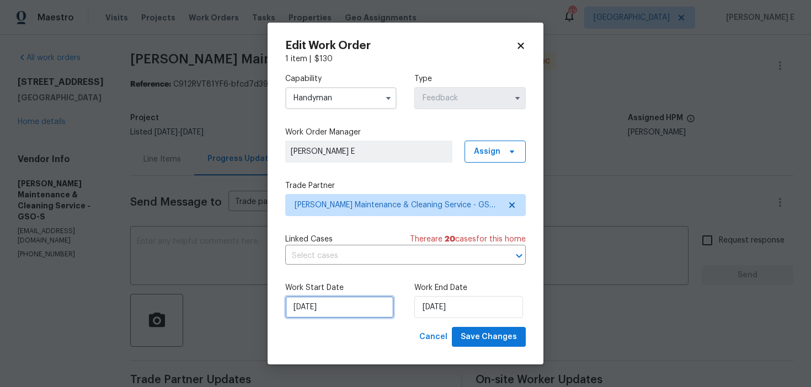
click at [335, 298] on input "15/09/2025" at bounding box center [339, 307] width 109 height 22
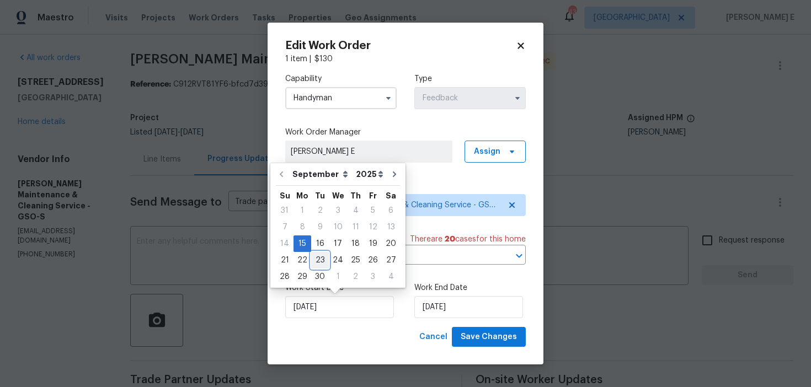
click at [316, 257] on div "23" at bounding box center [320, 260] width 18 height 15
type input "23/09/2025"
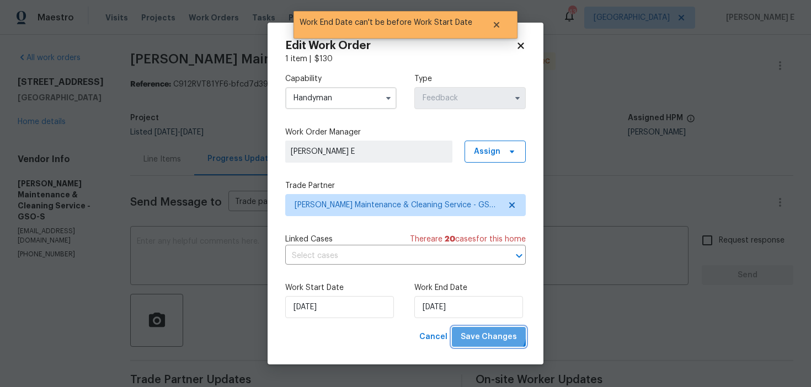
click at [488, 329] on button "Save Changes" at bounding box center [489, 337] width 74 height 20
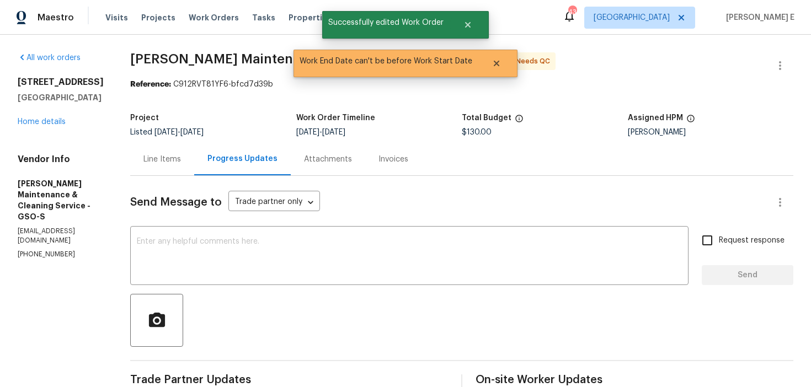
click at [177, 165] on div "Line Items" at bounding box center [162, 159] width 64 height 33
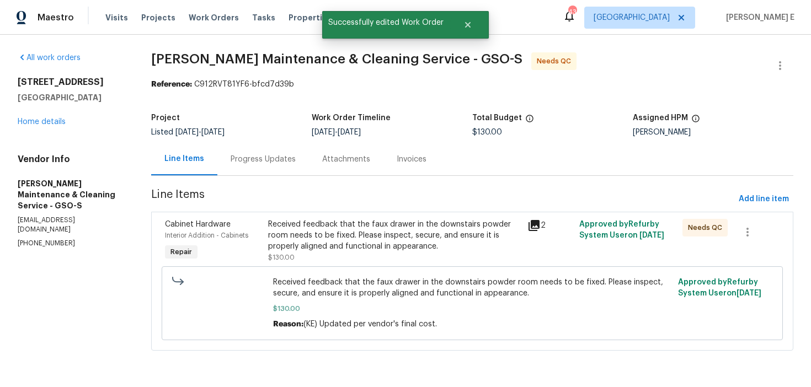
click at [333, 235] on div "Received feedback that the faux drawer in the downstairs powder room needs to b…" at bounding box center [394, 235] width 252 height 33
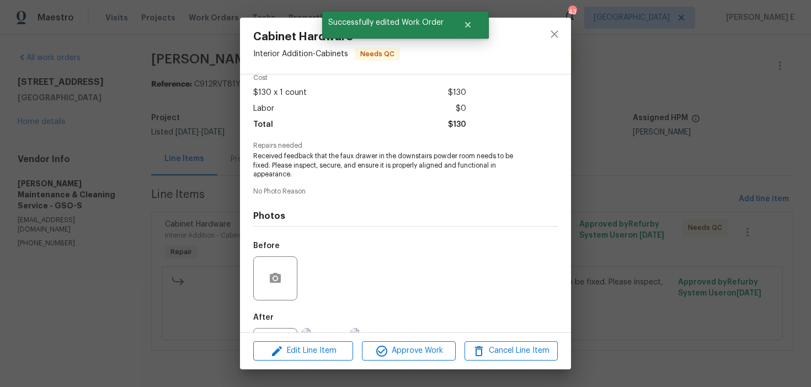
scroll to position [102, 0]
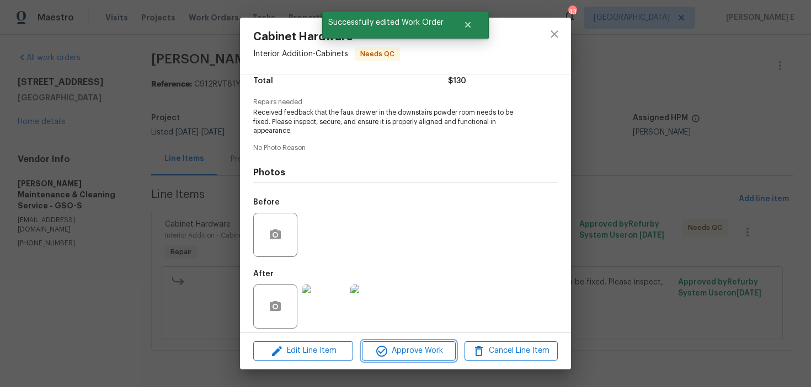
click at [396, 357] on span "Approve Work" at bounding box center [408, 351] width 87 height 14
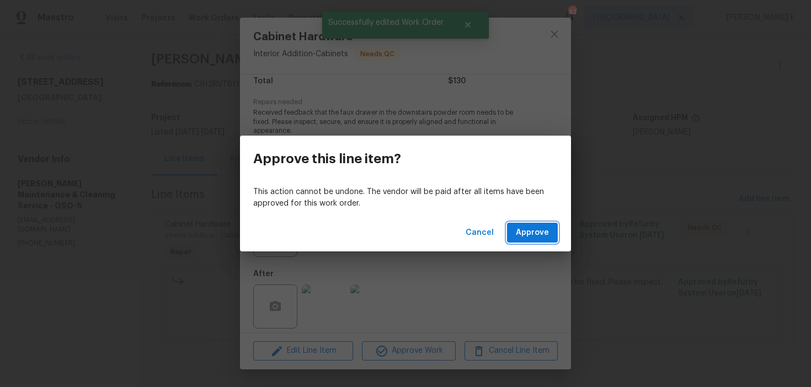
click at [523, 235] on span "Approve" at bounding box center [532, 233] width 33 height 14
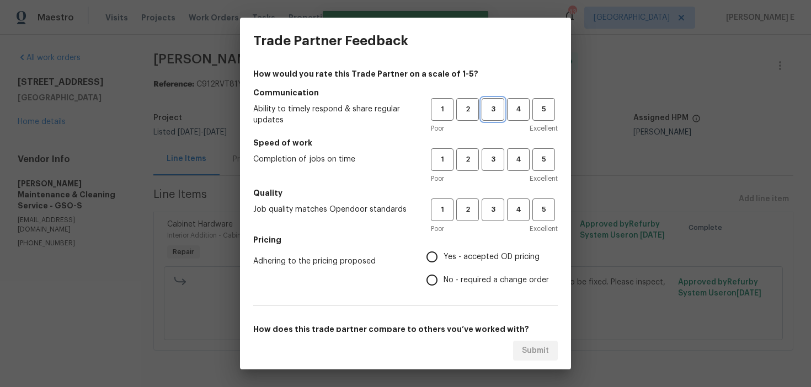
click at [490, 109] on span "3" at bounding box center [493, 109] width 20 height 13
click at [490, 160] on span "3" at bounding box center [493, 159] width 20 height 13
click at [499, 208] on span "3" at bounding box center [493, 210] width 20 height 13
click at [446, 270] on label "No - required a change order" at bounding box center [484, 280] width 129 height 23
click at [443, 270] on input "No - required a change order" at bounding box center [431, 280] width 23 height 23
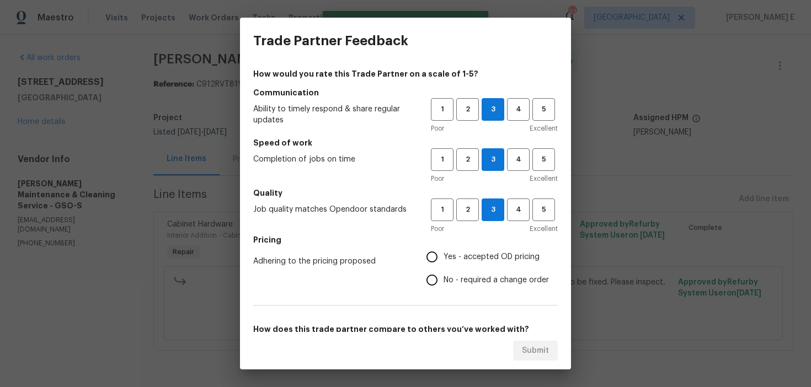
radio input "true"
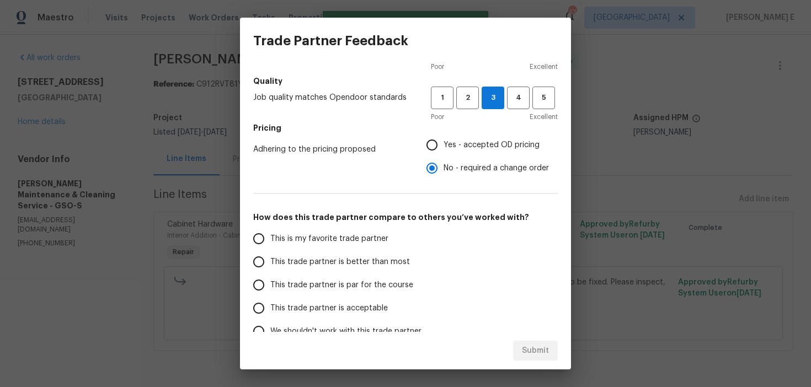
scroll to position [159, 0]
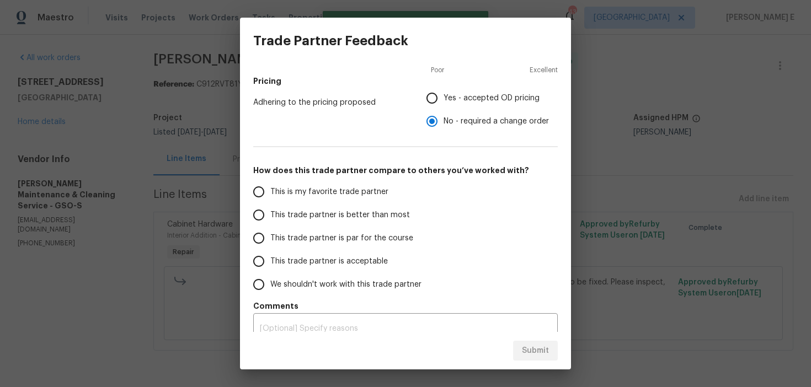
click at [359, 242] on span "This trade partner is par for the course" at bounding box center [341, 239] width 143 height 12
click at [270, 242] on input "This trade partner is par for the course" at bounding box center [258, 238] width 23 height 23
click at [549, 344] on button "Submit" at bounding box center [535, 351] width 45 height 20
radio input "true"
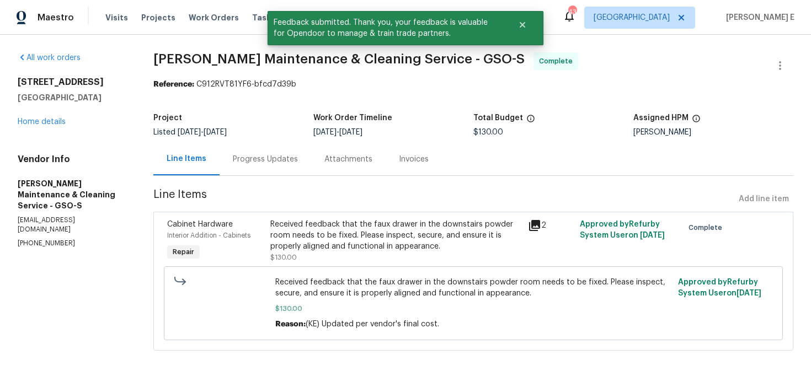
click at [263, 151] on div "Progress Updates" at bounding box center [266, 159] width 92 height 33
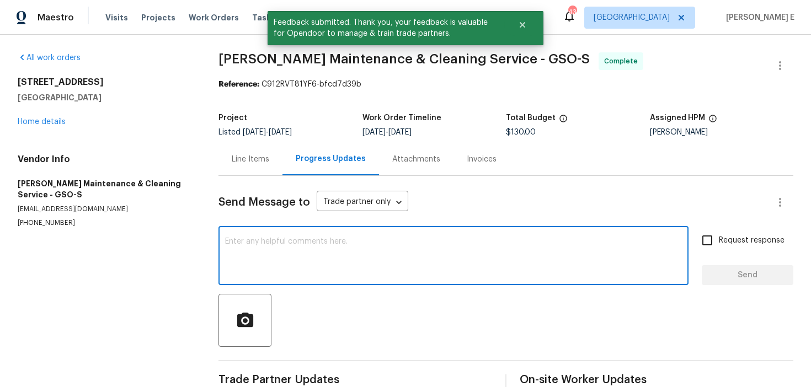
click at [260, 255] on textarea at bounding box center [453, 257] width 457 height 39
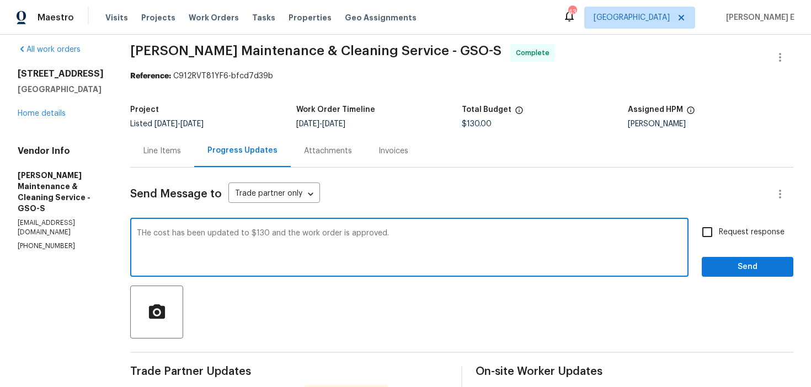
scroll to position [17, 0]
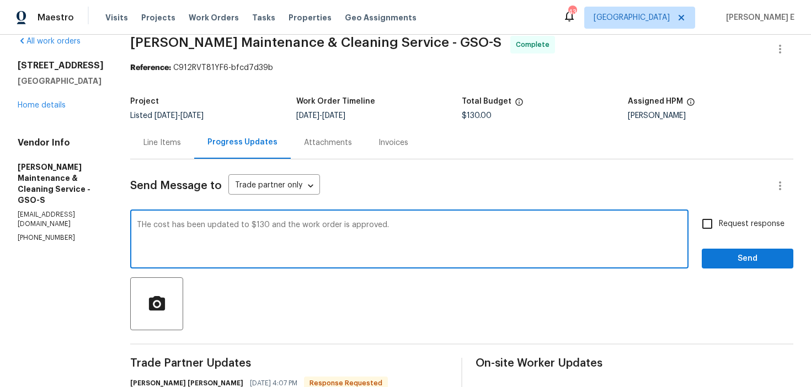
type textarea "THe cost has been updated to $130 and the work order is approved."
click at [729, 226] on span "Request response" at bounding box center [752, 224] width 66 height 12
click at [719, 226] on input "Request response" at bounding box center [707, 223] width 23 height 23
checkbox input "true"
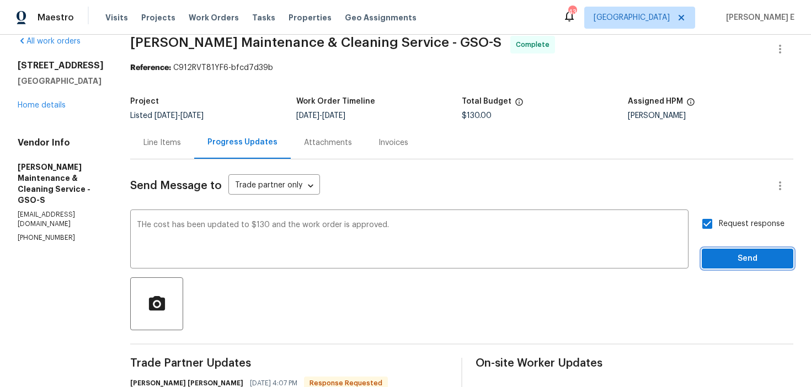
click at [725, 255] on span "Send" at bounding box center [747, 259] width 74 height 14
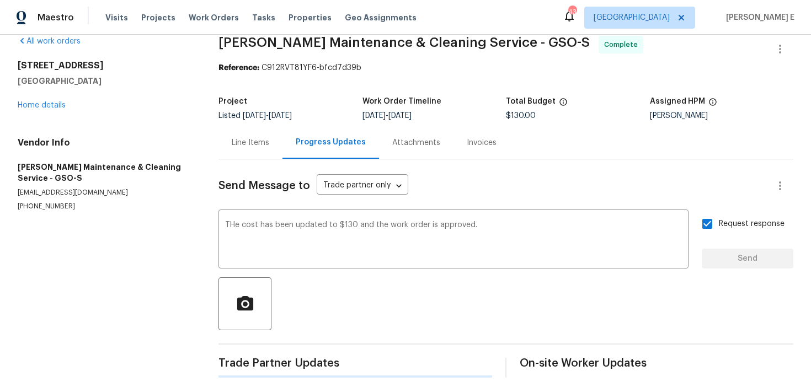
scroll to position [0, 0]
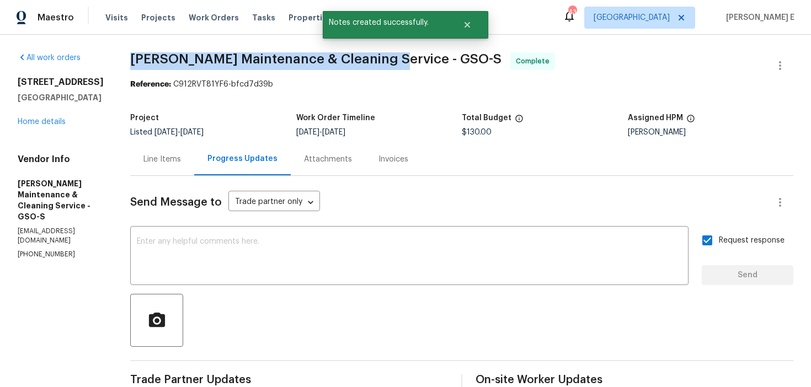
drag, startPoint x: 141, startPoint y: 56, endPoint x: 393, endPoint y: 55, distance: 251.5
copy span "Baker's Maintenance & Cleaning Service"
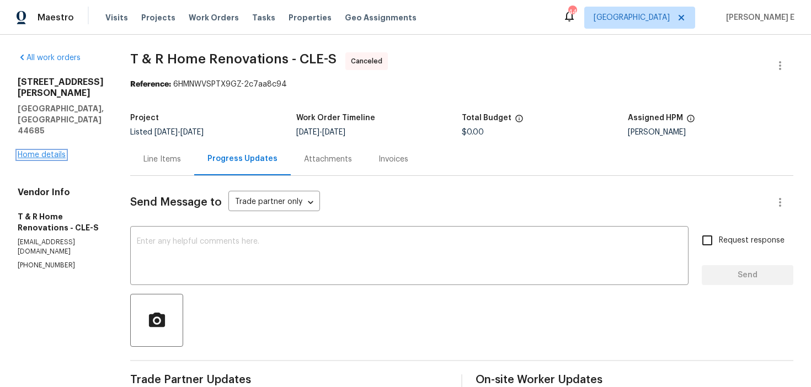
click at [42, 151] on link "Home details" at bounding box center [42, 155] width 48 height 8
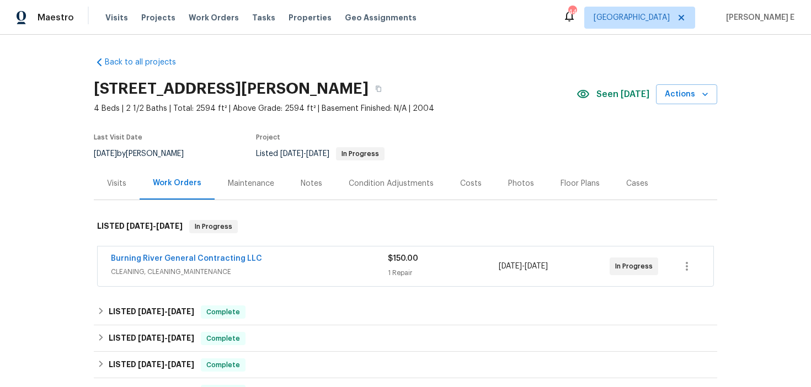
scroll to position [38, 0]
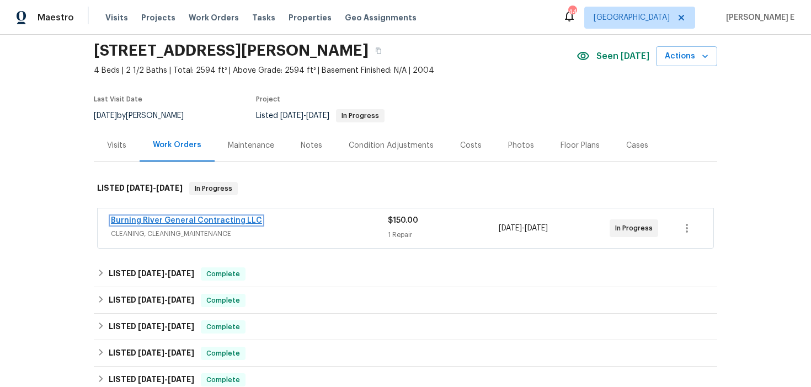
click at [186, 220] on link "Burning River General Contracting LLC" at bounding box center [186, 221] width 151 height 8
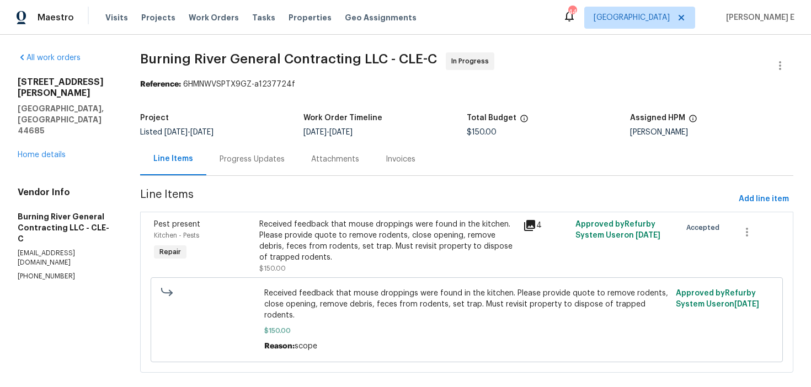
click at [256, 155] on div "Progress Updates" at bounding box center [252, 159] width 65 height 11
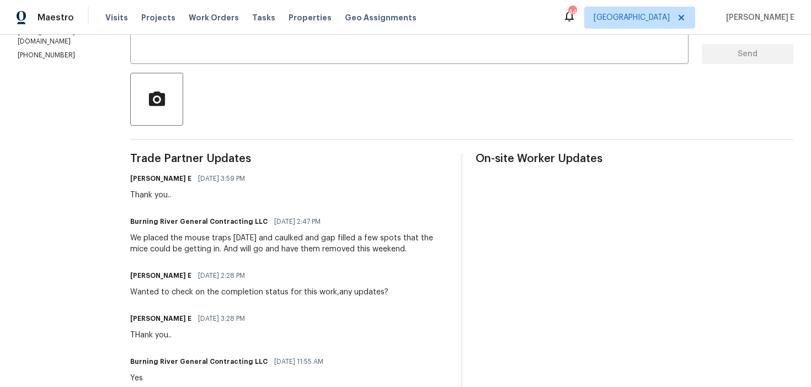
scroll to position [224, 0]
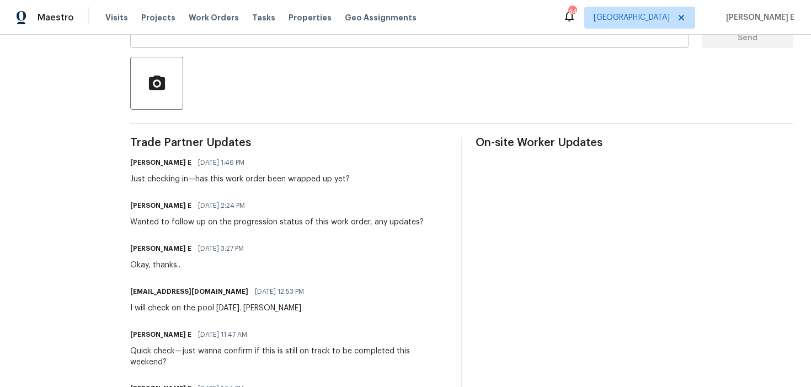
scroll to position [239, 0]
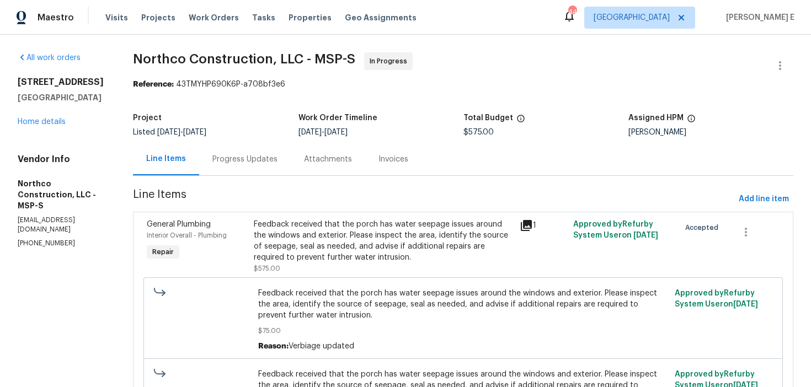
click at [271, 169] on div "Progress Updates" at bounding box center [245, 159] width 92 height 33
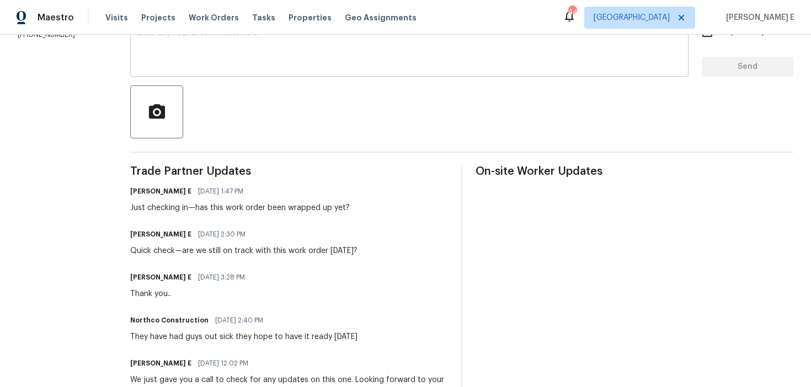
scroll to position [210, 0]
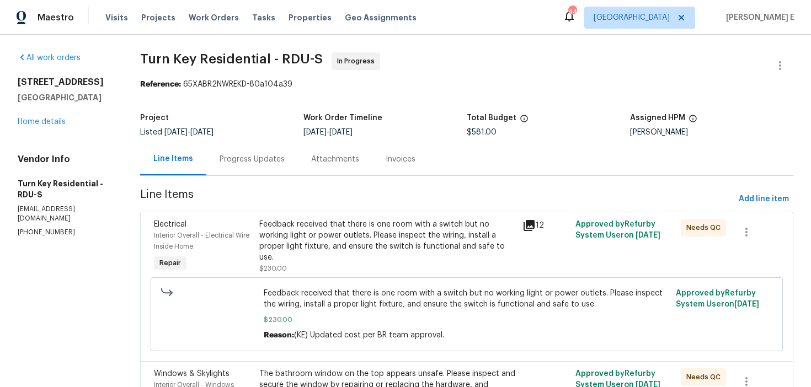
click at [281, 167] on div "Progress Updates" at bounding box center [252, 159] width 92 height 33
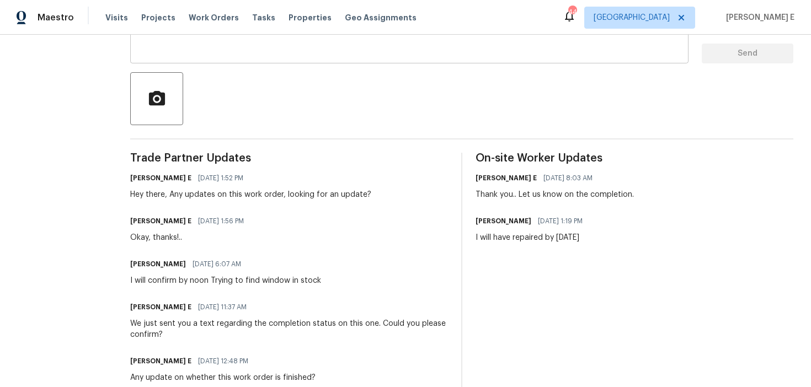
scroll to position [222, 0]
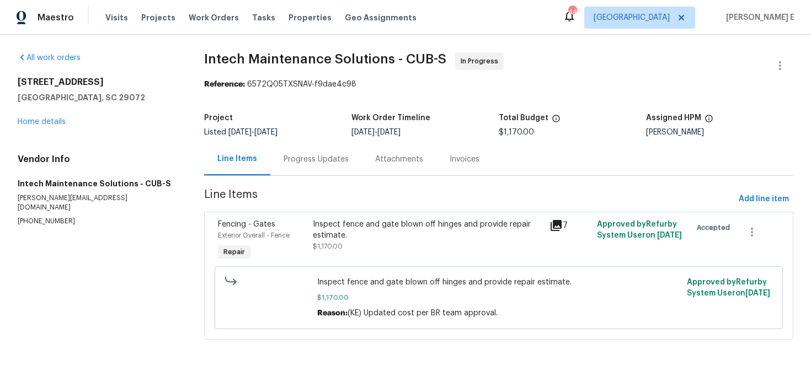
click at [292, 154] on div "Progress Updates" at bounding box center [316, 159] width 65 height 11
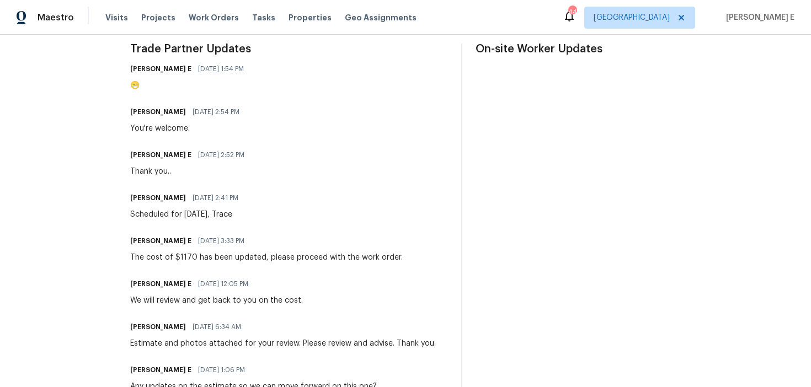
scroll to position [344, 0]
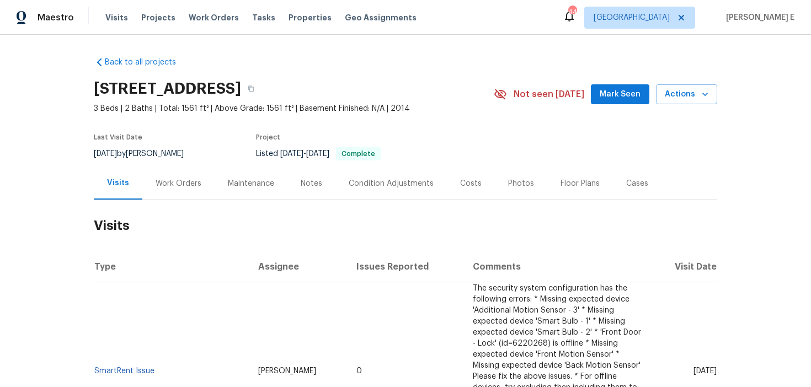
click at [195, 189] on div "Work Orders" at bounding box center [179, 183] width 46 height 11
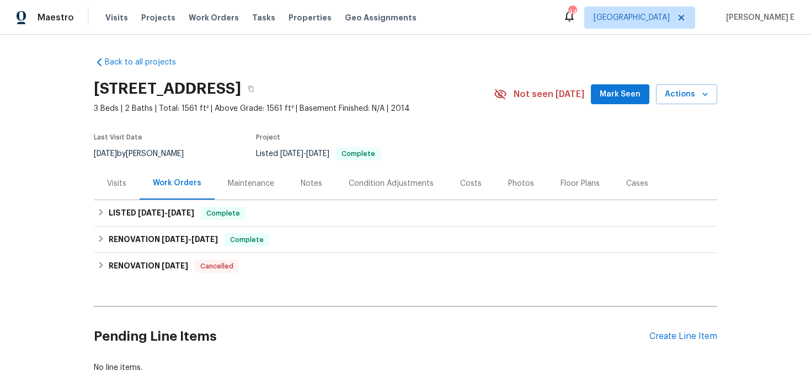
scroll to position [72, 0]
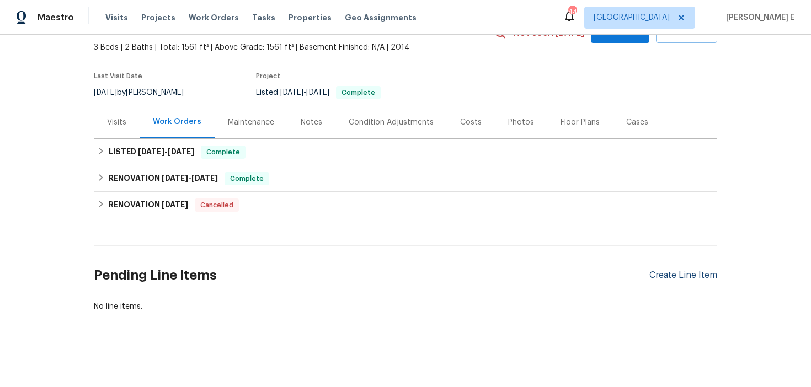
click at [660, 280] on div "Create Line Item" at bounding box center [683, 275] width 68 height 10
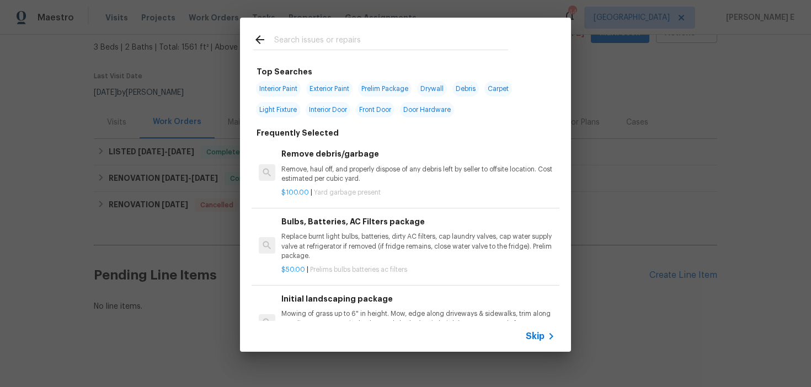
click at [527, 335] on span "Skip" at bounding box center [535, 336] width 19 height 11
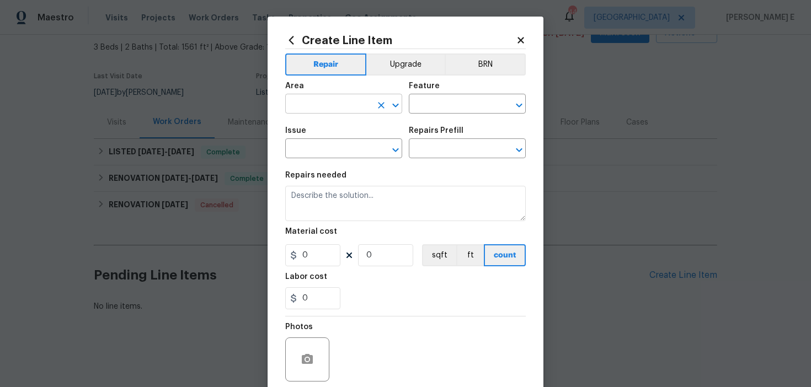
click at [301, 111] on input "text" at bounding box center [328, 105] width 86 height 17
type input "Back"
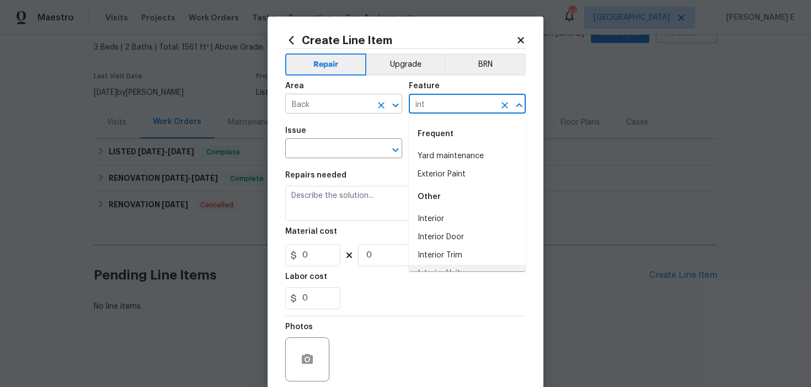
scroll to position [12, 0]
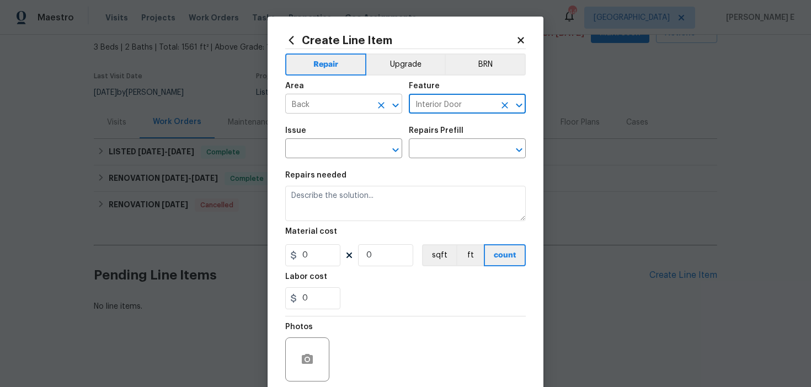
type input "Interior Door"
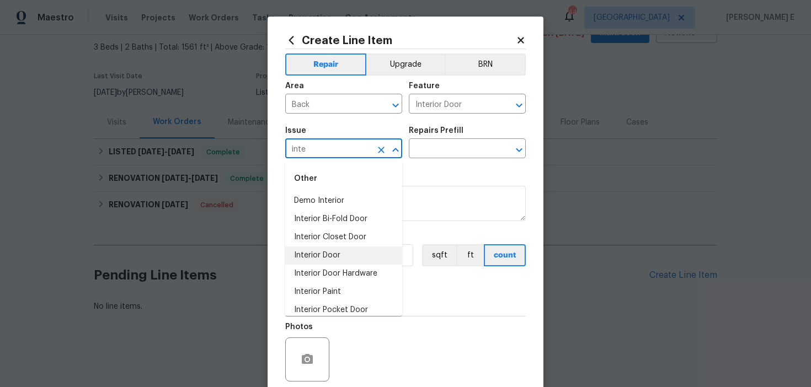
click at [315, 250] on li "Interior Door" at bounding box center [343, 256] width 117 height 18
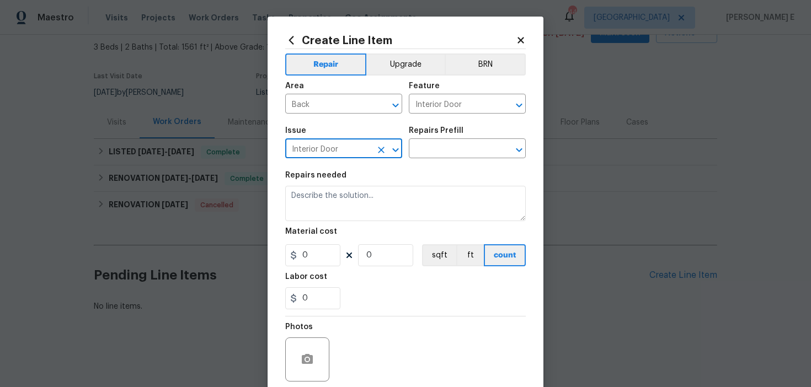
type input "Interior Door"
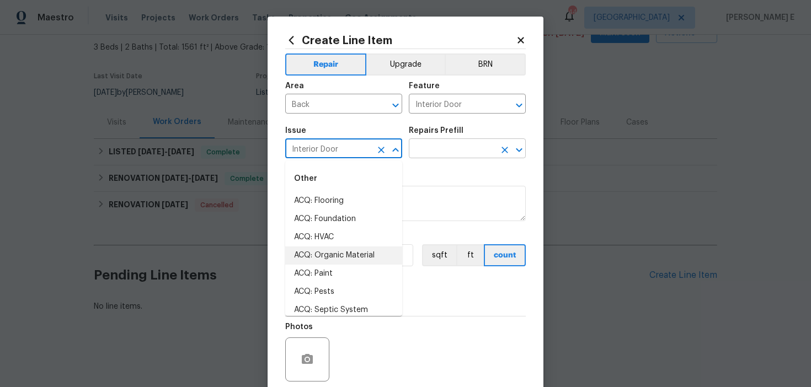
click at [447, 156] on input "text" at bounding box center [452, 149] width 86 height 17
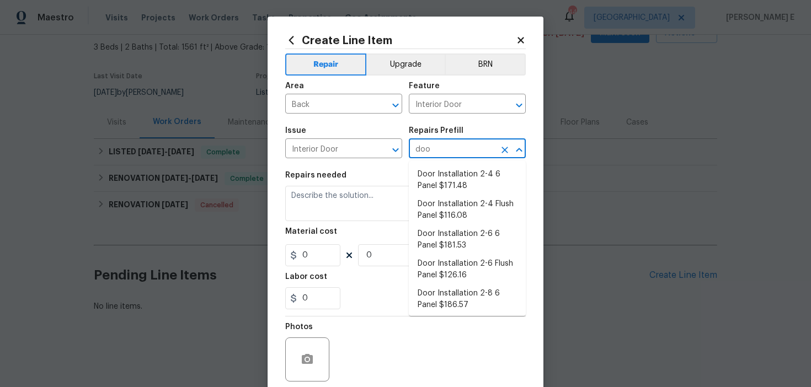
type input "door"
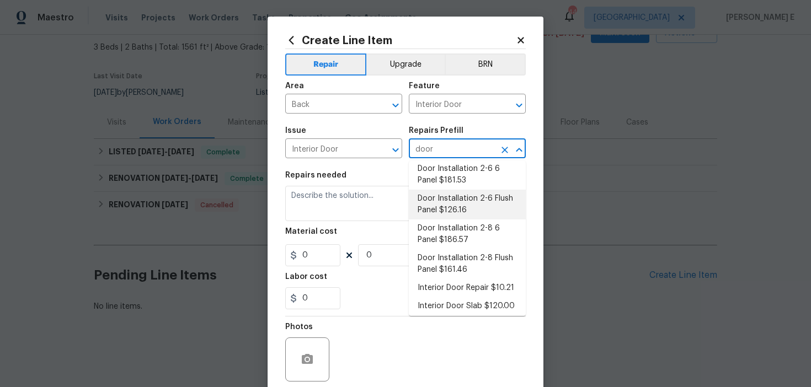
scroll to position [69, 0]
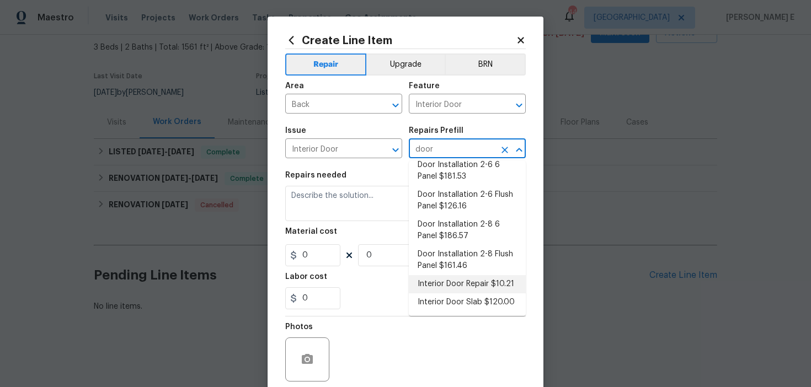
click at [434, 282] on li "Interior Door Repair $10.21" at bounding box center [467, 284] width 117 height 18
type input "Interior Door Repair $10.21"
type textarea "Repair the existing interior door as directed by the PM. Ensure that the repair…"
type input "10.21"
type input "1"
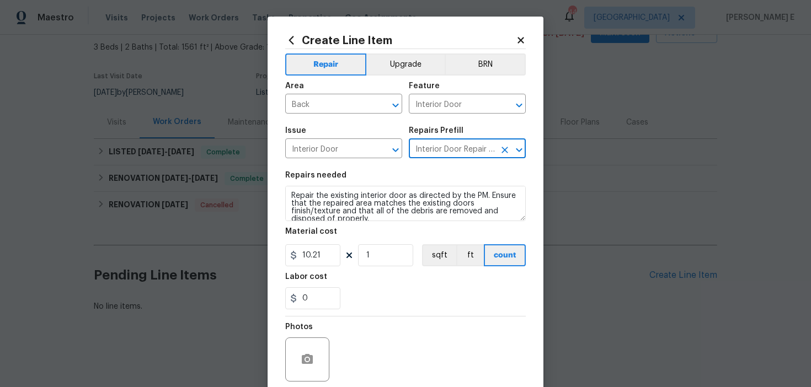
type input "Interior Door Repair $10.21"
click at [383, 213] on textarea "Repair the existing interior door as directed by the PM. Ensure that the repair…" at bounding box center [405, 203] width 240 height 35
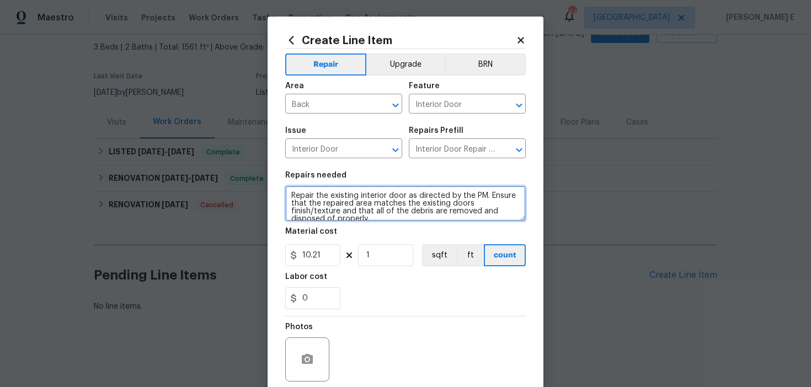
paste textarea "The right side of the sliding door is damaged and requires replacement. Please …"
type textarea "The right side of the sliding door is damaged and requires replacement. Please …"
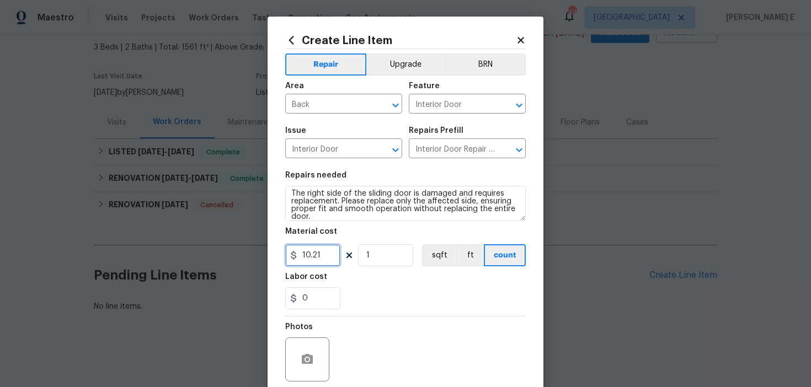
click at [315, 260] on input "10.21" at bounding box center [312, 255] width 55 height 22
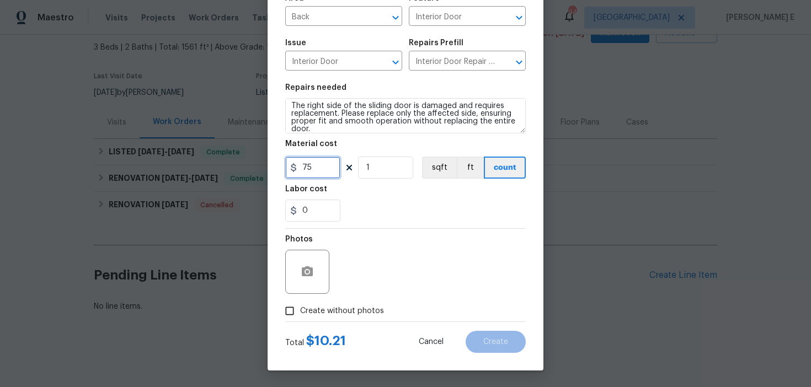
type input "75"
click at [301, 276] on icon "button" at bounding box center [307, 271] width 13 height 13
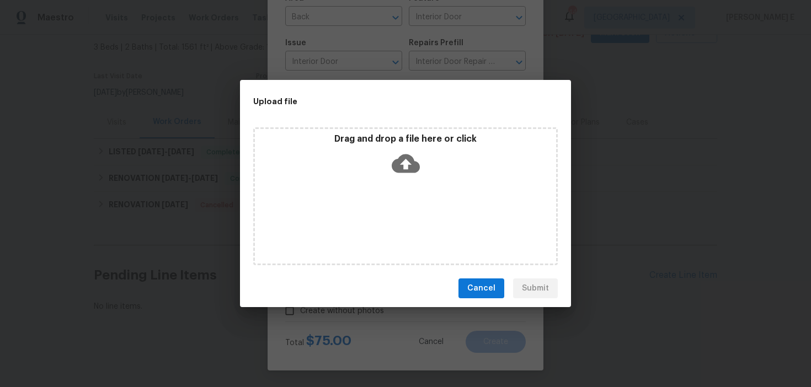
click at [404, 169] on icon at bounding box center [406, 163] width 28 height 19
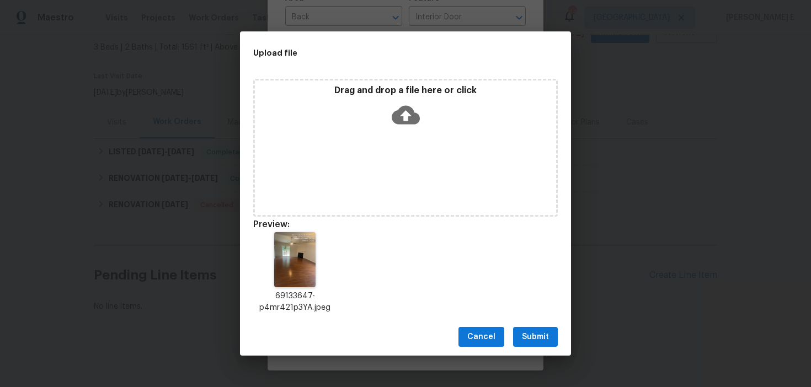
scroll to position [9, 0]
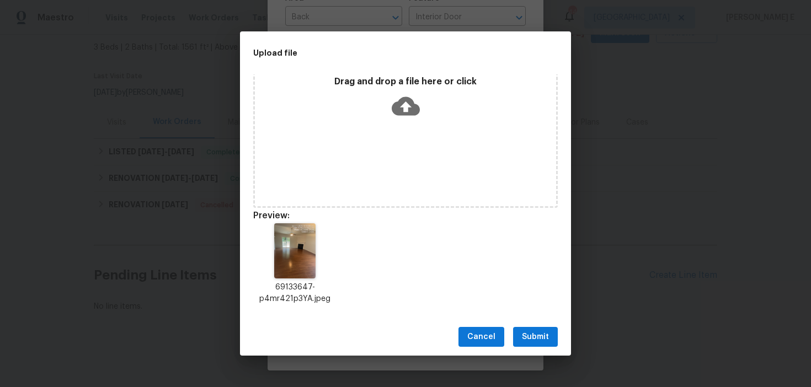
click at [525, 328] on button "Submit" at bounding box center [535, 337] width 45 height 20
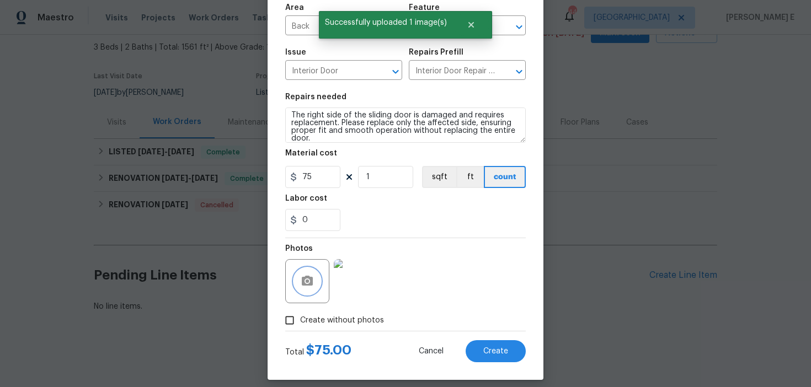
scroll to position [88, 0]
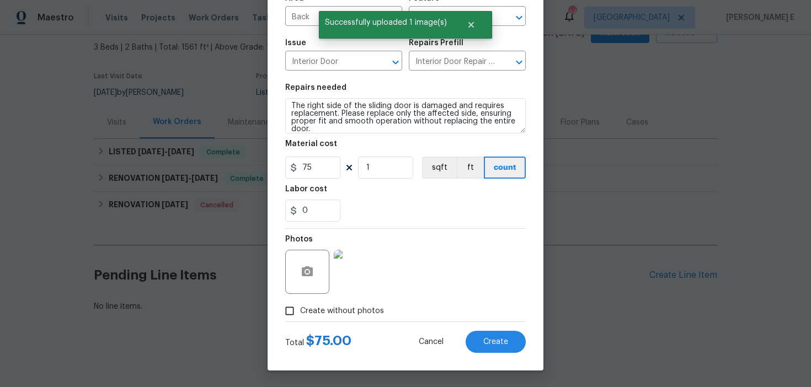
click at [509, 330] on div "Total $ 75.00 Cancel Create" at bounding box center [405, 337] width 240 height 31
click at [500, 338] on span "Create" at bounding box center [495, 342] width 25 height 8
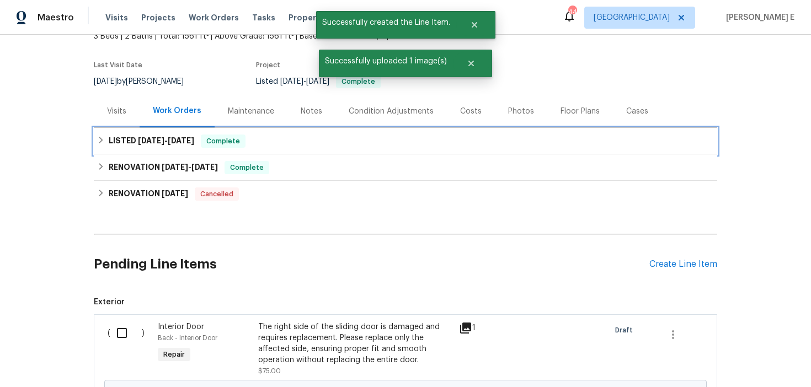
click at [164, 145] on span "[DATE] - [DATE]" at bounding box center [166, 141] width 56 height 8
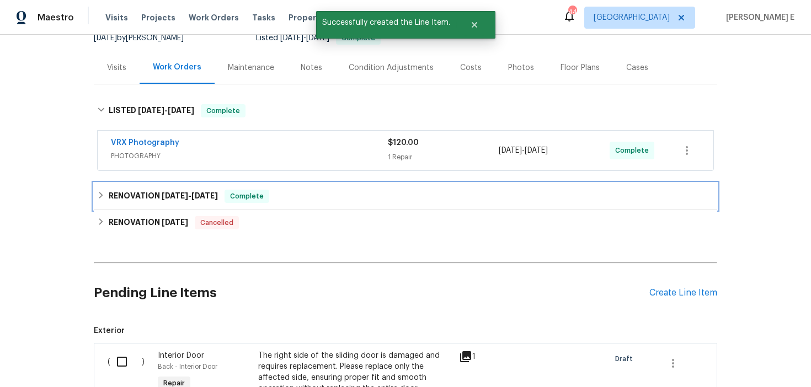
click at [153, 203] on h6 "RENOVATION [DATE] - [DATE]" at bounding box center [163, 196] width 109 height 13
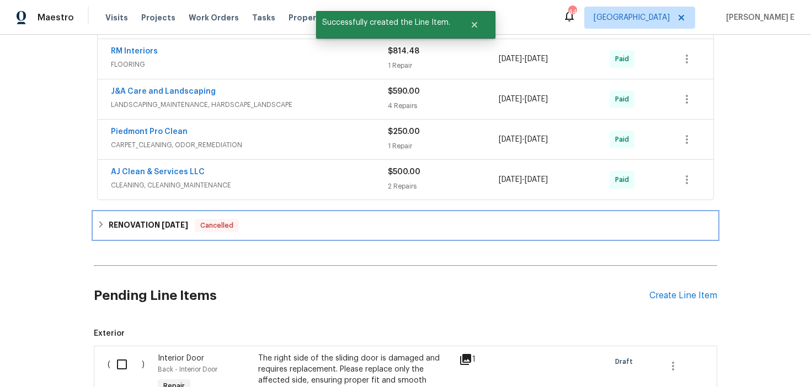
click at [145, 229] on div "RENOVATION [DATE] Cancelled" at bounding box center [405, 225] width 623 height 26
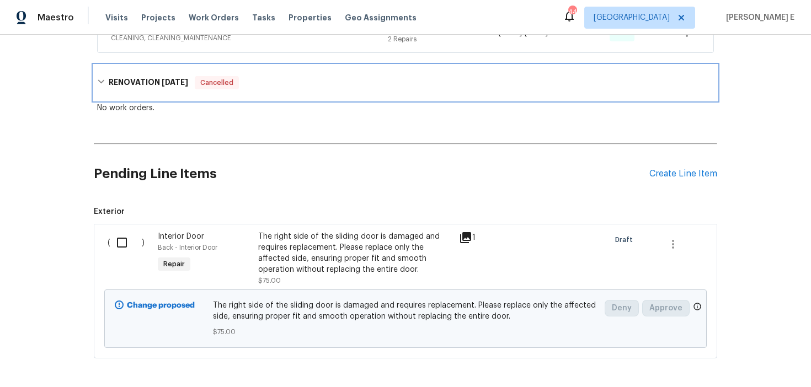
scroll to position [663, 0]
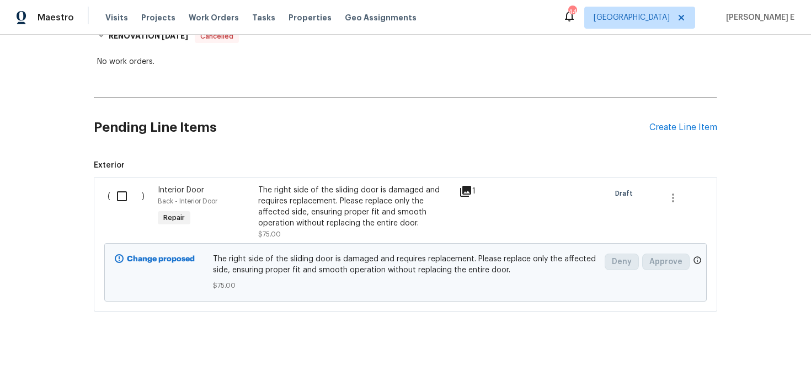
click at [125, 198] on input "checkbox" at bounding box center [125, 196] width 31 height 23
checkbox input "true"
click at [730, 355] on span "Create Work Order" at bounding box center [747, 360] width 73 height 14
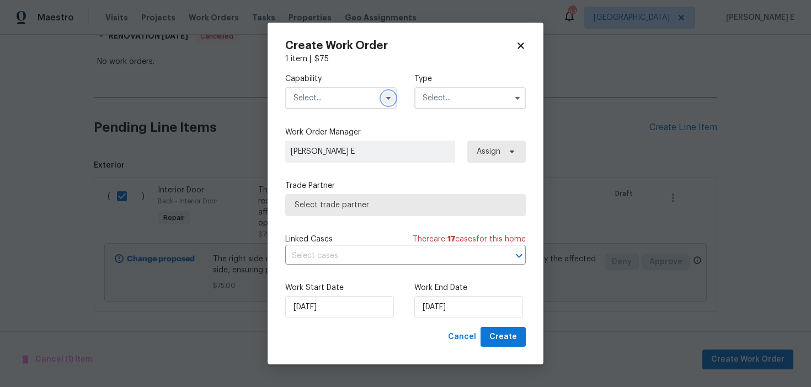
click at [386, 93] on button "button" at bounding box center [388, 98] width 13 height 13
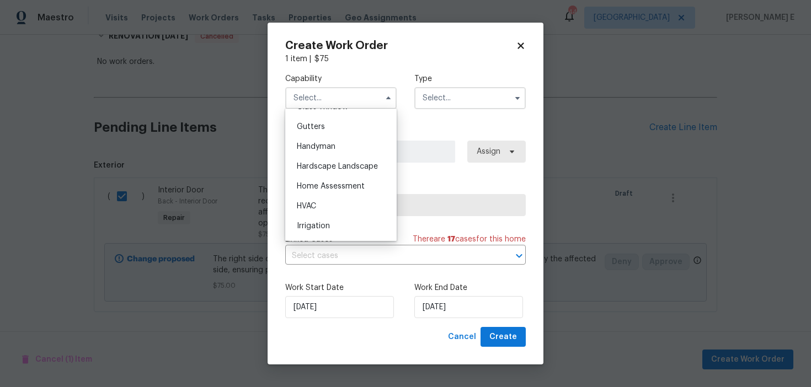
scroll to position [579, 0]
click at [353, 146] on div "Handyman" at bounding box center [341, 149] width 106 height 20
type input "Handyman"
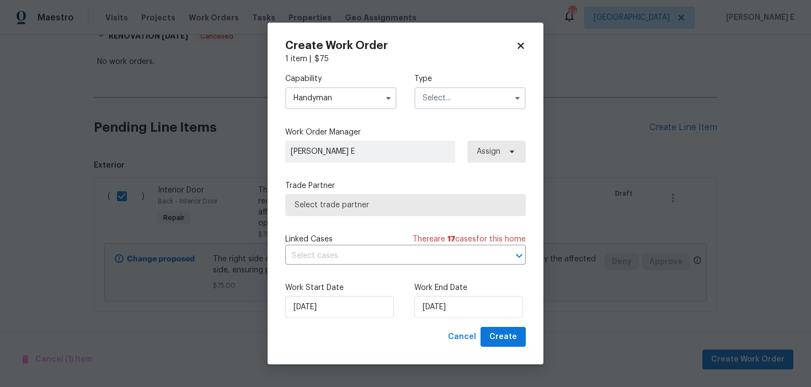
click at [441, 99] on input "text" at bounding box center [469, 98] width 111 height 22
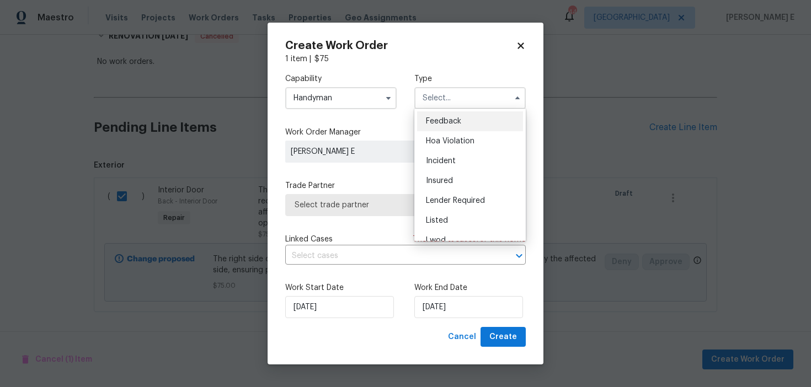
click at [432, 127] on div "Feedback" at bounding box center [470, 121] width 106 height 20
type input "Feedback"
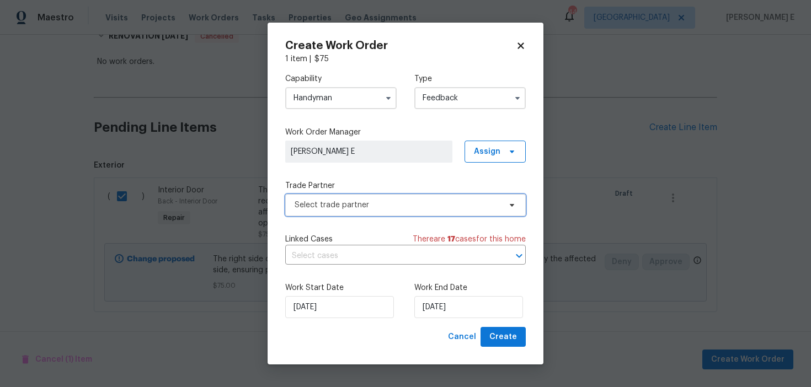
click at [368, 212] on span "Select trade partner" at bounding box center [405, 205] width 240 height 22
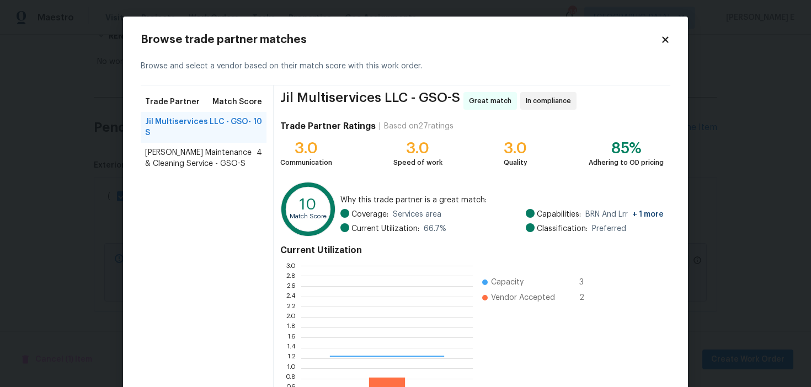
scroll to position [154, 172]
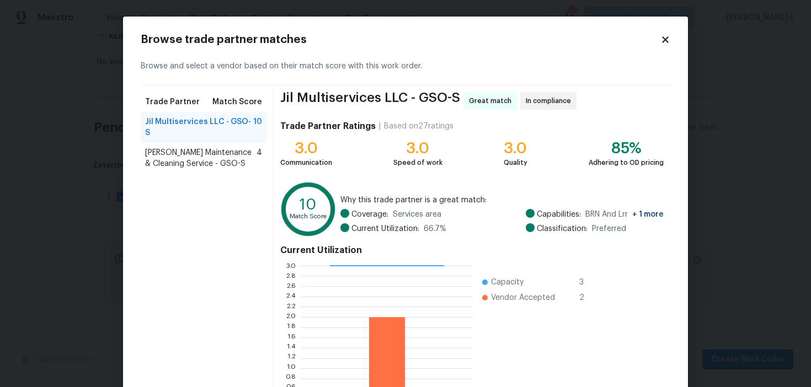
click at [665, 42] on icon at bounding box center [665, 40] width 10 height 10
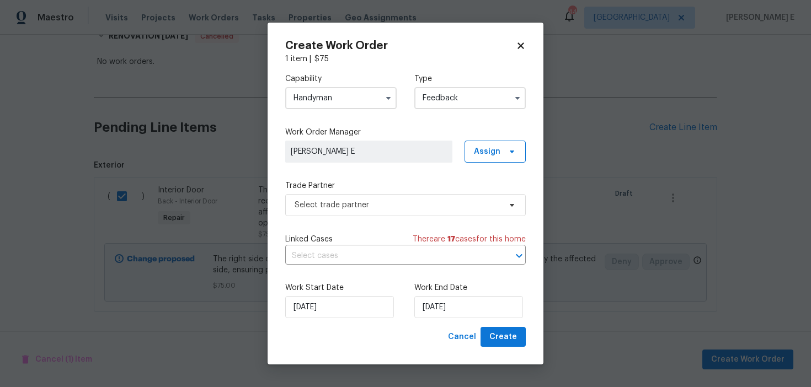
click at [347, 105] on input "Handyman" at bounding box center [340, 98] width 111 height 22
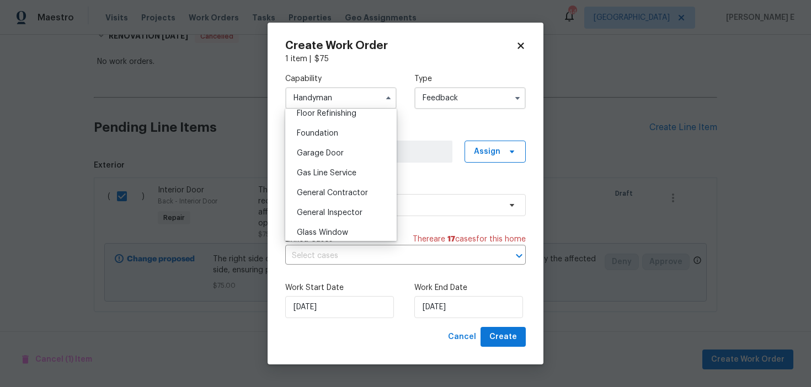
scroll to position [463, 0]
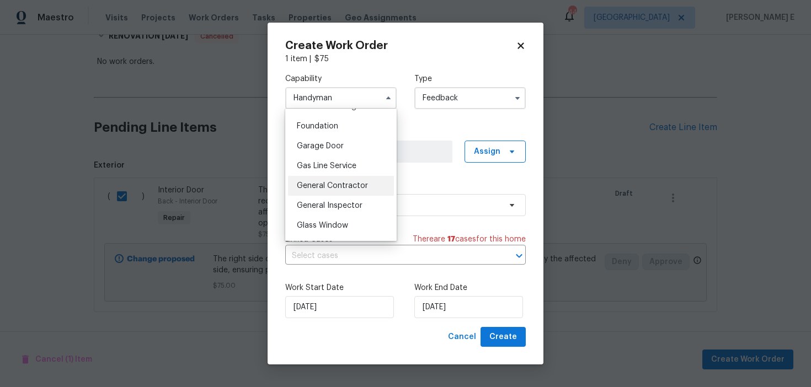
click at [323, 188] on span "General Contractor" at bounding box center [332, 186] width 71 height 8
type input "General Contractor"
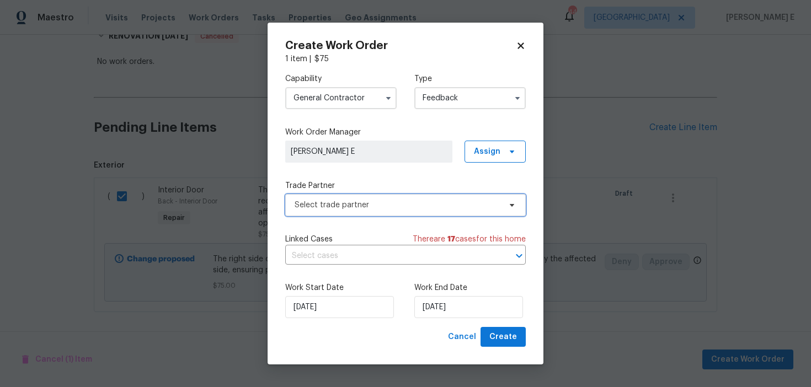
click at [352, 206] on span "Select trade partner" at bounding box center [398, 205] width 206 height 11
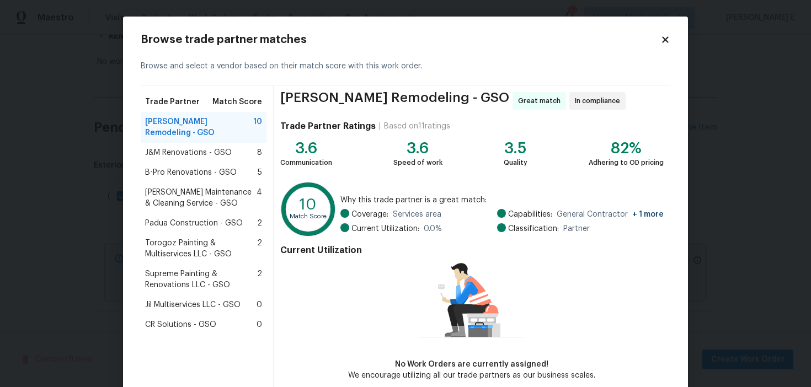
click at [201, 147] on span "J&M Renovations - GSO" at bounding box center [188, 152] width 87 height 11
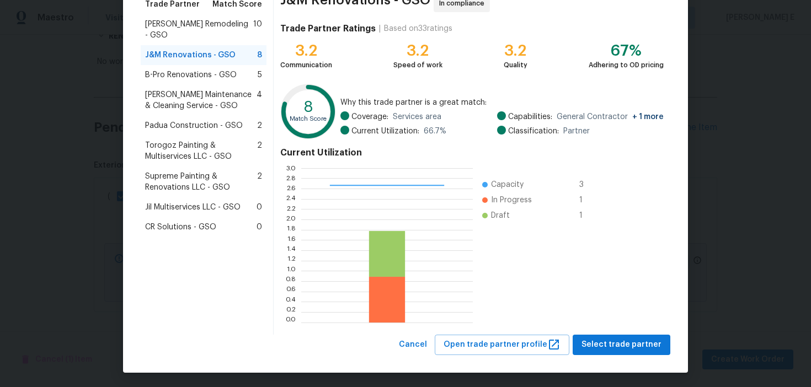
scroll to position [99, 0]
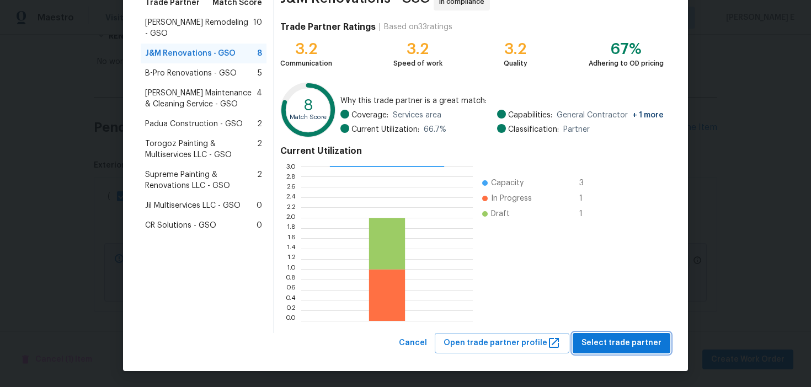
click at [601, 335] on button "Select trade partner" at bounding box center [622, 343] width 98 height 20
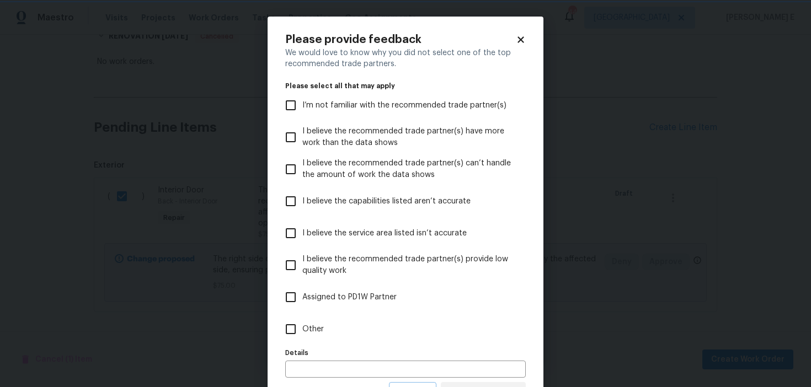
scroll to position [0, 0]
click at [443, 348] on div "Details Details" at bounding box center [405, 361] width 240 height 33
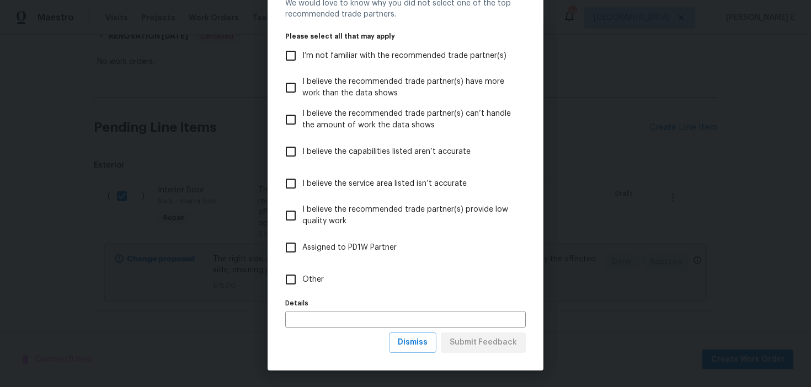
click at [333, 283] on label "Other" at bounding box center [398, 280] width 238 height 32
click at [302, 283] on input "Other" at bounding box center [290, 279] width 23 height 23
checkbox input "true"
click at [495, 347] on span "Submit Feedback" at bounding box center [483, 343] width 67 height 14
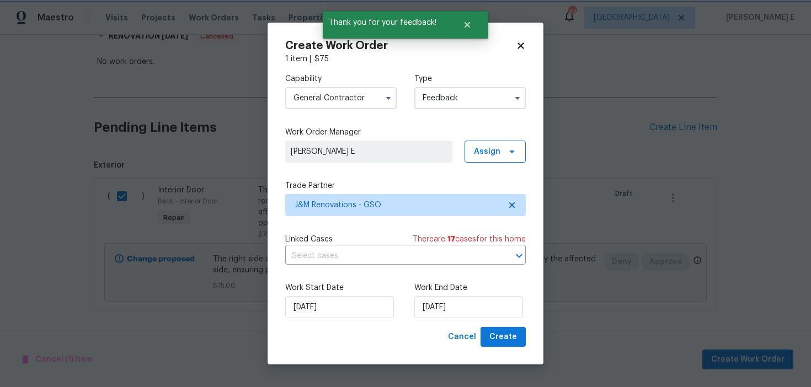
scroll to position [0, 0]
click at [446, 309] on input "[DATE]" at bounding box center [468, 307] width 109 height 22
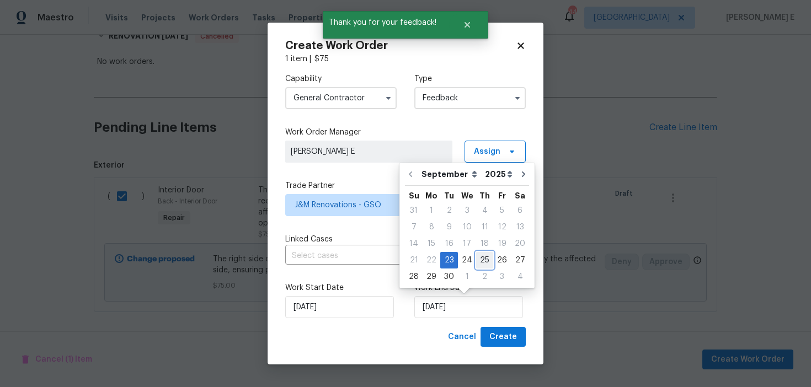
click at [477, 261] on div "25" at bounding box center [484, 260] width 17 height 15
type input "[DATE]"
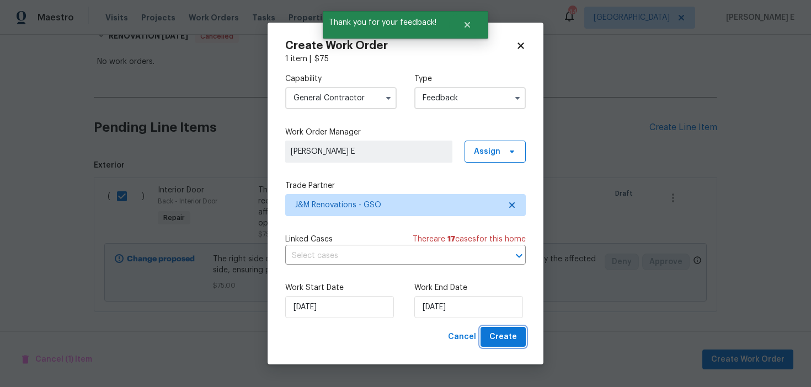
click at [507, 341] on span "Create" at bounding box center [503, 337] width 28 height 14
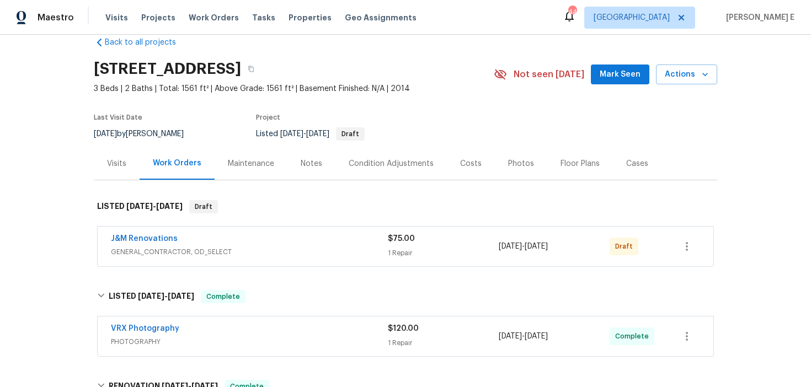
scroll to position [21, 0]
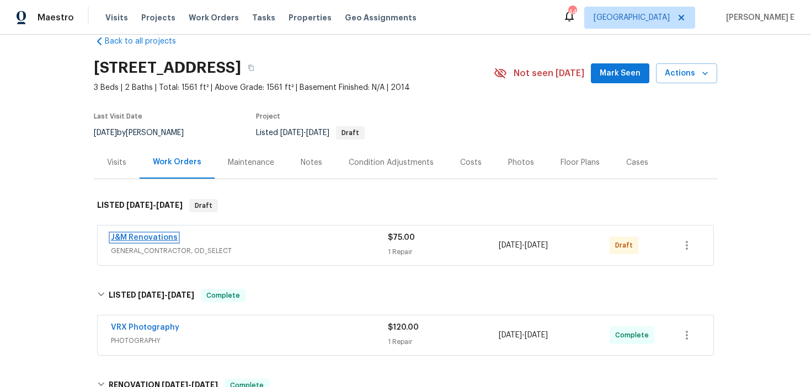
click at [157, 242] on link "J&M Renovations" at bounding box center [144, 238] width 67 height 8
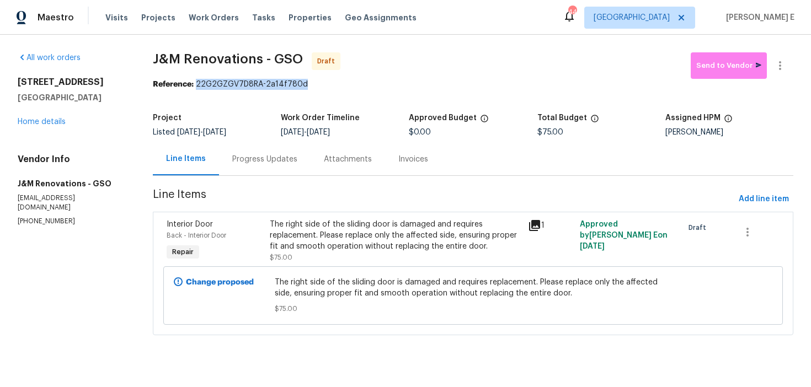
drag, startPoint x: 197, startPoint y: 87, endPoint x: 312, endPoint y: 86, distance: 114.7
click at [312, 86] on div "Reference: 22G2GZGV7D8RA-2a14f780d" at bounding box center [473, 84] width 640 height 11
copy div "22G2GZGV7D8RA-2a14f780d"
click at [265, 158] on div "Progress Updates" at bounding box center [264, 159] width 65 height 11
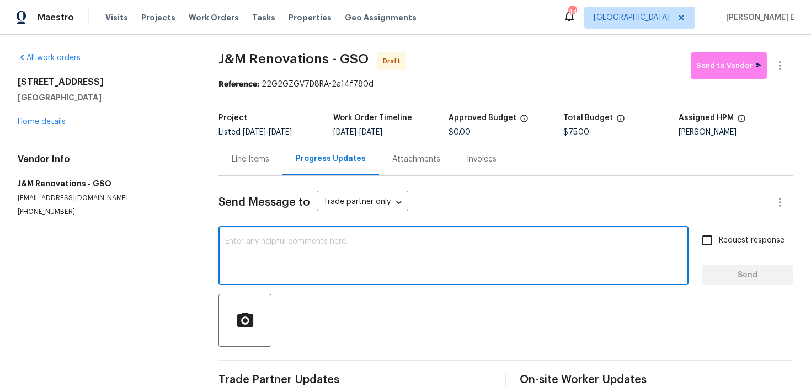
click at [251, 249] on textarea at bounding box center [453, 257] width 457 height 39
paste textarea "Hi this is [PERSON_NAME] with Opendoor. I’m confirming you received the WO for …"
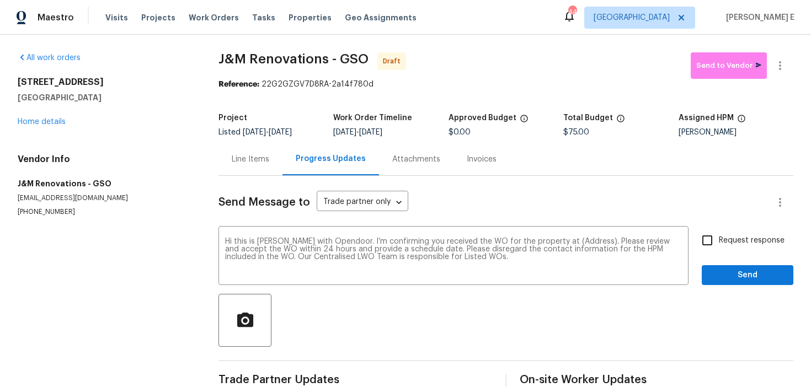
drag, startPoint x: 17, startPoint y: 81, endPoint x: 127, endPoint y: 98, distance: 111.6
click at [126, 98] on div "All work orders [STREET_ADDRESS] Home details Vendor Info J&M Renovations - GSO…" at bounding box center [405, 222] width 811 height 375
copy div "[STREET_ADDRESS]"
click at [567, 238] on textarea "Hi this is [PERSON_NAME] with Opendoor. I’m confirming you received the WO for …" at bounding box center [453, 257] width 457 height 39
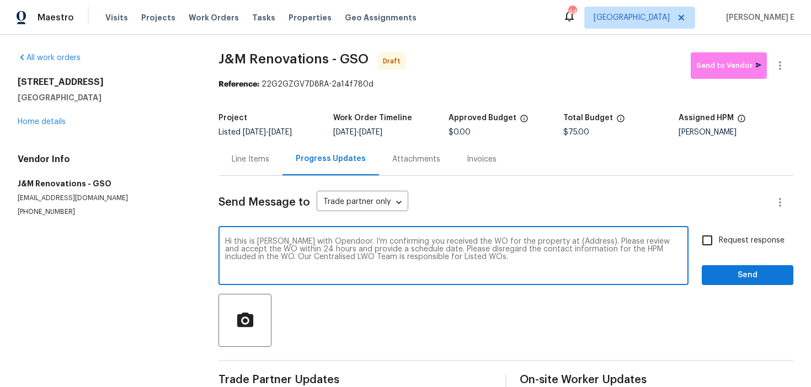
click at [567, 238] on textarea "Hi this is [PERSON_NAME] with Opendoor. I’m confirming you received the WO for …" at bounding box center [453, 257] width 457 height 39
paste textarea "[STREET_ADDRESS]"
type textarea "Hi this is [PERSON_NAME] with Opendoor. I’m confirming you received the WO for …"
click at [724, 247] on label "Request response" at bounding box center [740, 240] width 89 height 23
click at [719, 247] on input "Request response" at bounding box center [707, 240] width 23 height 23
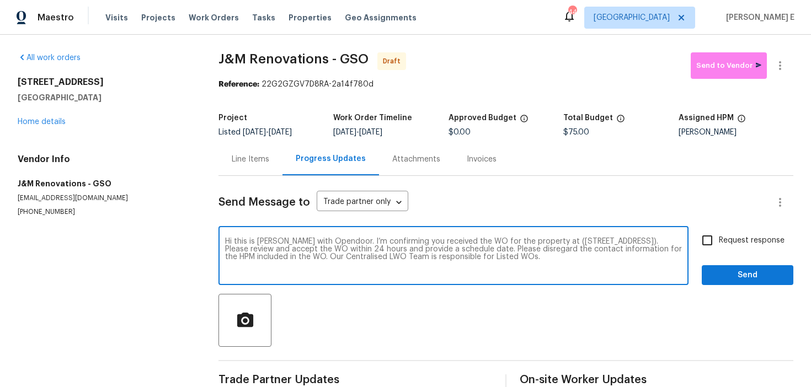
checkbox input "true"
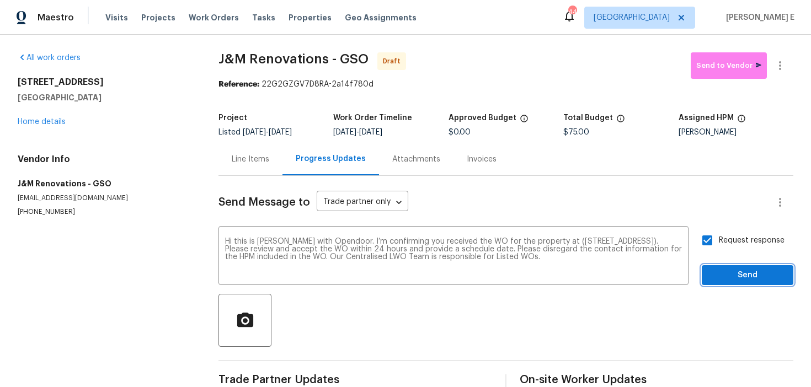
click at [724, 275] on span "Send" at bounding box center [747, 276] width 74 height 14
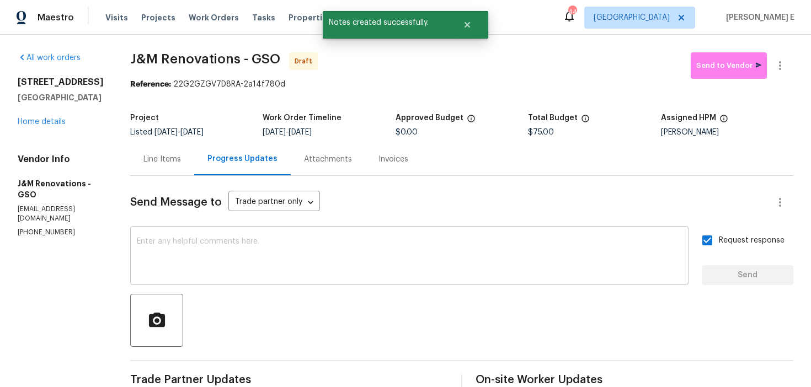
click at [383, 239] on textarea at bounding box center [409, 257] width 545 height 39
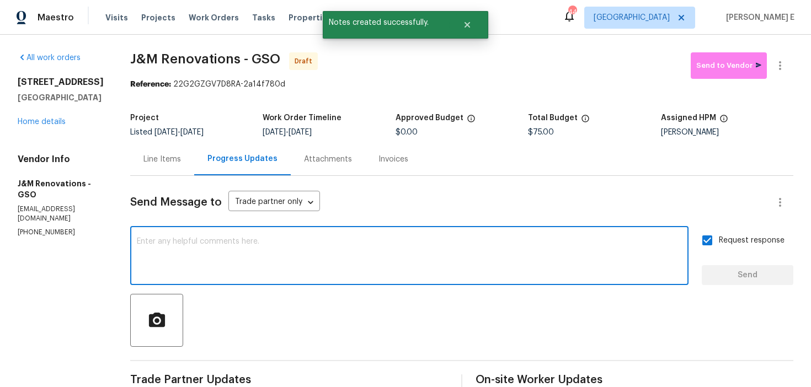
paste textarea "Attention All Work Orders must include before-photos (both close-up and wide-an…"
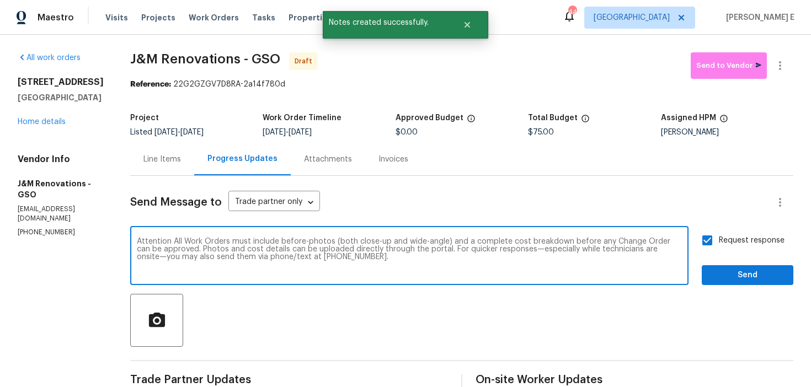
type textarea "Attention All Work Orders must include before-photos (both close-up and wide-an…"
click at [764, 269] on span "Send" at bounding box center [747, 276] width 74 height 14
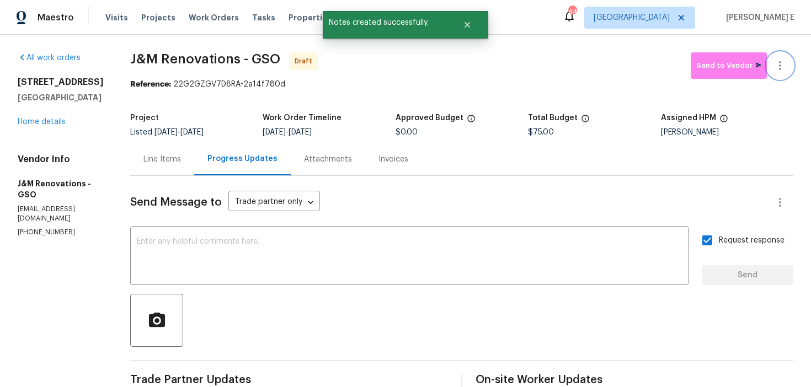
click at [783, 64] on icon "button" at bounding box center [779, 65] width 13 height 13
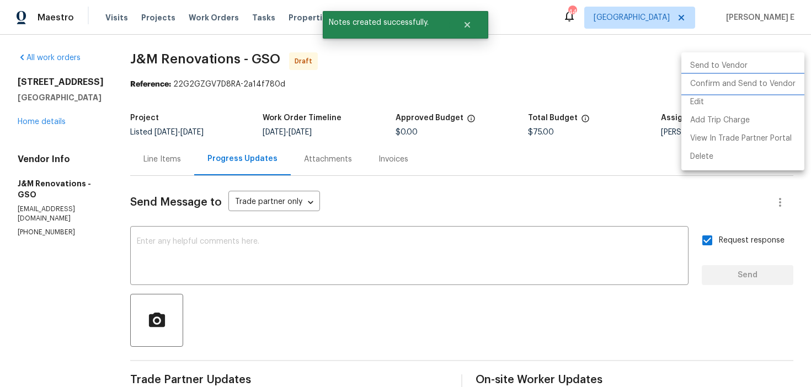
click at [766, 82] on li "Confirm and Send to Vendor" at bounding box center [742, 84] width 123 height 18
click at [381, 130] on div at bounding box center [405, 193] width 811 height 387
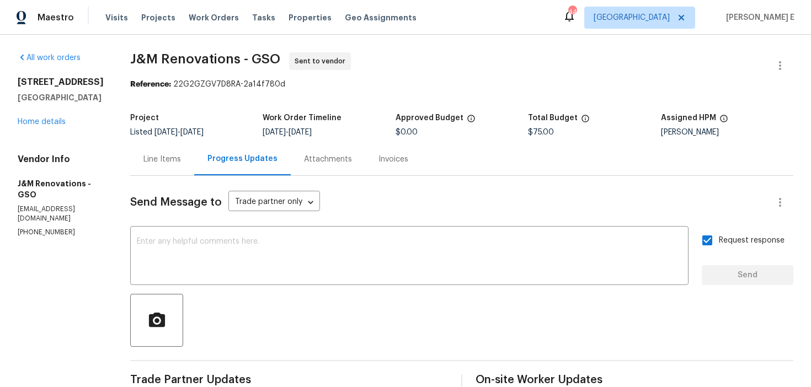
click at [395, 147] on div "Invoices" at bounding box center [393, 159] width 56 height 33
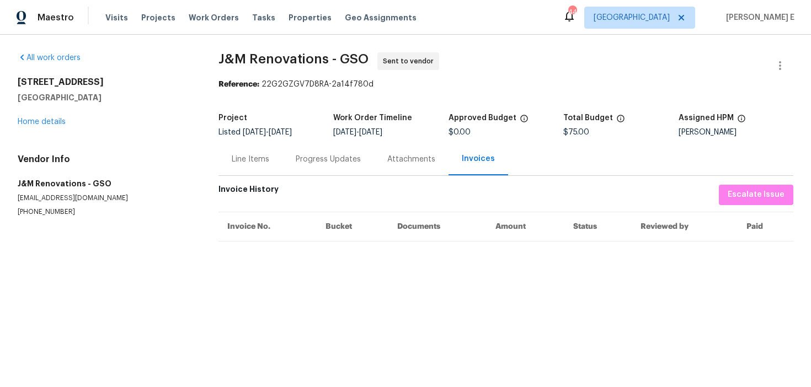
click at [325, 156] on div "Progress Updates" at bounding box center [328, 159] width 65 height 11
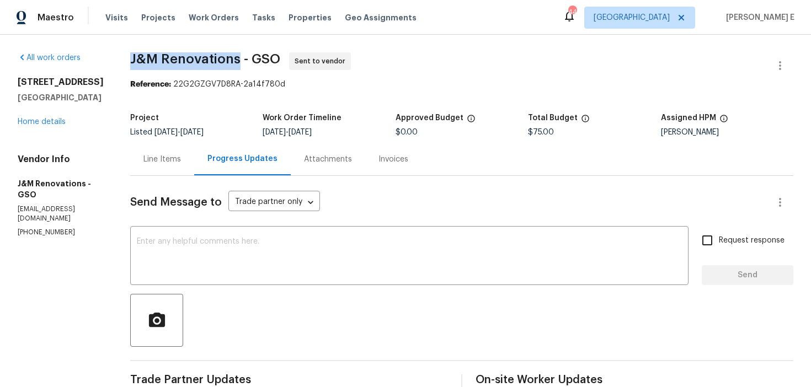
drag, startPoint x: 133, startPoint y: 58, endPoint x: 238, endPoint y: 60, distance: 104.8
click at [238, 60] on span "J&M Renovations - GSO" at bounding box center [205, 58] width 150 height 13
copy span "J&M Renovations"
